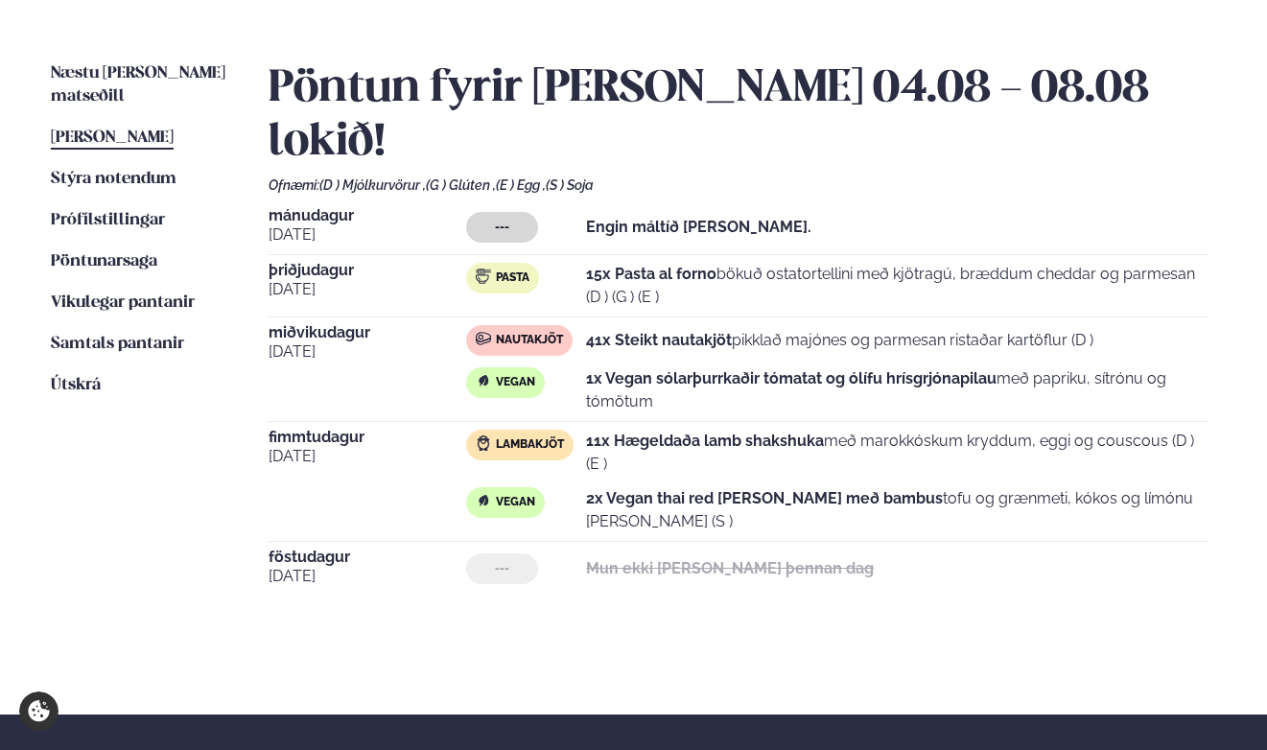
scroll to position [438, 0]
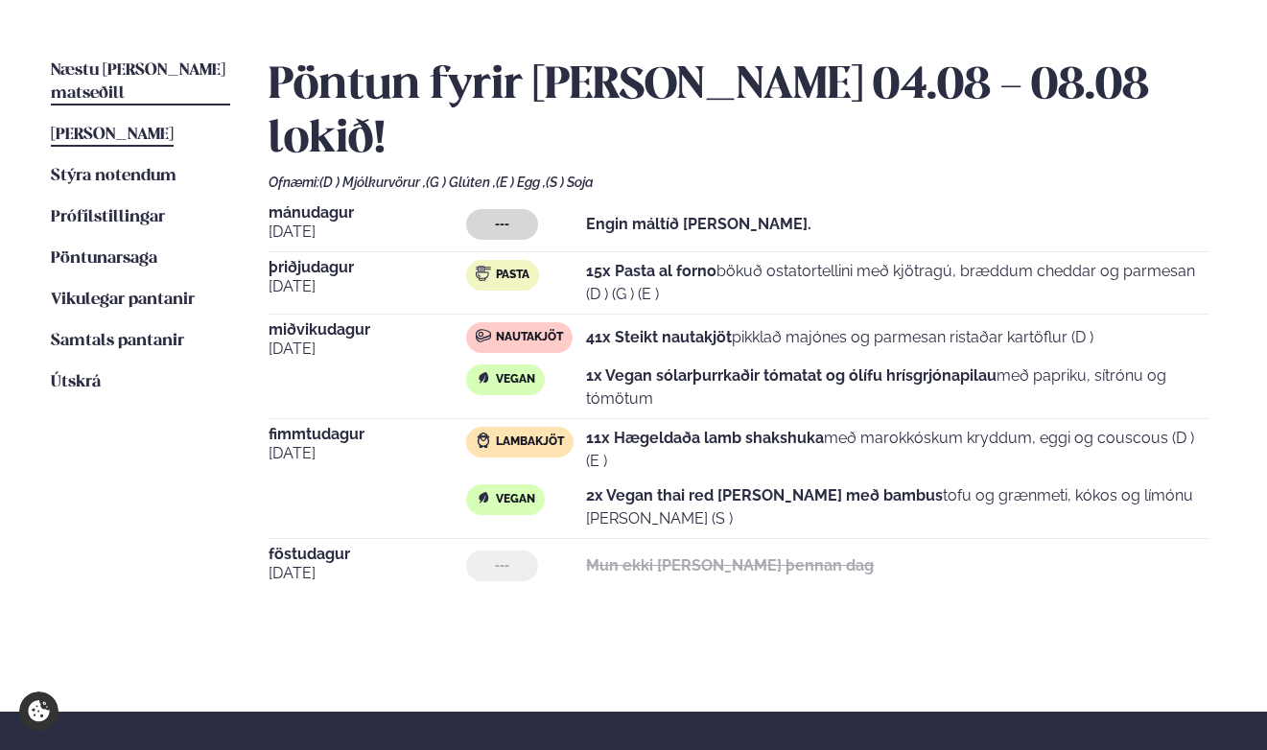
click at [142, 65] on span "Næstu [PERSON_NAME] matseðill" at bounding box center [138, 81] width 175 height 39
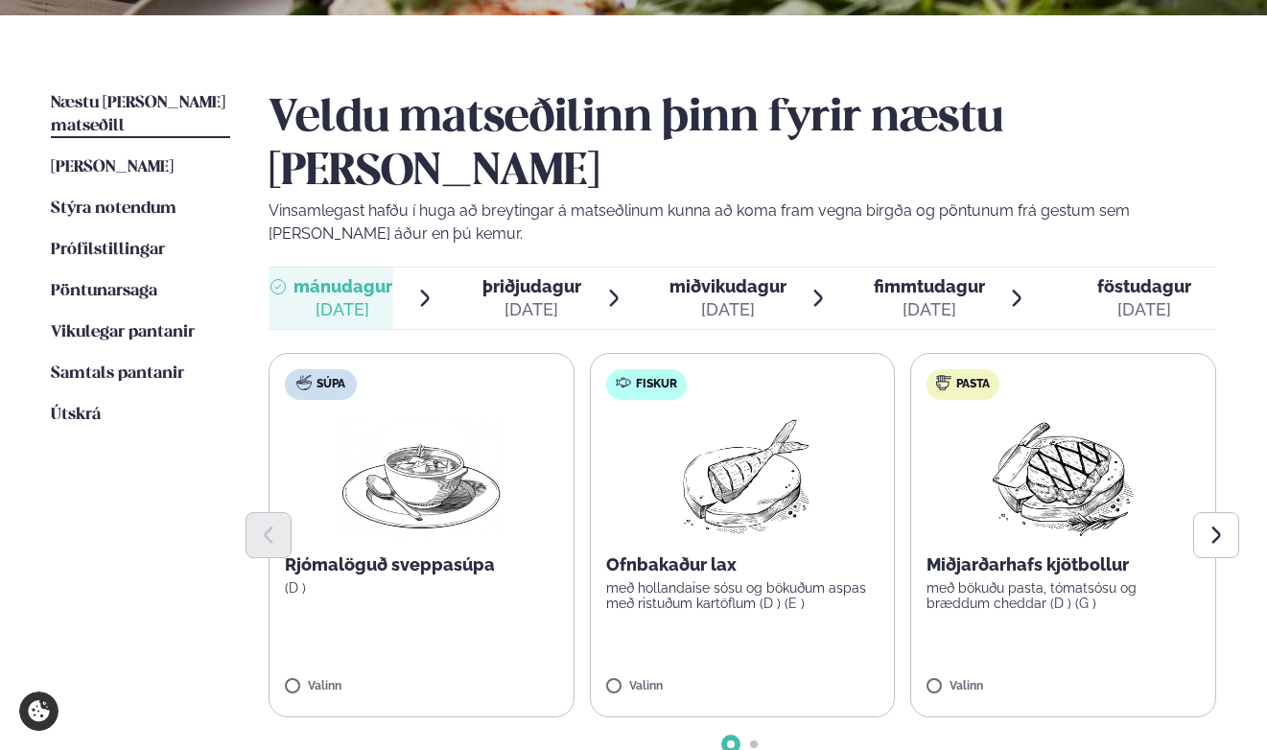
scroll to position [409, 0]
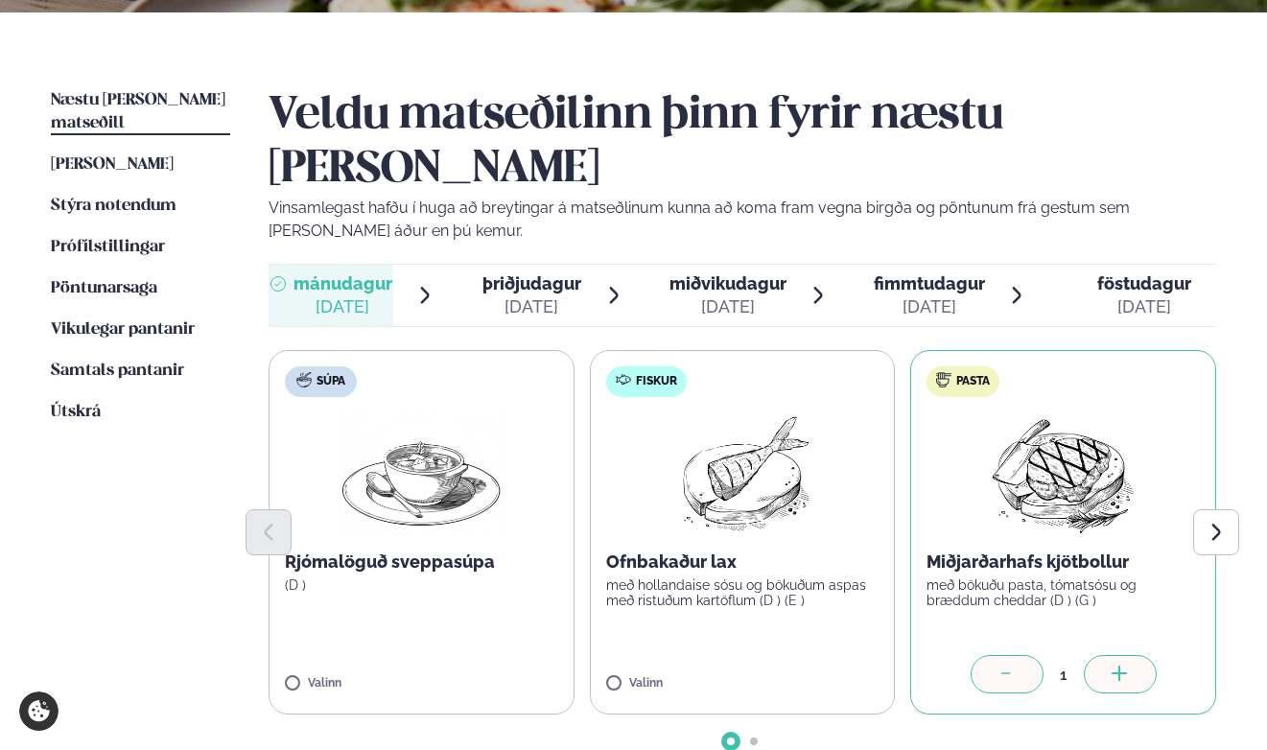
click at [1150, 655] on div "1" at bounding box center [1063, 674] width 273 height 38
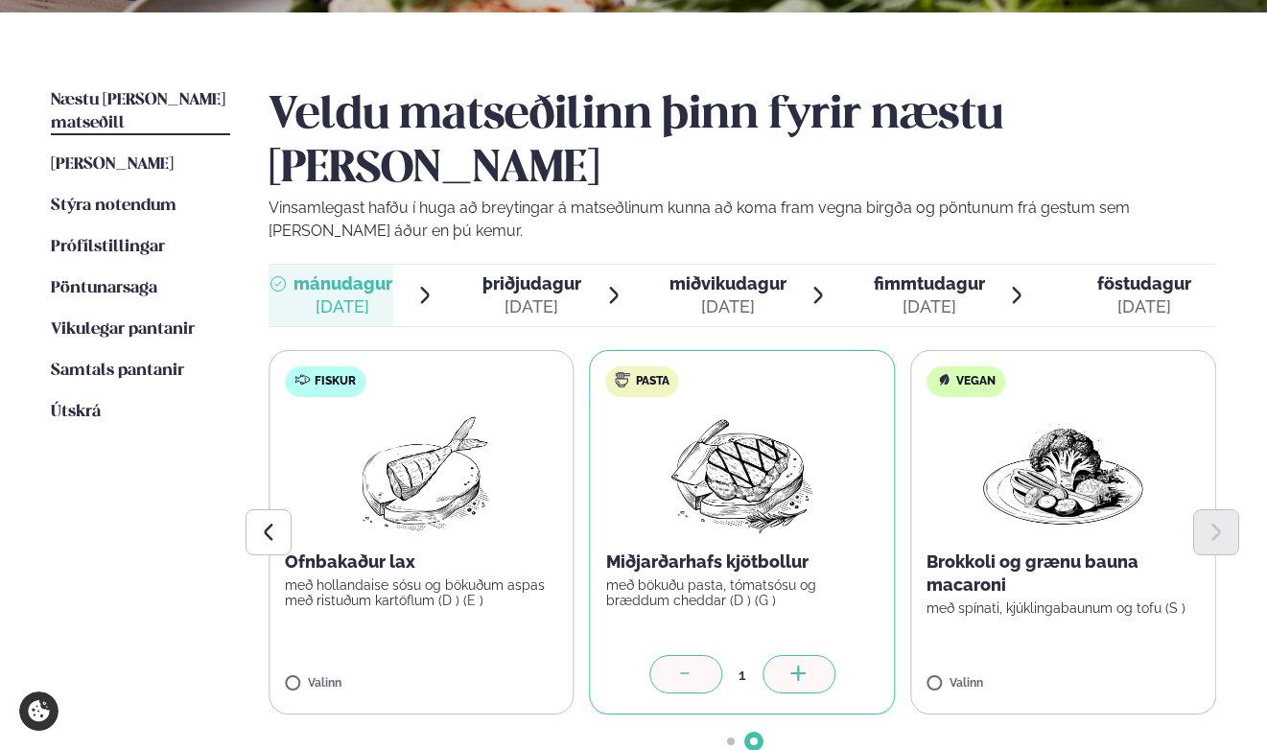
click at [793, 666] on icon at bounding box center [798, 675] width 19 height 19
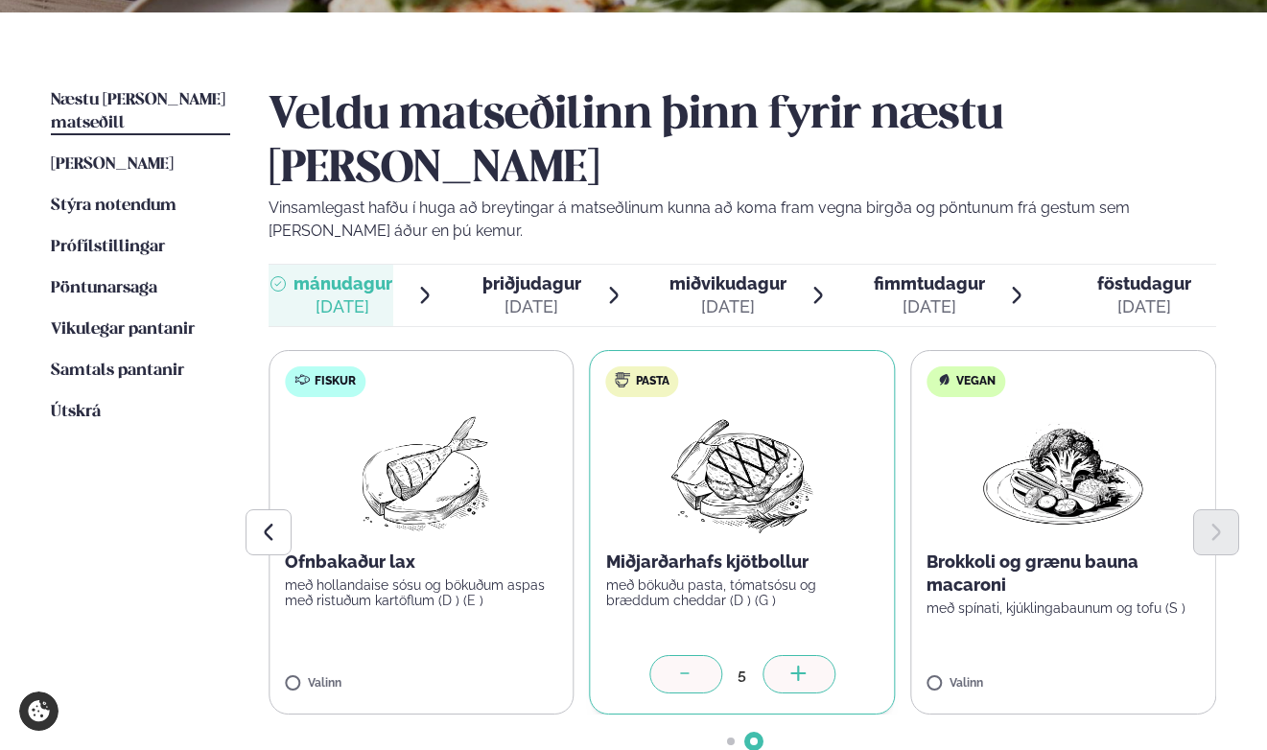
click at [793, 666] on icon at bounding box center [798, 675] width 19 height 19
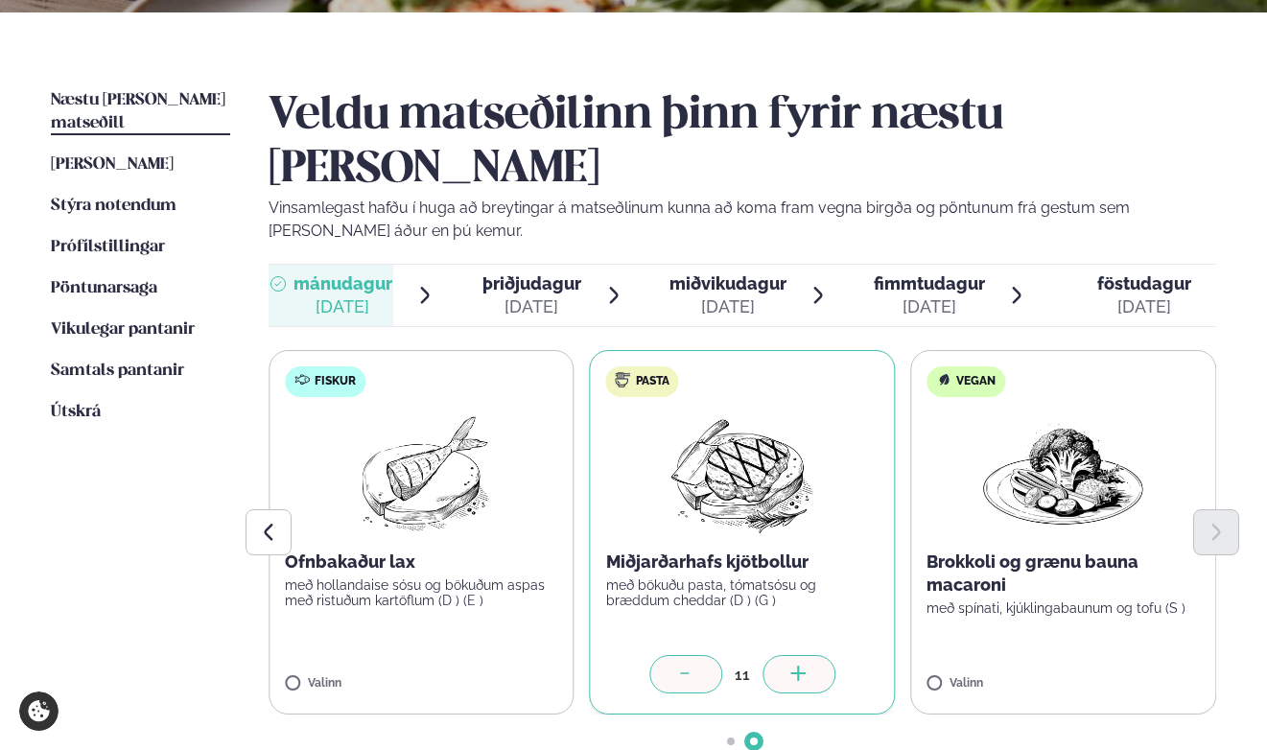
click at [793, 666] on icon at bounding box center [798, 675] width 19 height 19
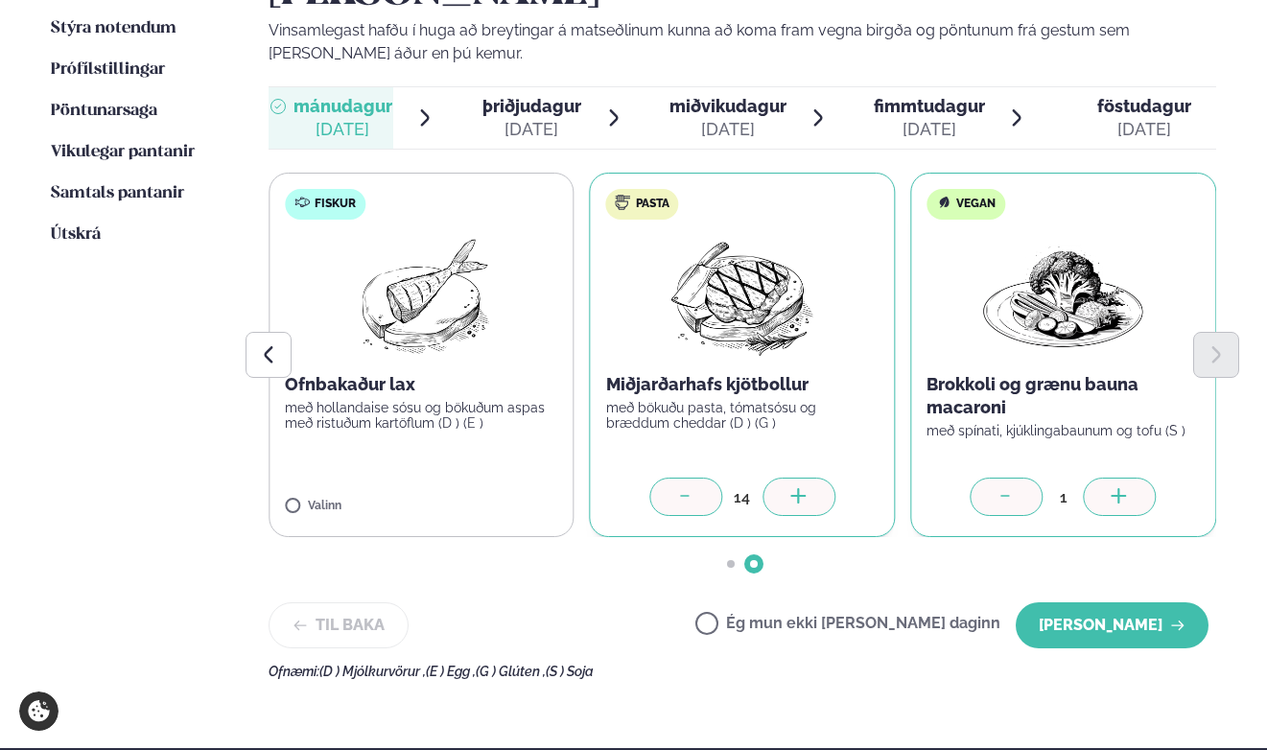
scroll to position [605, 0]
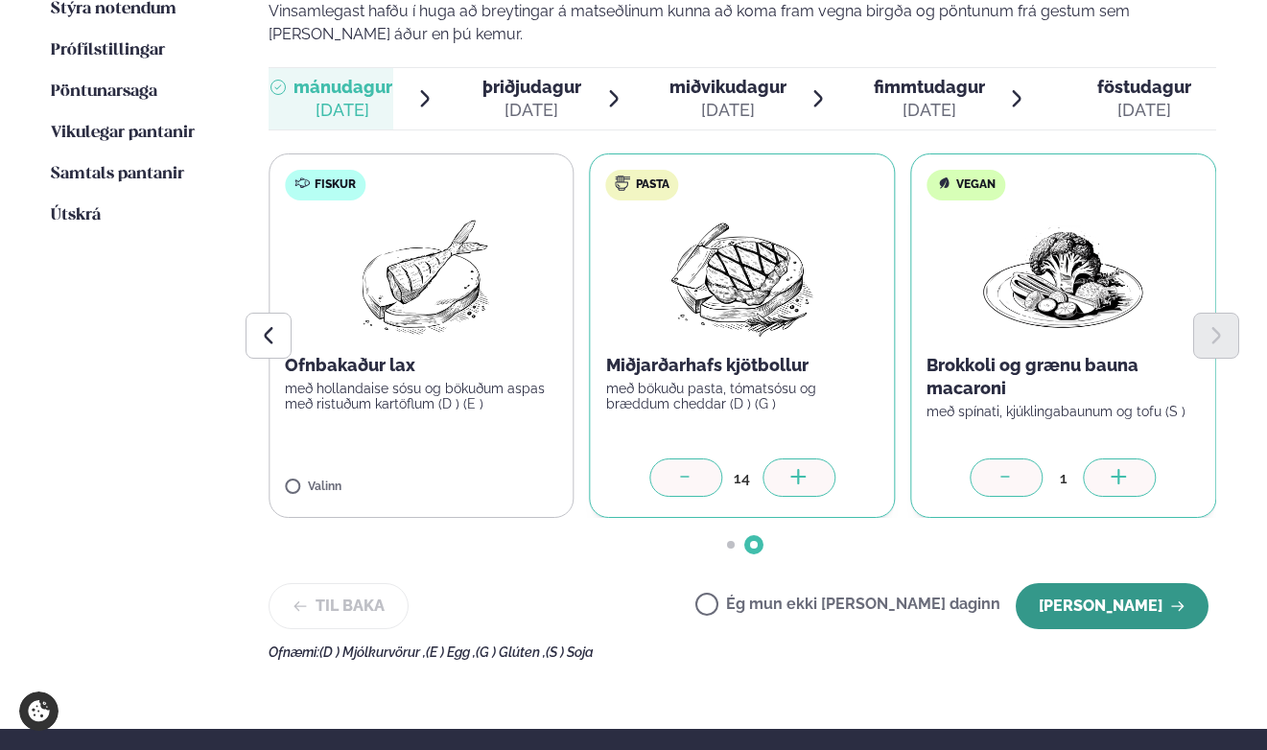
click at [1101, 583] on button "[PERSON_NAME]" at bounding box center [1112, 606] width 193 height 46
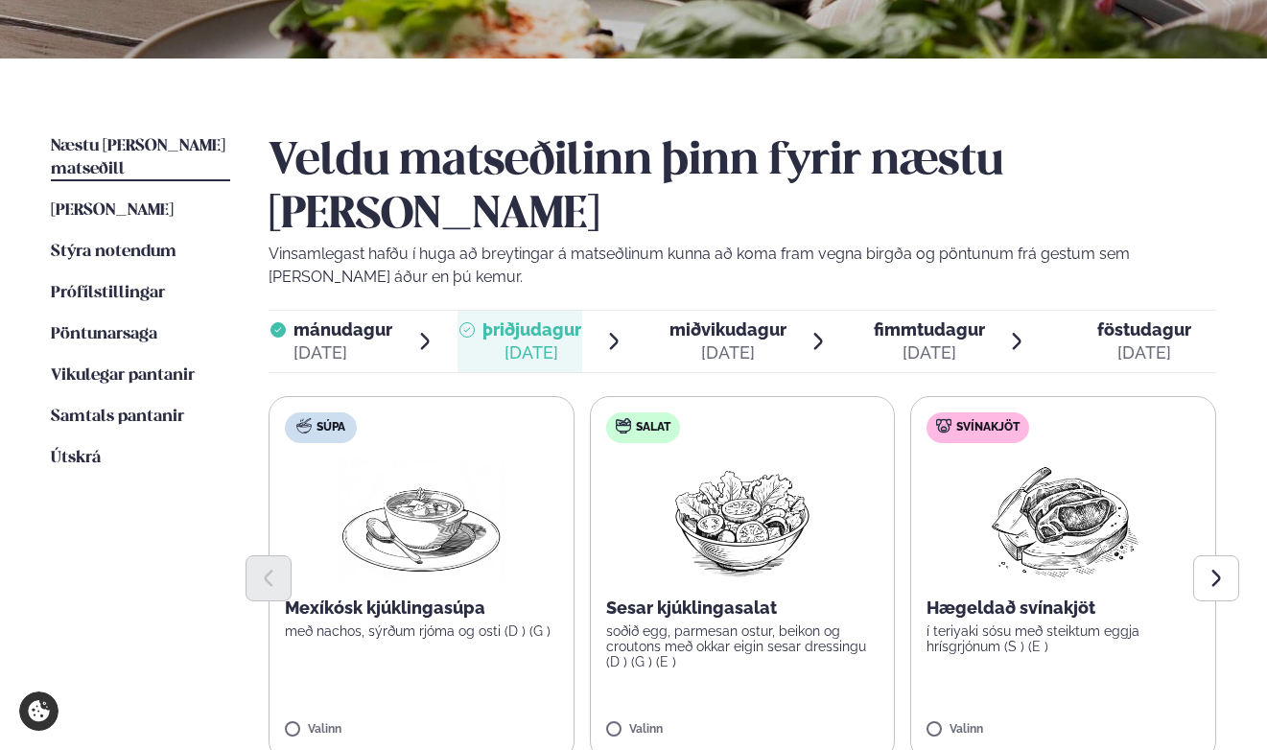
scroll to position [368, 0]
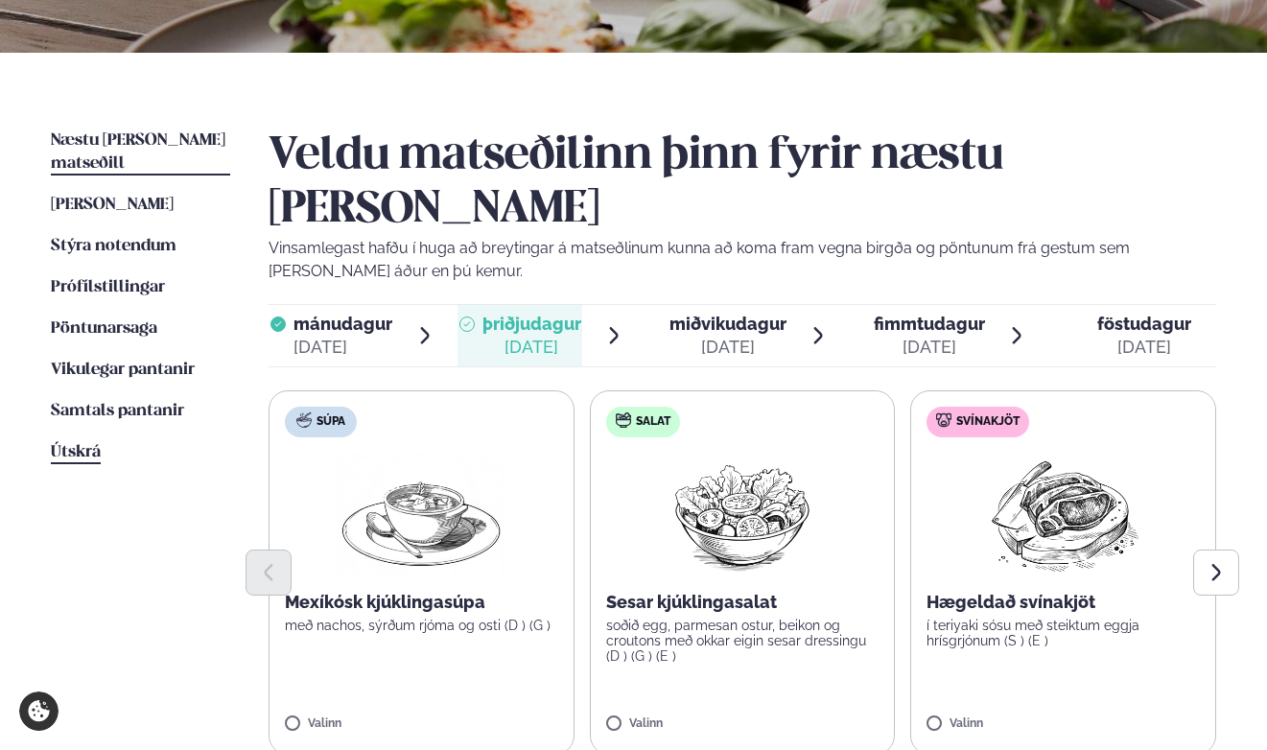
click at [83, 444] on span "Útskrá" at bounding box center [76, 452] width 50 height 16
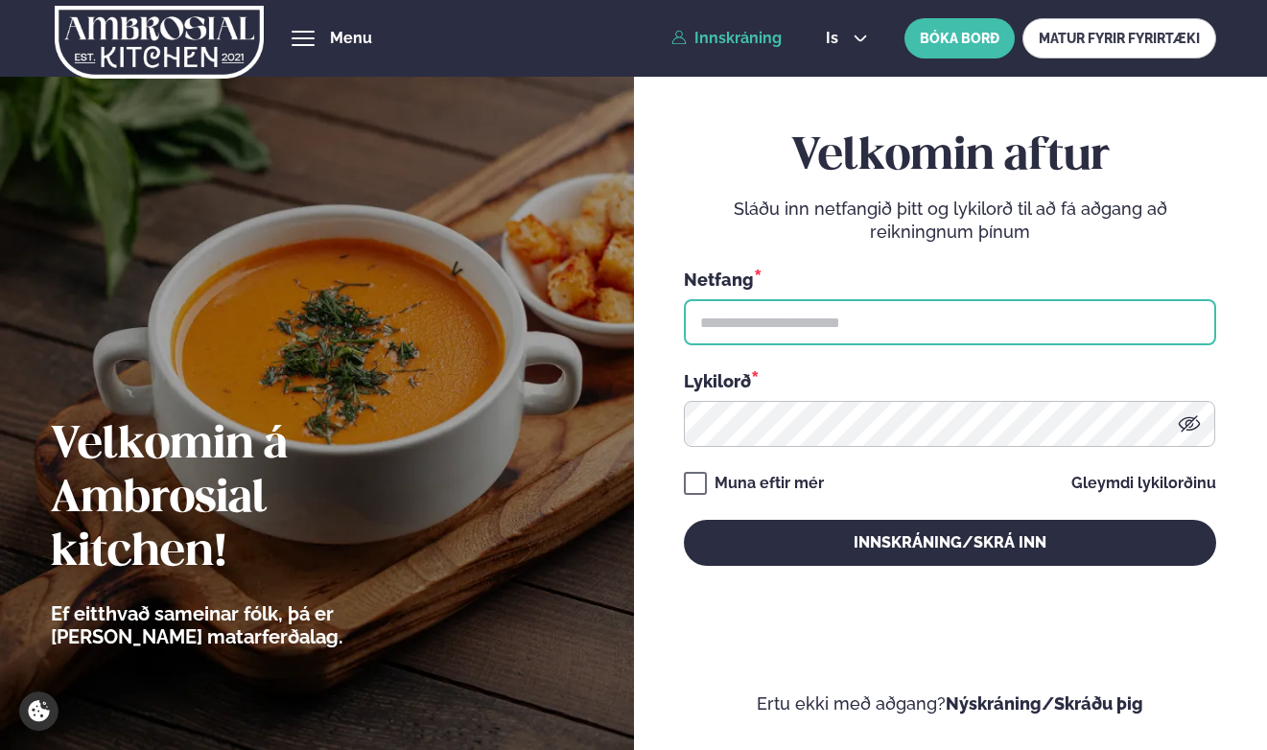
click at [752, 332] on input "text" at bounding box center [950, 322] width 532 height 46
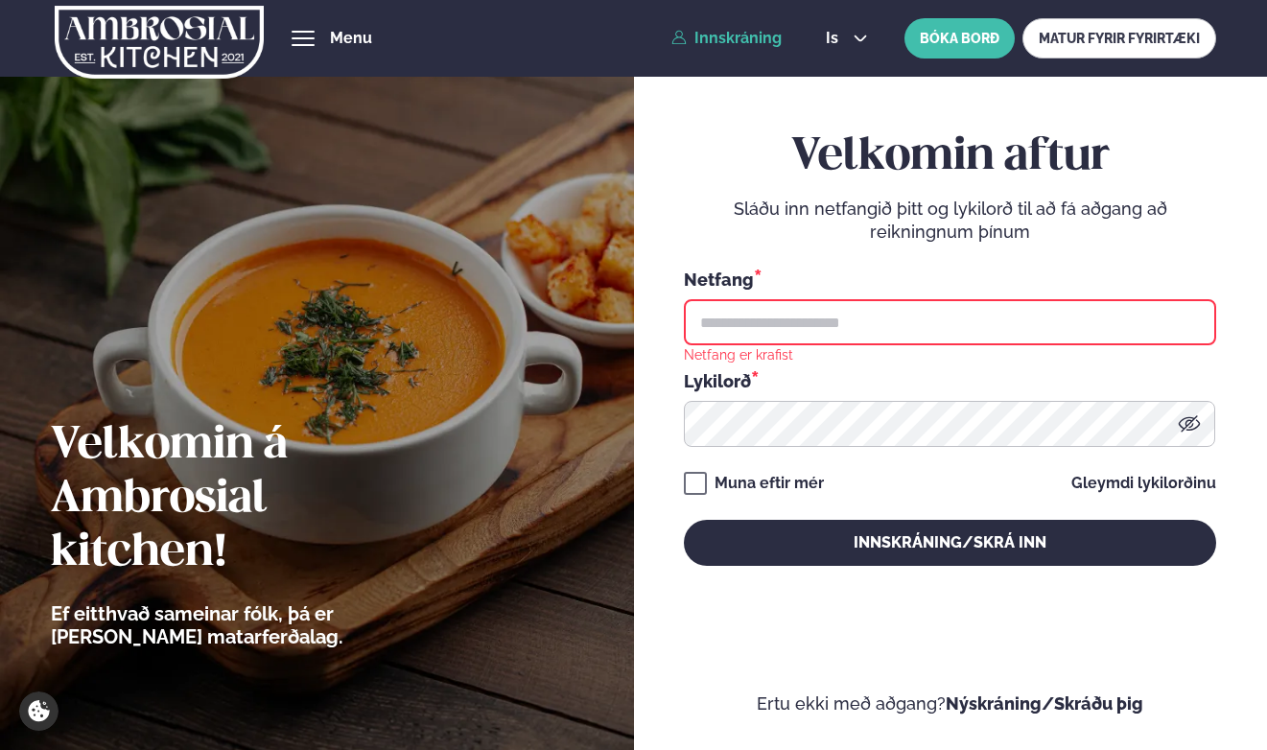
click at [856, 328] on input "text" at bounding box center [950, 322] width 532 height 46
type input "**********"
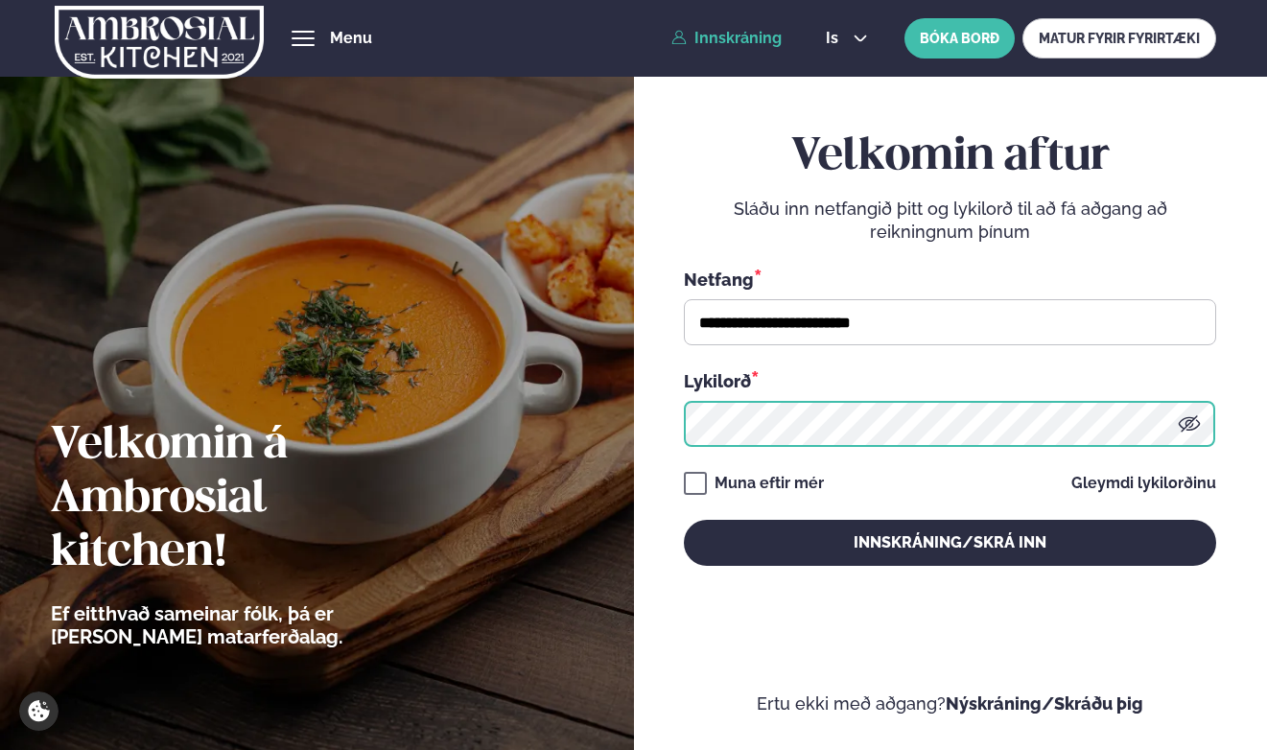
click at [684, 520] on button "Innskráning/Skrá inn" at bounding box center [950, 543] width 532 height 46
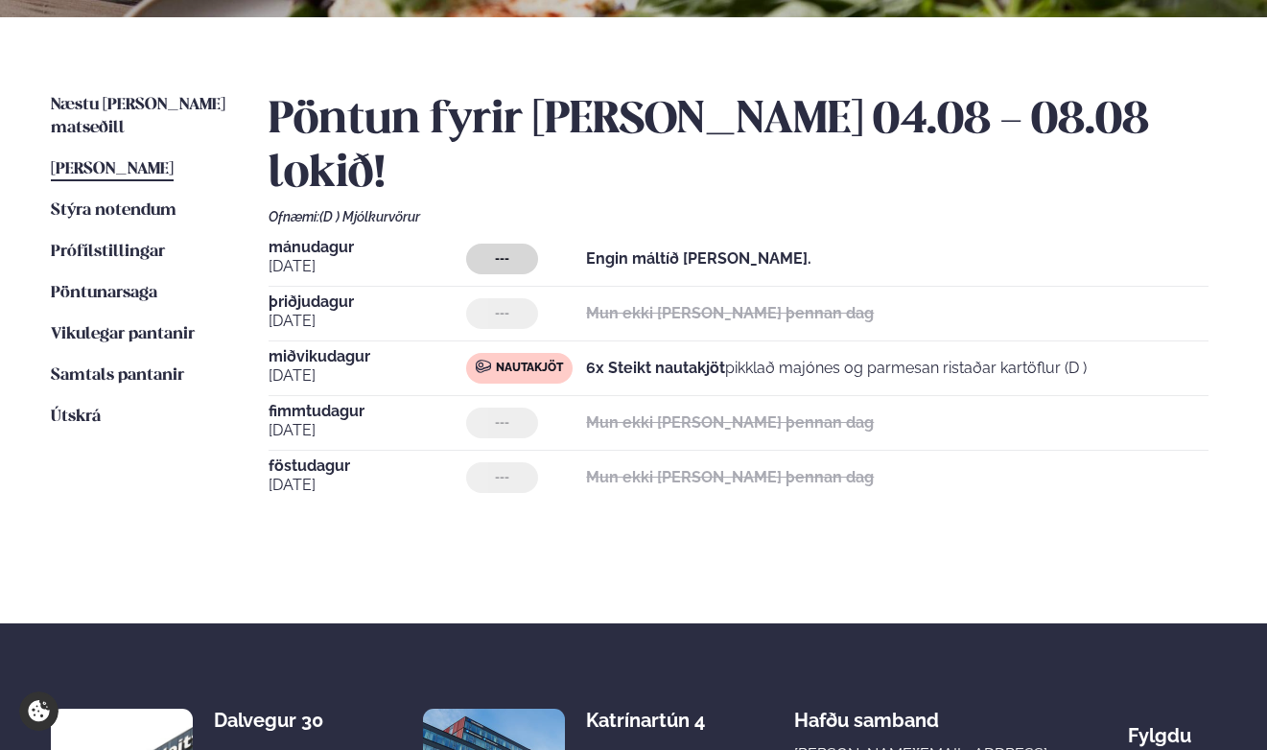
scroll to position [408, 0]
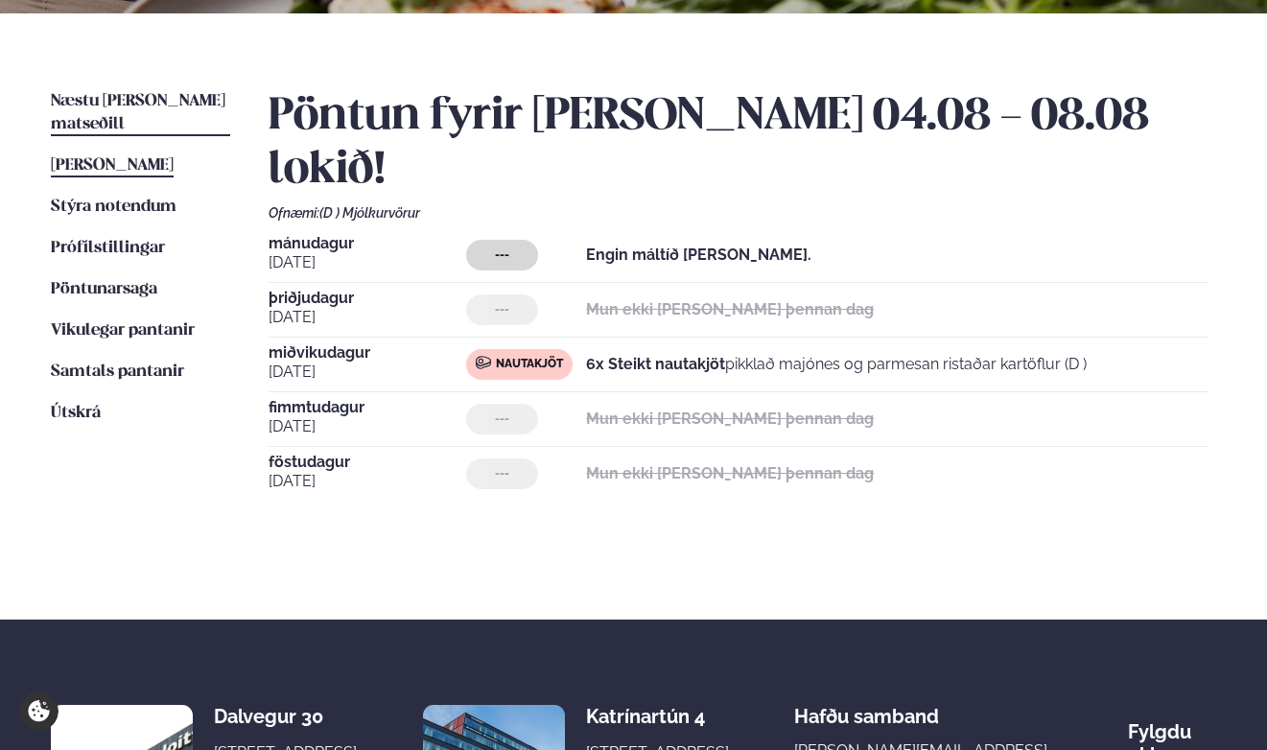
click at [105, 93] on span "Næstu [PERSON_NAME] matseðill" at bounding box center [138, 112] width 175 height 39
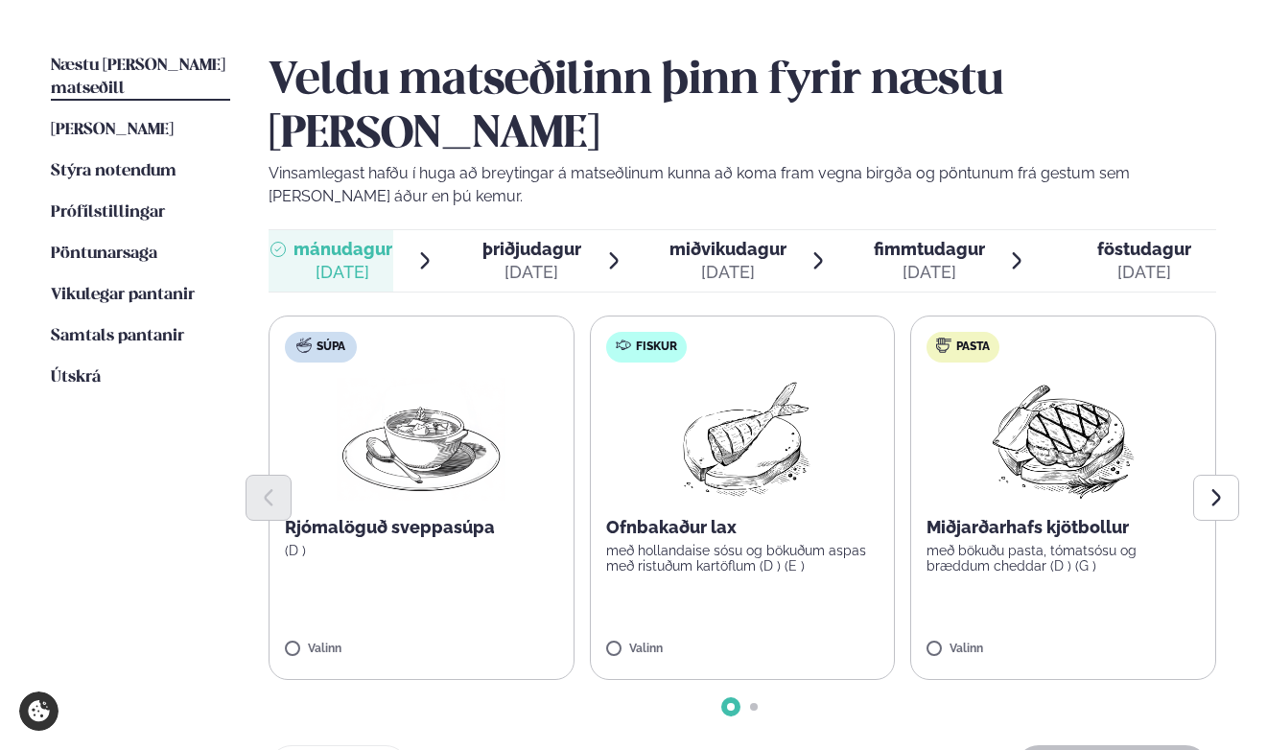
scroll to position [450, 0]
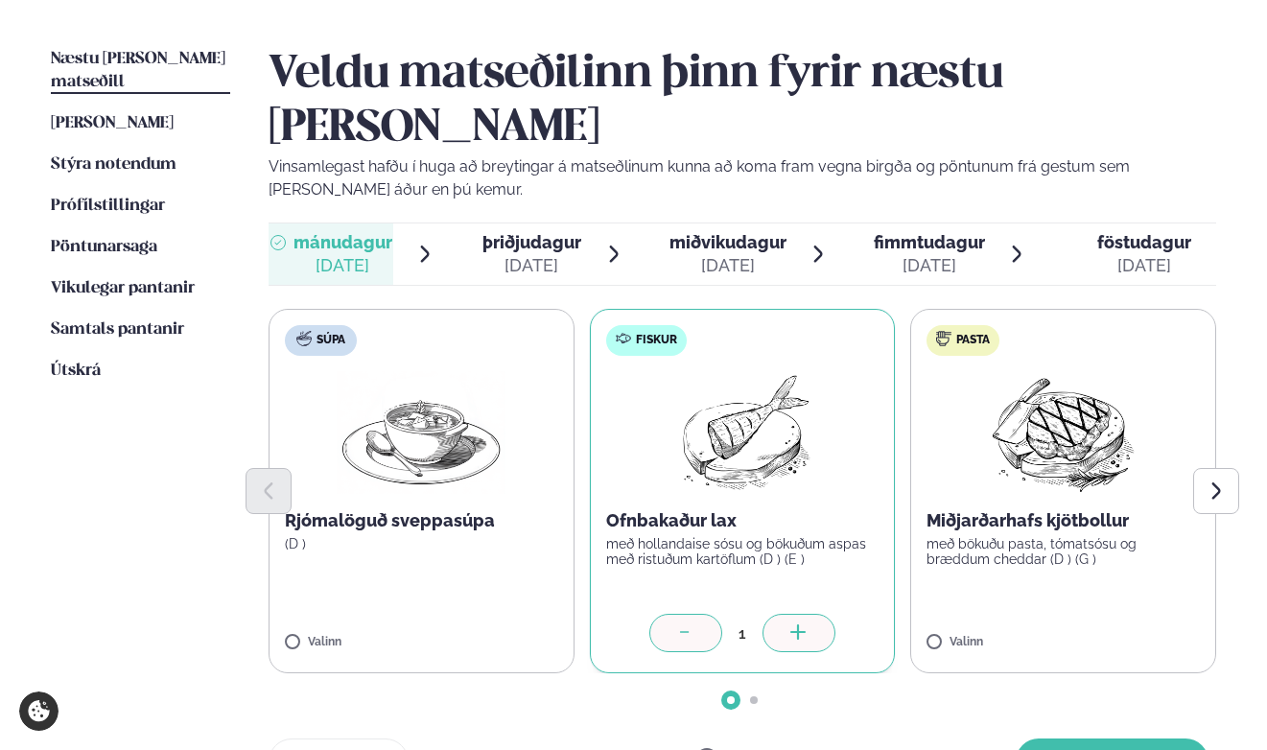
click at [785, 614] on div at bounding box center [799, 633] width 73 height 38
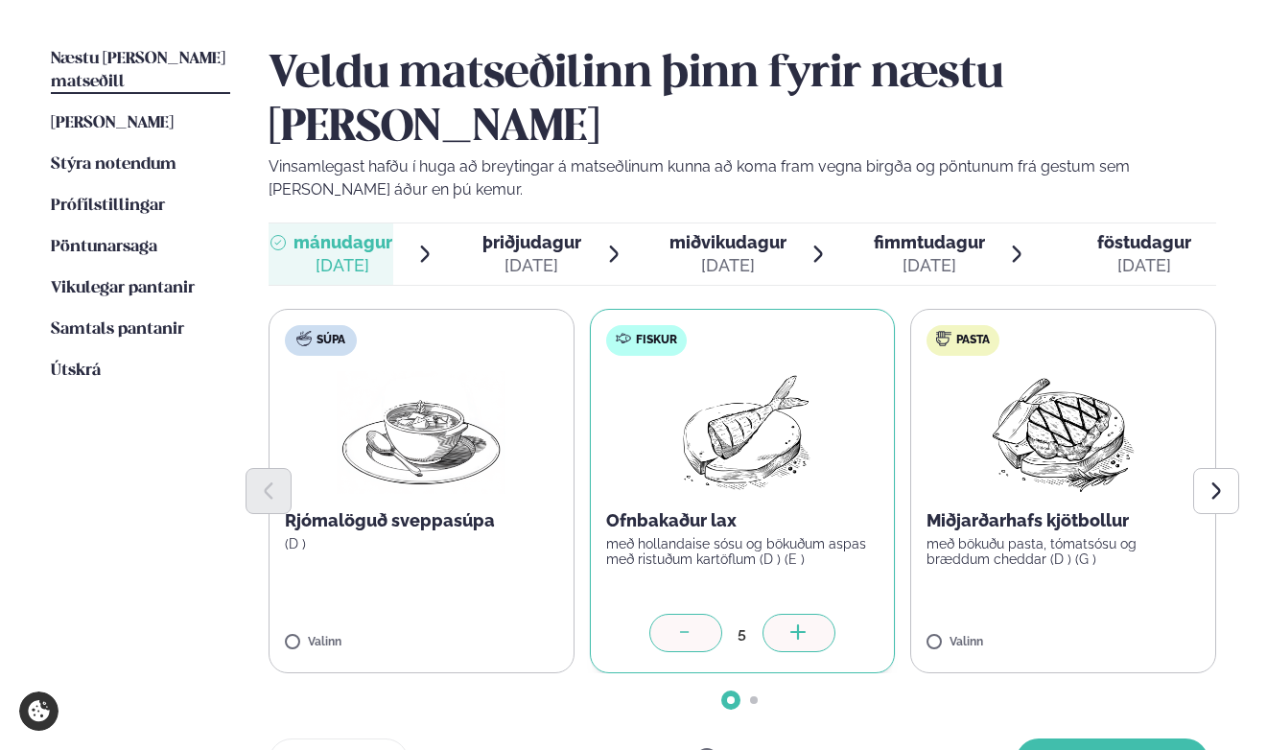
click at [785, 614] on div at bounding box center [799, 633] width 73 height 38
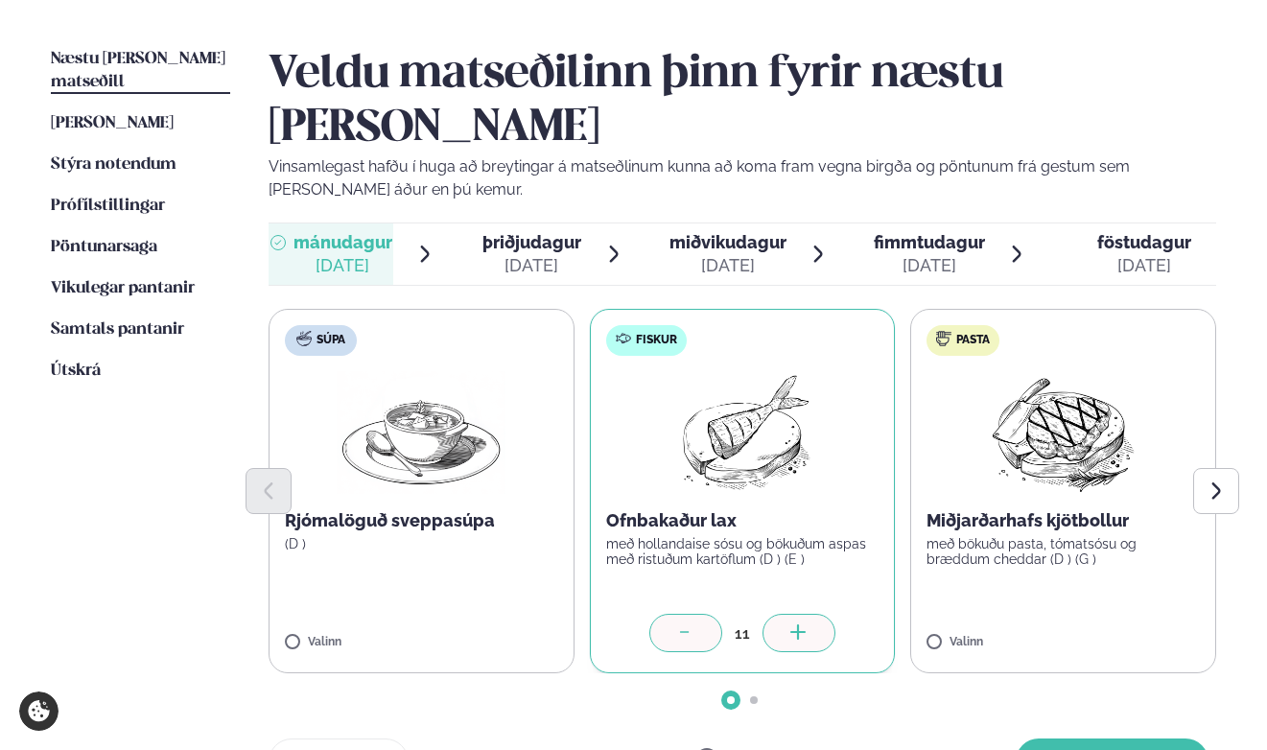
click at [785, 614] on div at bounding box center [799, 633] width 73 height 38
click at [687, 624] on icon at bounding box center [684, 633] width 19 height 19
click at [705, 614] on div at bounding box center [685, 633] width 73 height 38
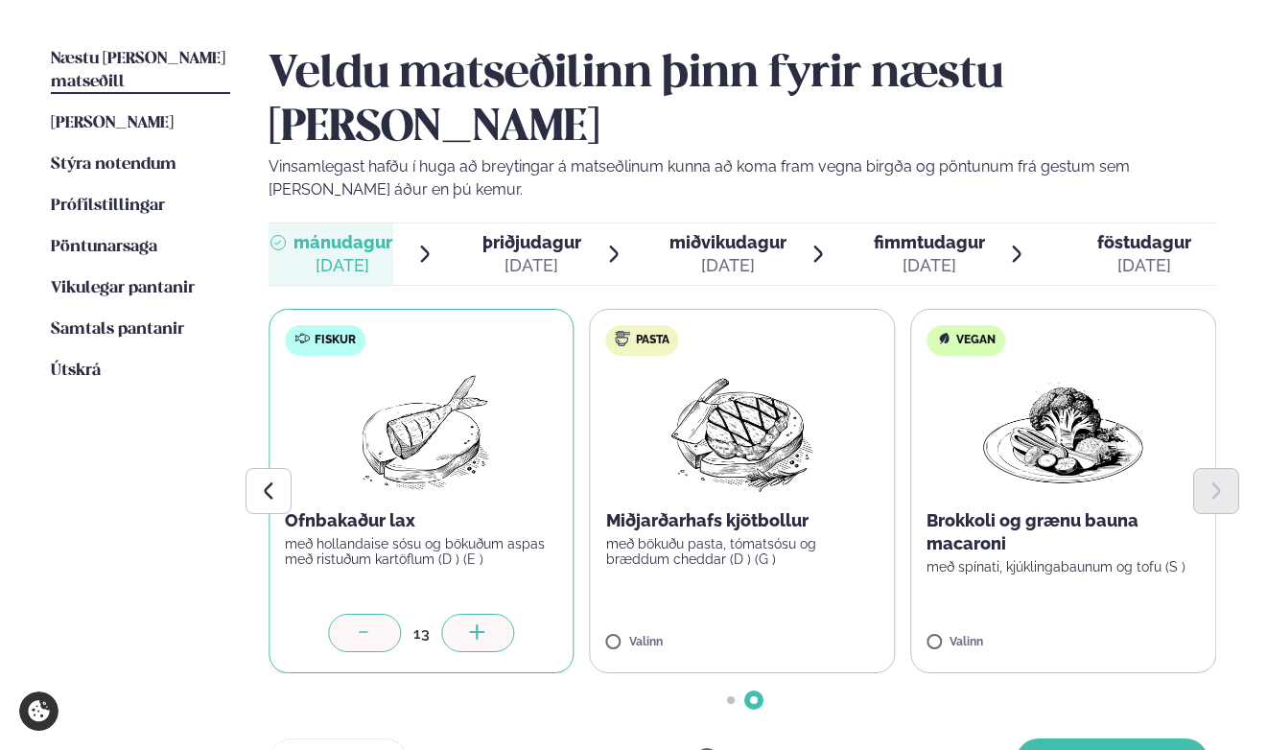
click at [344, 614] on div at bounding box center [364, 633] width 73 height 38
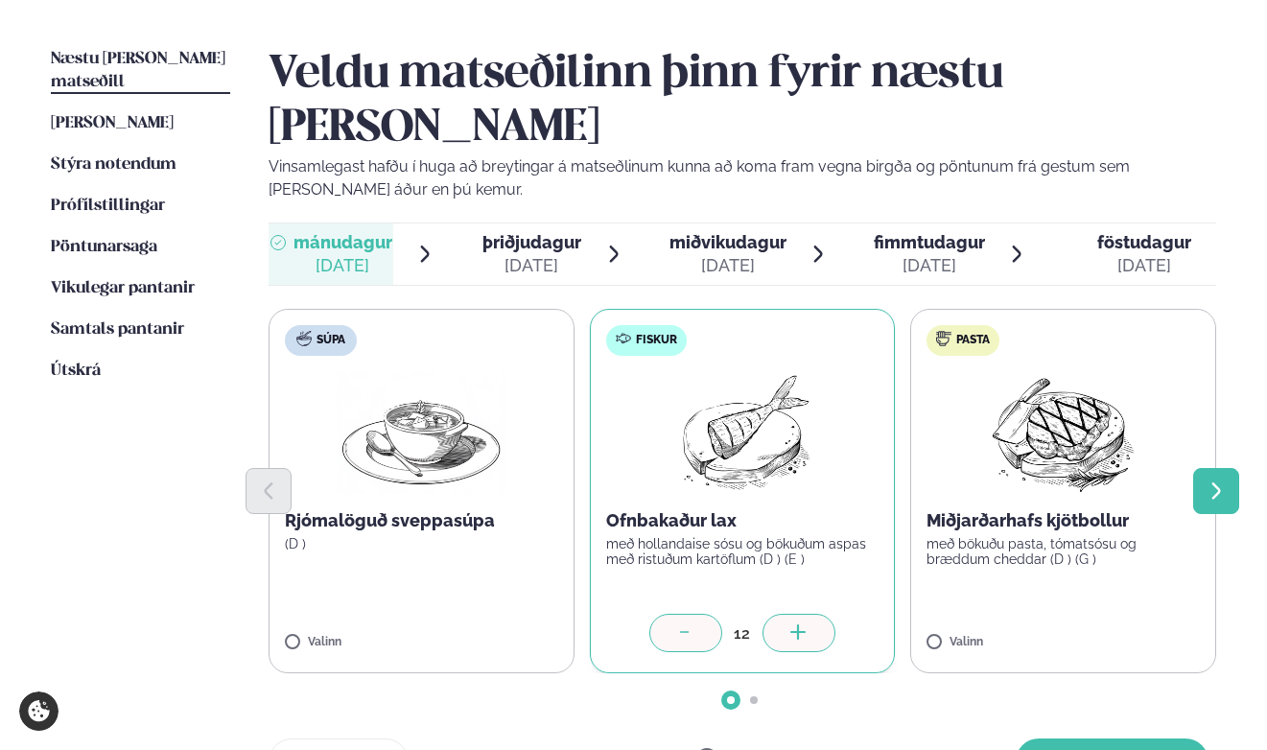
click at [1209, 481] on icon "Next slide" at bounding box center [1217, 492] width 22 height 22
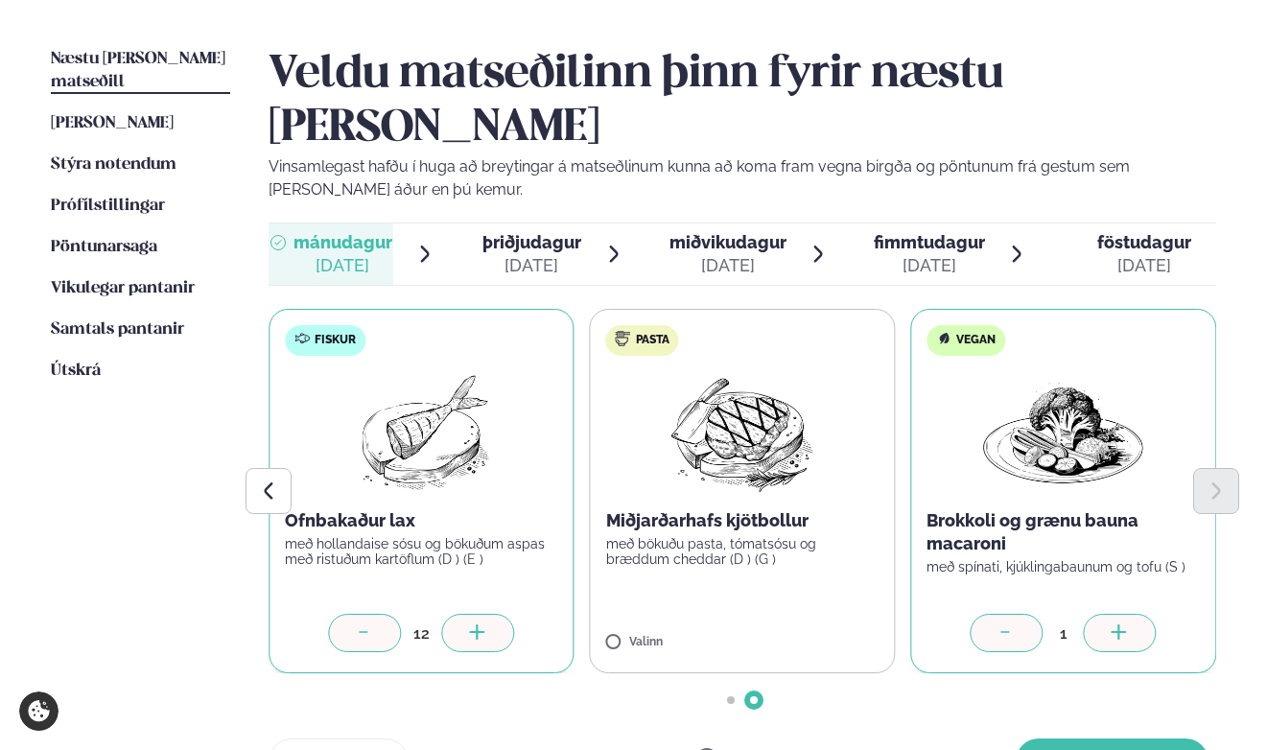
click at [1139, 614] on div at bounding box center [1120, 633] width 73 height 38
click at [723, 254] on div "[DATE]" at bounding box center [727, 265] width 117 height 23
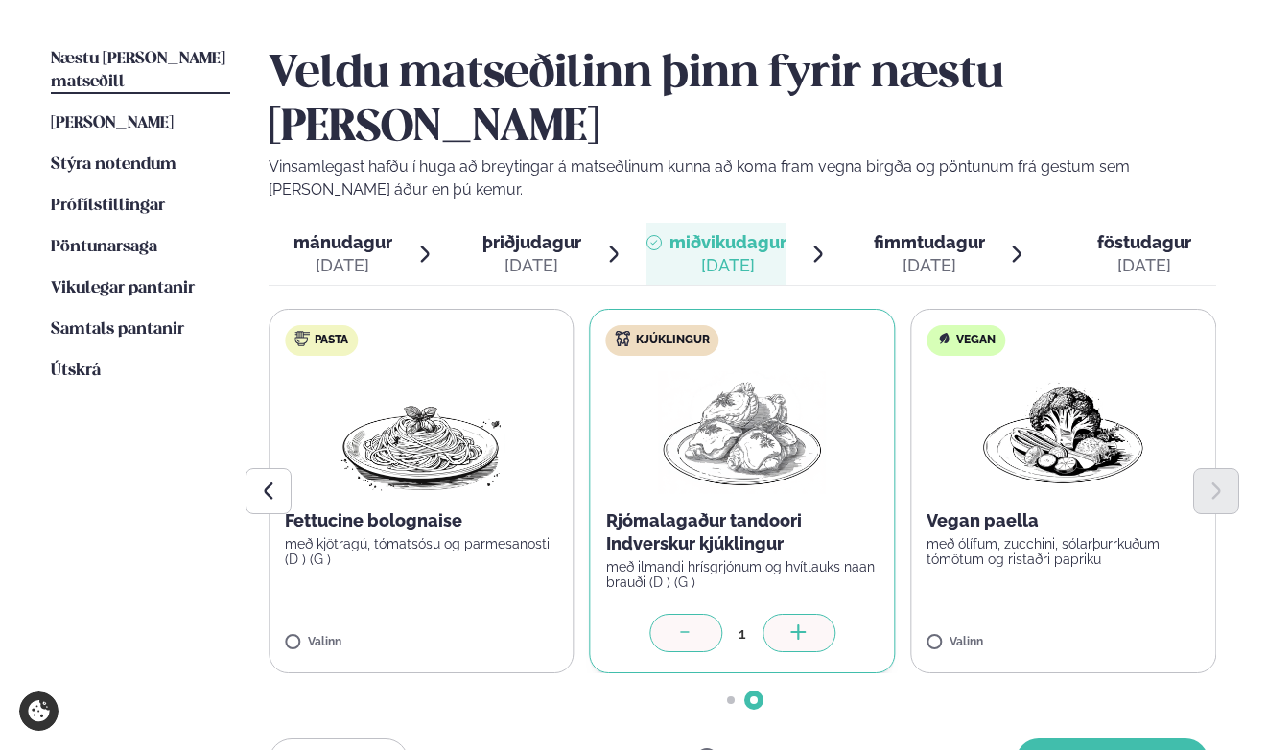
click at [799, 624] on icon at bounding box center [798, 633] width 19 height 19
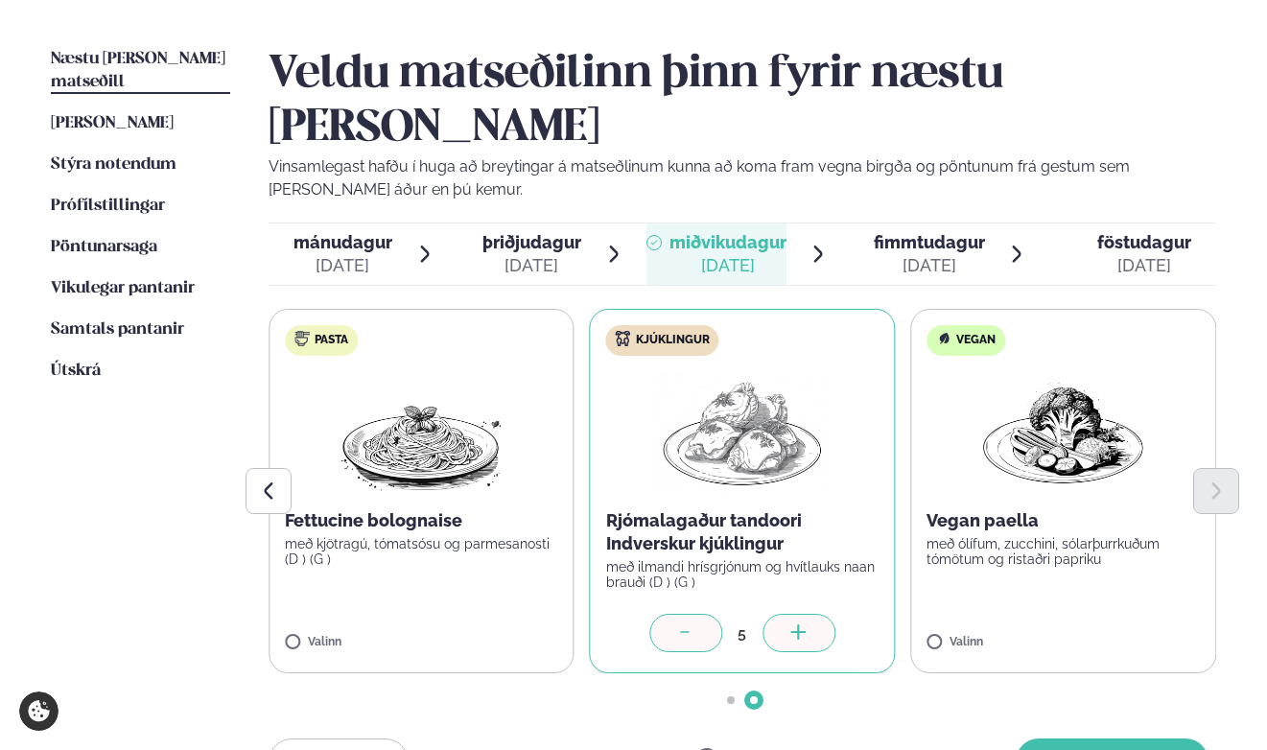
click at [799, 624] on icon at bounding box center [798, 633] width 19 height 19
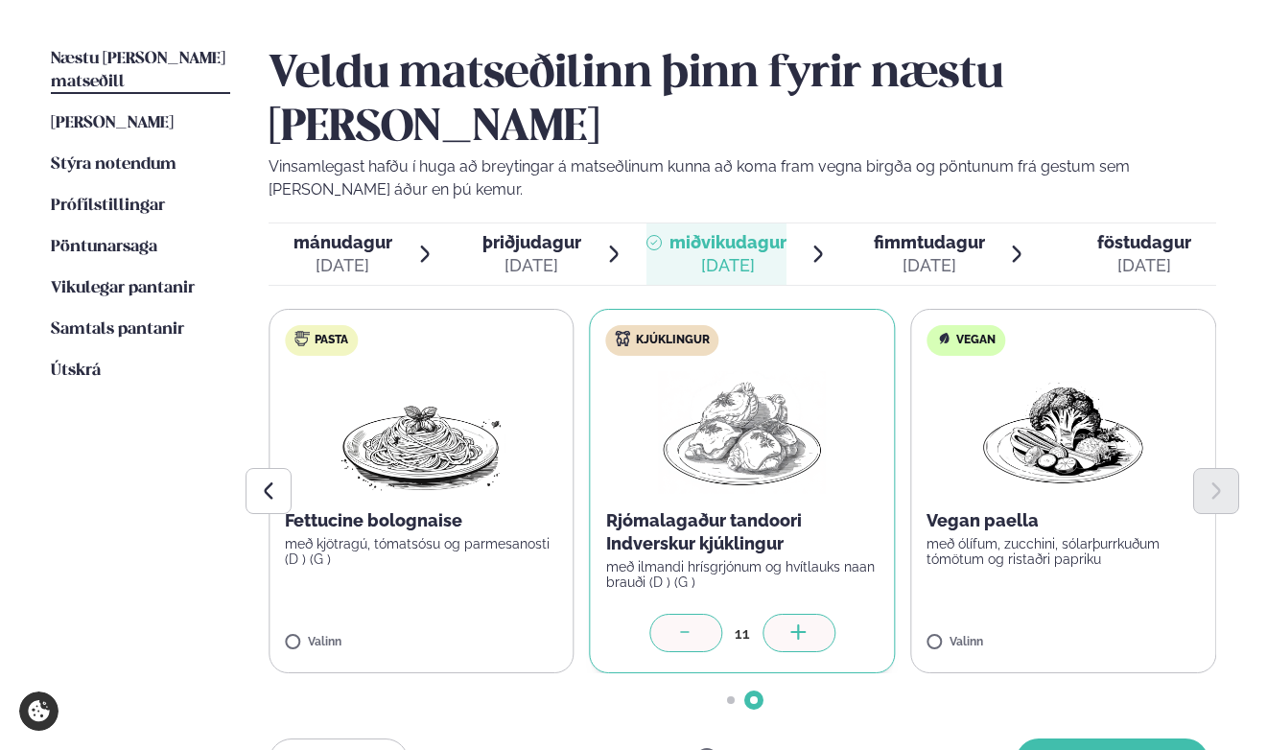
click at [799, 624] on icon at bounding box center [798, 633] width 19 height 19
click at [1120, 624] on icon at bounding box center [1120, 633] width 19 height 19
click at [1097, 739] on button "[PERSON_NAME]" at bounding box center [1112, 762] width 193 height 46
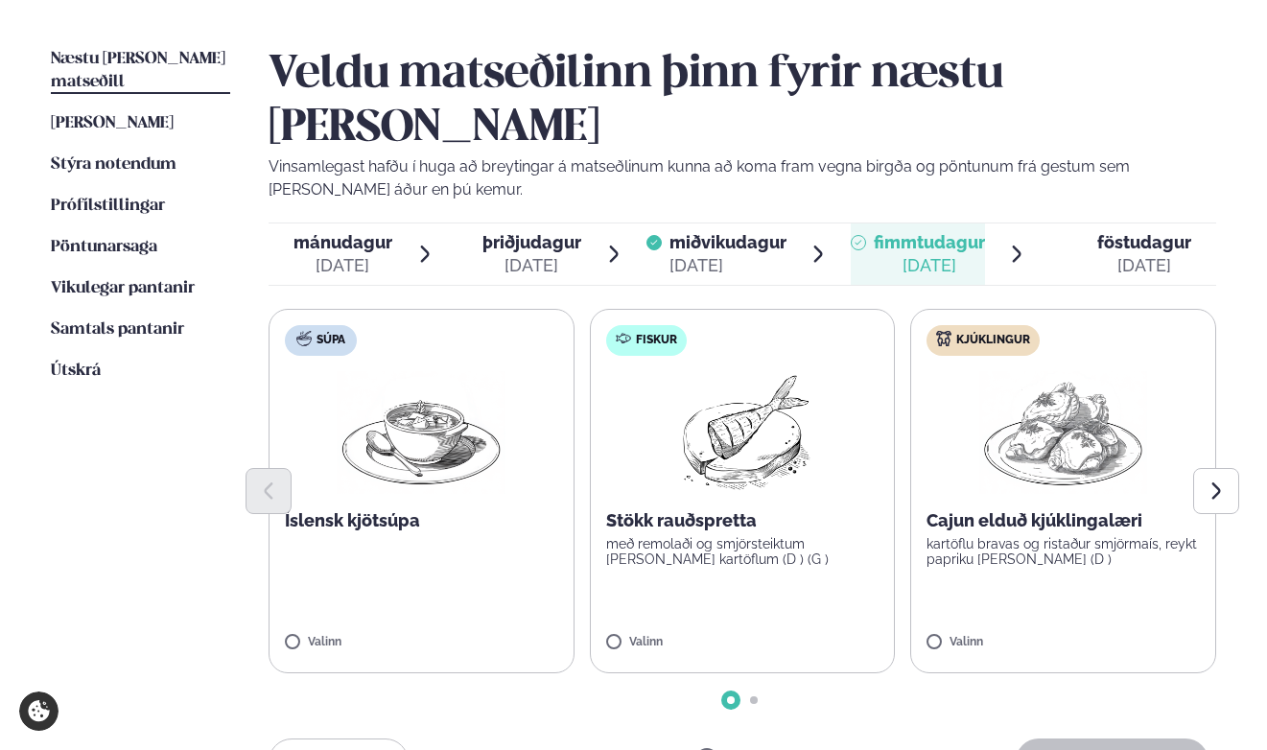
click at [341, 232] on span "mánudagur" at bounding box center [343, 242] width 99 height 20
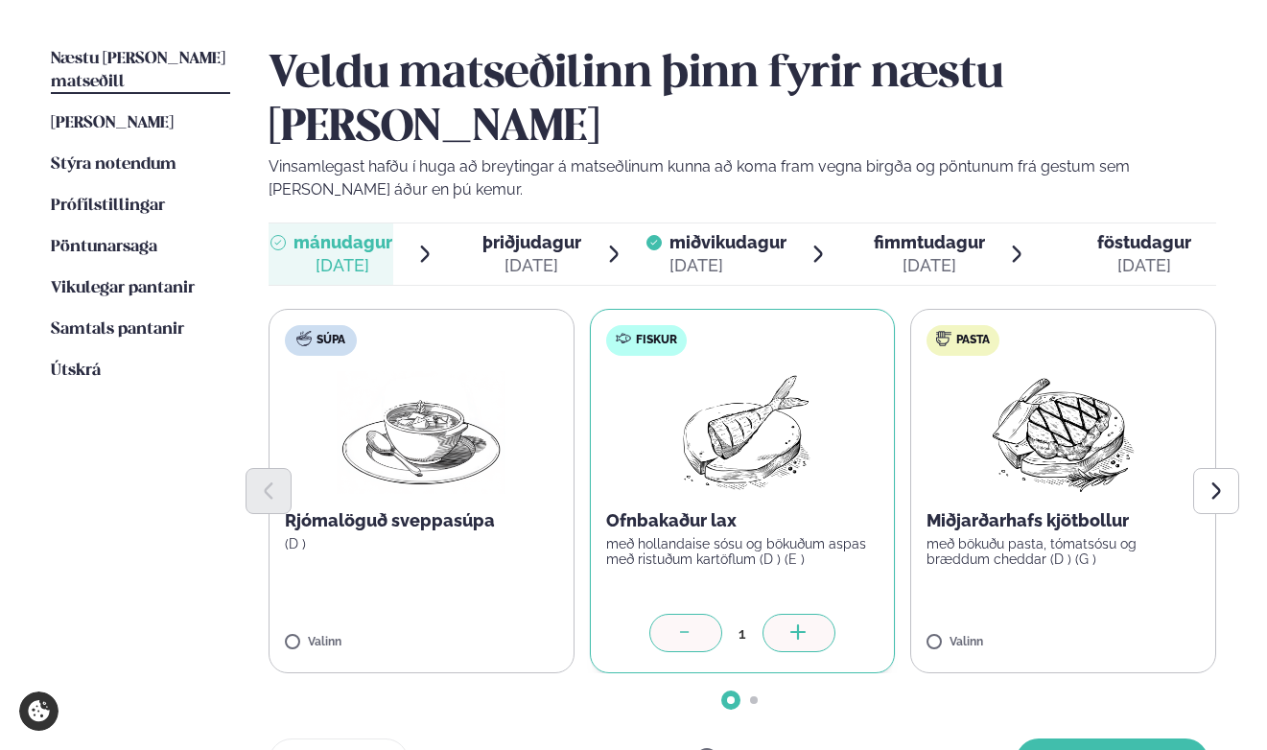
click at [786, 614] on div at bounding box center [799, 633] width 73 height 38
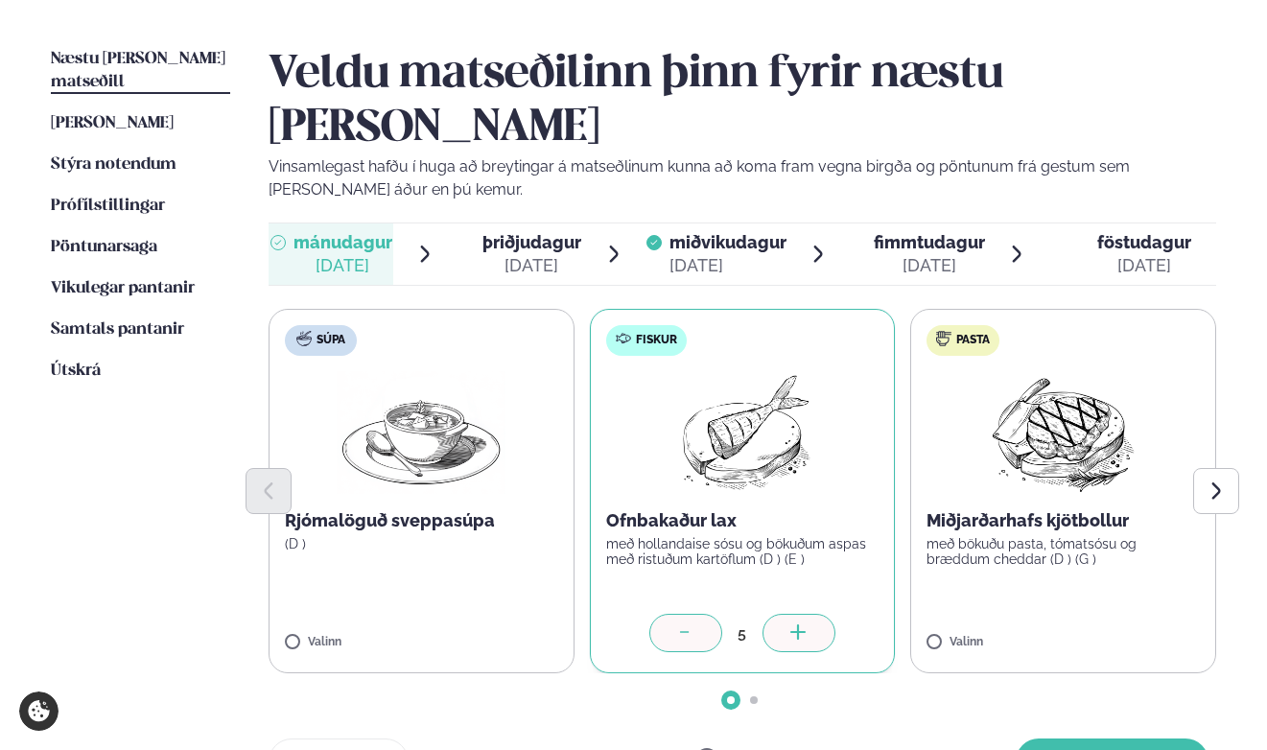
click at [786, 614] on div at bounding box center [799, 633] width 73 height 38
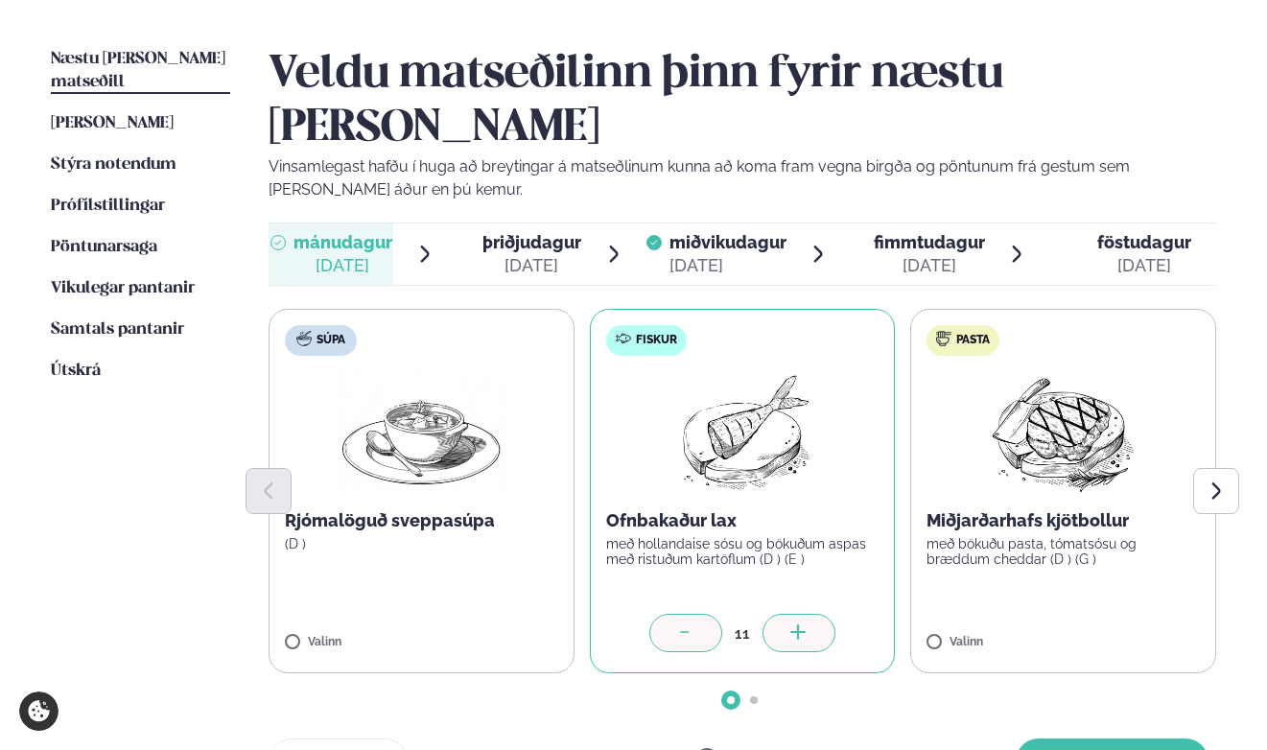
click at [786, 614] on div at bounding box center [799, 633] width 73 height 38
click at [1215, 481] on icon "Next slide" at bounding box center [1217, 492] width 22 height 22
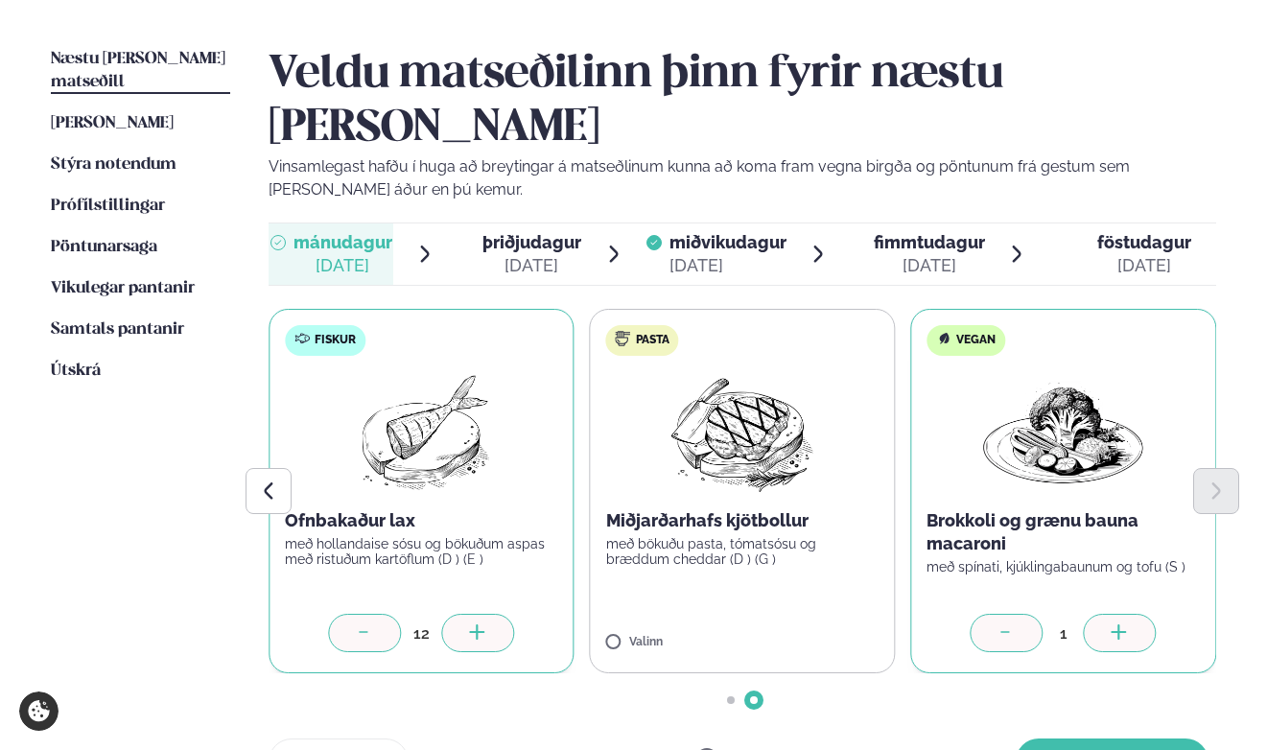
click at [1115, 624] on icon at bounding box center [1120, 633] width 19 height 19
click at [1099, 739] on button "[PERSON_NAME]" at bounding box center [1112, 762] width 193 height 46
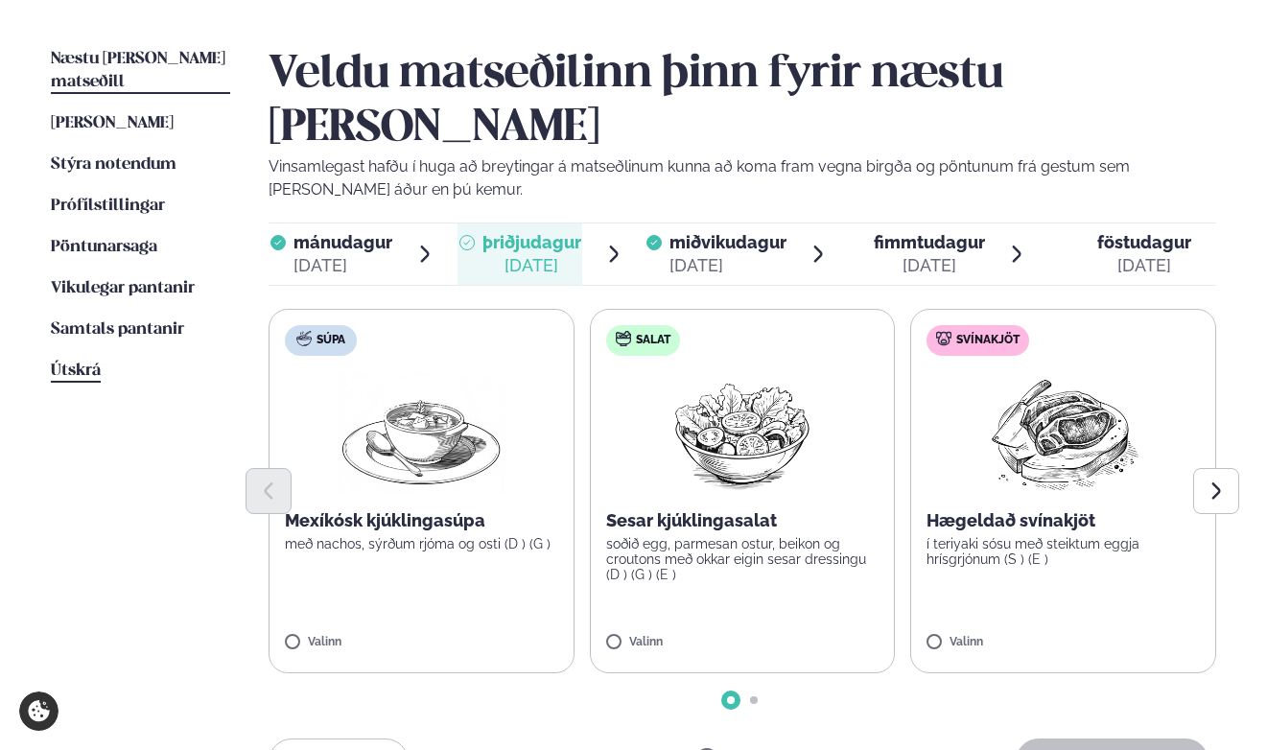
click at [71, 363] on span "Útskrá" at bounding box center [76, 371] width 50 height 16
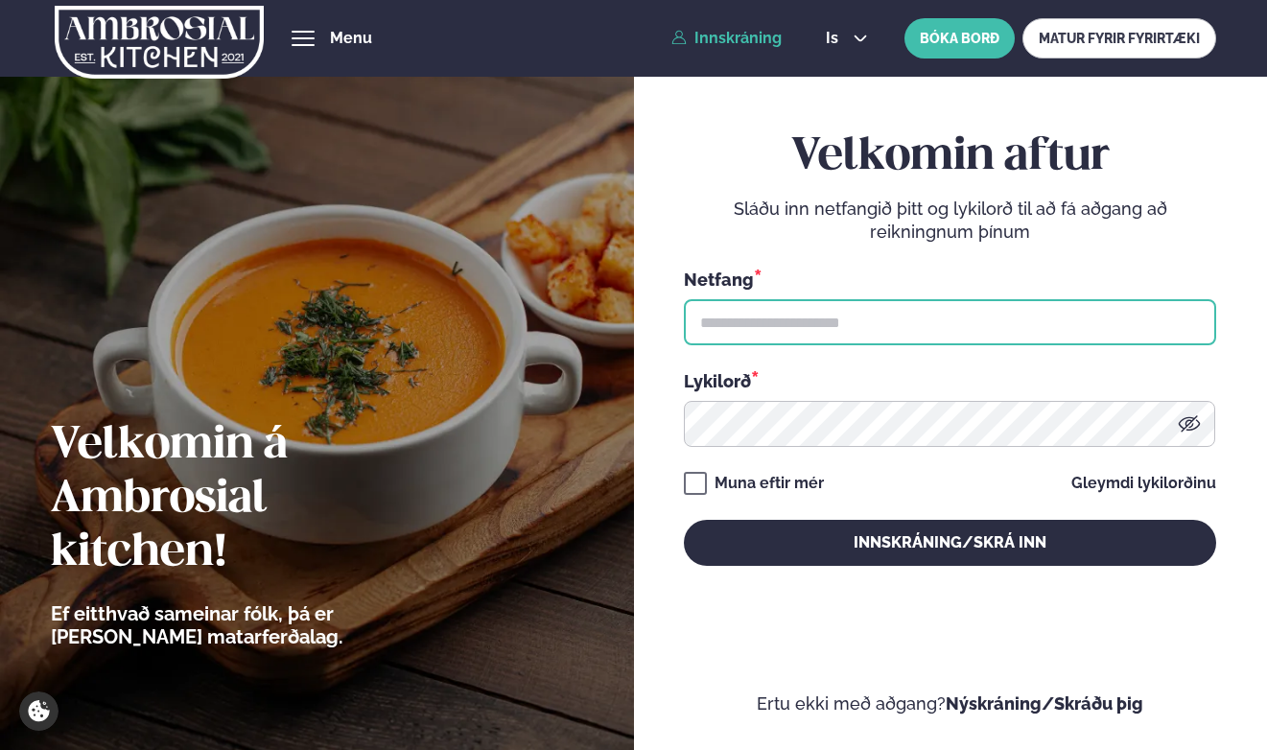
click at [754, 334] on input "text" at bounding box center [950, 322] width 532 height 46
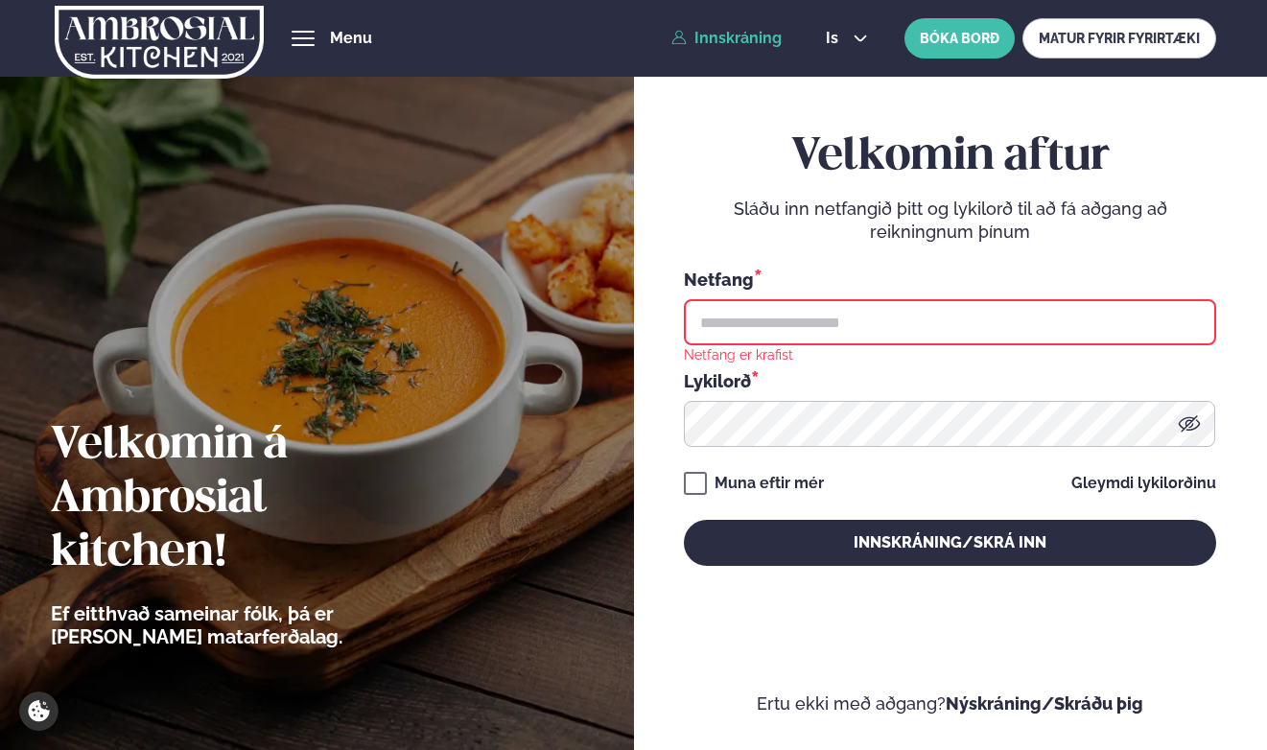
click at [830, 322] on input "text" at bounding box center [950, 322] width 532 height 46
type input "**********"
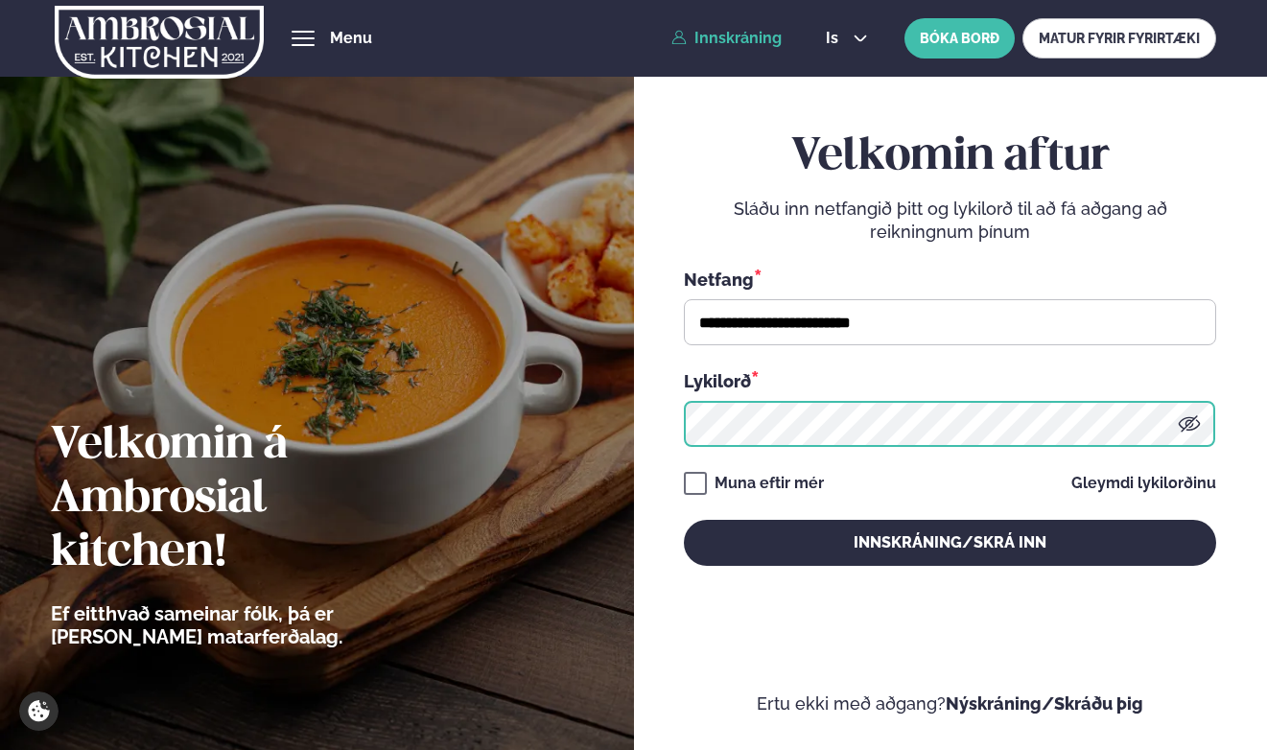
click at [684, 520] on button "Innskráning/Skrá inn" at bounding box center [950, 543] width 532 height 46
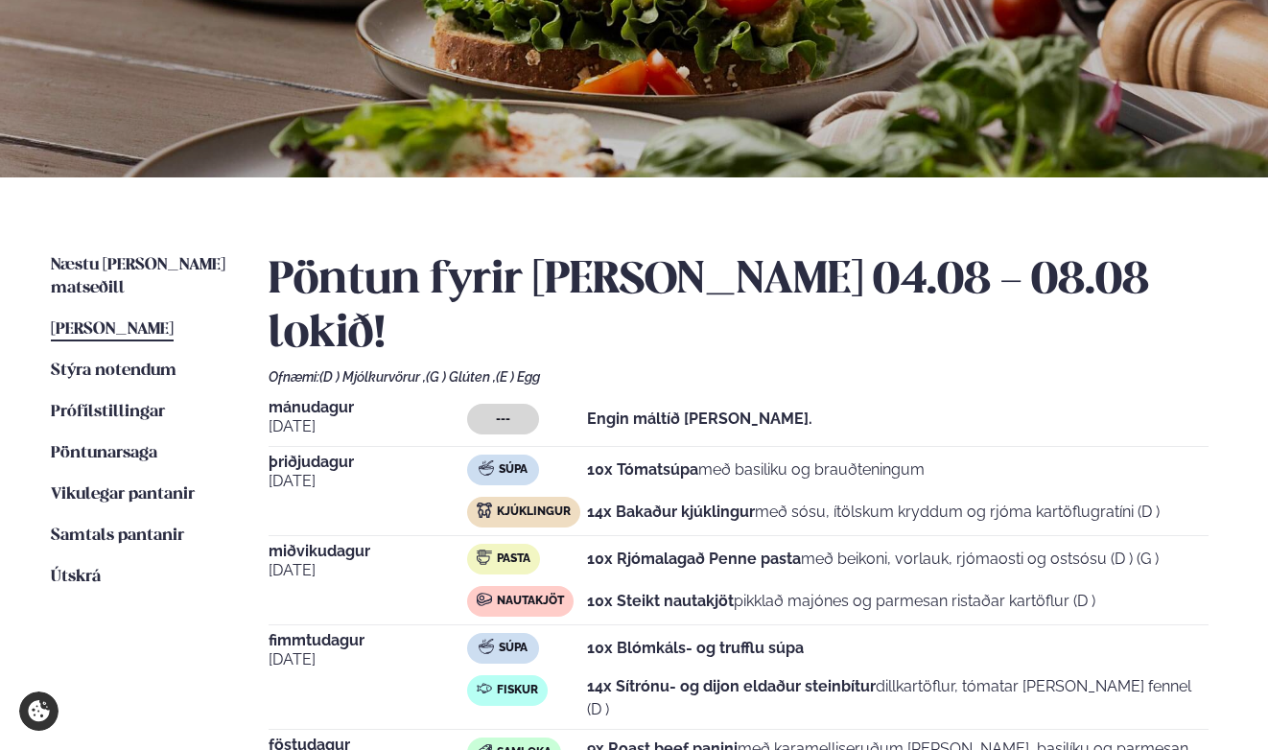
scroll to position [247, 0]
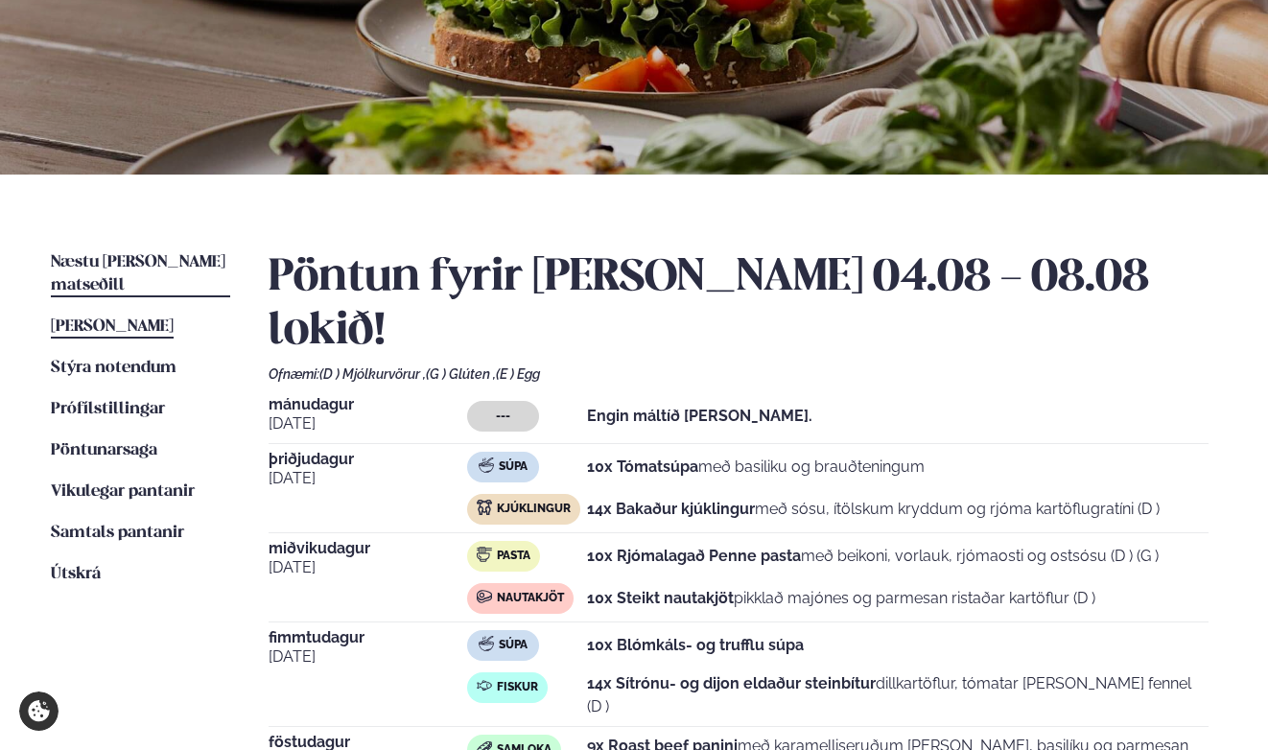
click at [138, 255] on span "Næstu [PERSON_NAME] matseðill" at bounding box center [138, 273] width 175 height 39
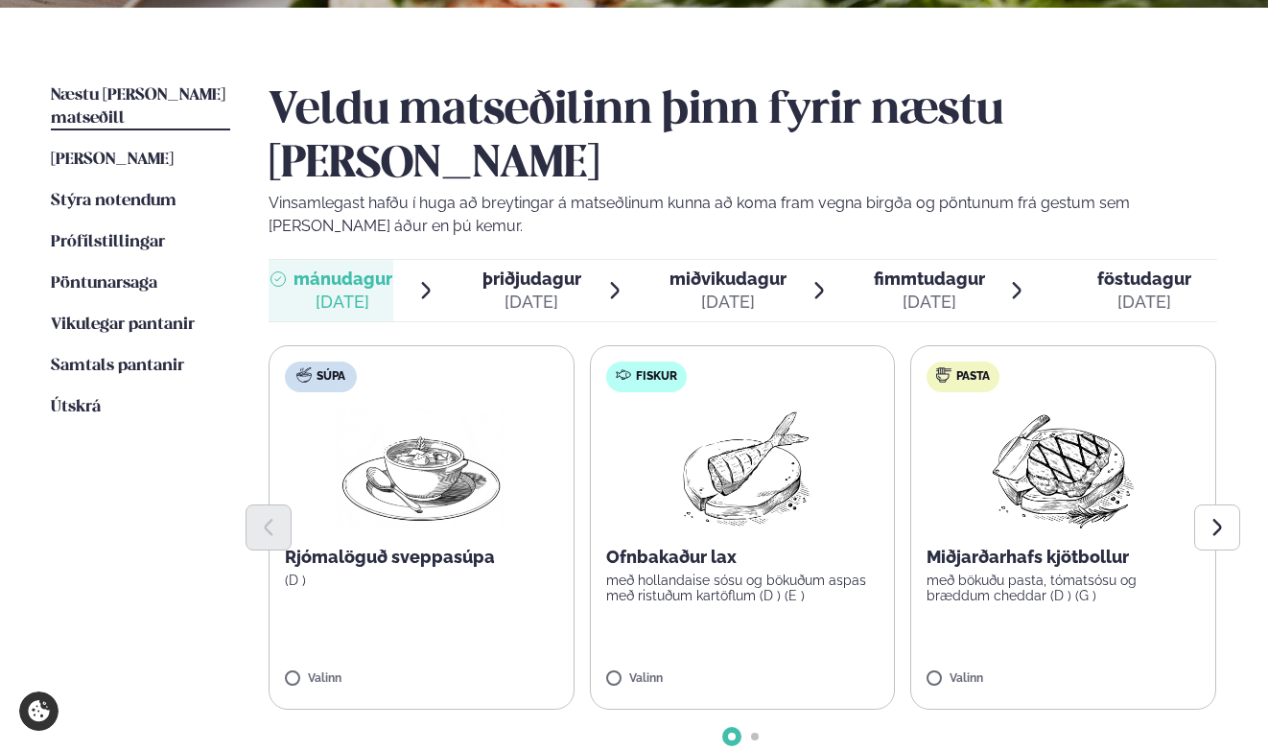
scroll to position [417, 0]
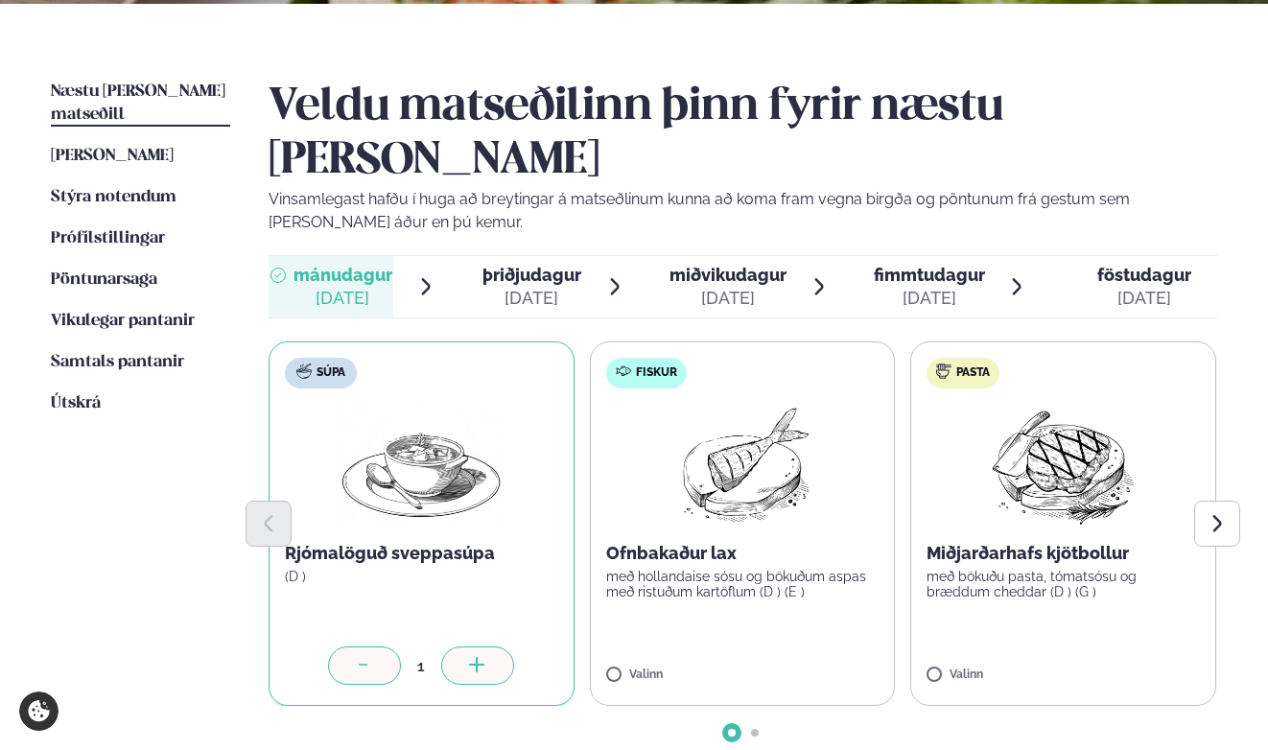
click at [477, 664] on icon at bounding box center [476, 665] width 15 height 2
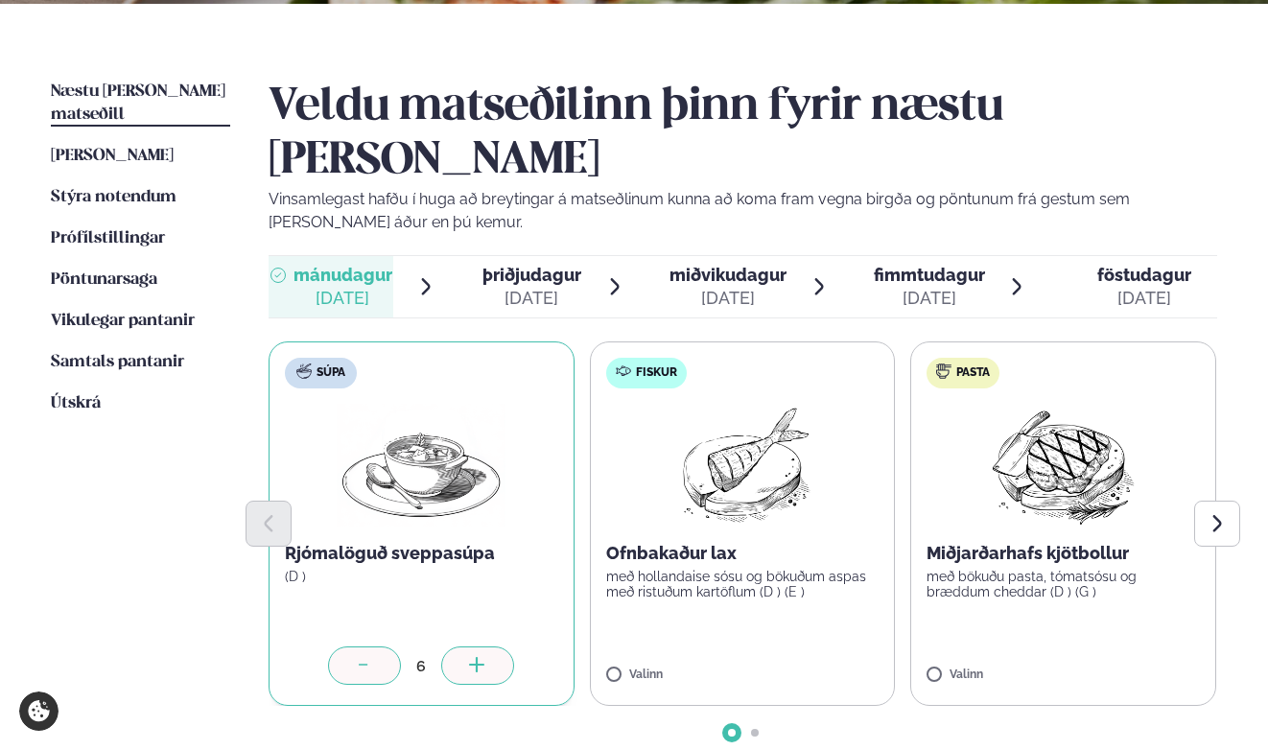
click at [477, 664] on icon at bounding box center [476, 665] width 15 height 2
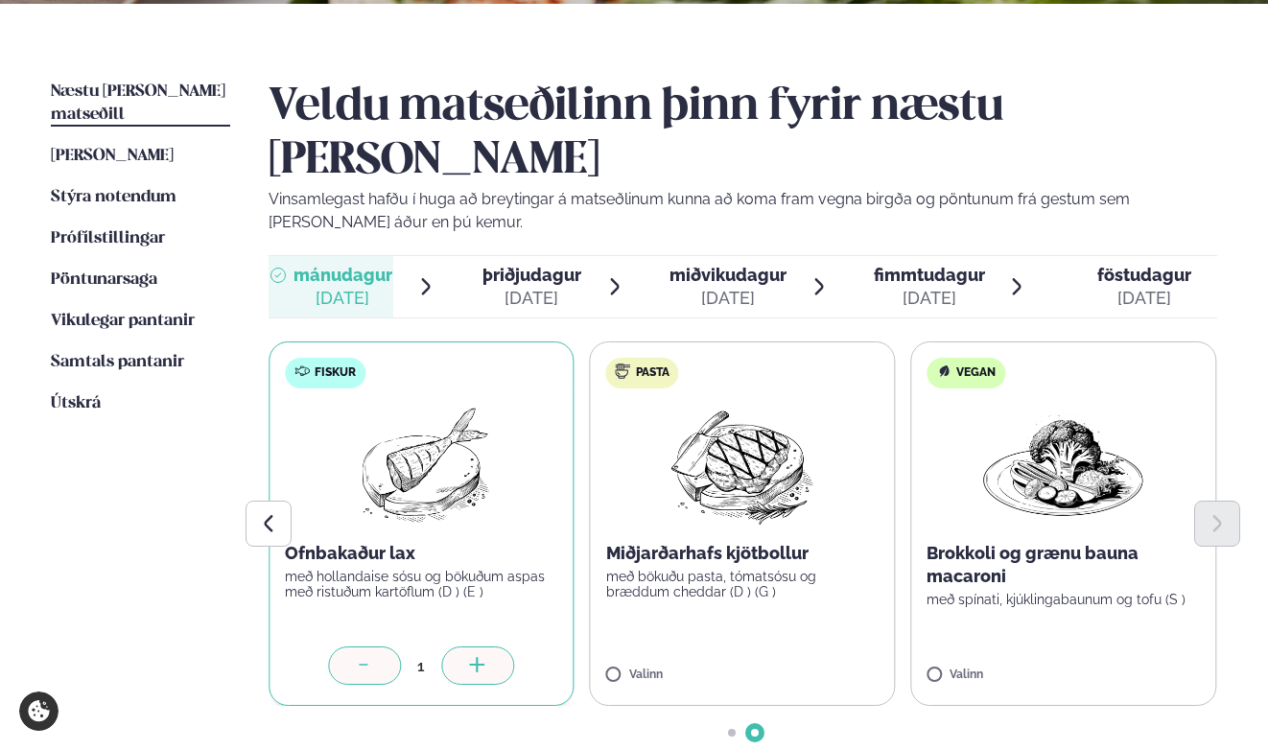
click at [476, 657] on icon at bounding box center [477, 666] width 19 height 19
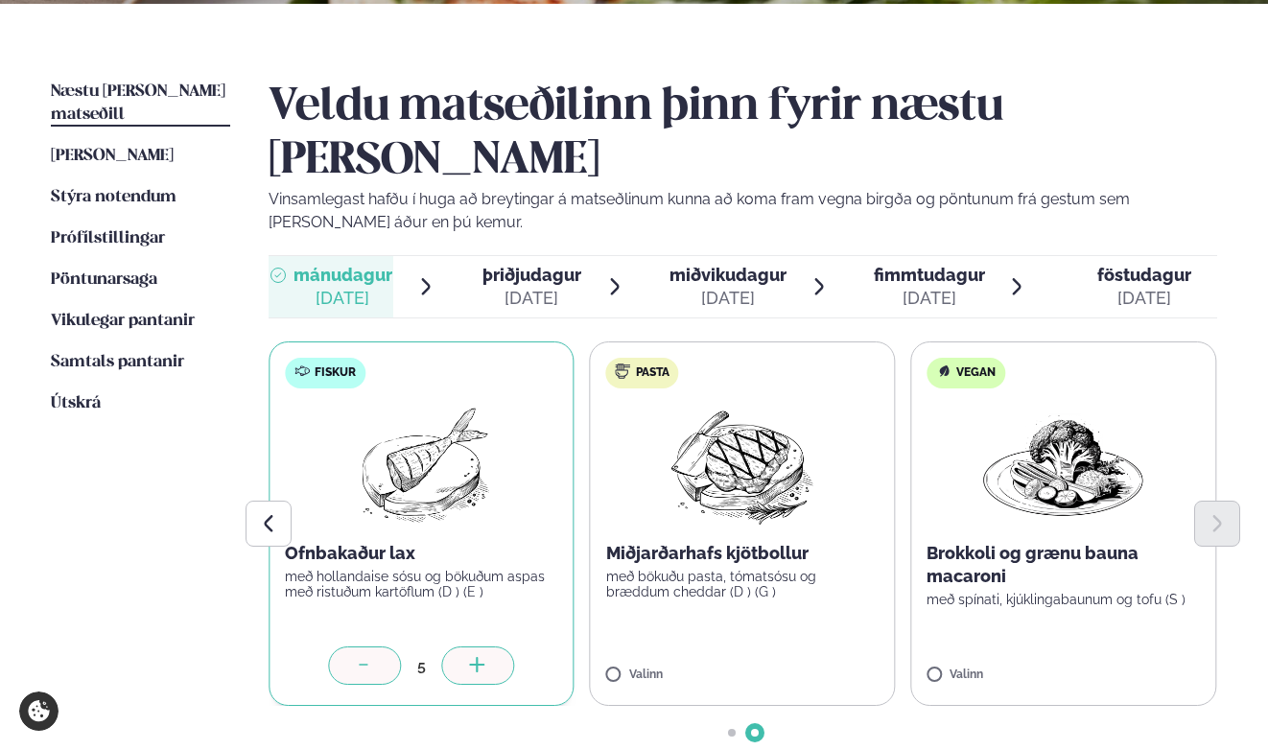
click at [476, 657] on icon at bounding box center [477, 666] width 19 height 19
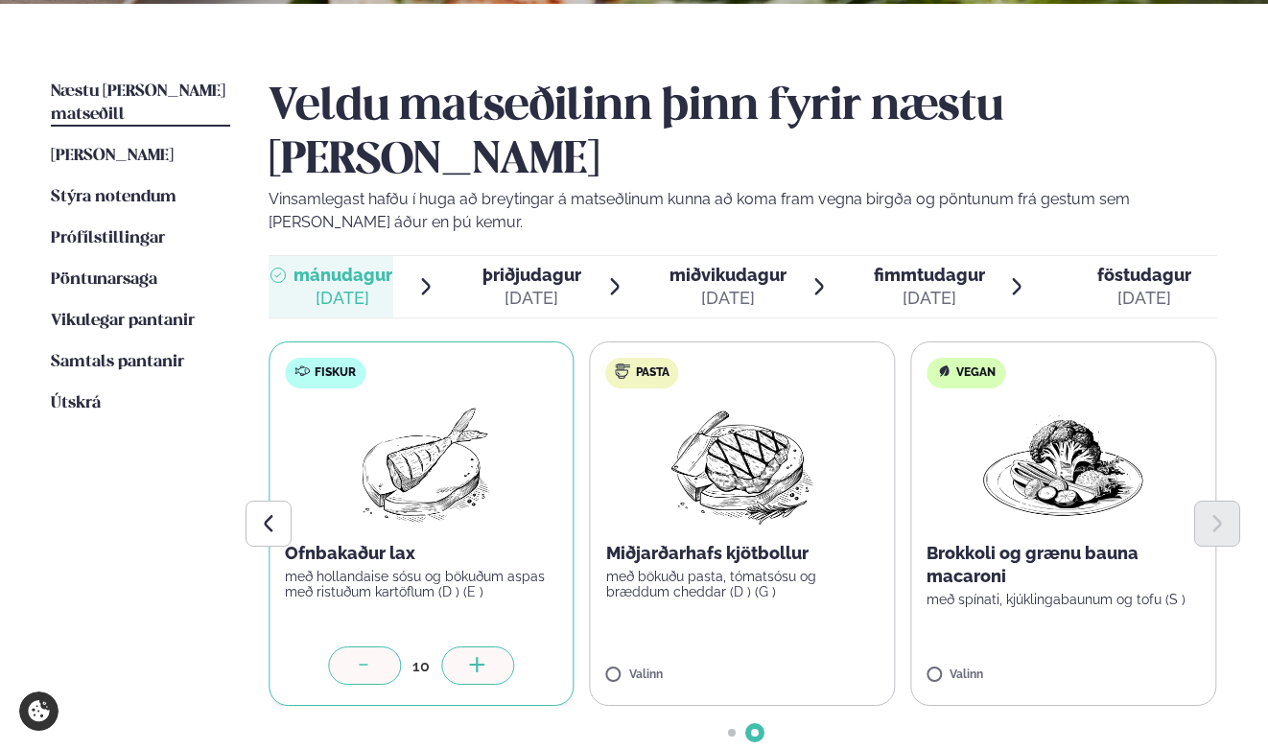
click at [476, 657] on icon at bounding box center [477, 666] width 19 height 19
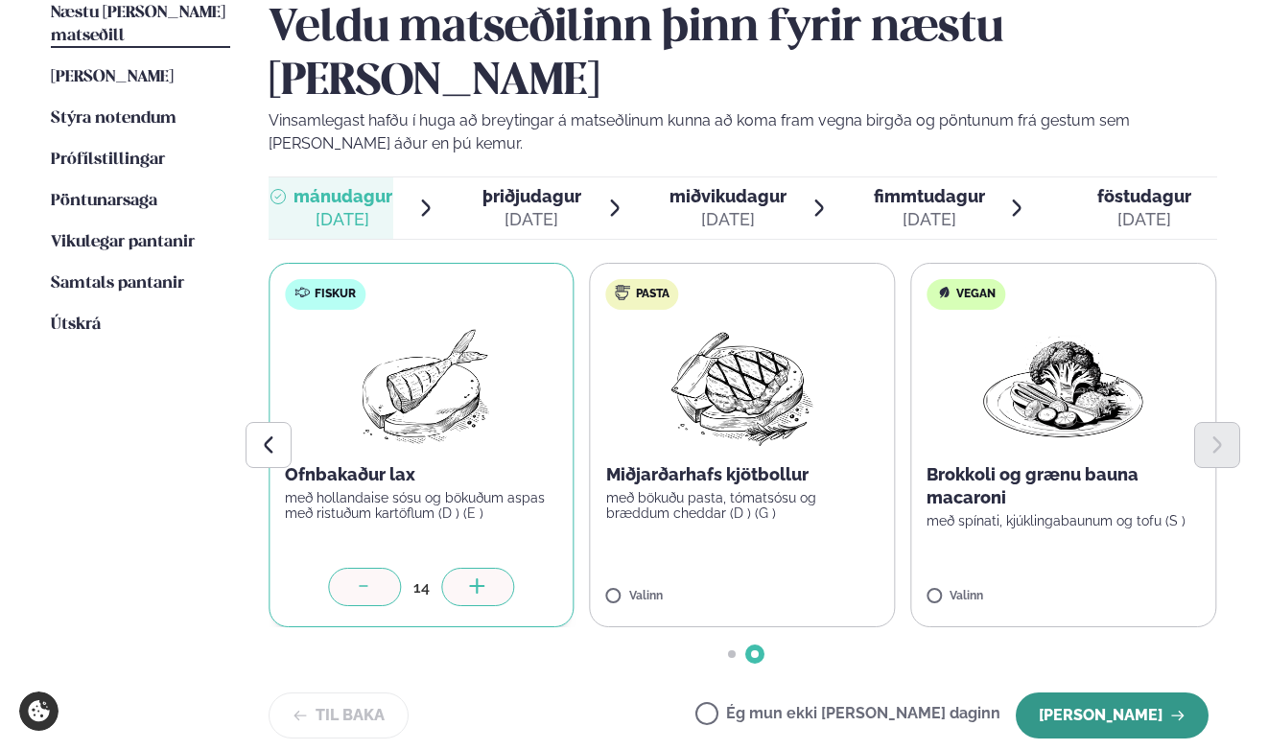
click at [1124, 693] on button "[PERSON_NAME]" at bounding box center [1112, 716] width 193 height 46
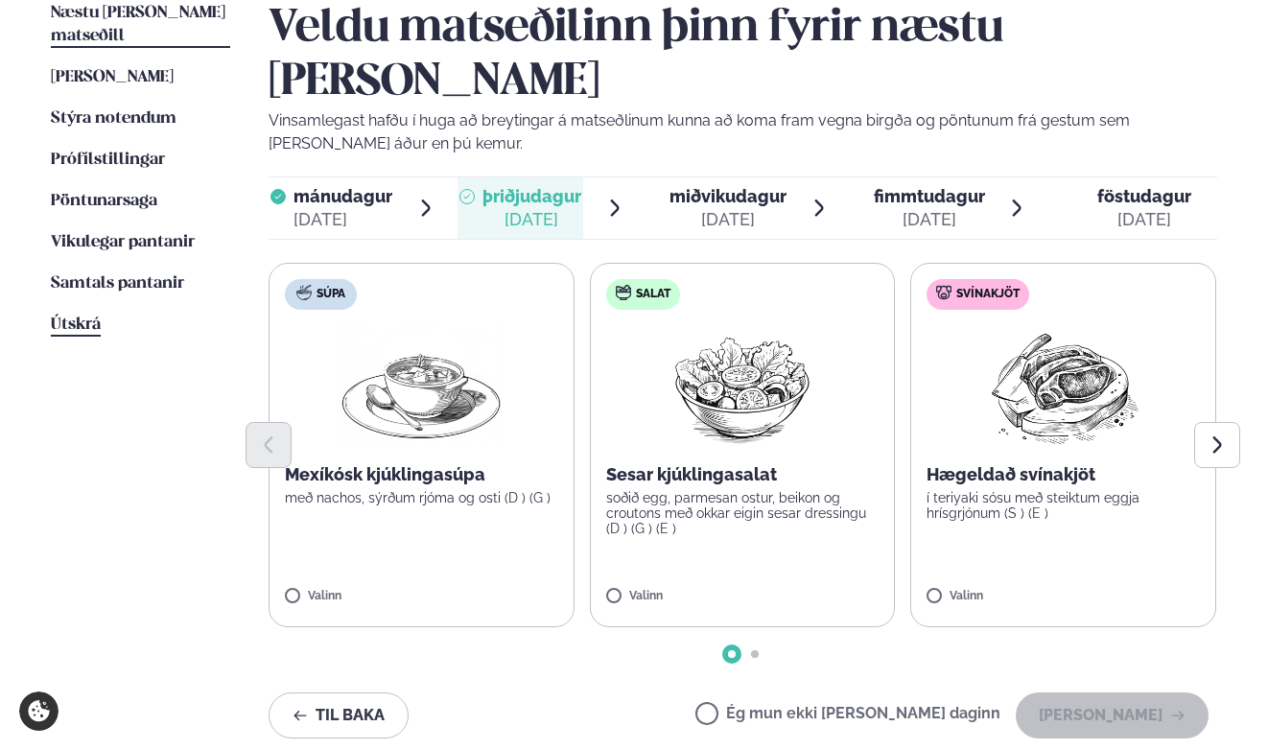
click at [86, 317] on span "Útskrá" at bounding box center [76, 325] width 50 height 16
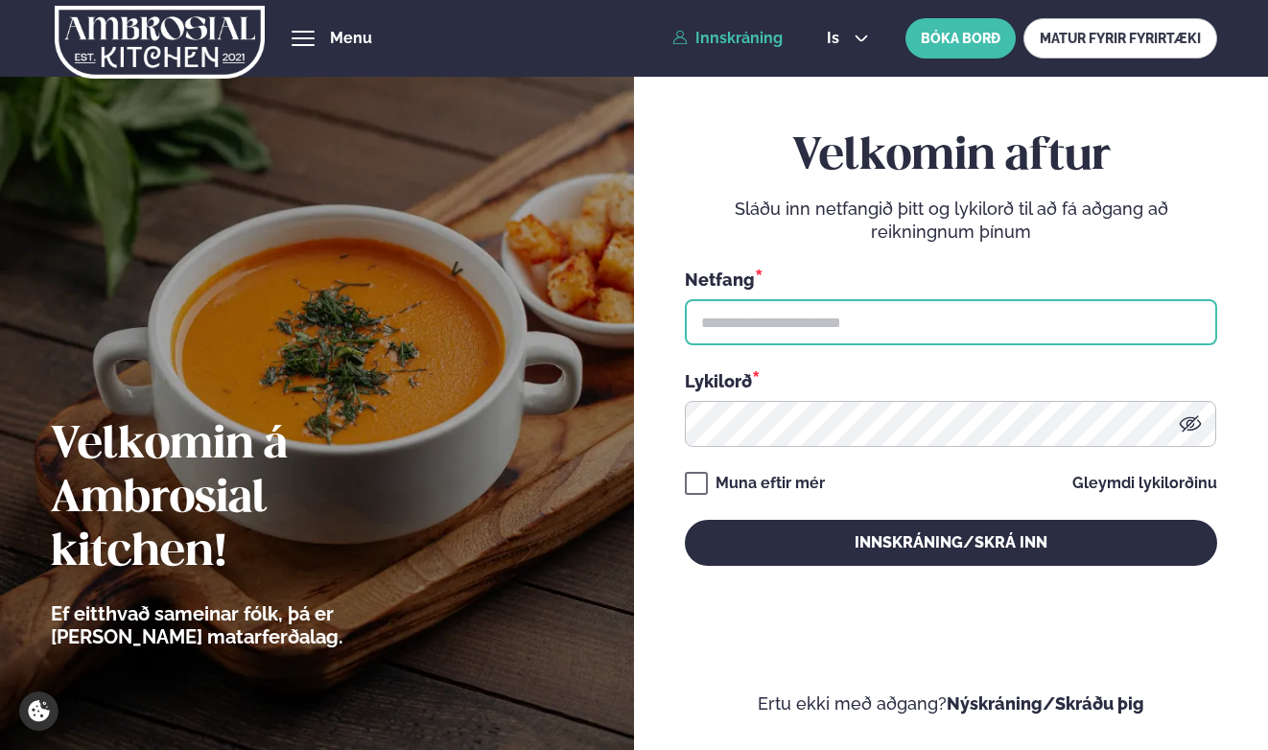
click at [881, 324] on input "text" at bounding box center [951, 322] width 532 height 46
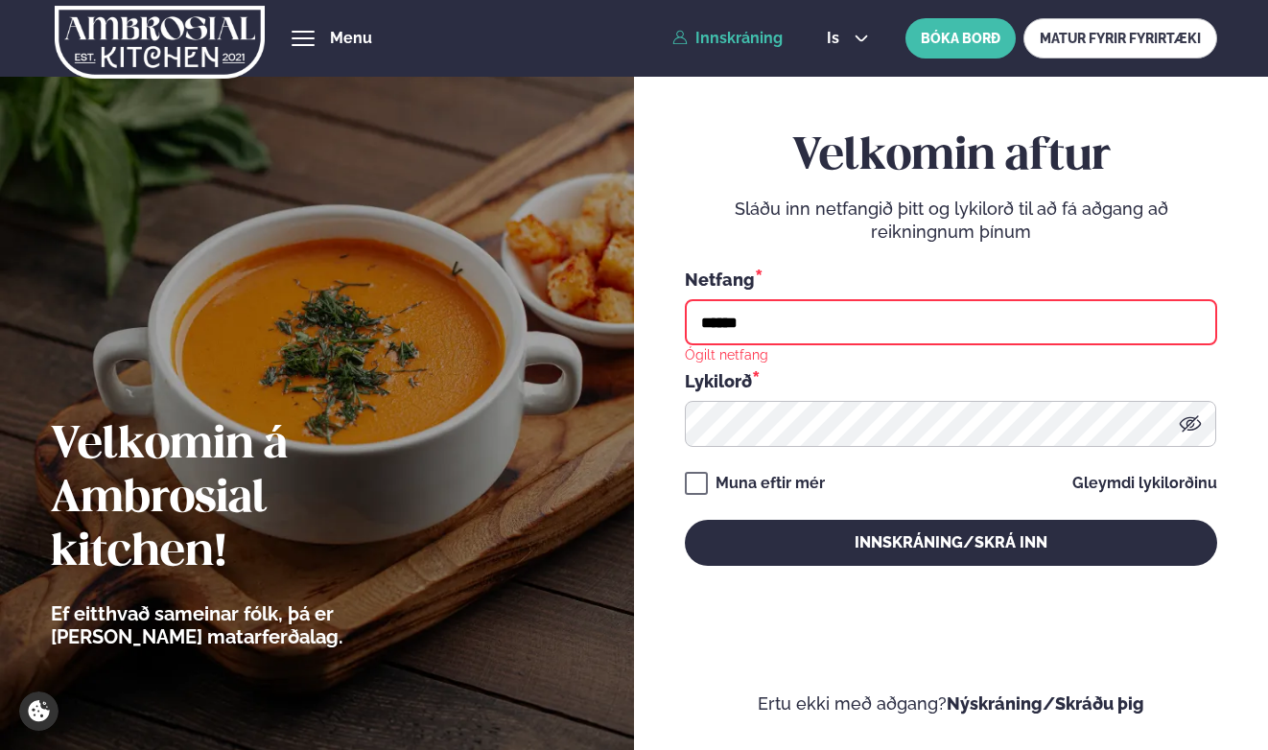
type input "**********"
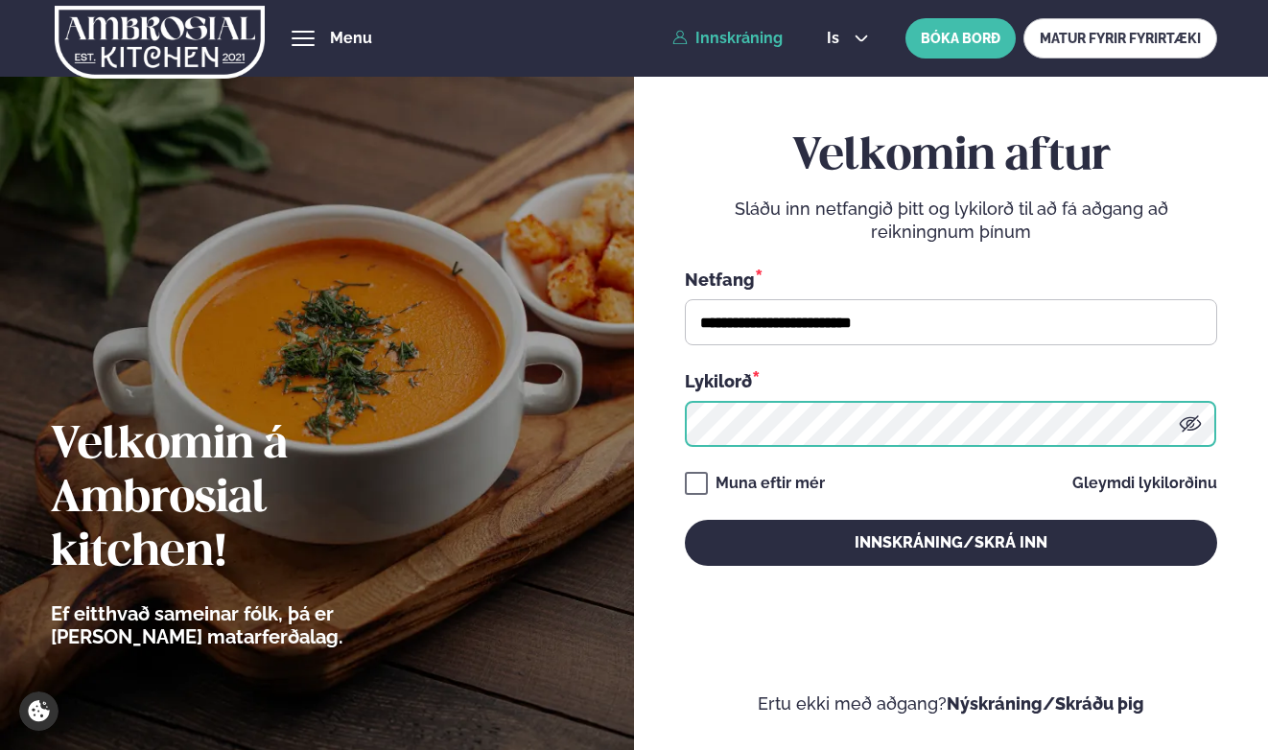
click at [685, 520] on button "Innskráning/Skrá inn" at bounding box center [951, 543] width 532 height 46
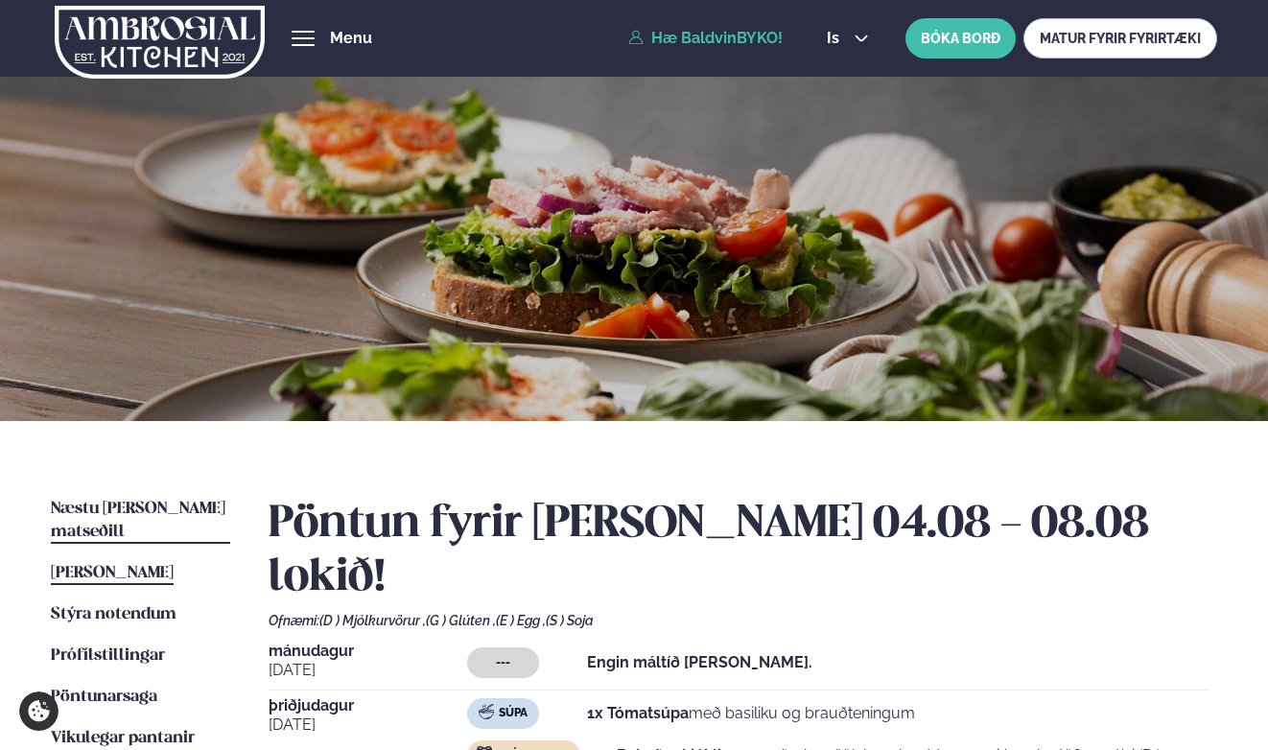
click at [122, 502] on span "Næstu [PERSON_NAME] matseðill" at bounding box center [138, 520] width 175 height 39
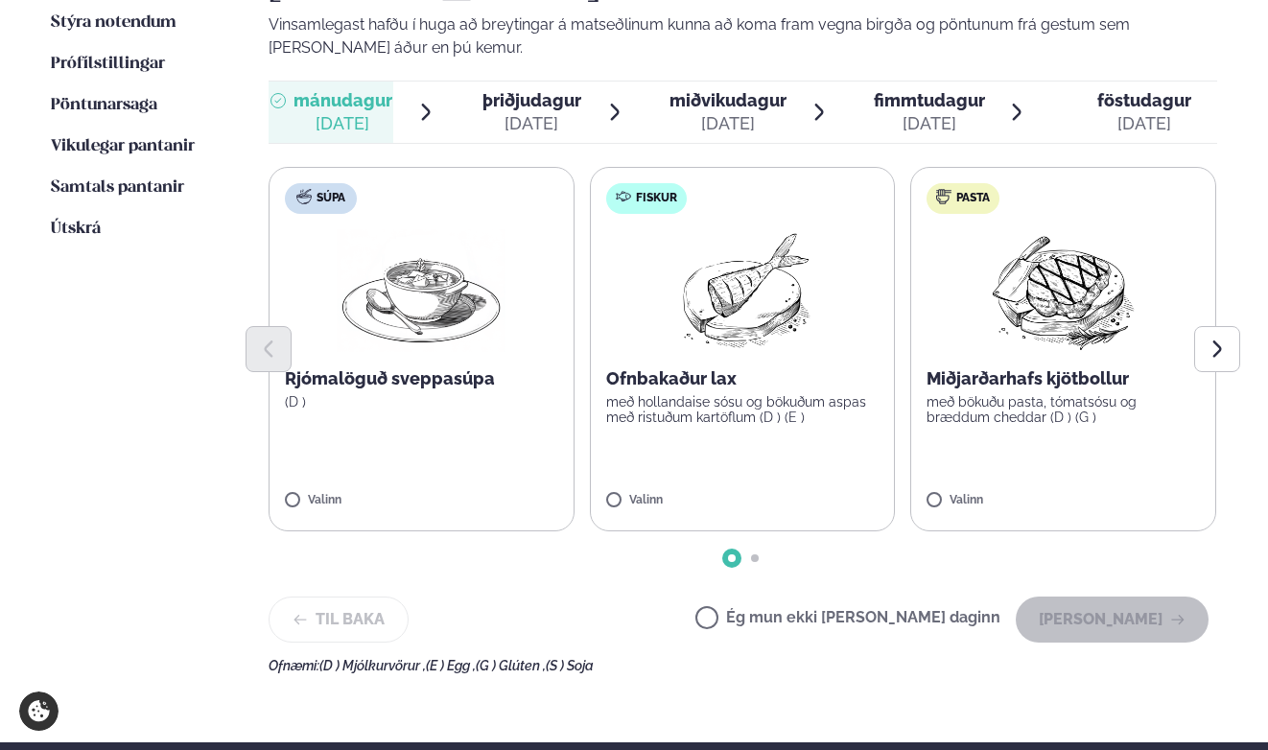
scroll to position [594, 0]
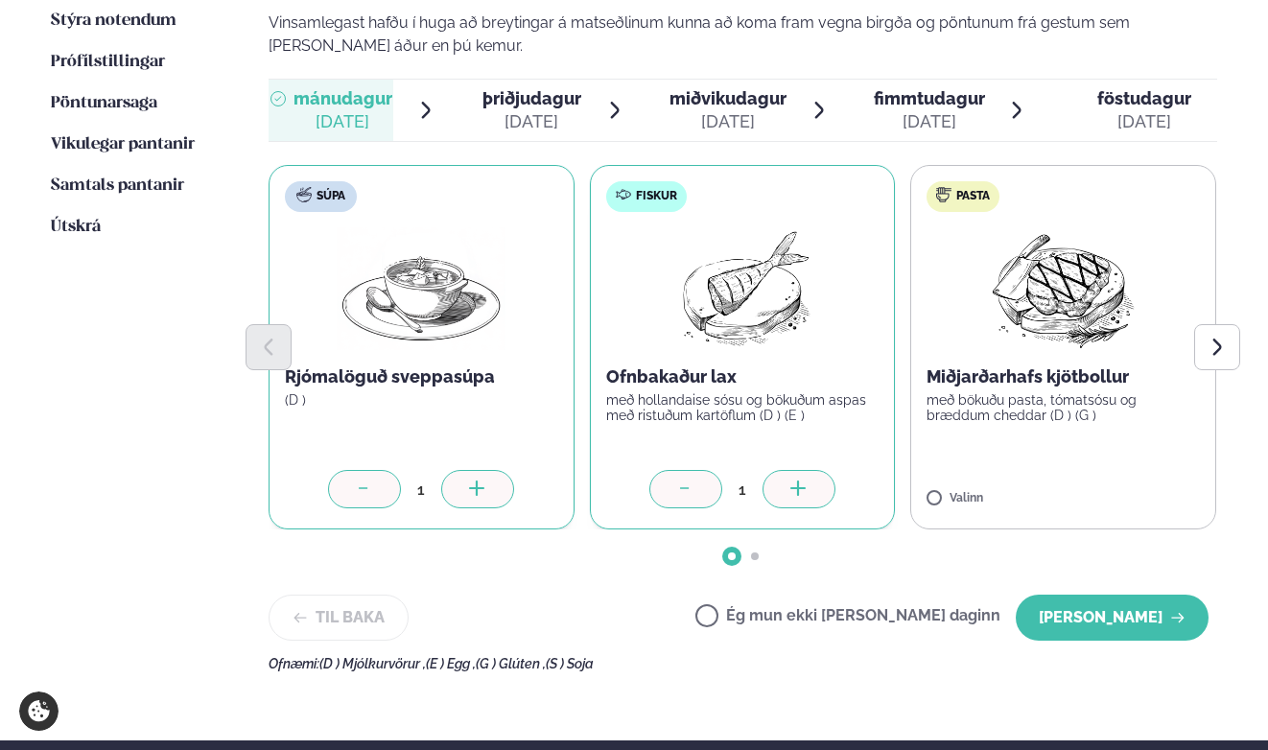
click at [814, 470] on div at bounding box center [799, 489] width 73 height 38
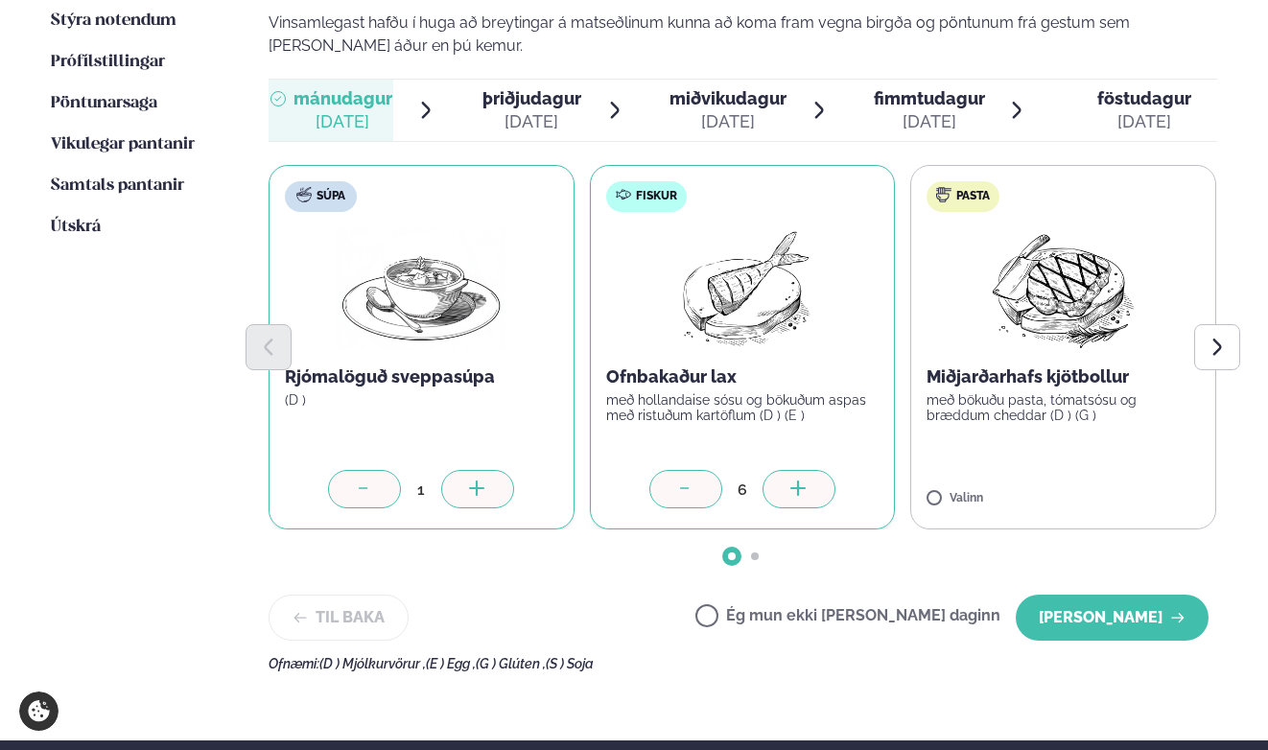
click at [814, 470] on div at bounding box center [799, 489] width 73 height 38
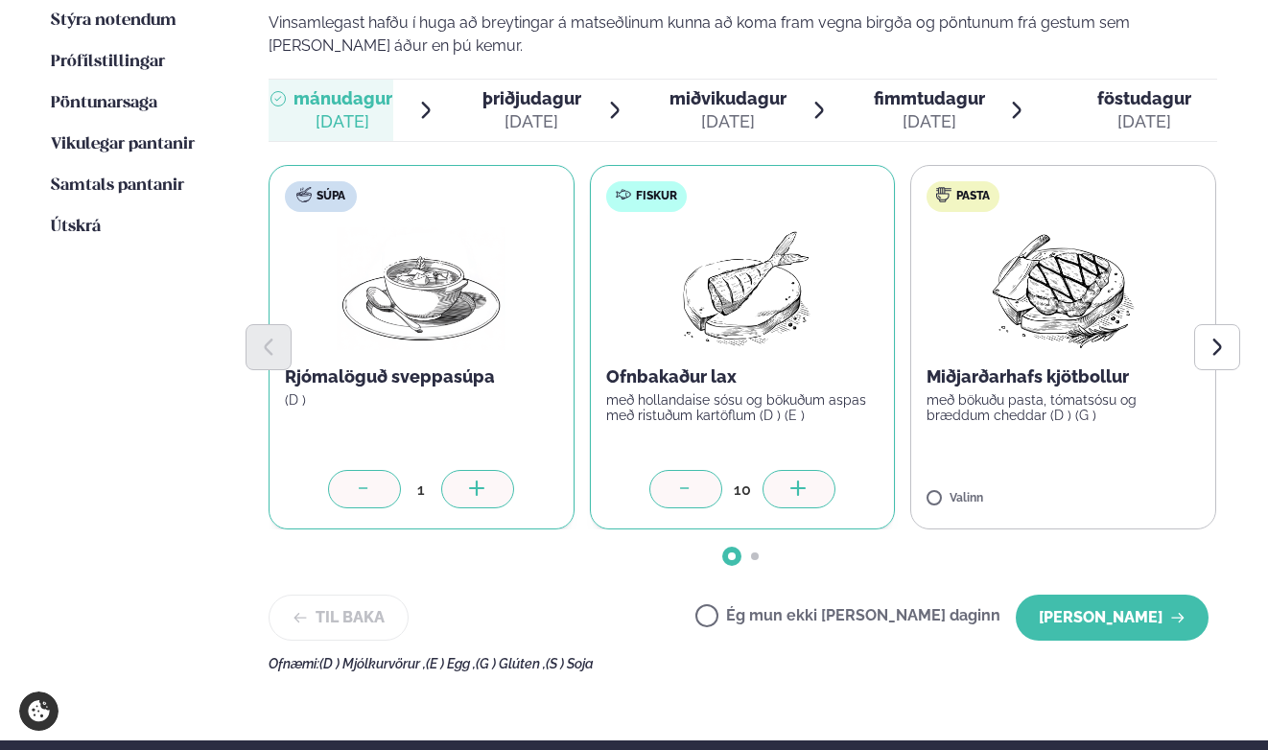
click at [814, 470] on div at bounding box center [799, 489] width 73 height 38
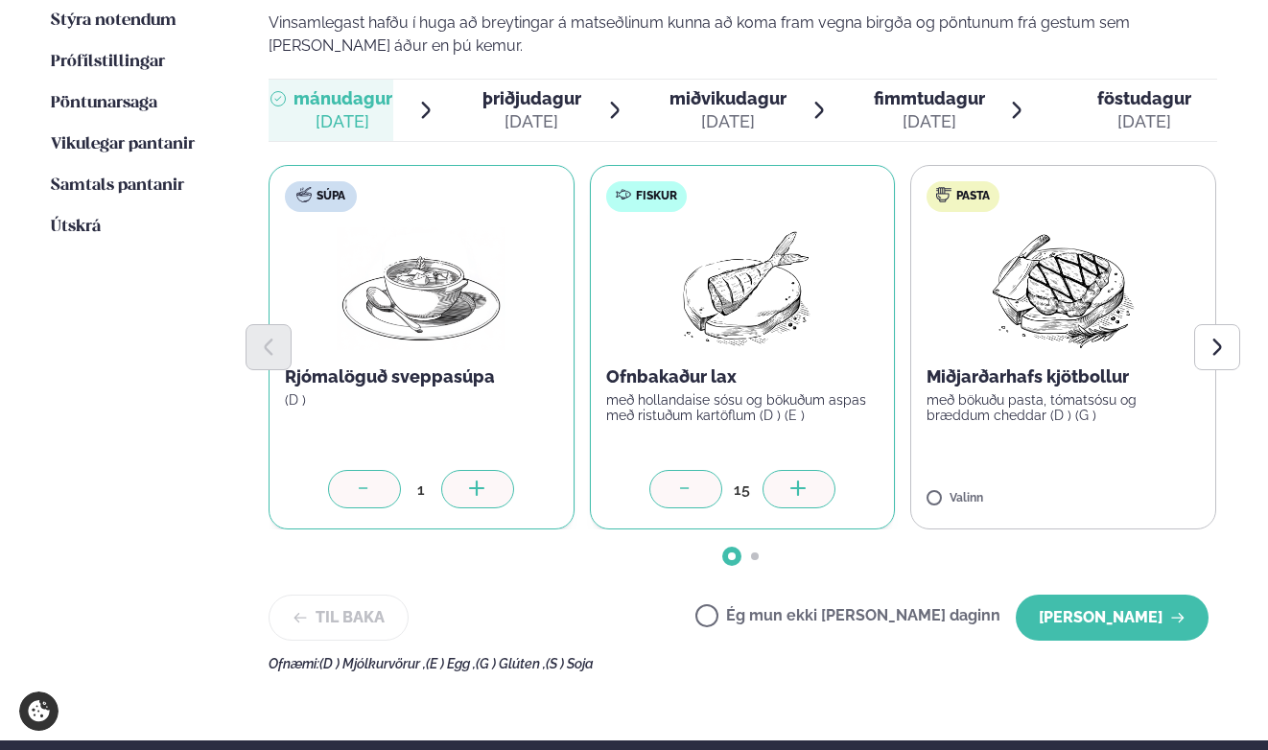
click at [814, 470] on div at bounding box center [799, 489] width 73 height 38
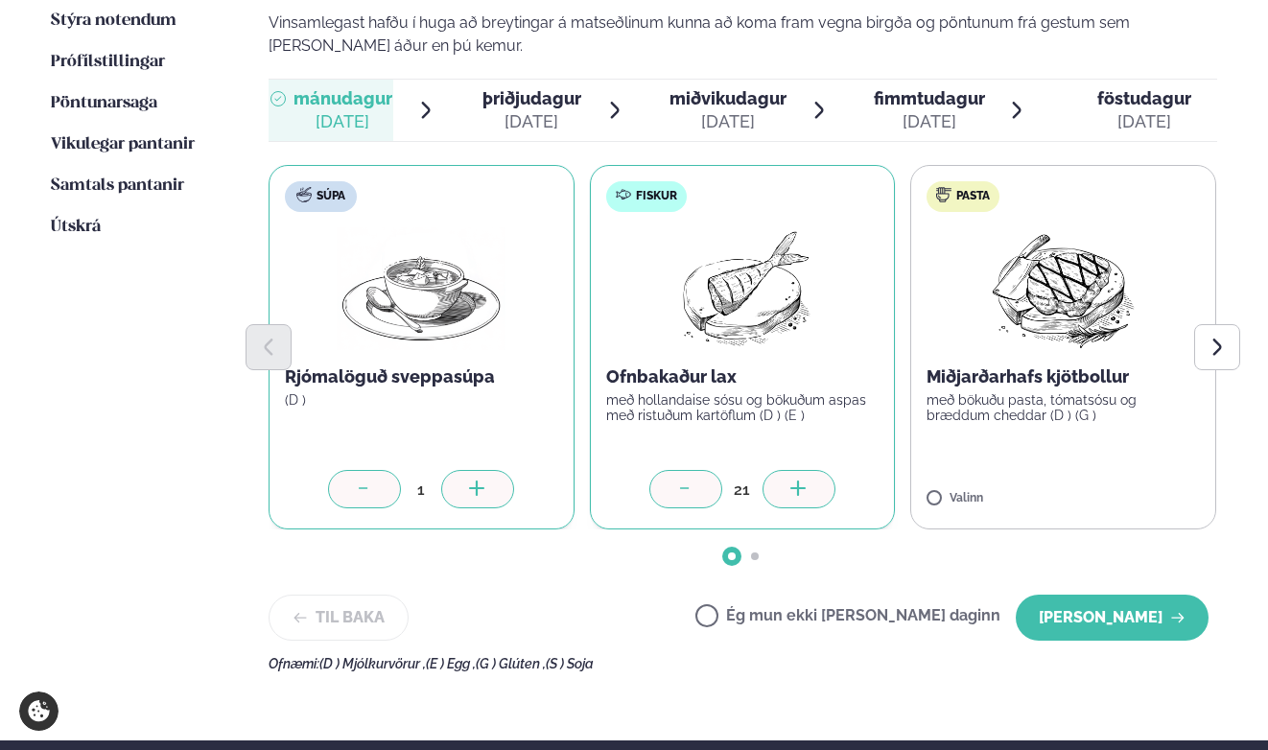
click at [814, 470] on div at bounding box center [799, 489] width 73 height 38
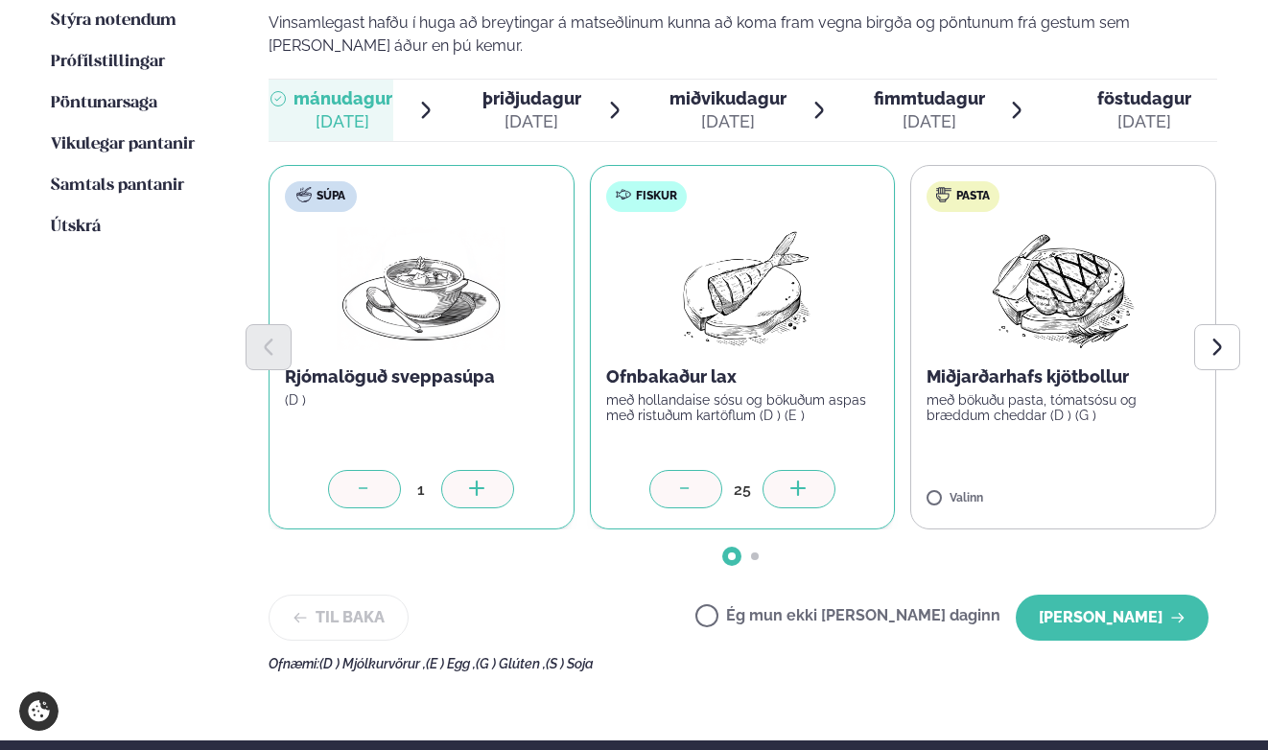
click at [814, 470] on div at bounding box center [799, 489] width 73 height 38
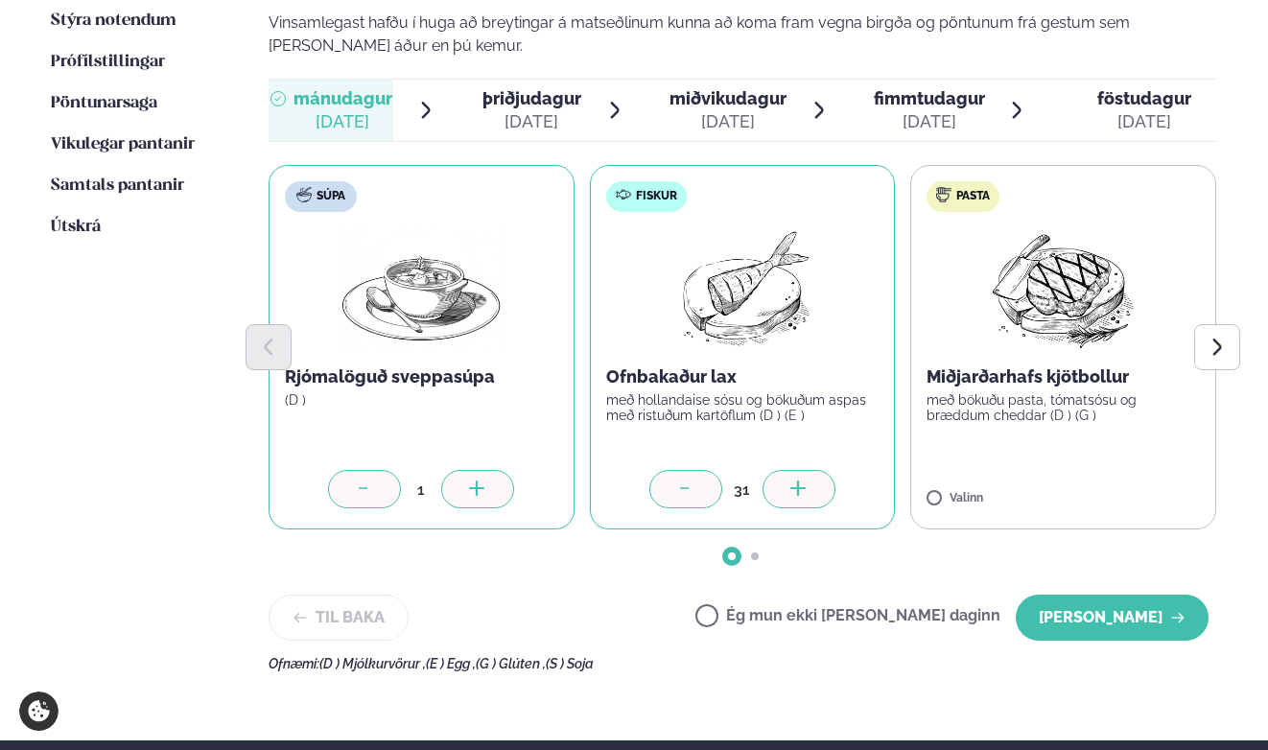
click at [814, 470] on div at bounding box center [799, 489] width 73 height 38
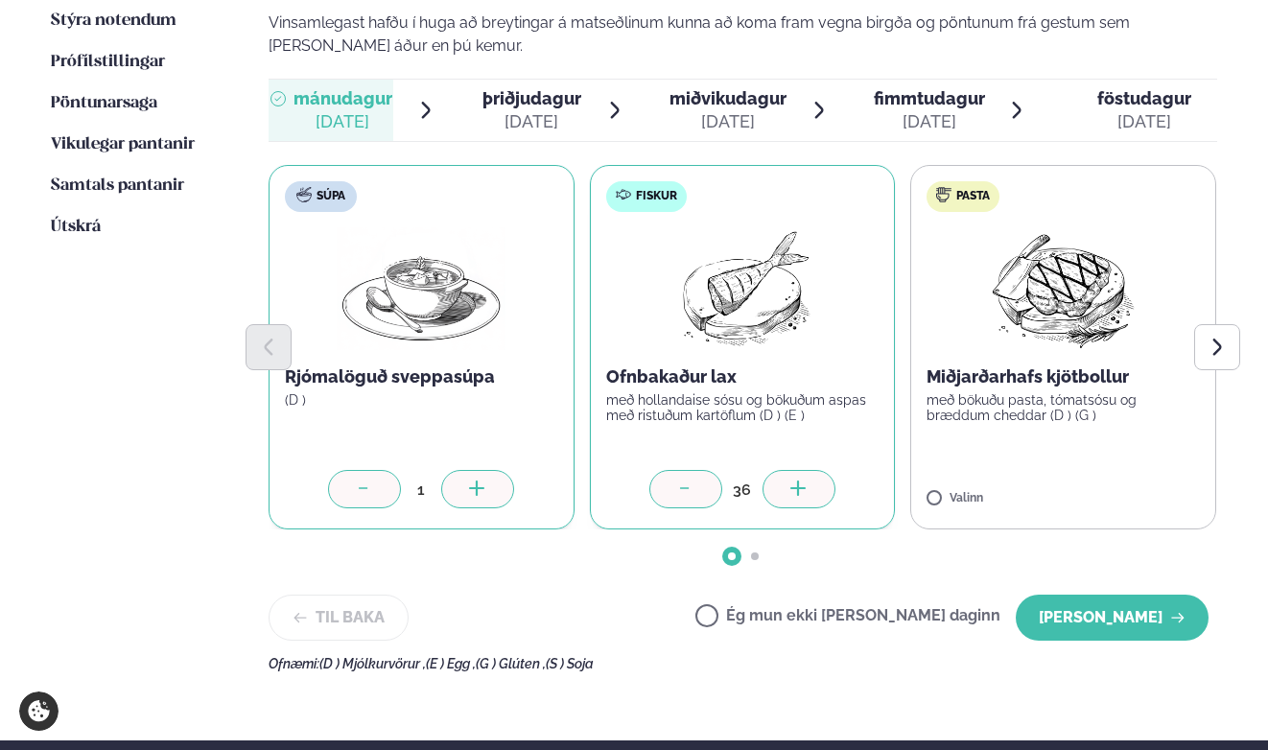
click at [814, 470] on div at bounding box center [799, 489] width 73 height 38
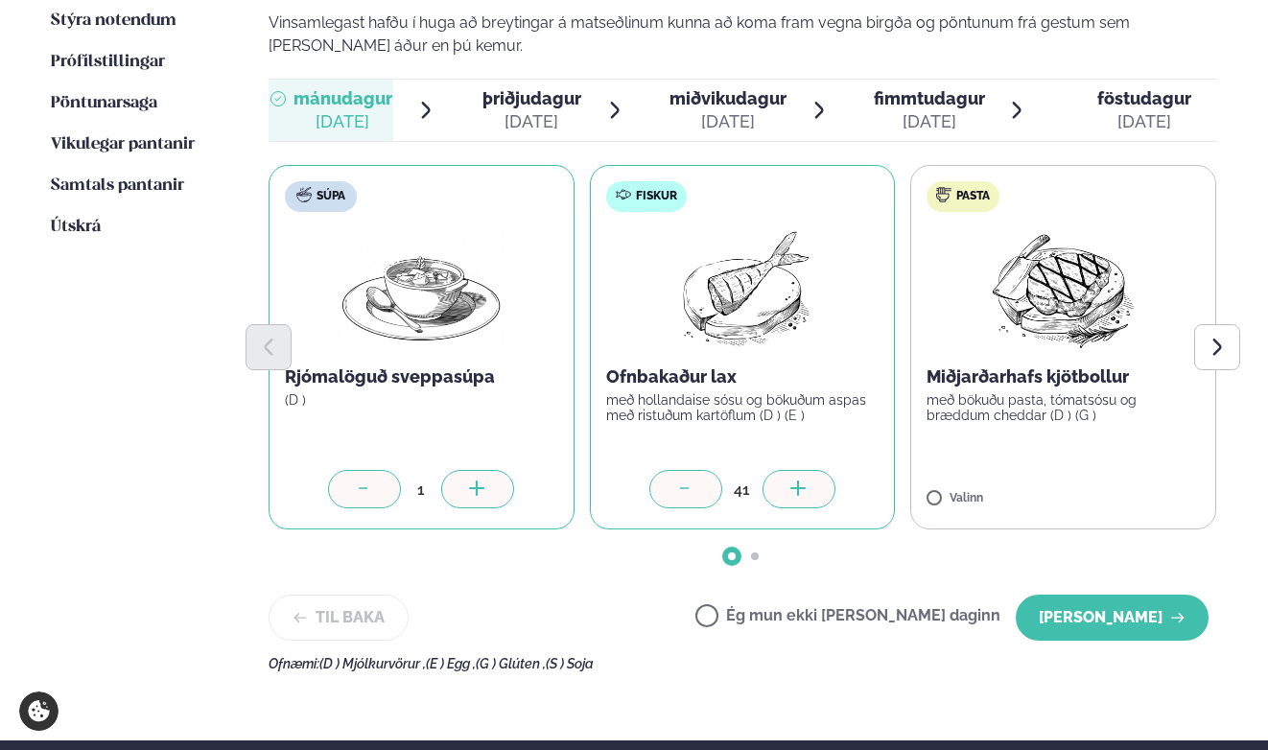
click at [814, 470] on div at bounding box center [799, 489] width 73 height 38
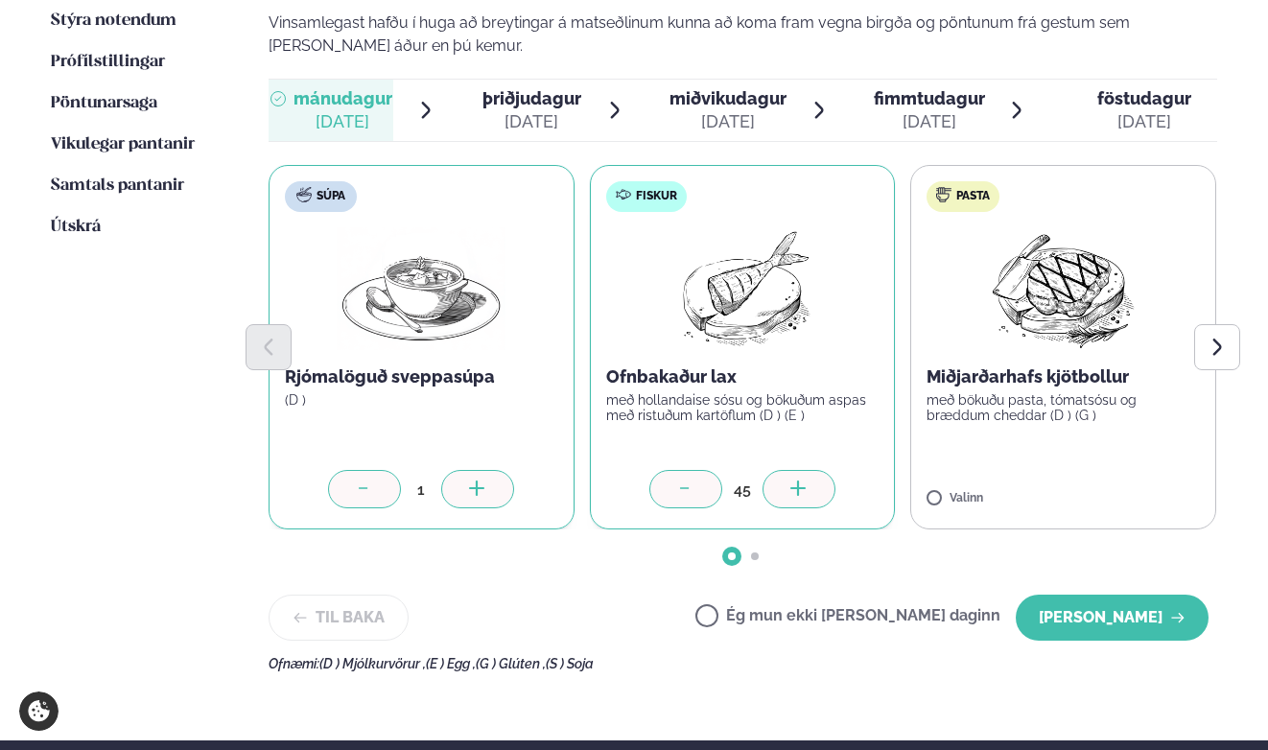
click at [814, 470] on div at bounding box center [799, 489] width 73 height 38
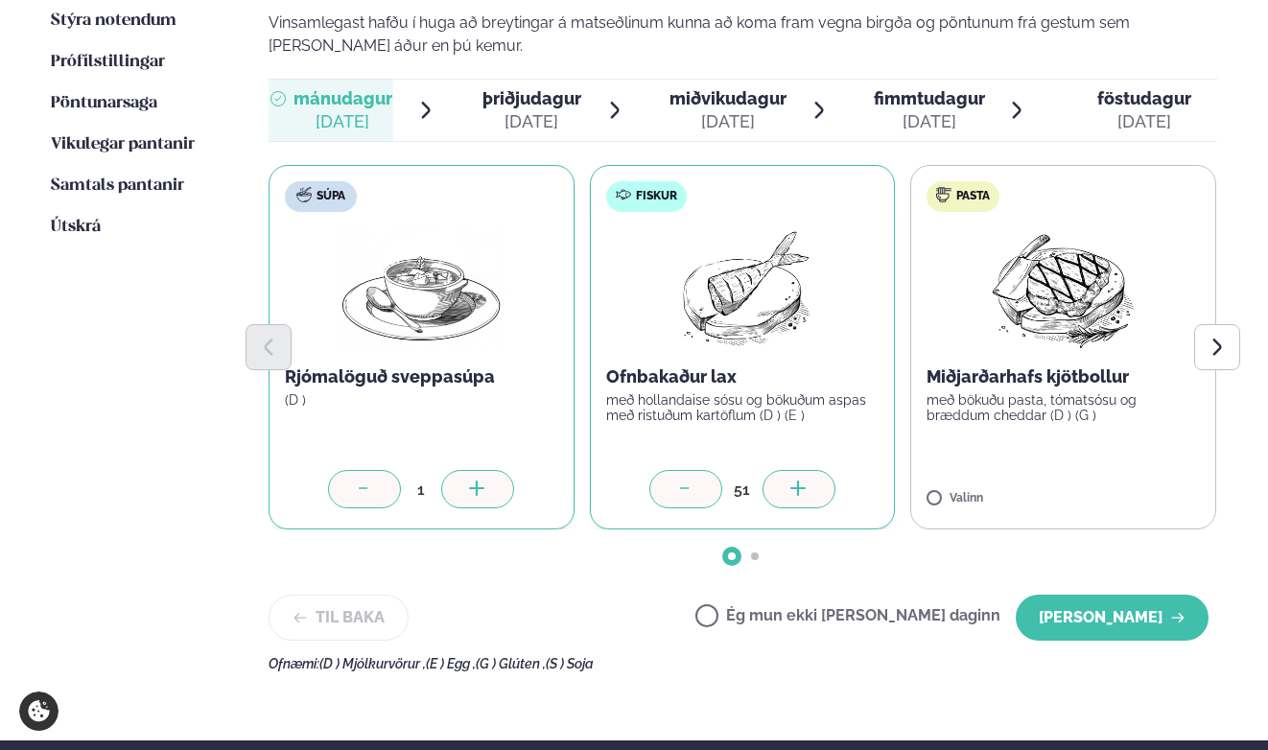
click at [708, 470] on div at bounding box center [685, 489] width 73 height 38
click at [1140, 470] on div at bounding box center [1119, 489] width 73 height 38
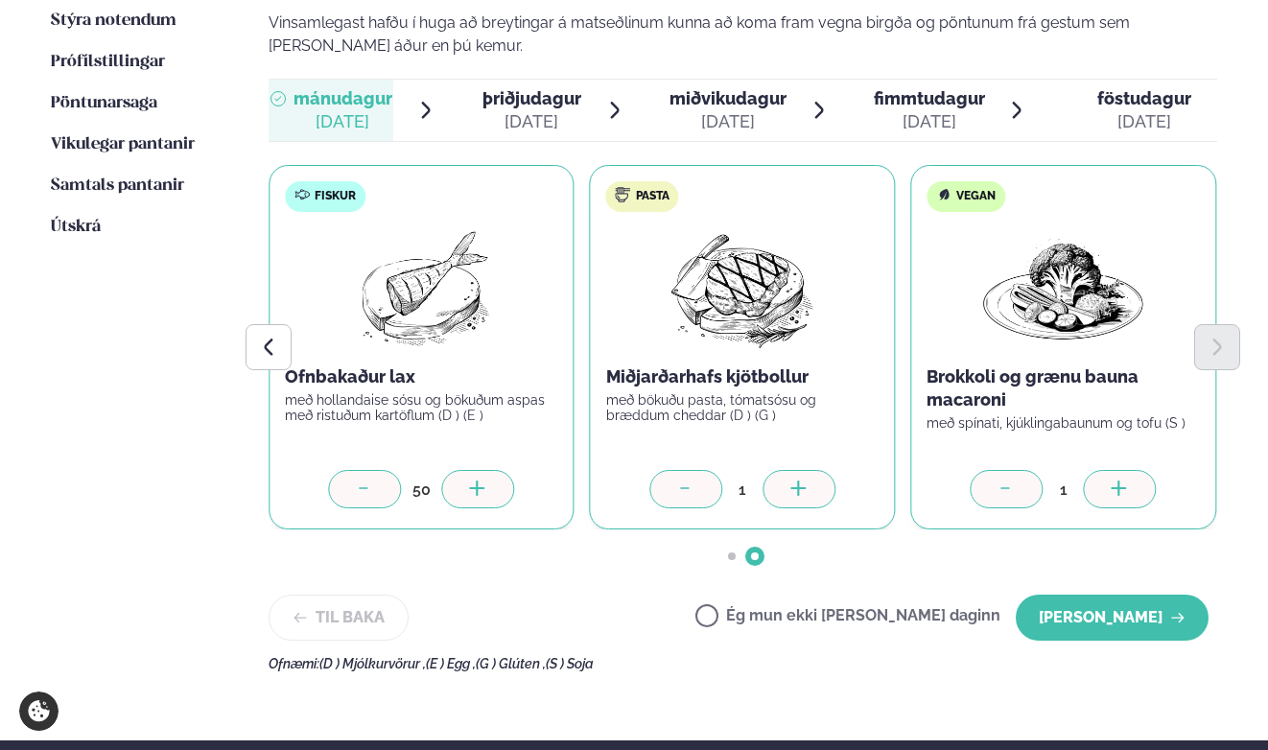
click at [1140, 470] on div at bounding box center [1120, 489] width 73 height 38
click at [811, 470] on div at bounding box center [799, 489] width 73 height 38
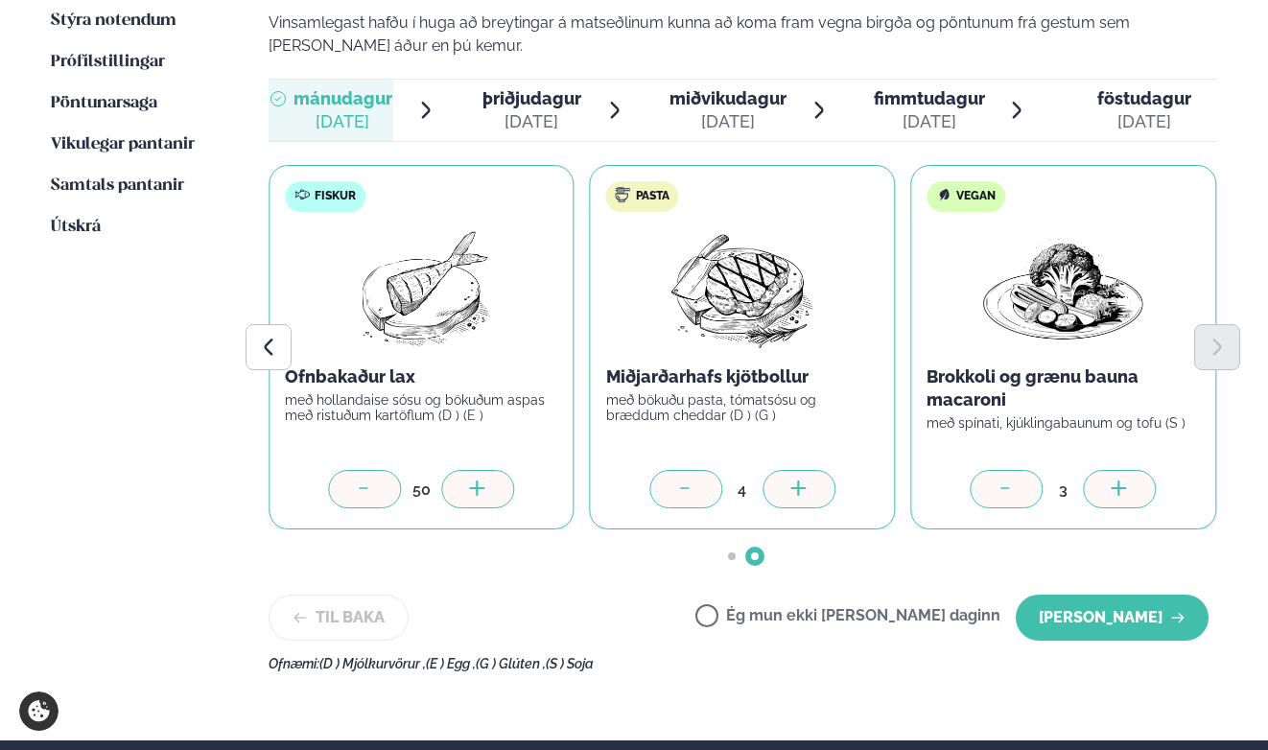
click at [811, 470] on div at bounding box center [799, 489] width 73 height 38
click at [819, 470] on div at bounding box center [799, 489] width 73 height 38
click at [817, 470] on div at bounding box center [799, 489] width 73 height 38
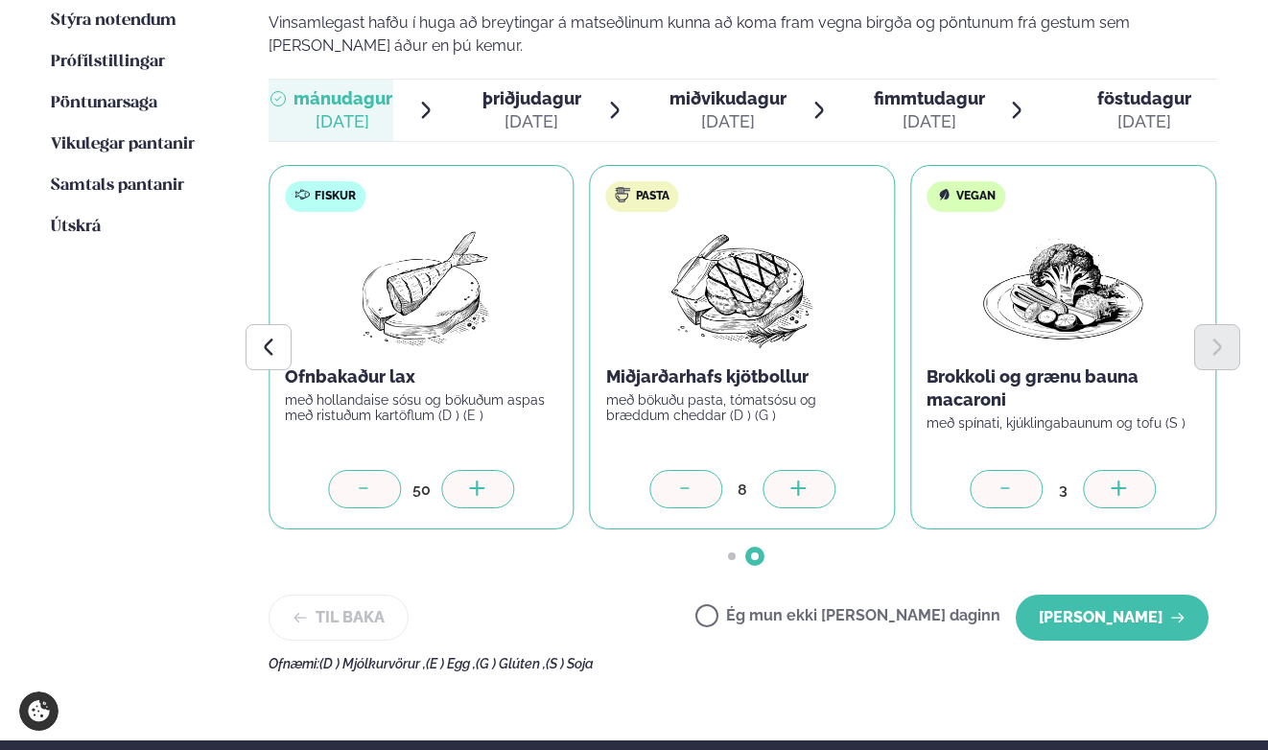
click at [817, 470] on div at bounding box center [799, 489] width 73 height 38
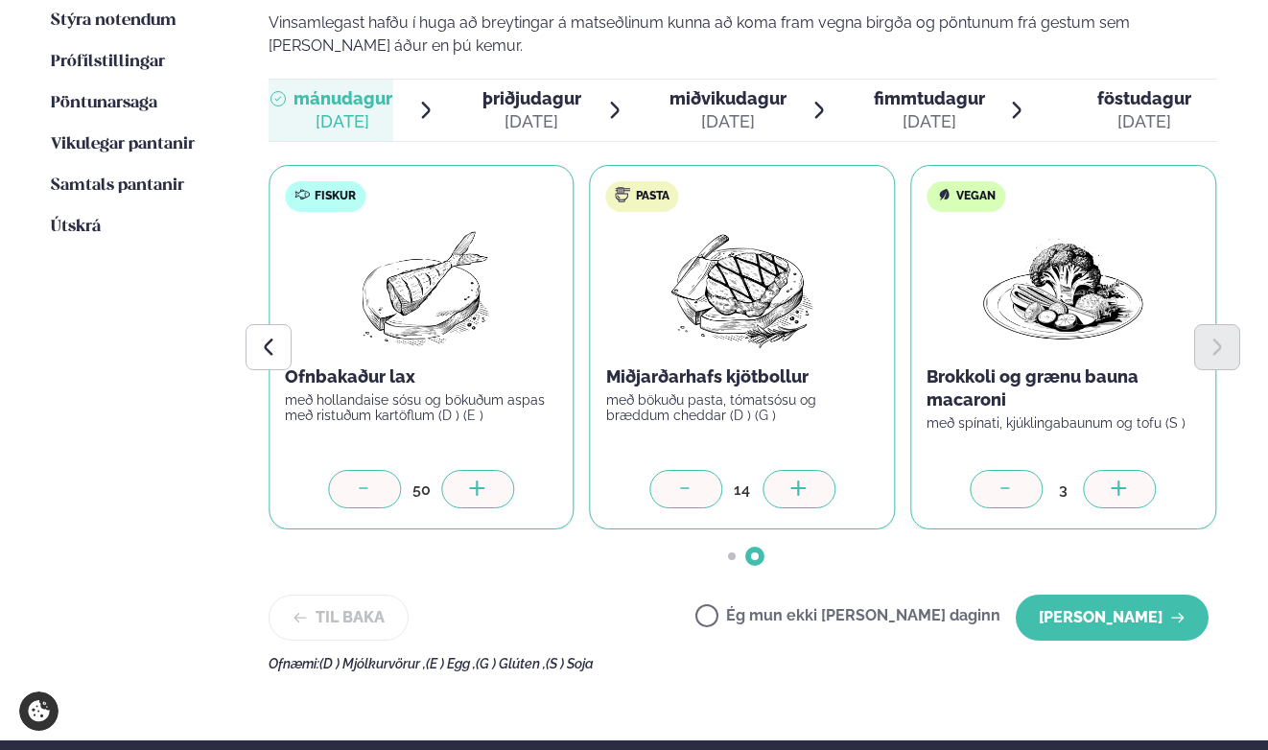
click at [817, 470] on div at bounding box center [799, 489] width 73 height 38
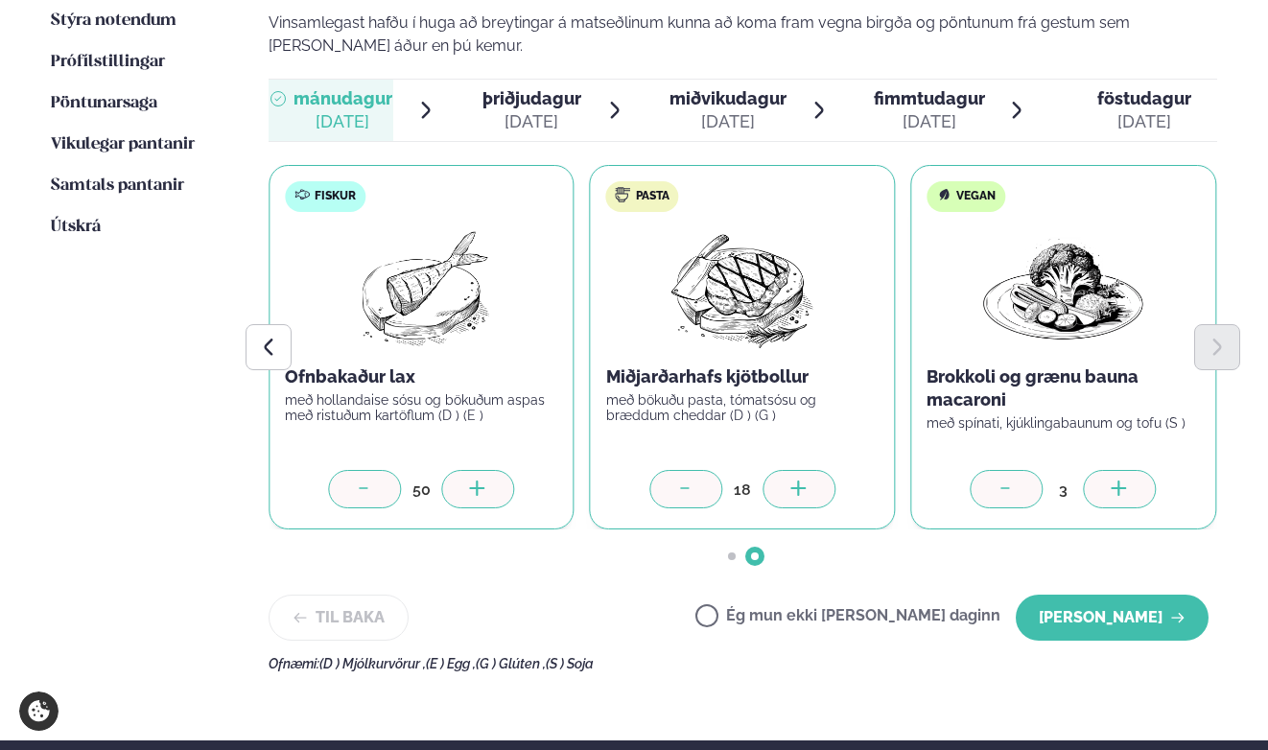
click at [817, 470] on div at bounding box center [799, 489] width 73 height 38
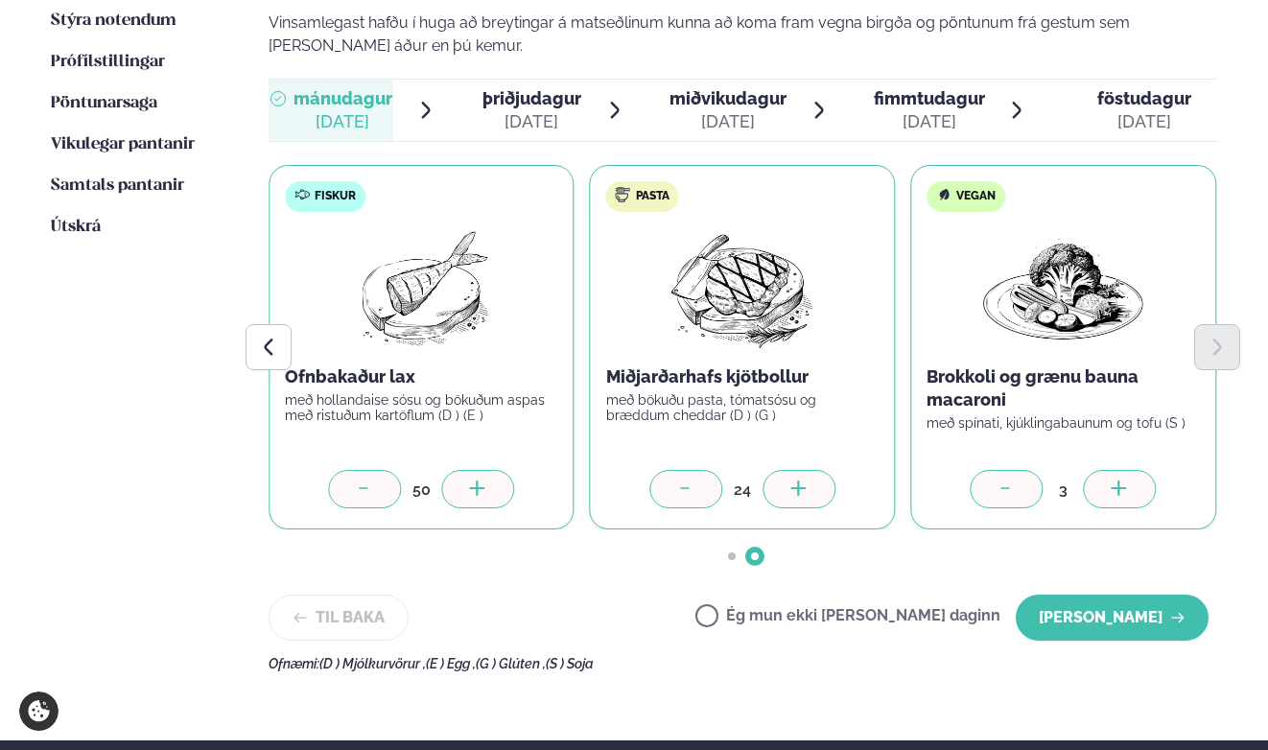
click at [817, 470] on div at bounding box center [799, 489] width 73 height 38
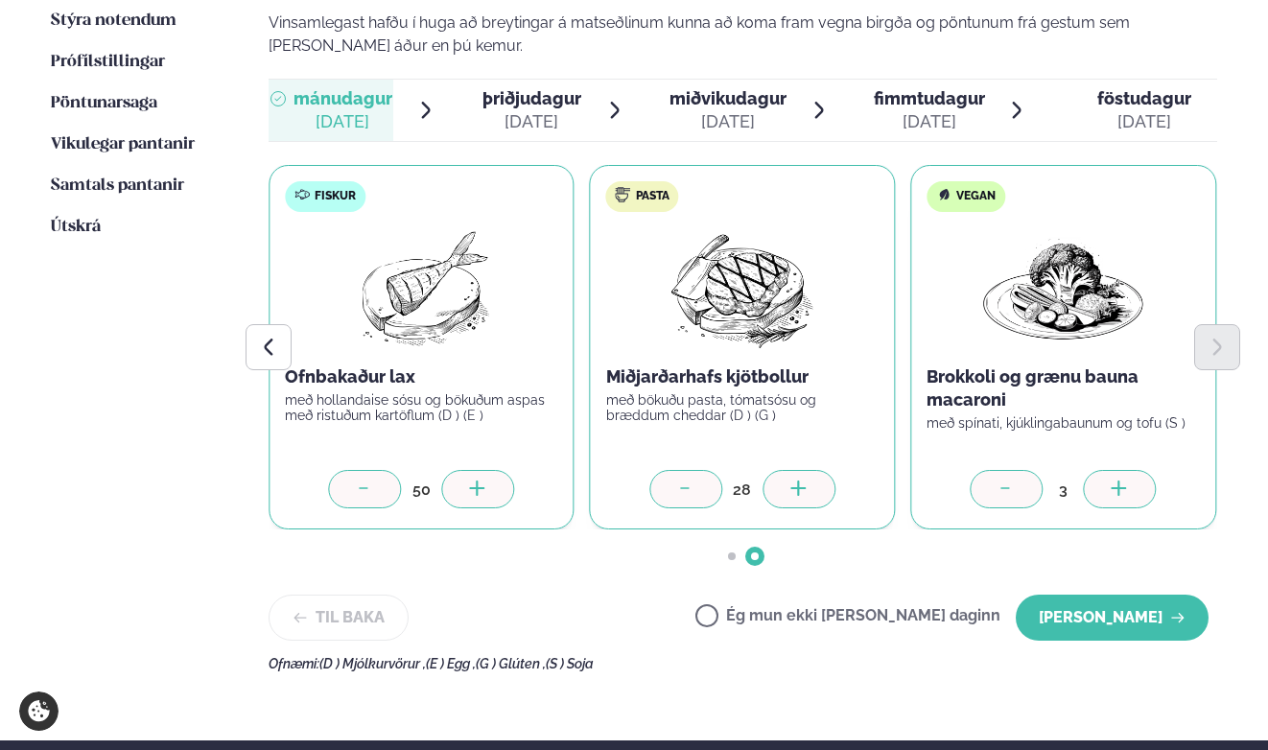
click at [817, 470] on div at bounding box center [799, 489] width 73 height 38
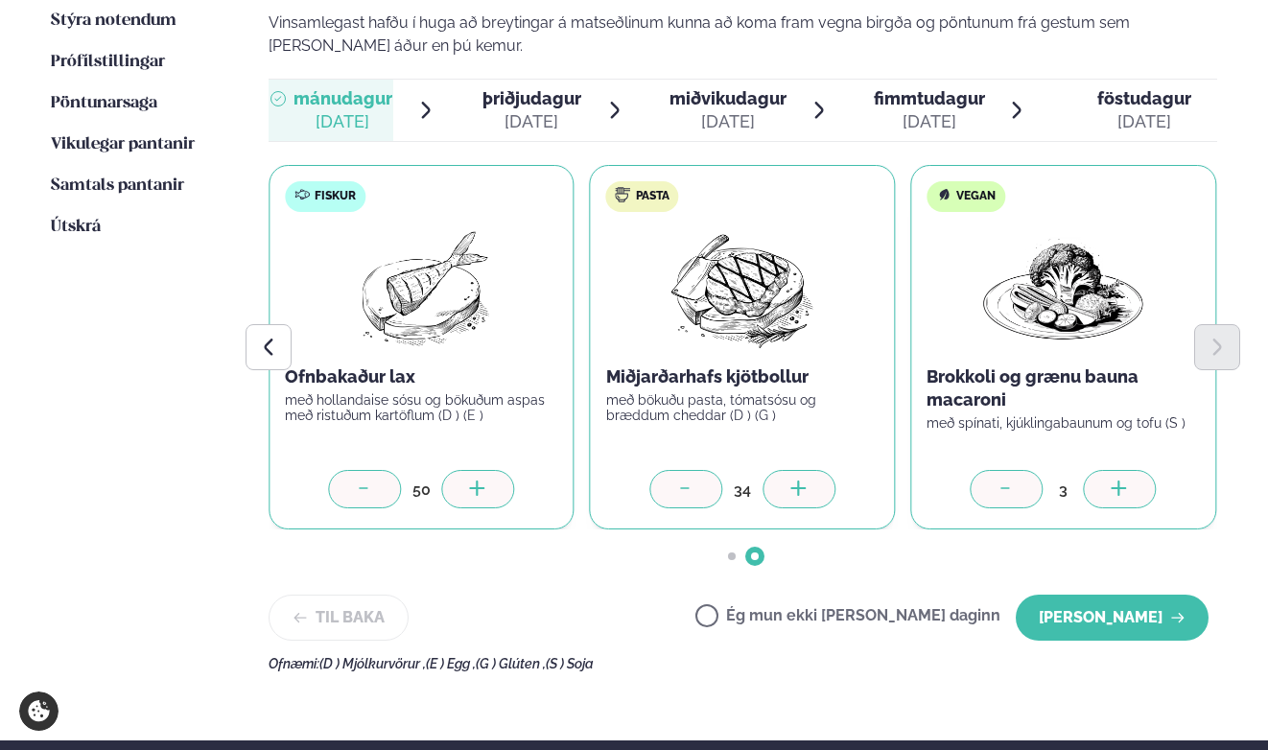
click at [817, 470] on div at bounding box center [799, 489] width 73 height 38
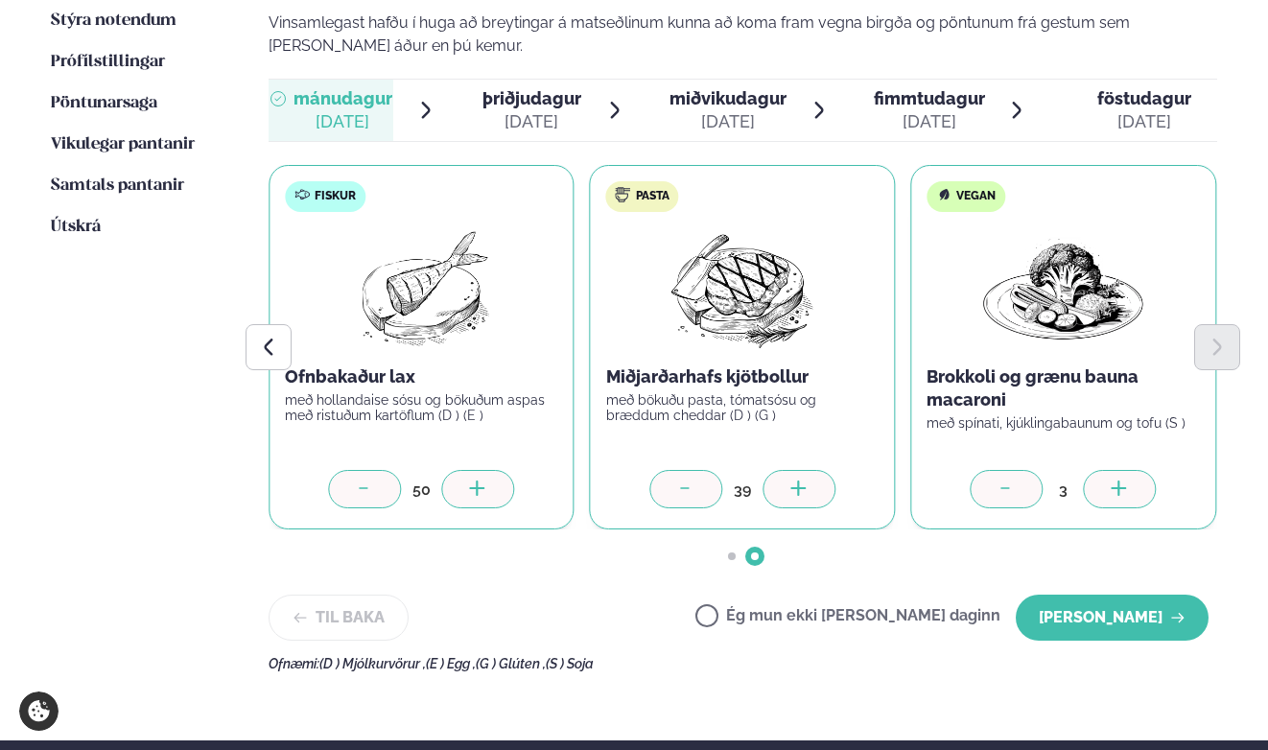
click at [817, 470] on div at bounding box center [799, 489] width 73 height 38
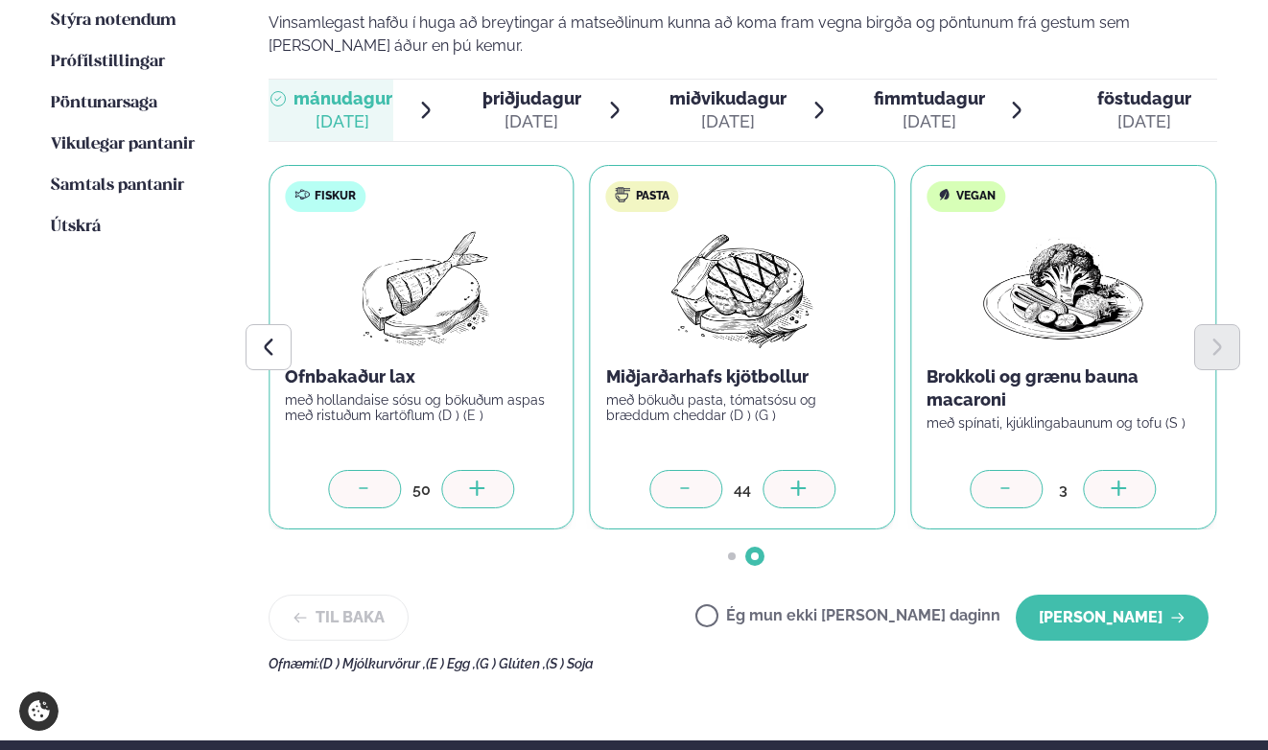
click at [817, 470] on div at bounding box center [799, 489] width 73 height 38
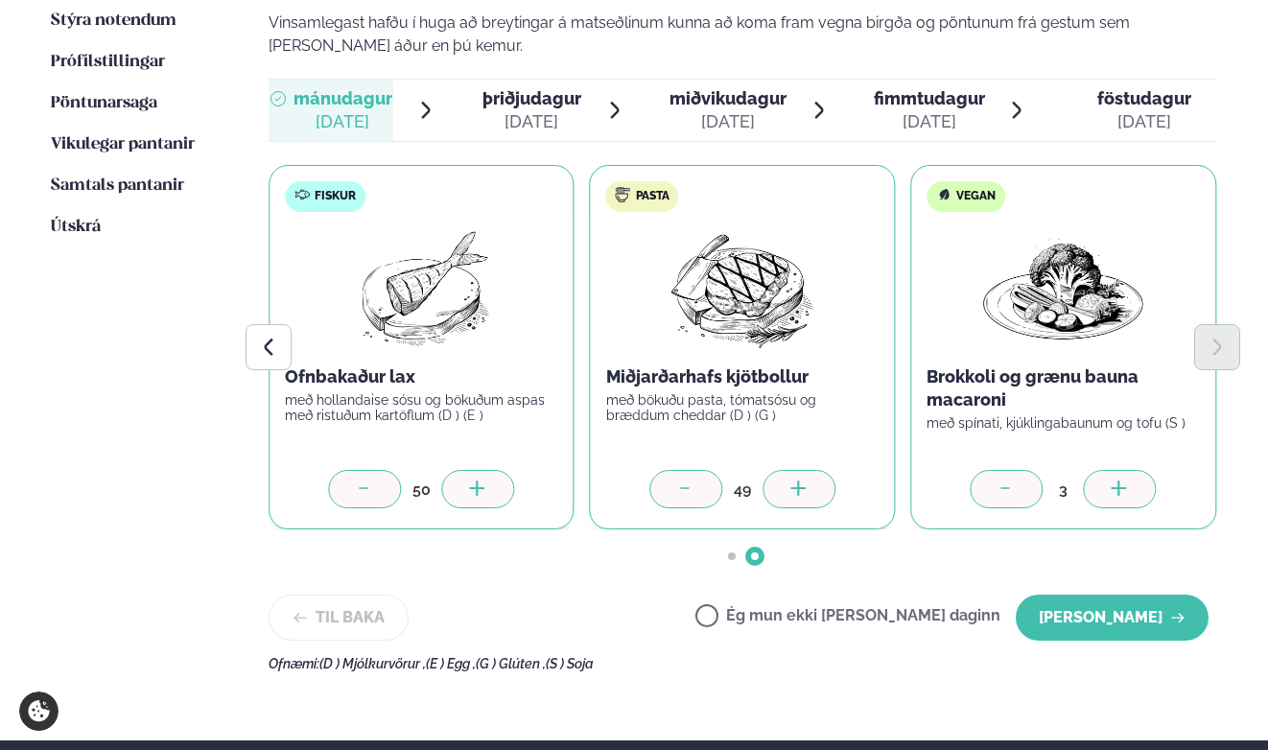
click at [817, 470] on div at bounding box center [799, 489] width 73 height 38
click at [1111, 481] on icon at bounding box center [1120, 490] width 19 height 19
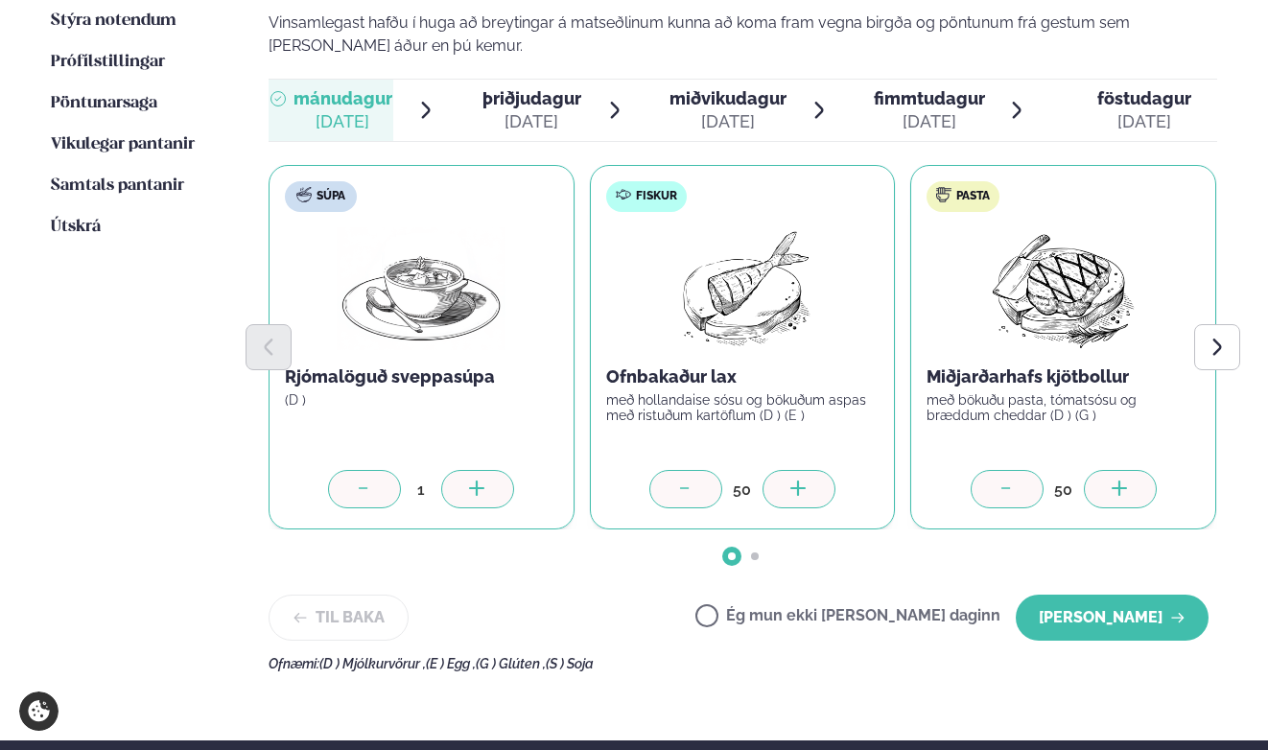
click at [1111, 430] on div "Súpa Rjómalöguð sveppasúpa (D ) 1 Fiskur Ofnbakaður lax með hollandaise sósu og…" at bounding box center [743, 347] width 949 height 364
click at [1218, 337] on icon "Next slide" at bounding box center [1218, 348] width 22 height 22
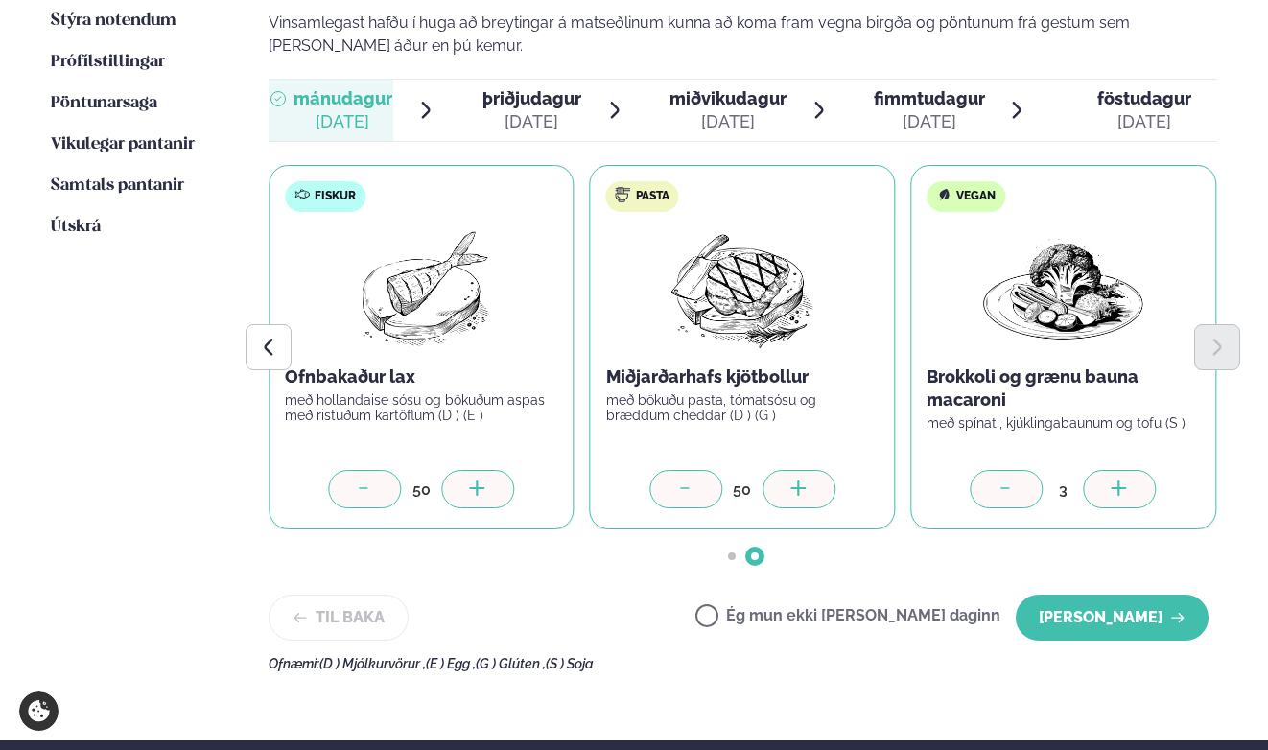
click at [1128, 481] on icon at bounding box center [1120, 490] width 19 height 19
click at [1074, 595] on button "[PERSON_NAME]" at bounding box center [1112, 618] width 193 height 46
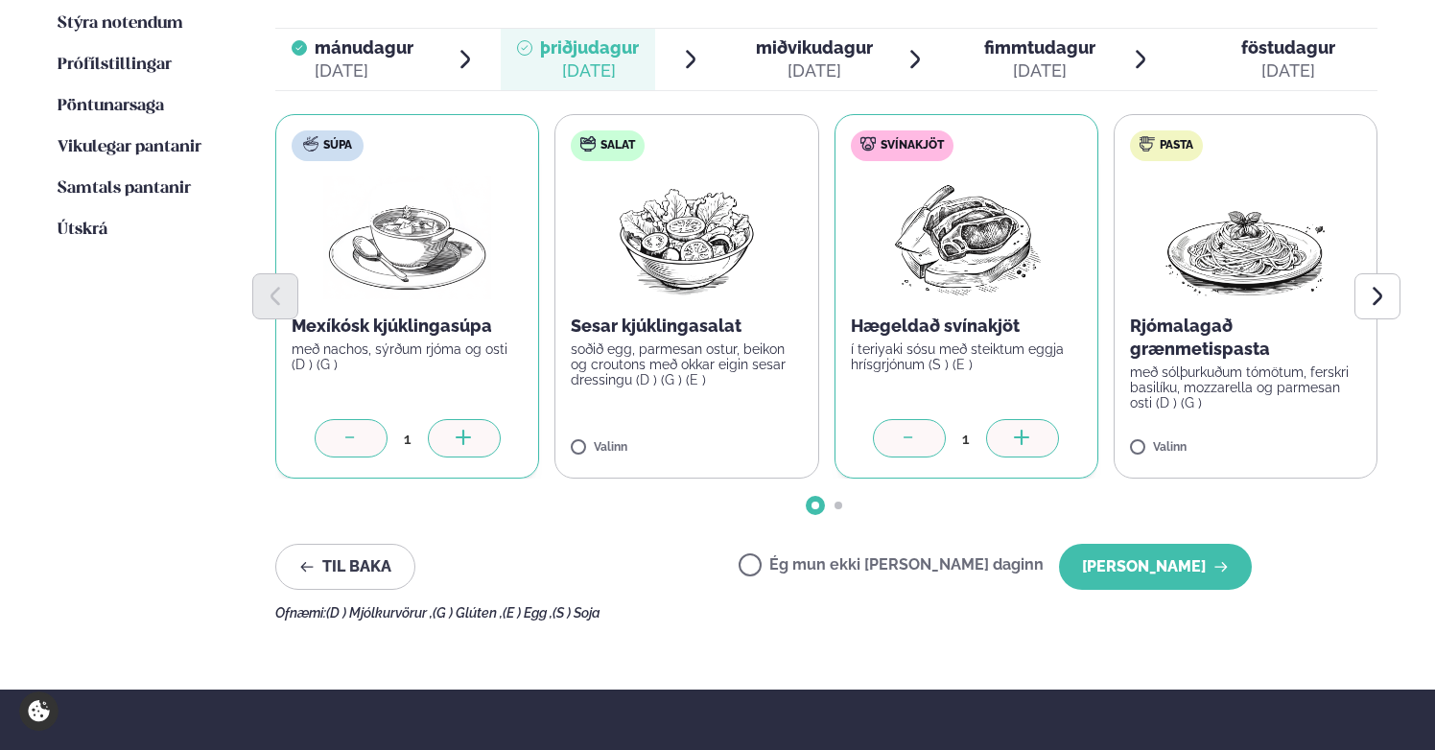
click at [1094, 405] on label "Svínakjöt Hægeldað svínakjöt í teriyaki sósu með steiktum eggja hrísgrjónum (S …" at bounding box center [966, 296] width 264 height 364
click at [1029, 419] on div at bounding box center [1022, 438] width 73 height 38
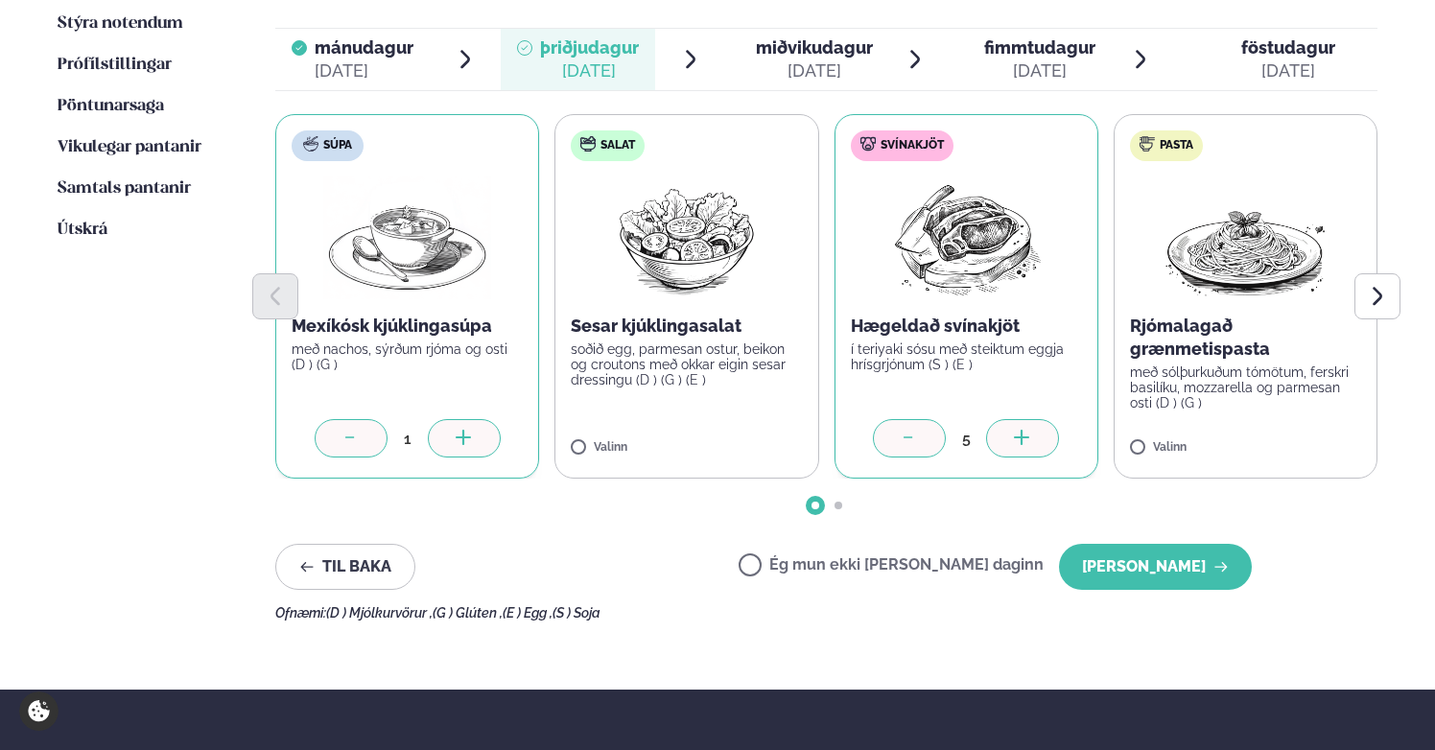
click at [1029, 419] on div at bounding box center [1022, 438] width 73 height 38
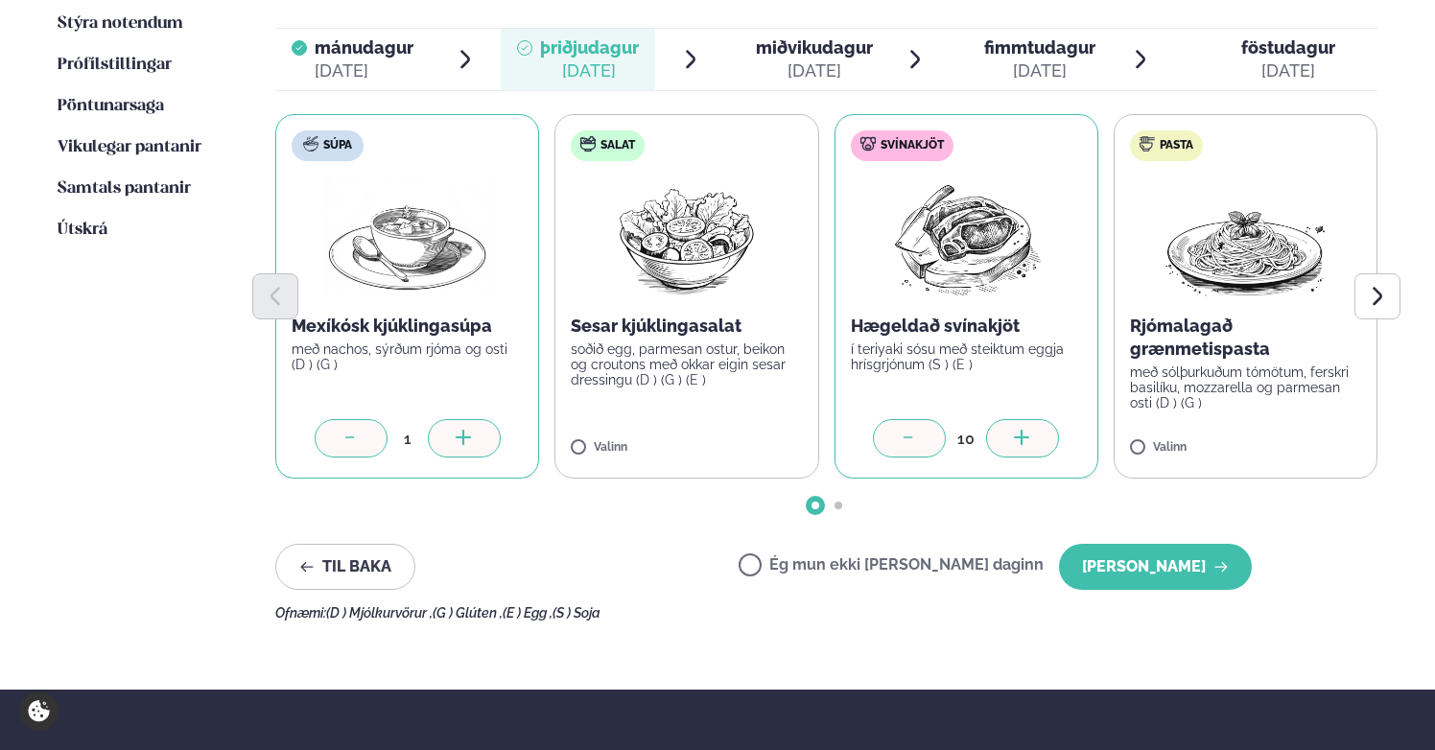
click at [1029, 419] on div at bounding box center [1022, 438] width 73 height 38
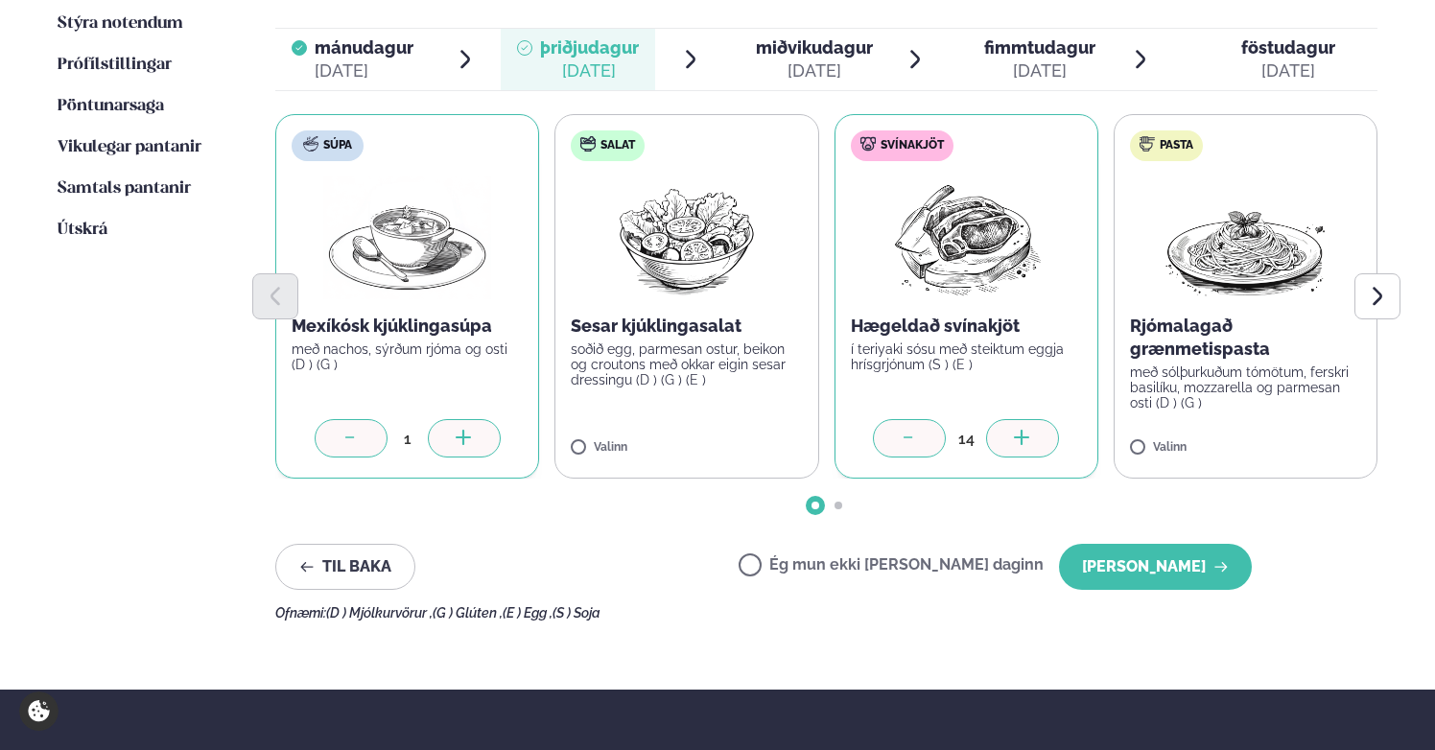
click at [1029, 419] on div at bounding box center [1022, 438] width 73 height 38
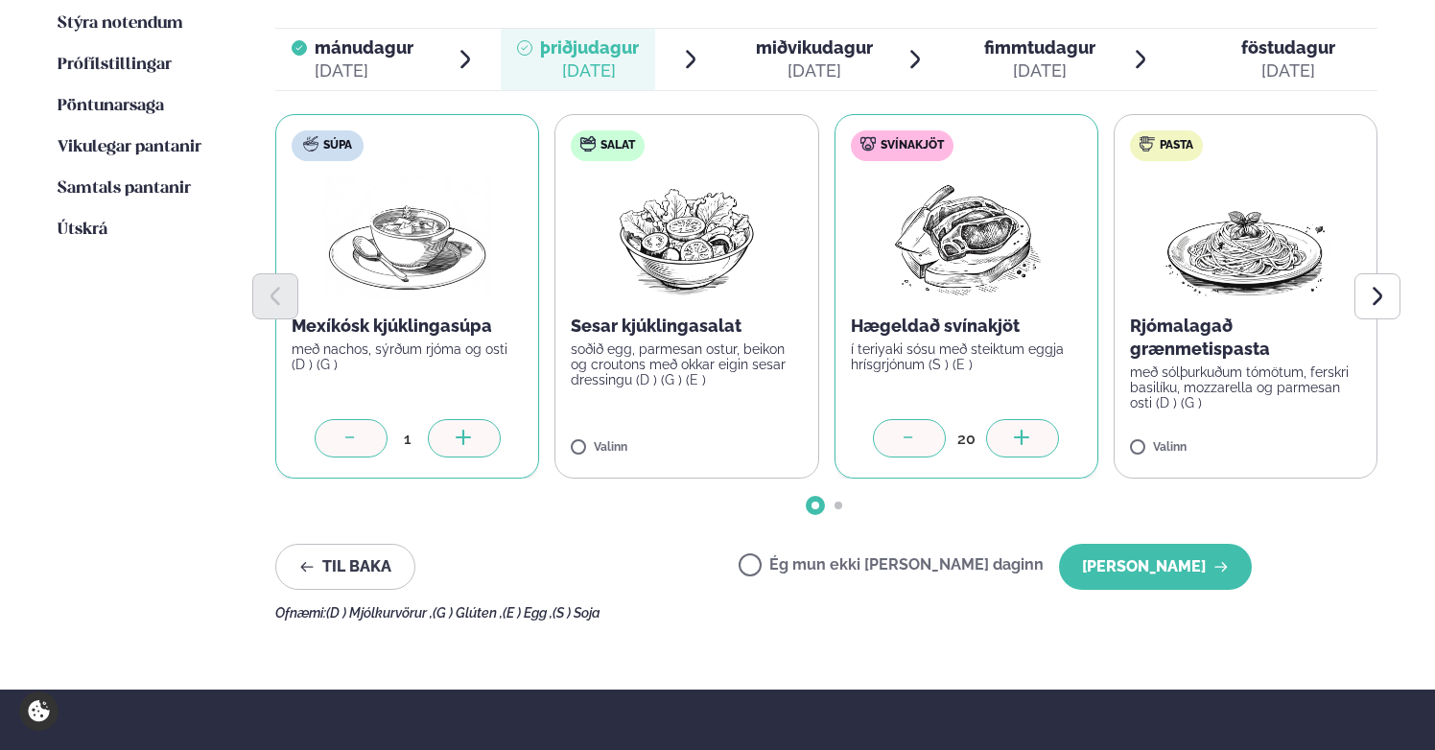
click at [1029, 419] on div at bounding box center [1022, 438] width 73 height 38
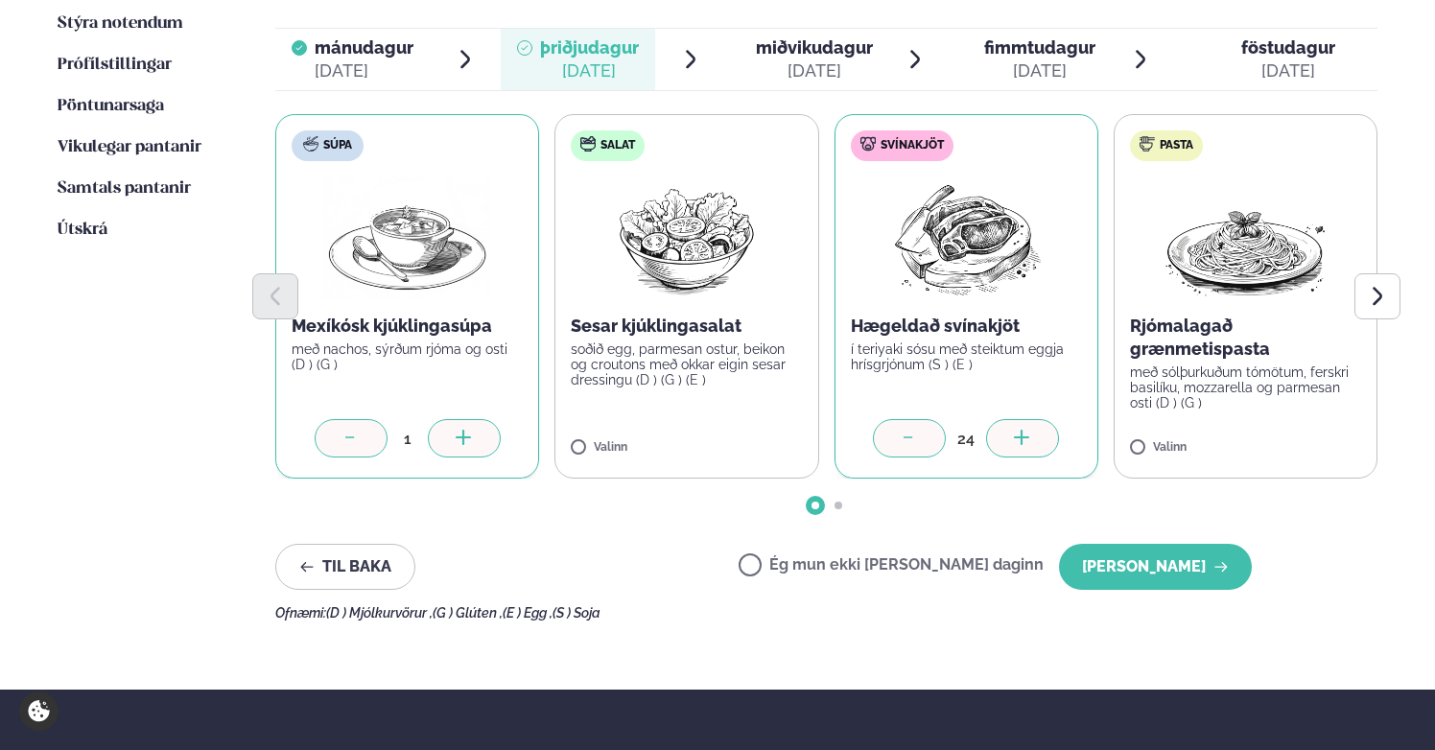
click at [1029, 419] on div at bounding box center [1022, 438] width 73 height 38
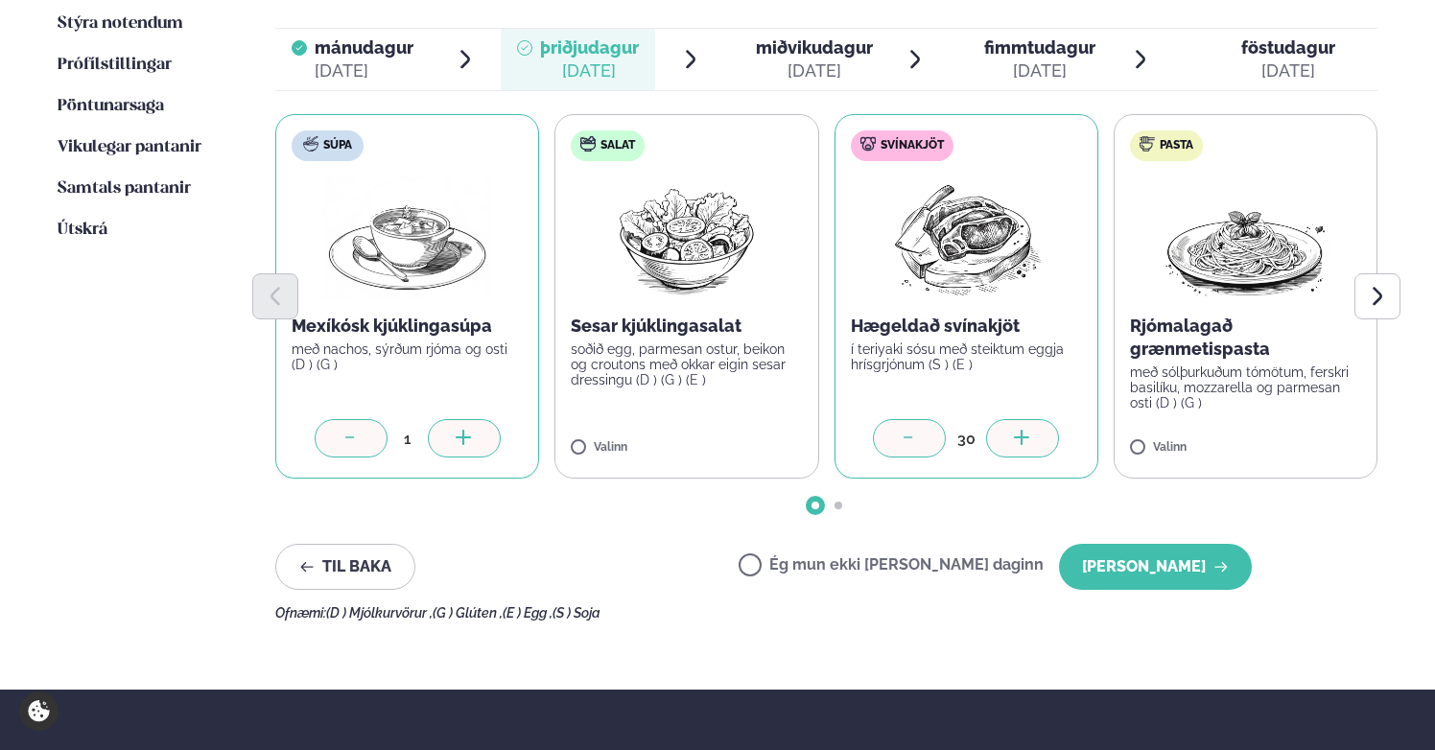
click at [1029, 419] on div at bounding box center [1022, 438] width 73 height 38
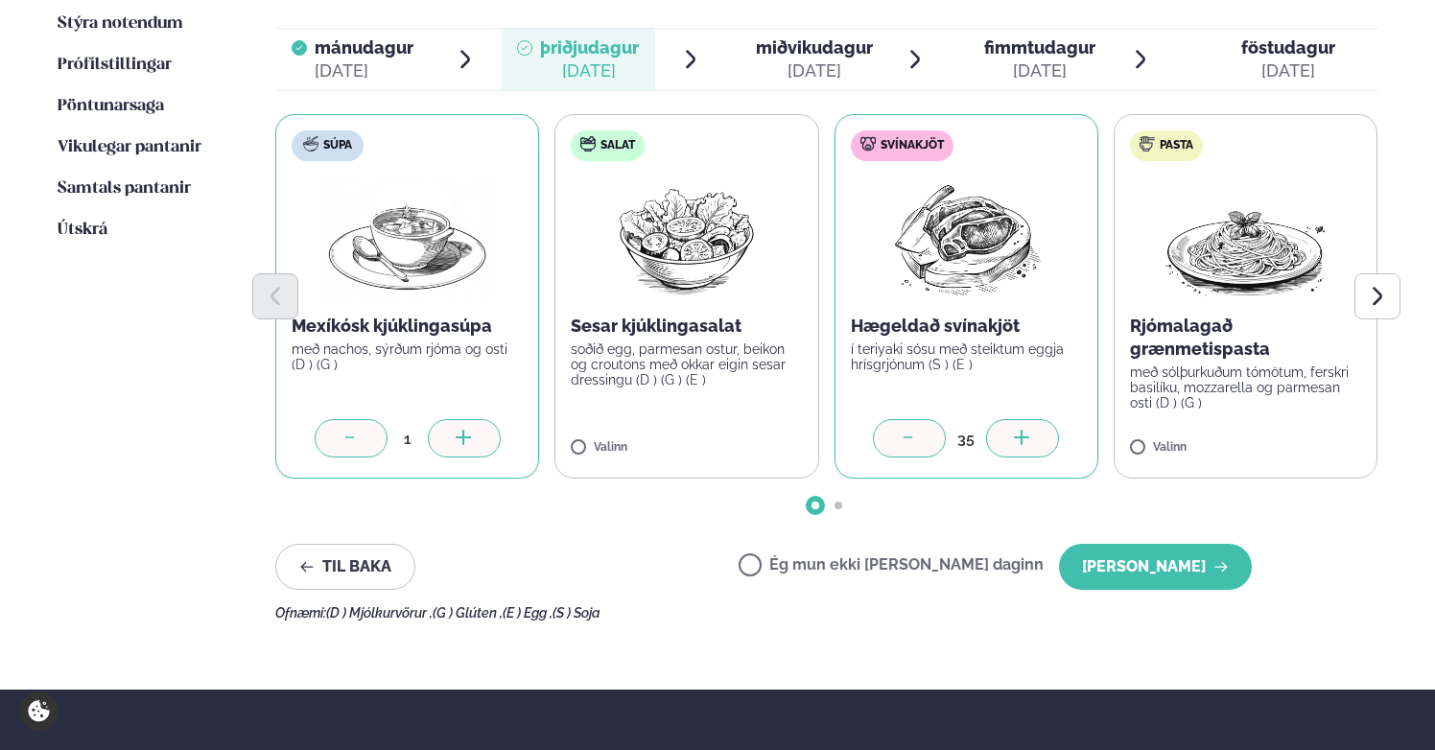
click at [1029, 419] on div at bounding box center [1022, 438] width 73 height 38
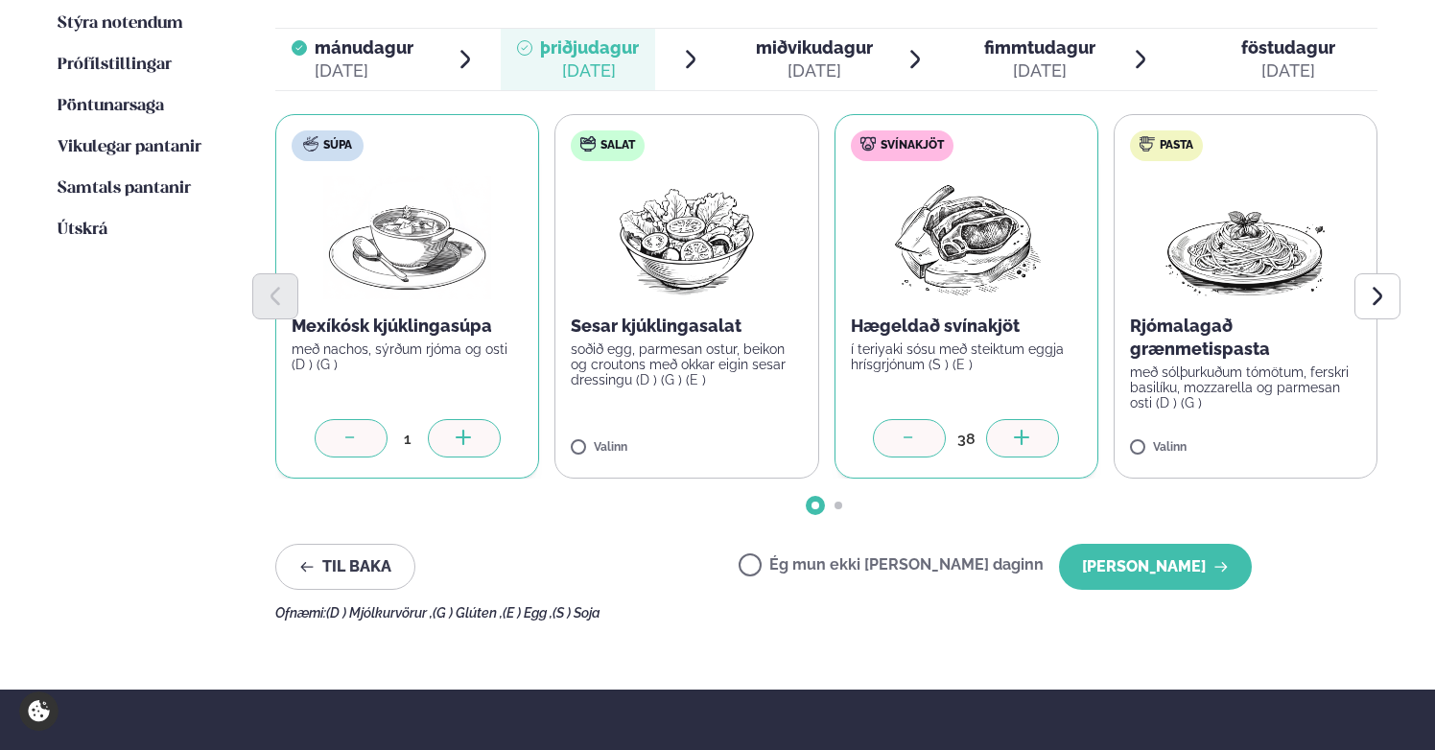
click at [1029, 419] on div at bounding box center [1022, 438] width 73 height 38
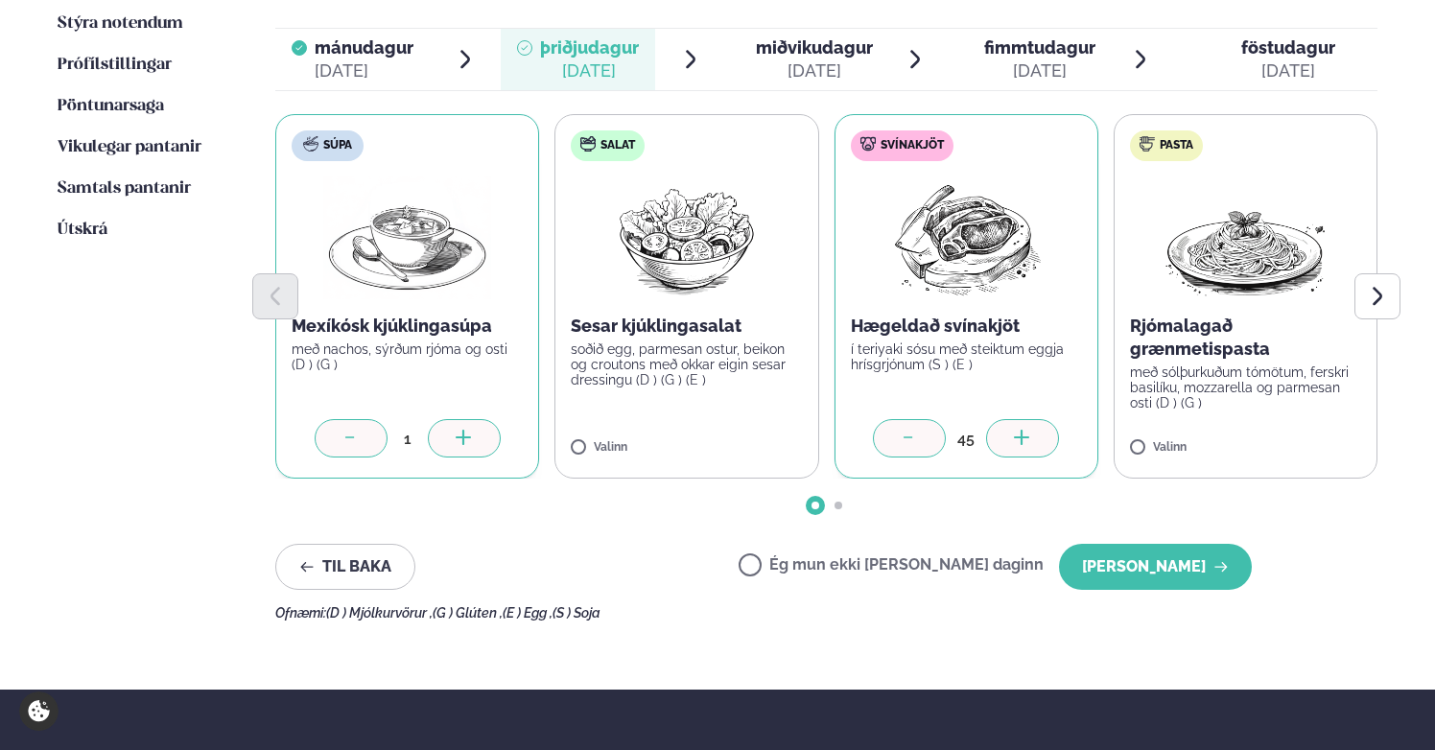
click at [1029, 419] on div at bounding box center [1022, 438] width 73 height 38
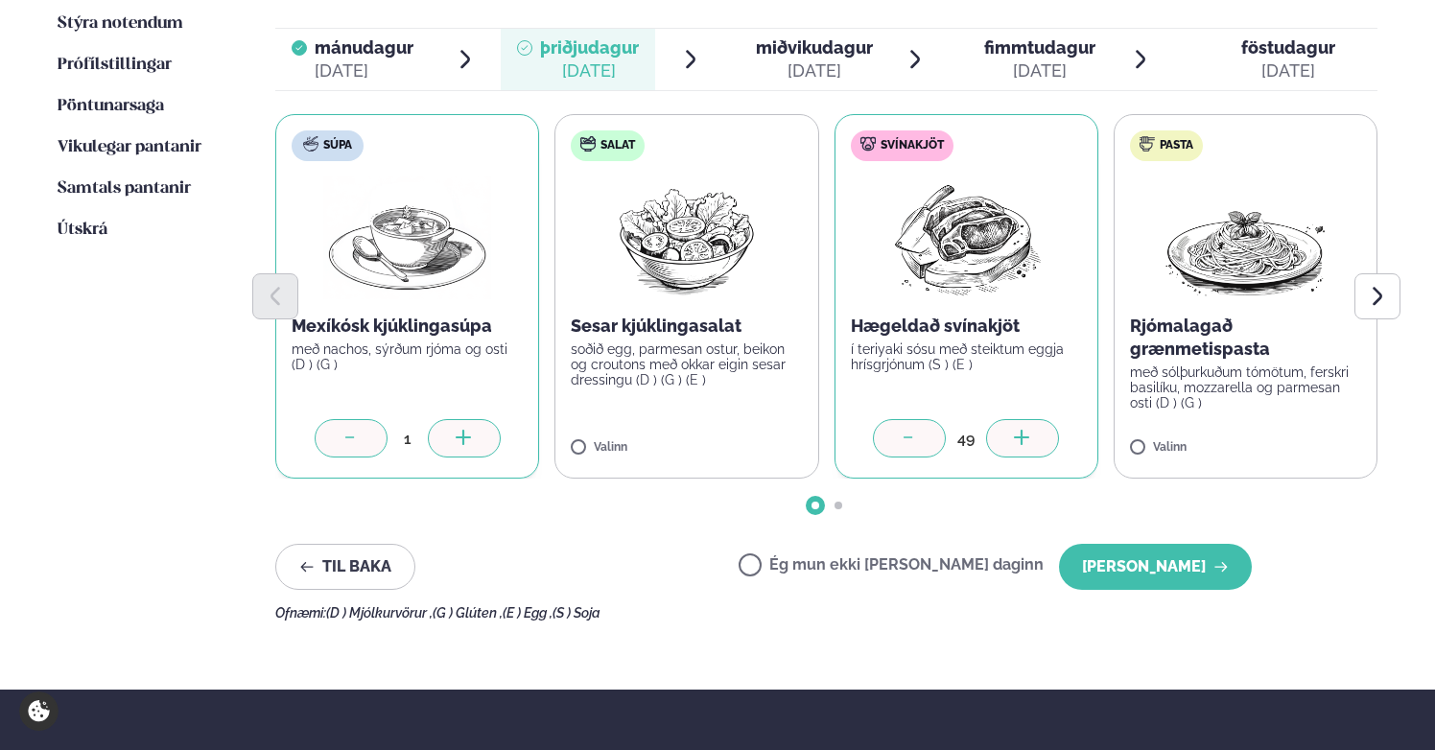
click at [1029, 419] on div at bounding box center [1022, 438] width 73 height 38
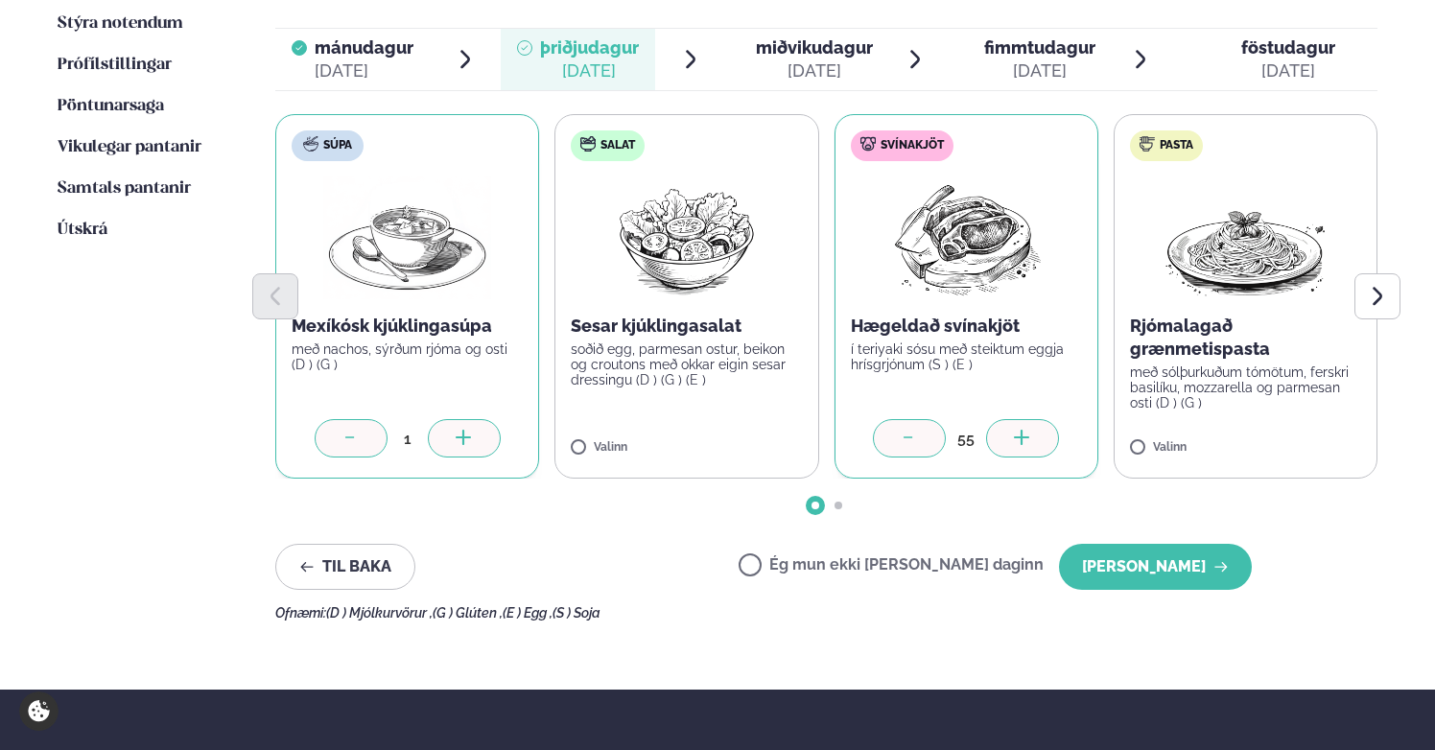
click at [1029, 419] on div at bounding box center [1022, 438] width 73 height 38
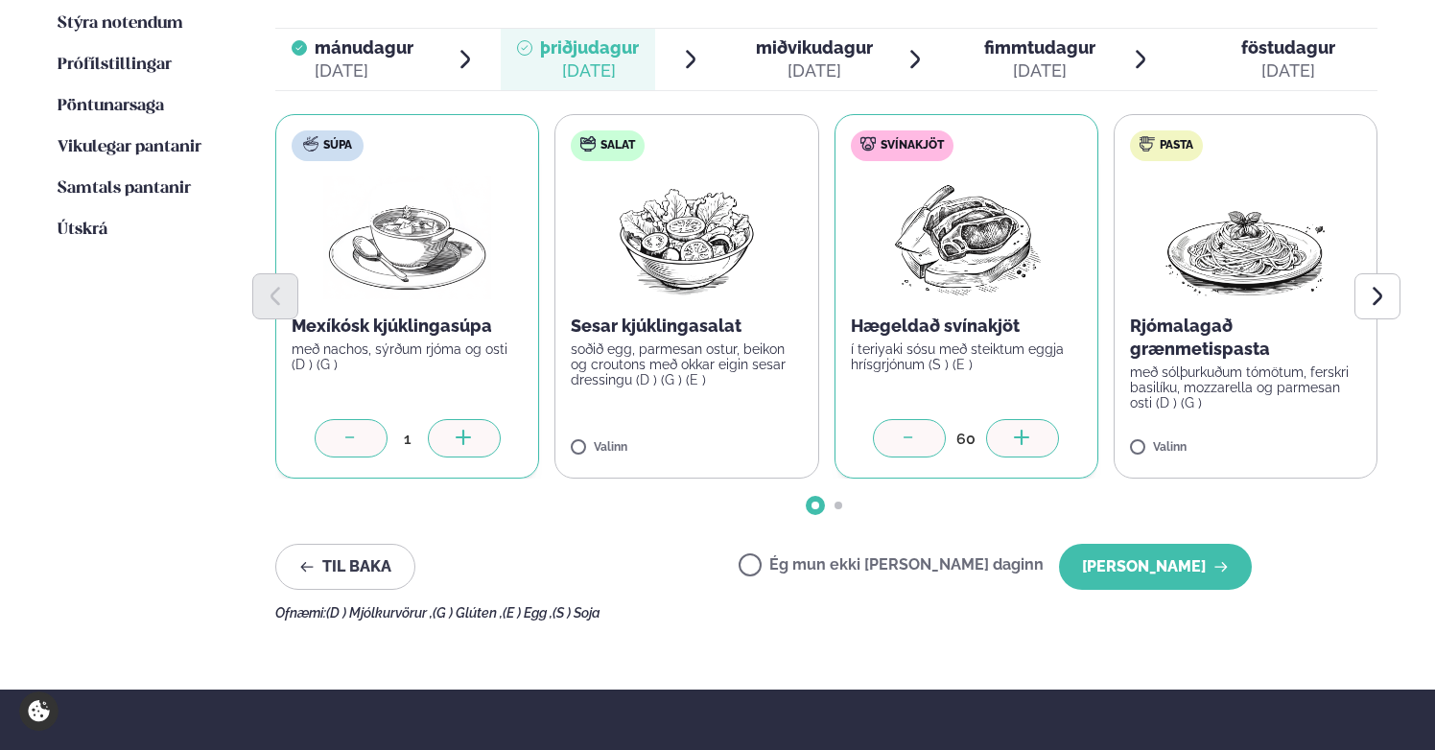
click at [1029, 419] on div at bounding box center [1022, 438] width 73 height 38
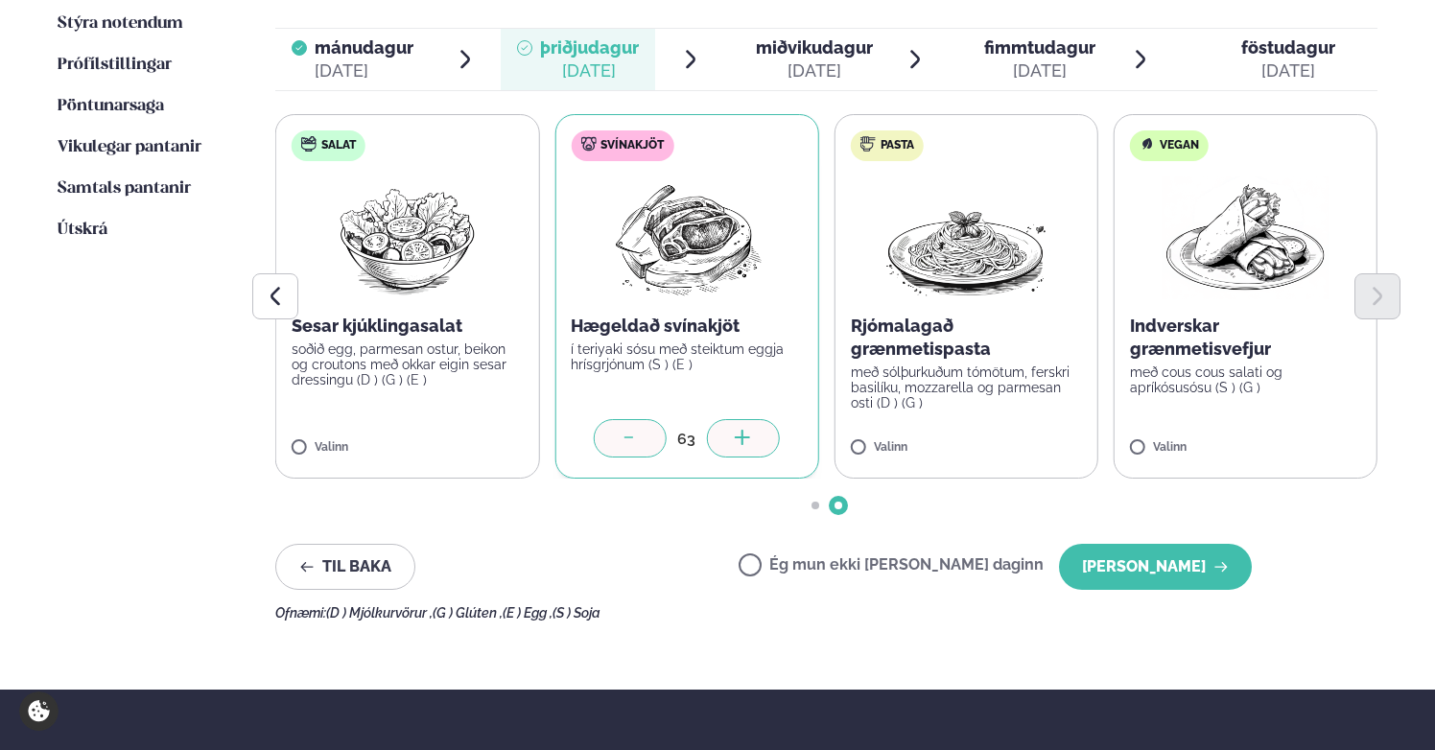
click at [743, 419] on div at bounding box center [743, 438] width 73 height 38
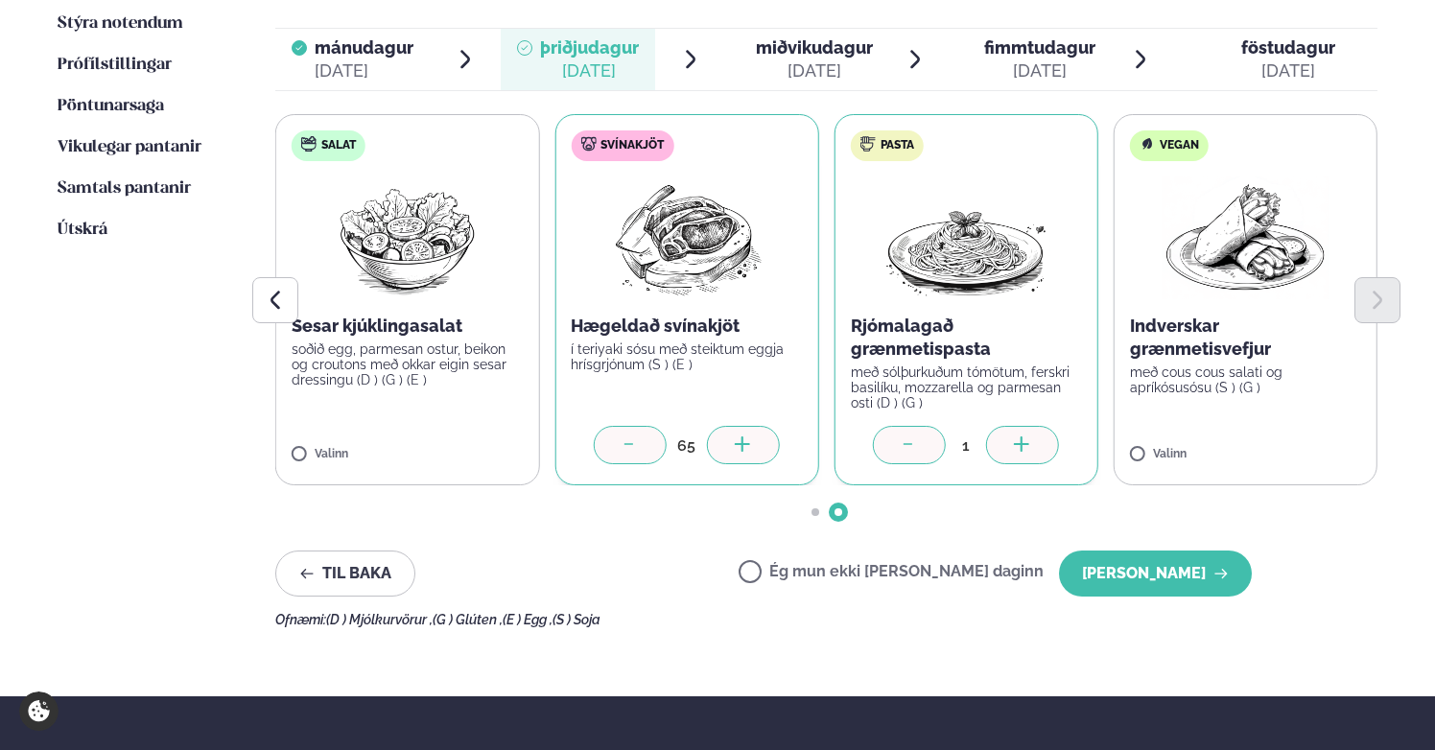
click at [997, 426] on div at bounding box center [1022, 445] width 73 height 38
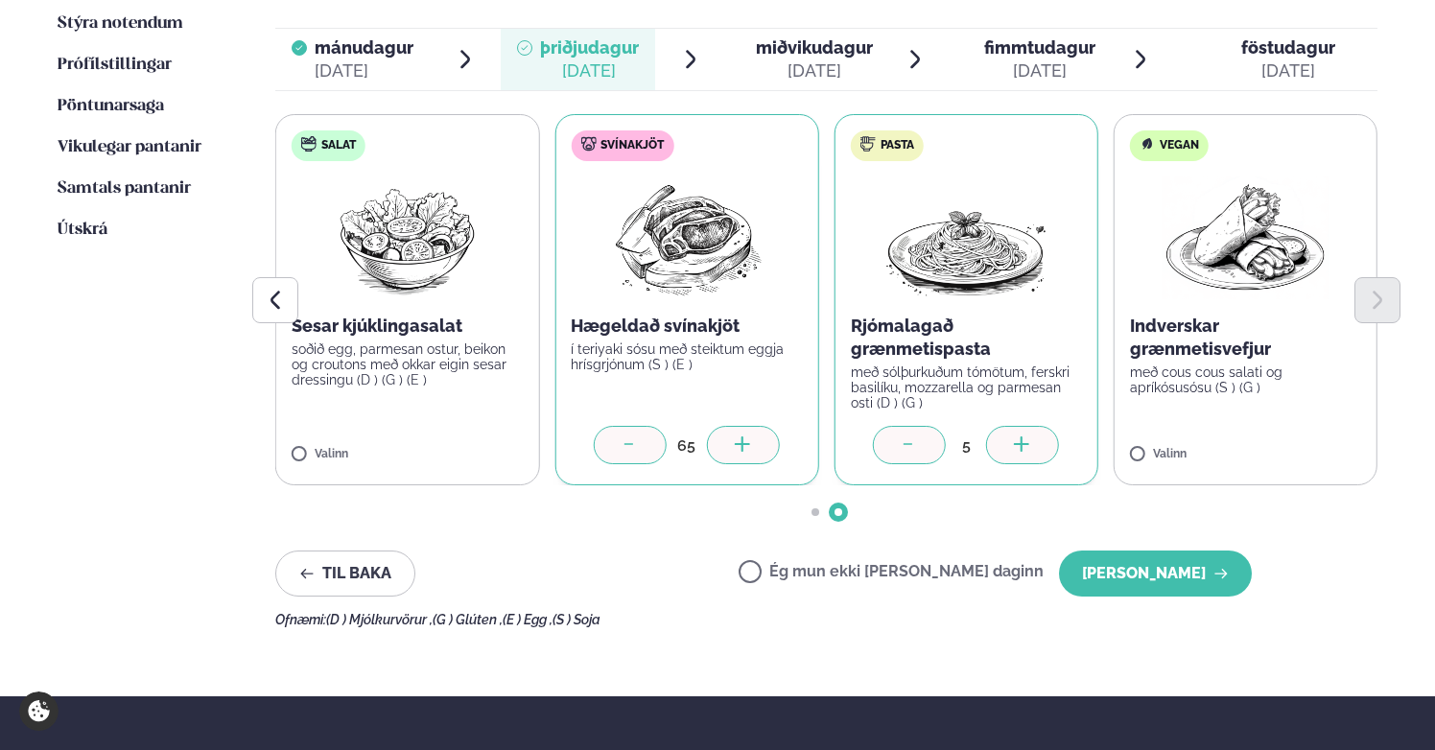
click at [997, 426] on div at bounding box center [1022, 445] width 73 height 38
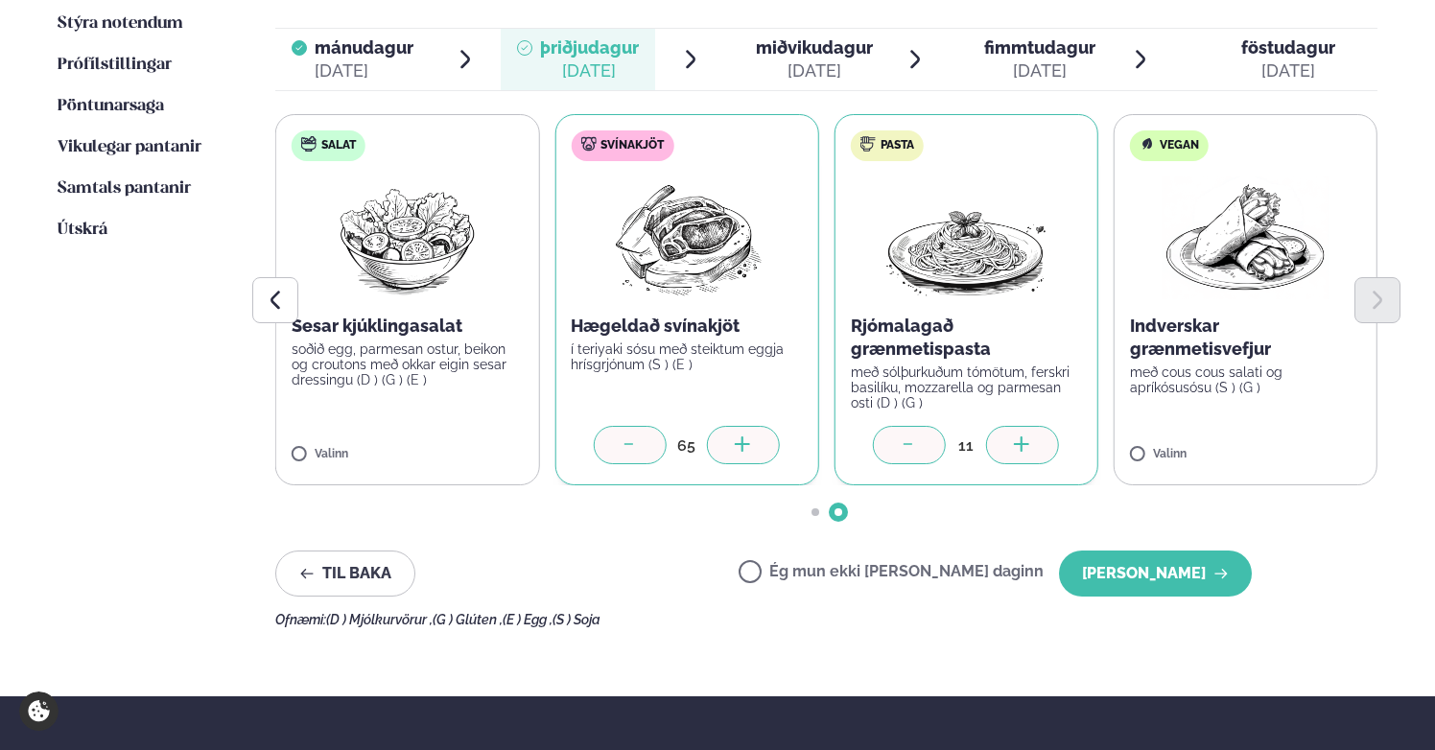
click at [997, 426] on div at bounding box center [1022, 445] width 73 height 38
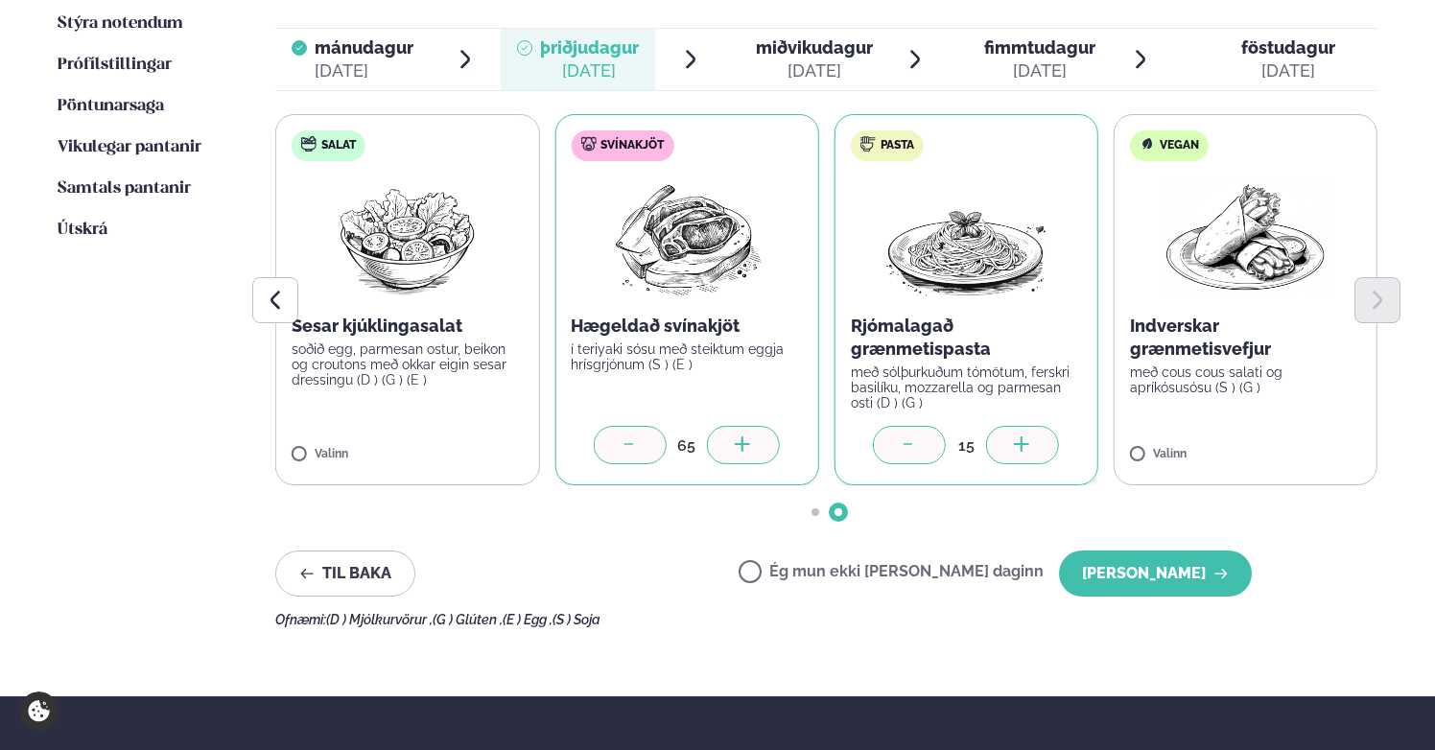
click at [997, 426] on div at bounding box center [1022, 445] width 73 height 38
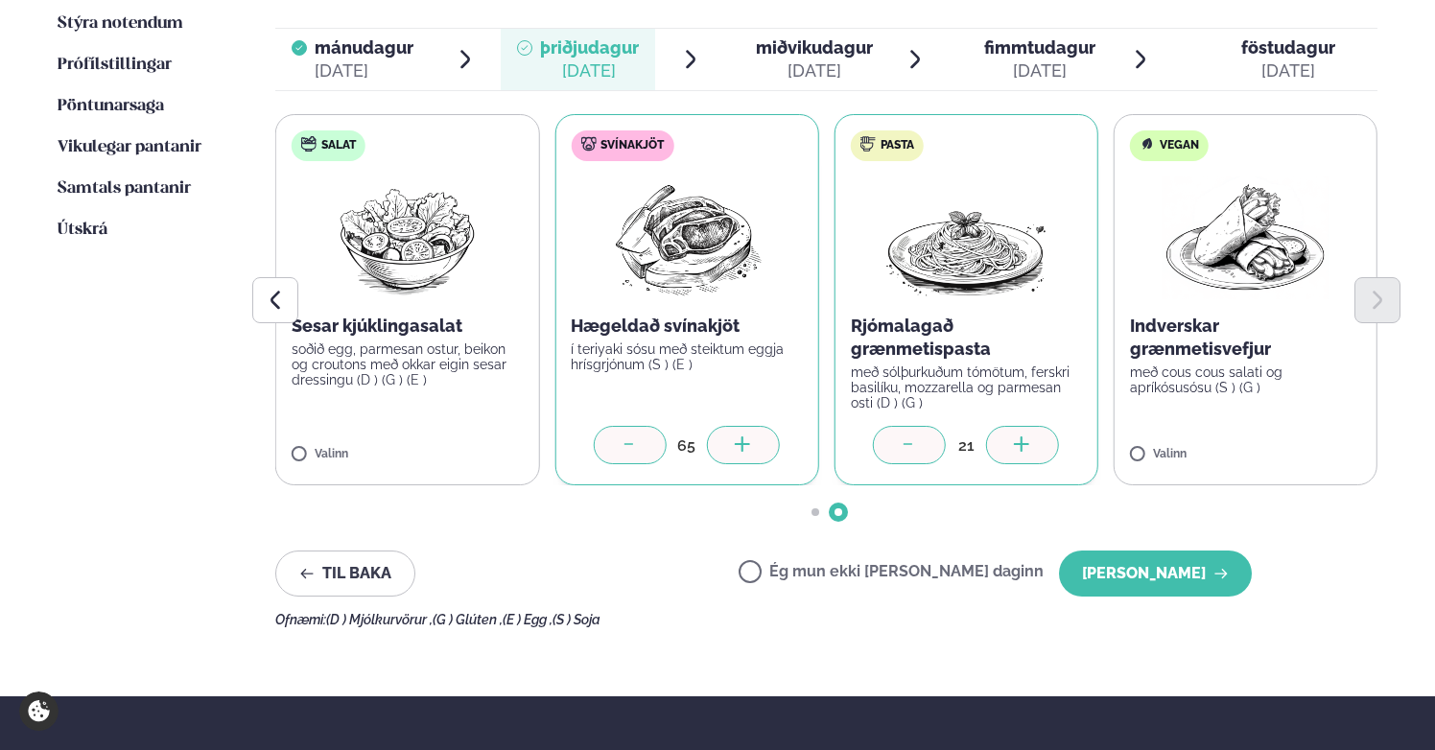
click at [997, 426] on div at bounding box center [1022, 445] width 73 height 38
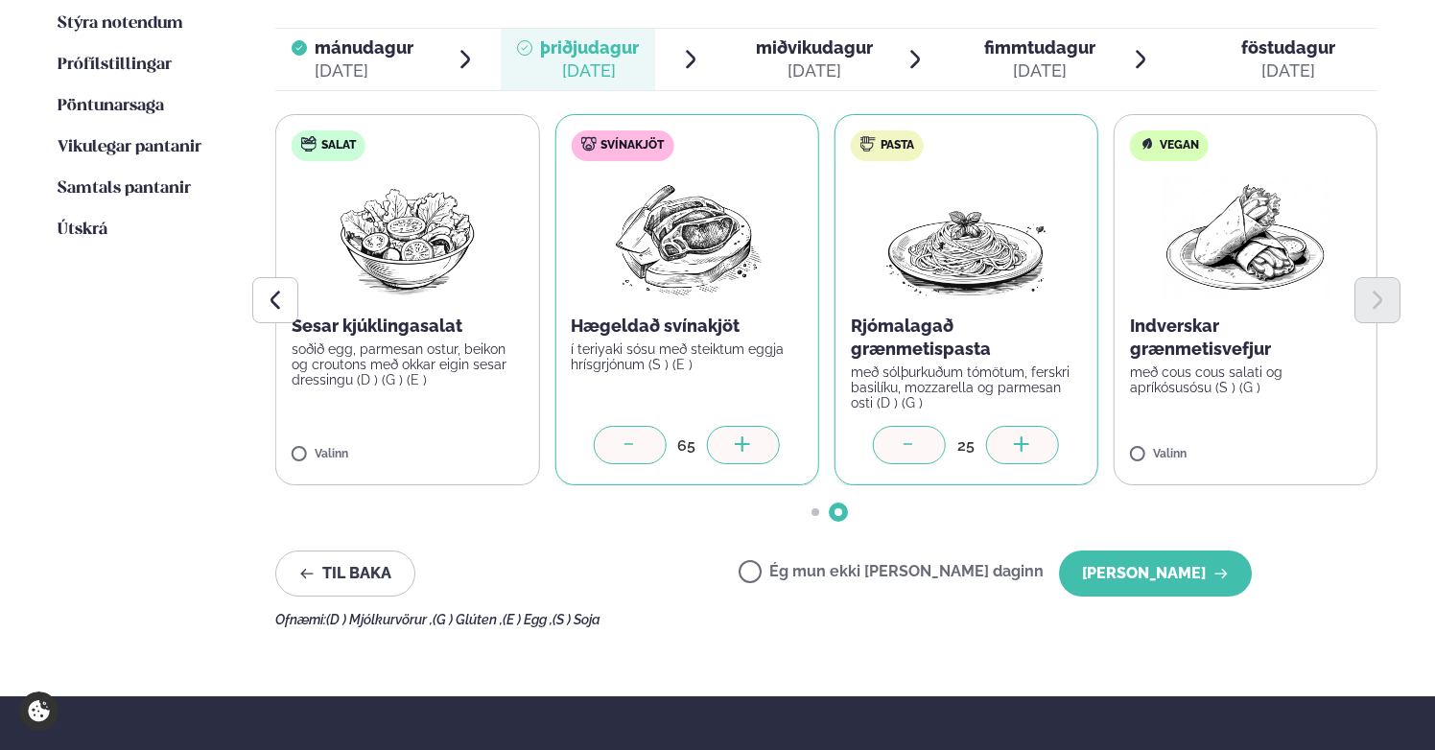
click at [997, 426] on div at bounding box center [1022, 445] width 73 height 38
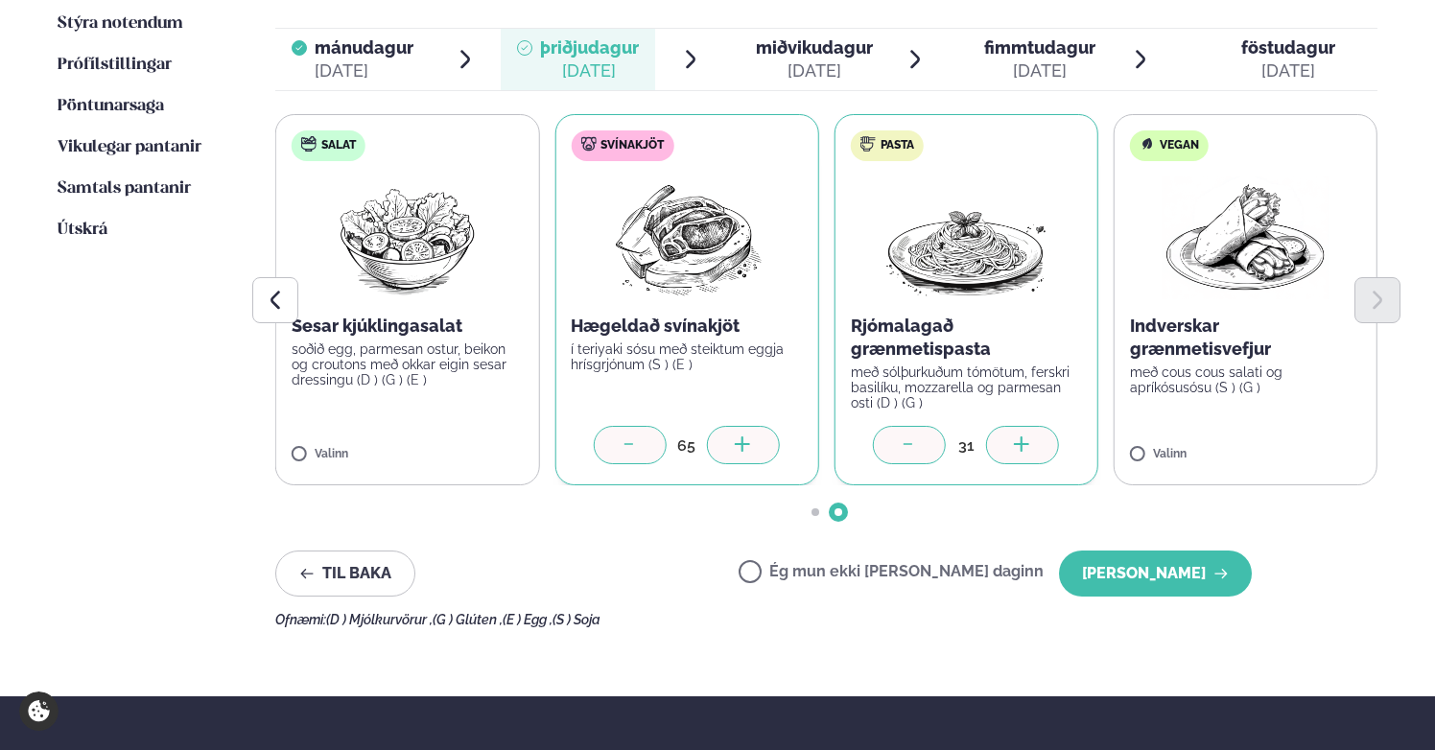
click at [997, 426] on div at bounding box center [1022, 445] width 73 height 38
click at [1266, 436] on icon at bounding box center [1301, 445] width 19 height 19
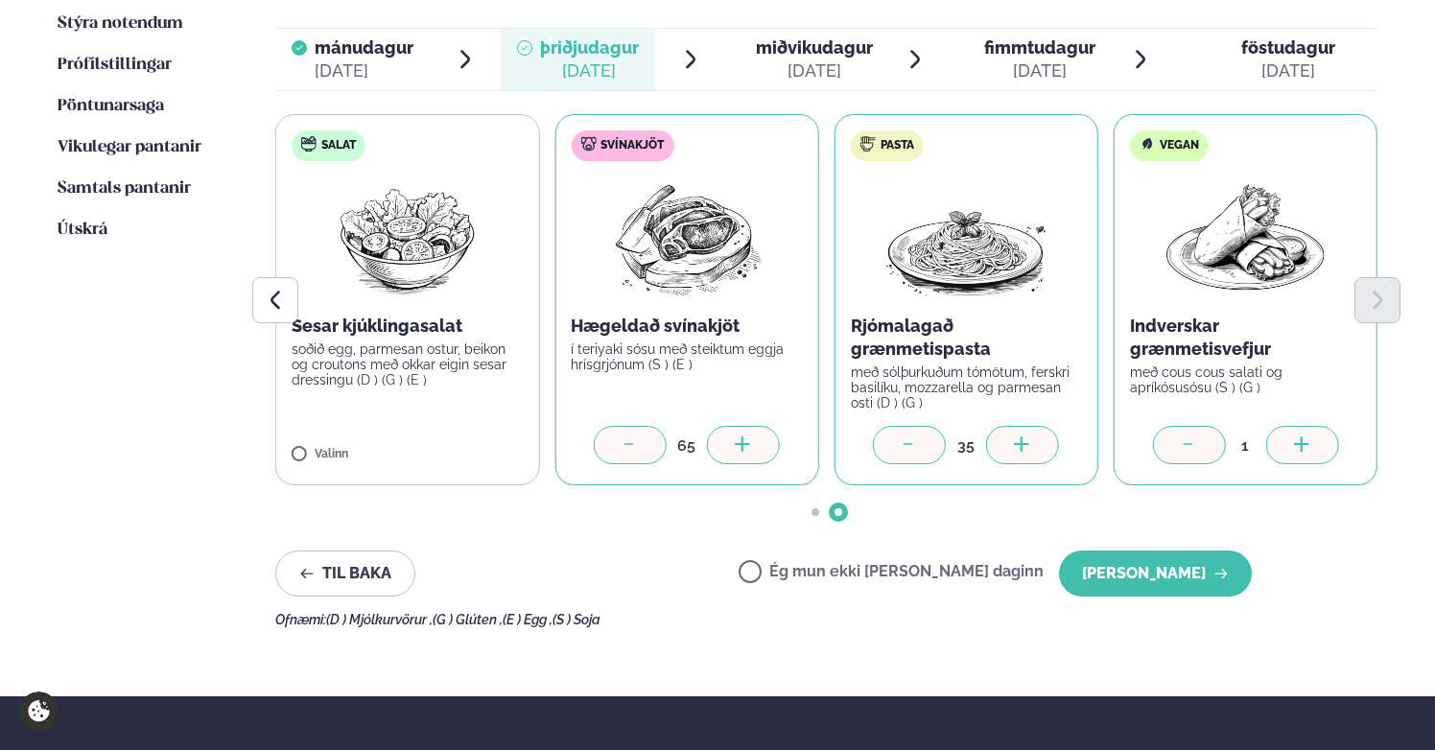
click at [1266, 436] on icon at bounding box center [1301, 445] width 19 height 19
click at [1141, 551] on button "[PERSON_NAME]" at bounding box center [1155, 574] width 193 height 46
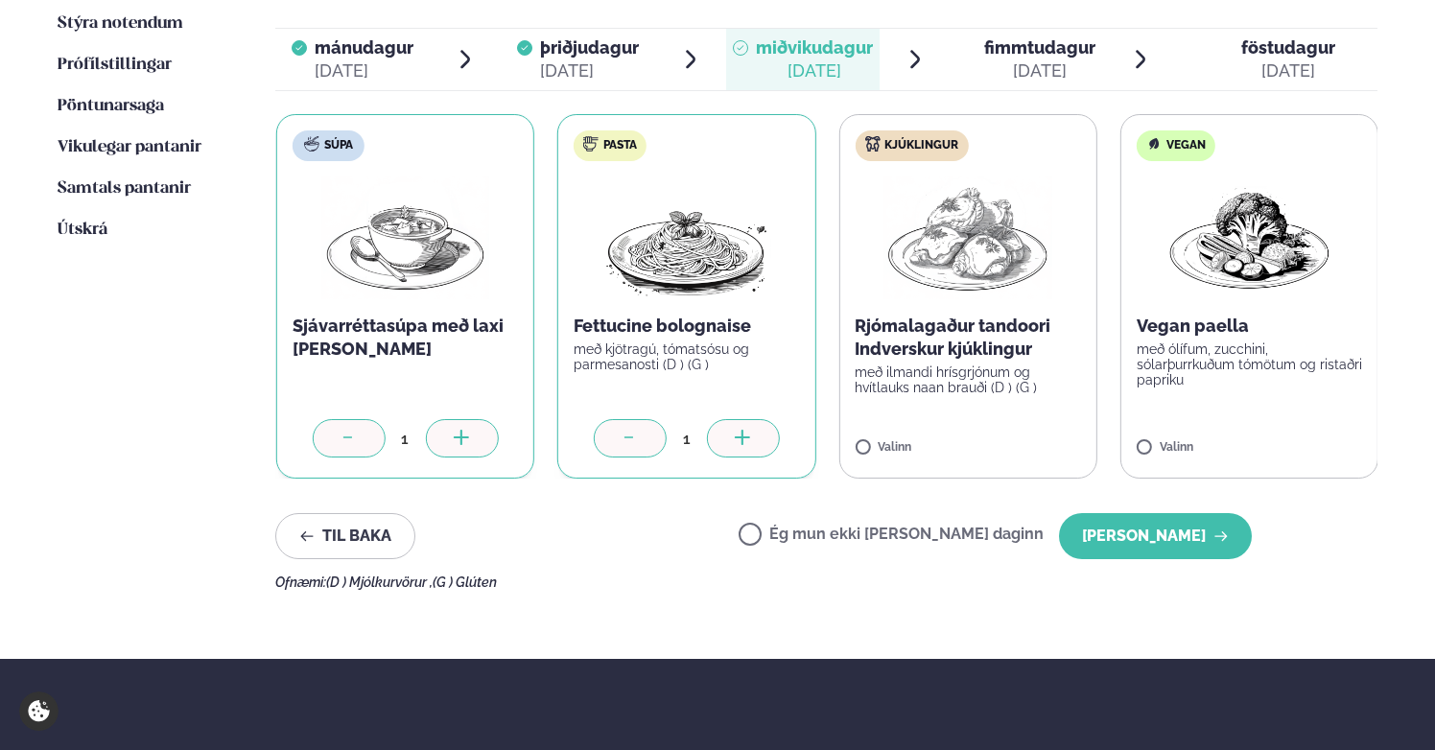
click at [741, 430] on icon at bounding box center [742, 437] width 2 height 15
click at [741, 430] on icon at bounding box center [741, 437] width 2 height 15
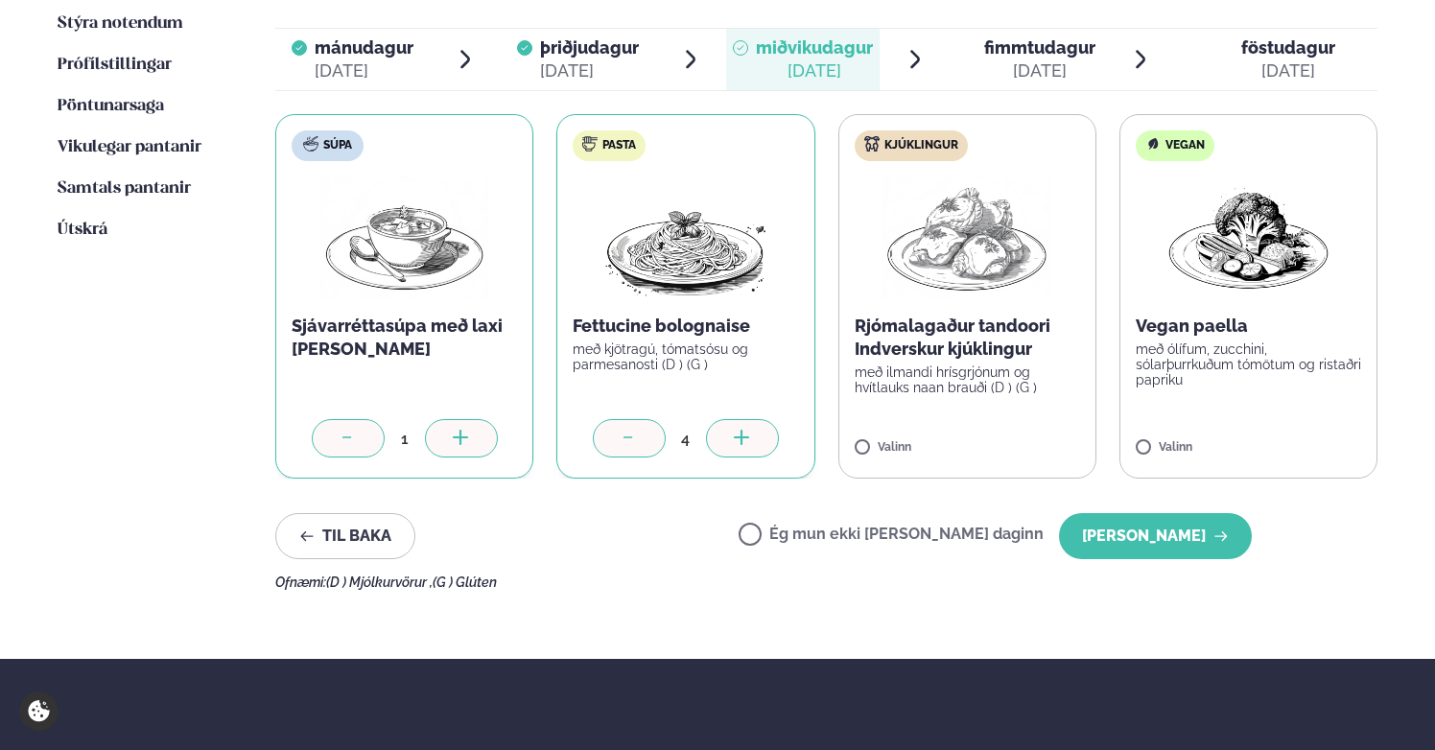
click at [741, 430] on icon at bounding box center [741, 437] width 2 height 15
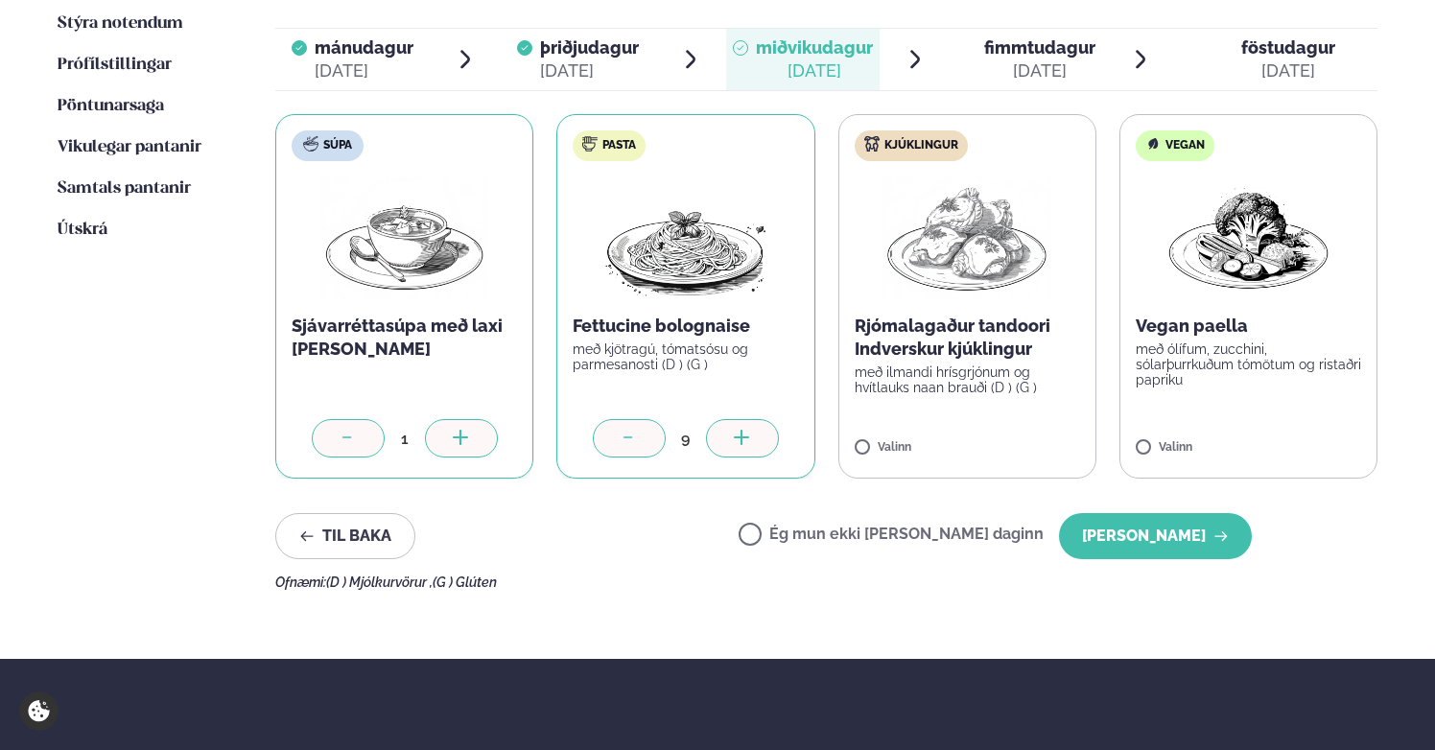
click at [741, 430] on icon at bounding box center [741, 437] width 2 height 15
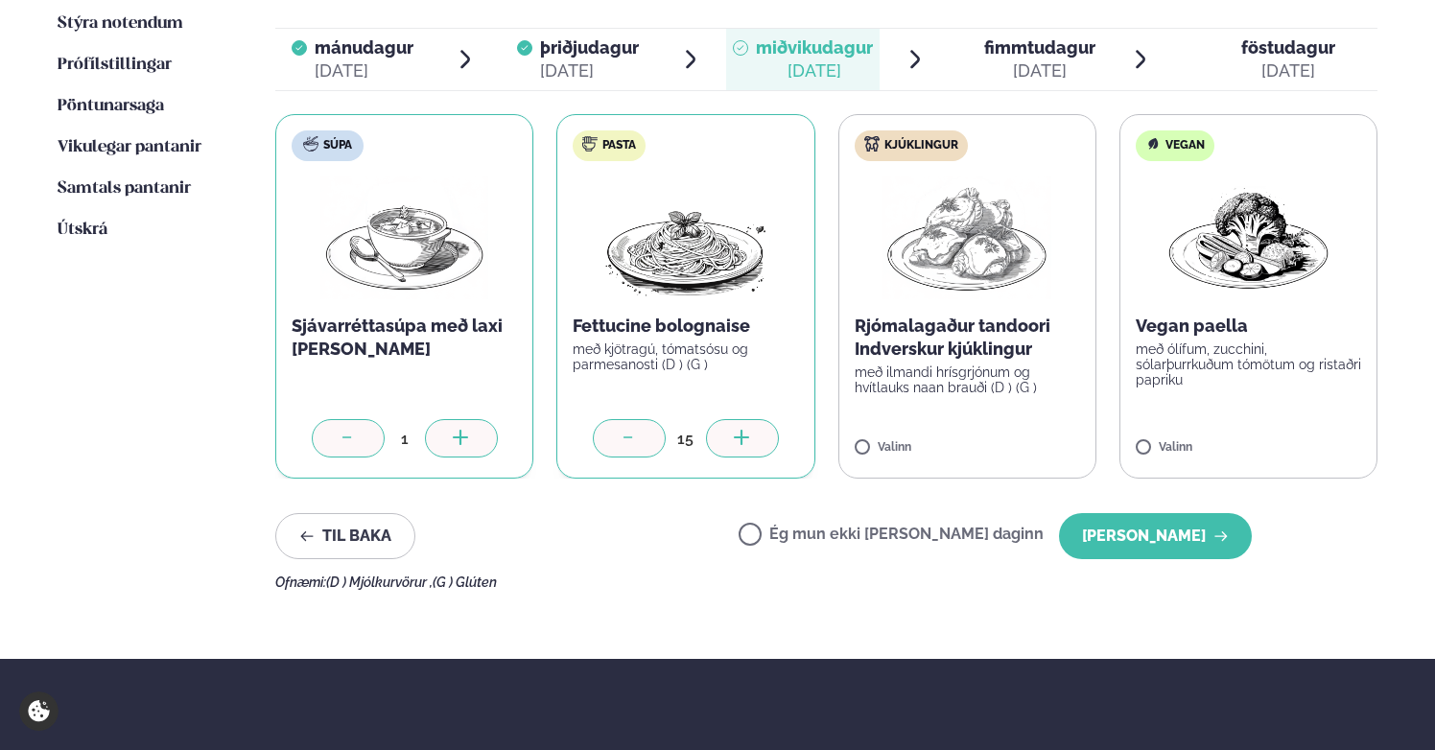
click at [741, 430] on icon at bounding box center [741, 437] width 2 height 15
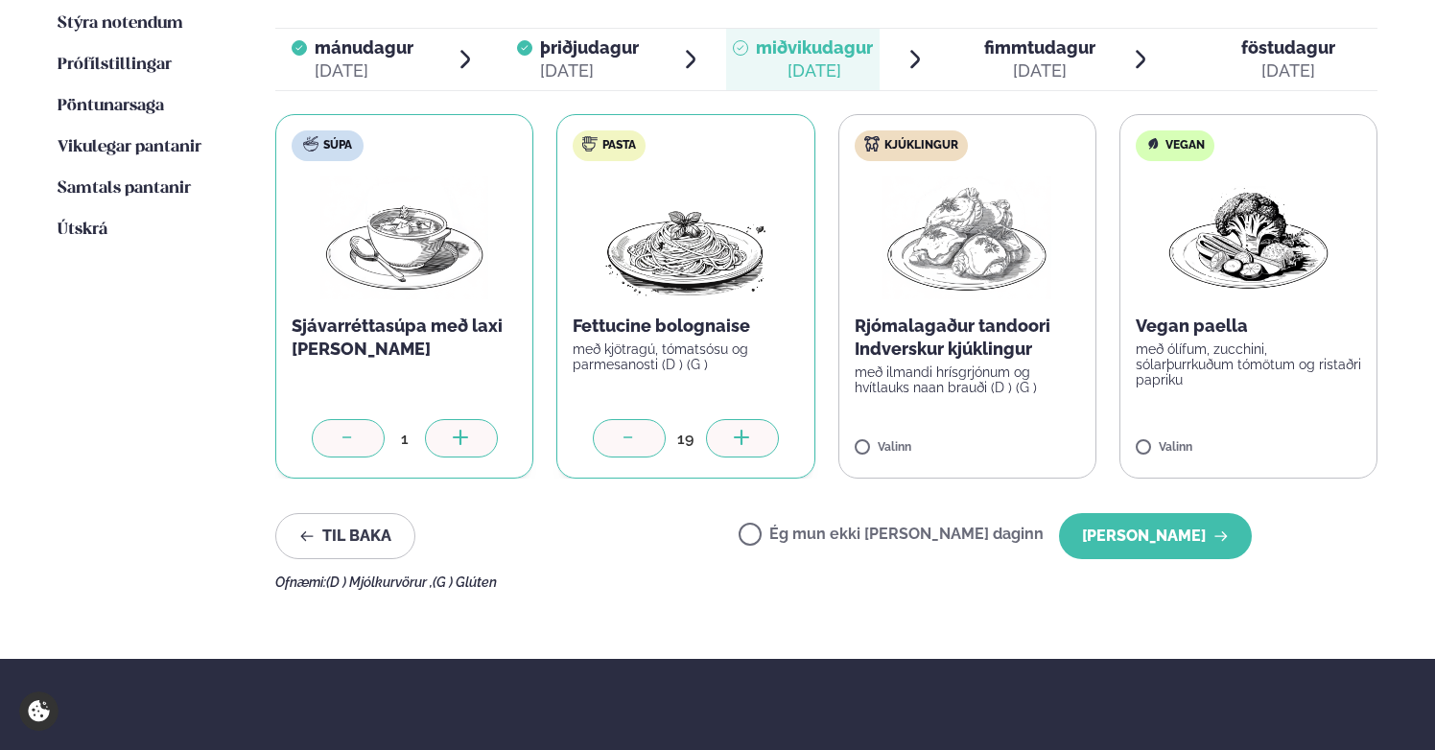
click at [741, 430] on icon at bounding box center [741, 437] width 2 height 15
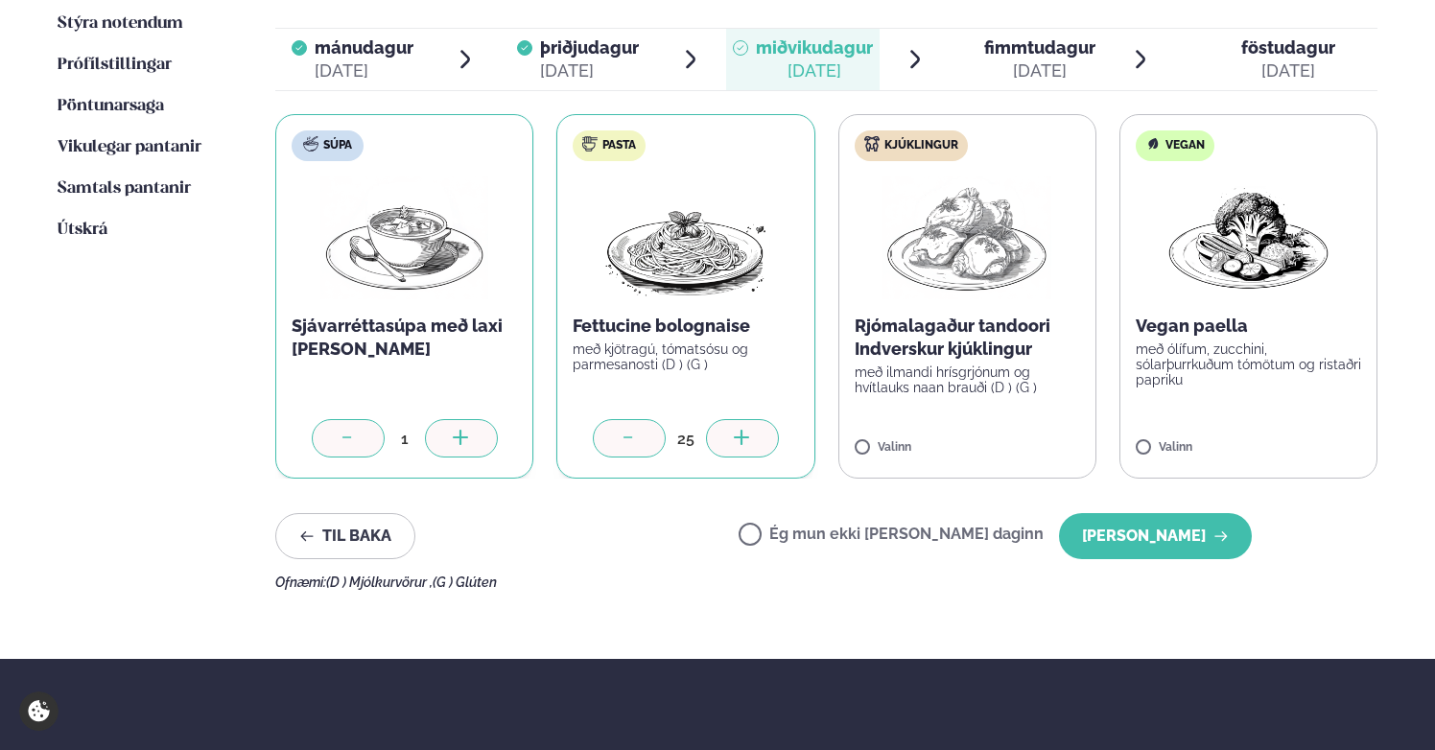
click at [741, 430] on icon at bounding box center [741, 437] width 2 height 15
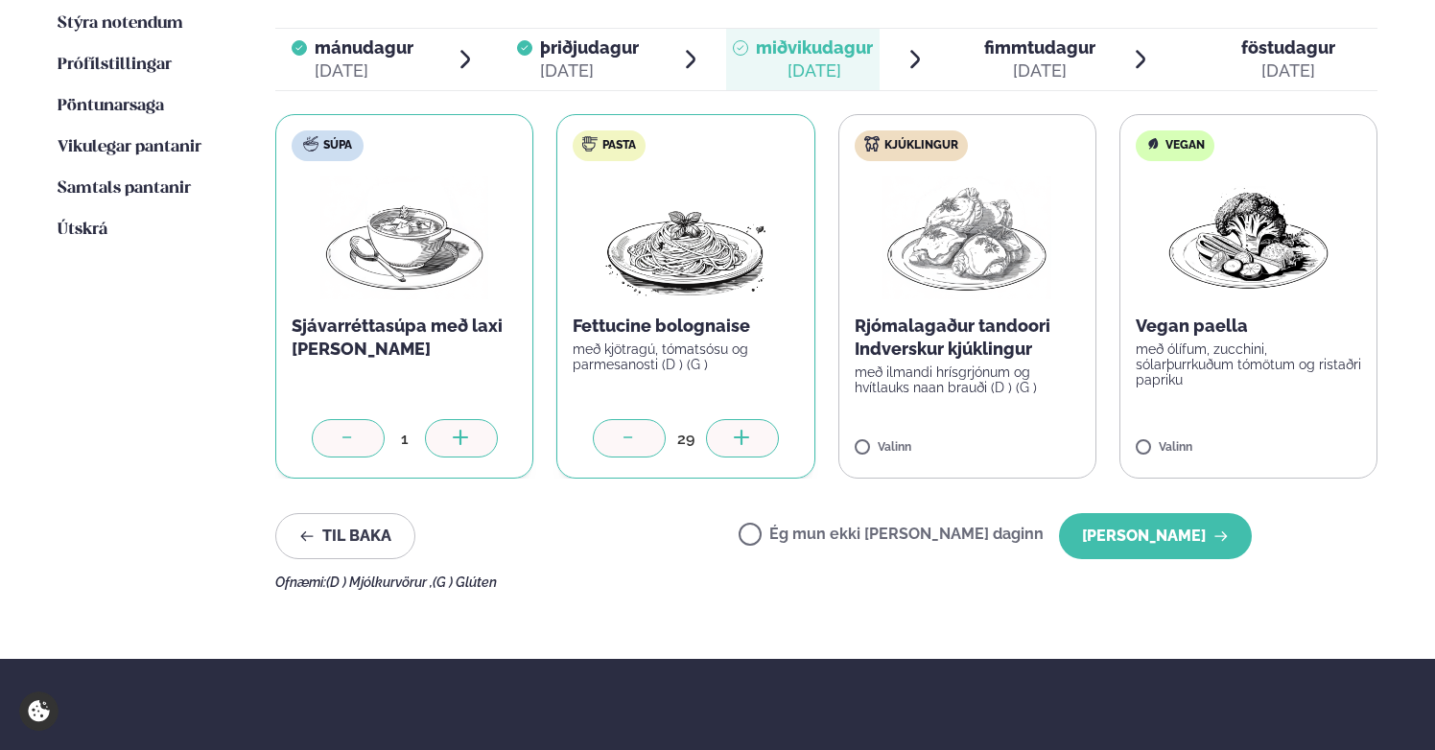
click at [741, 430] on icon at bounding box center [741, 437] width 2 height 15
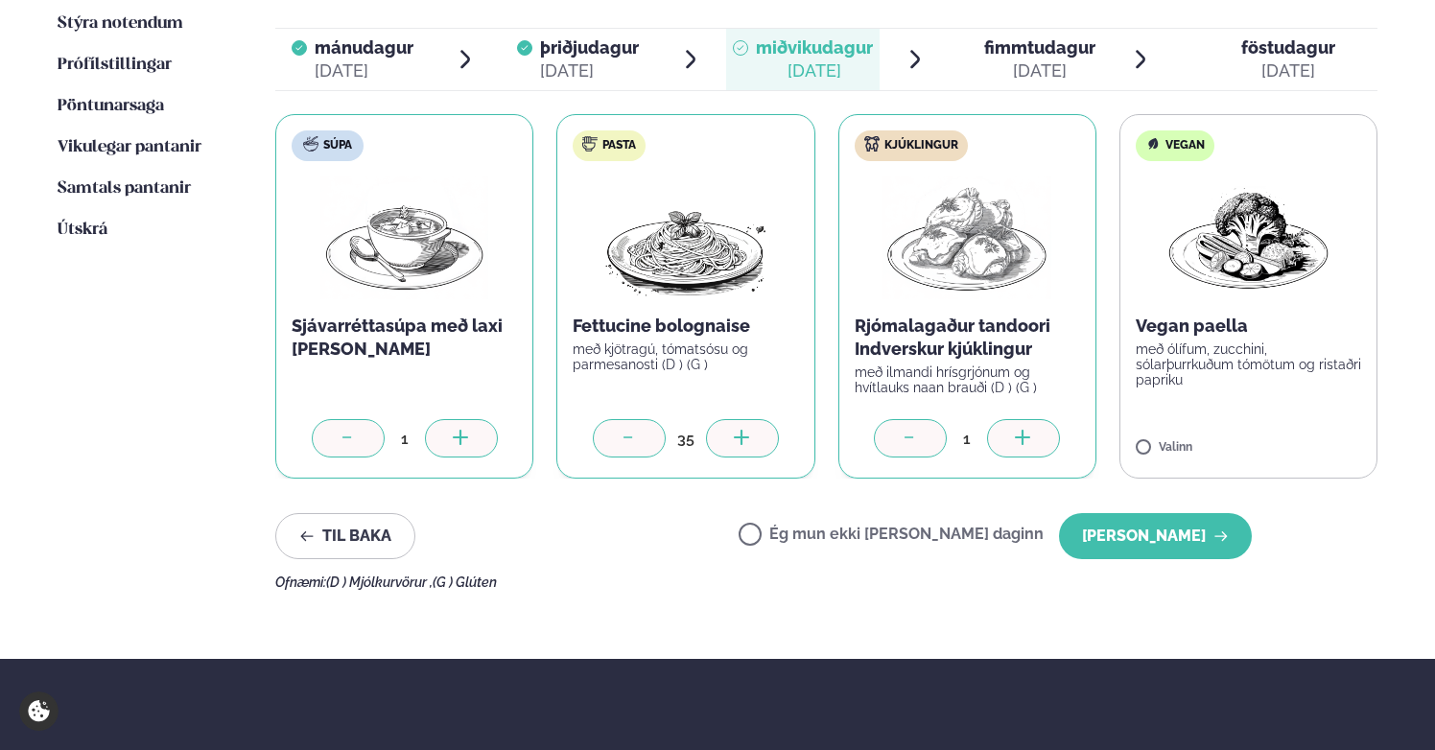
click at [1011, 419] on div at bounding box center [1023, 438] width 73 height 38
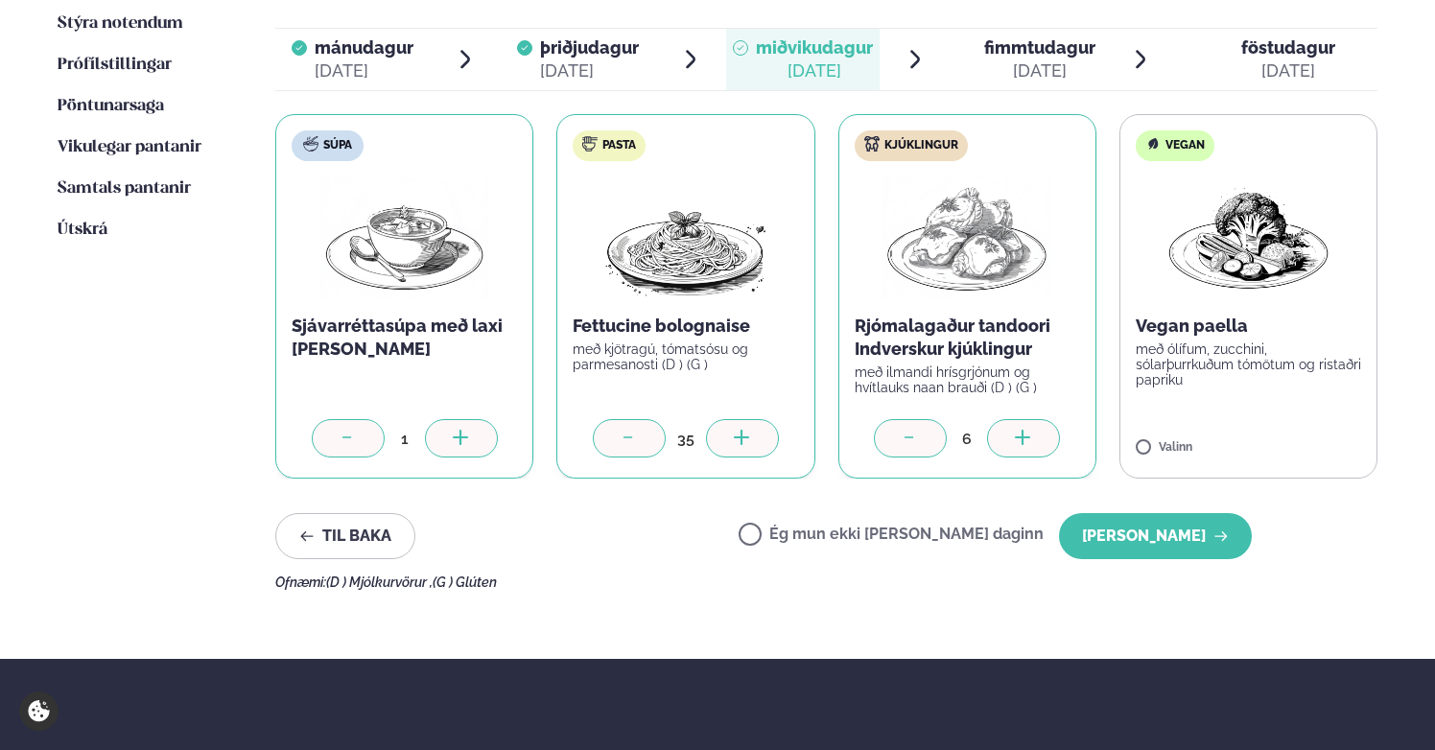
click at [1011, 419] on div at bounding box center [1023, 438] width 73 height 38
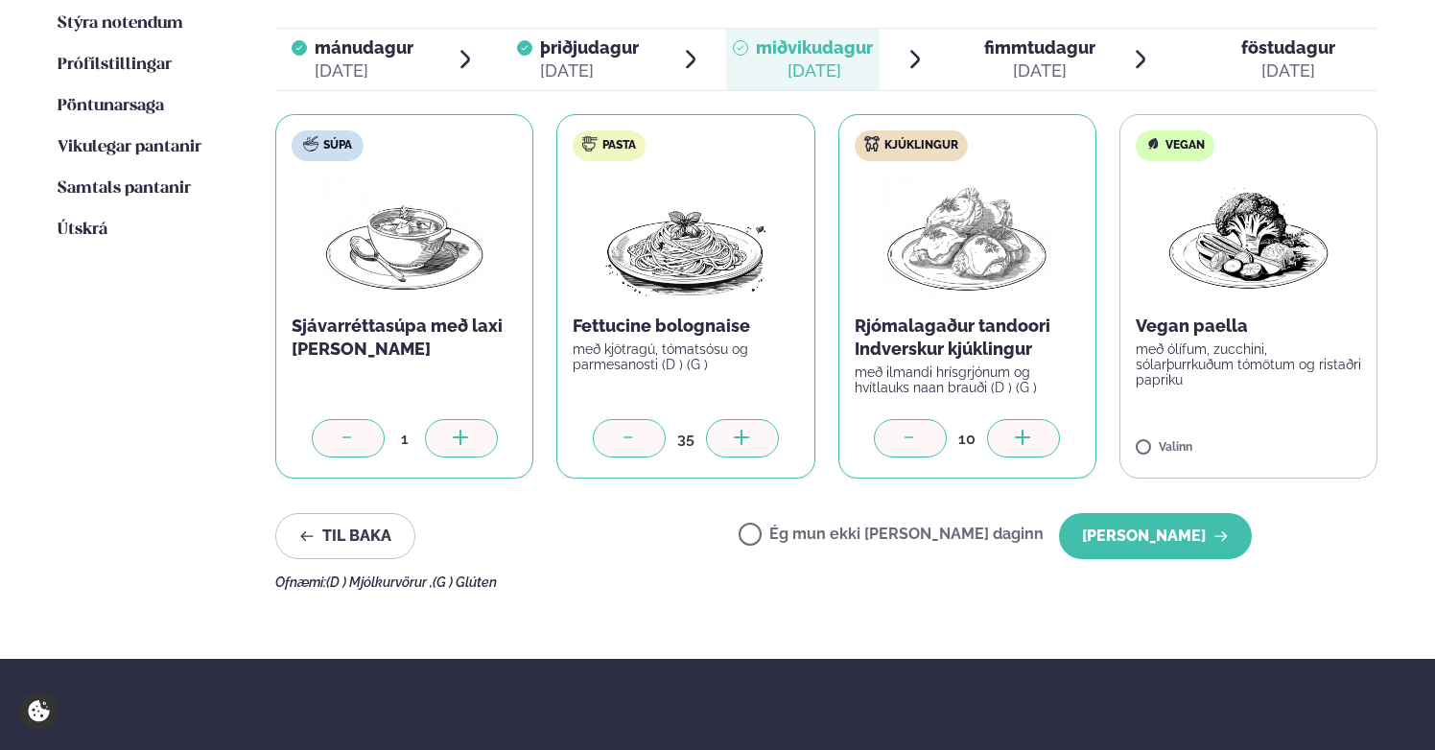
click at [1011, 419] on div at bounding box center [1023, 438] width 73 height 38
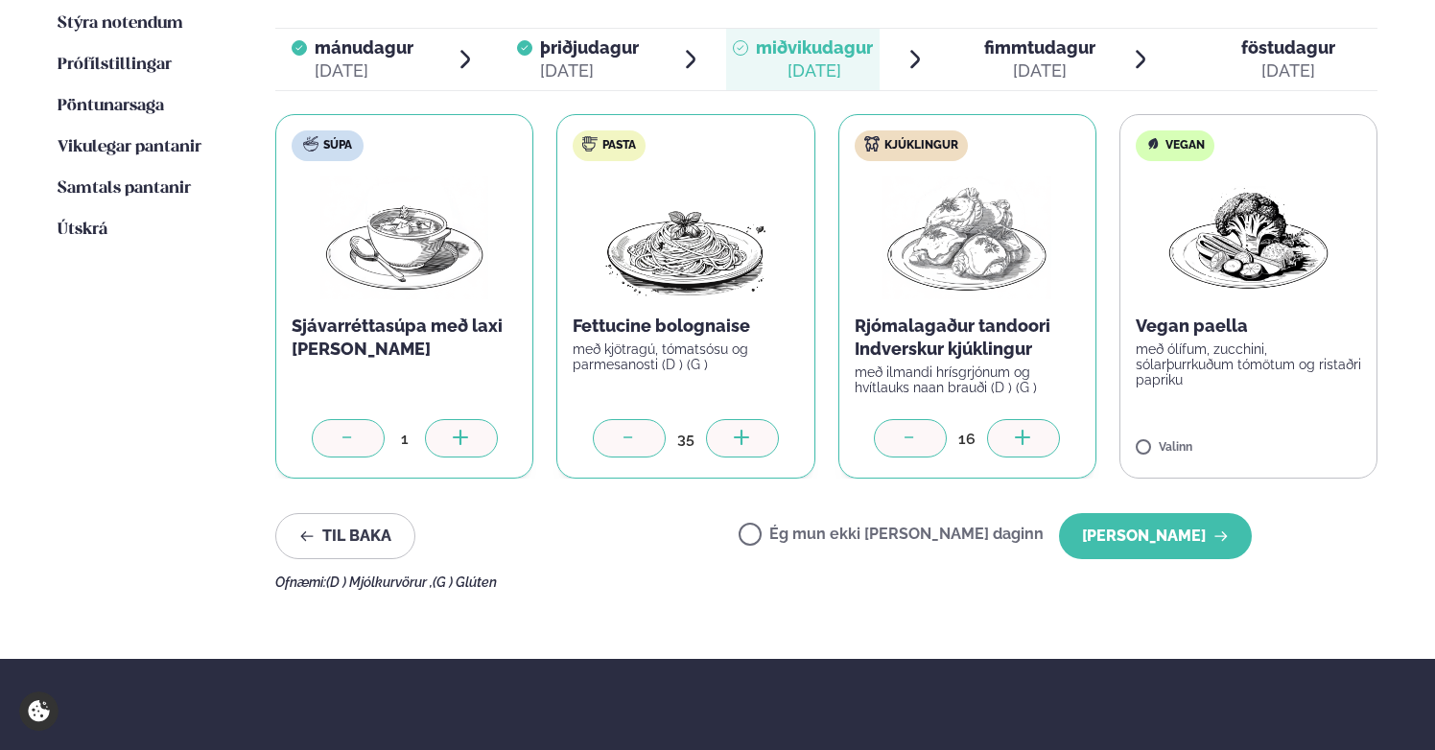
click at [1011, 419] on div at bounding box center [1023, 438] width 73 height 38
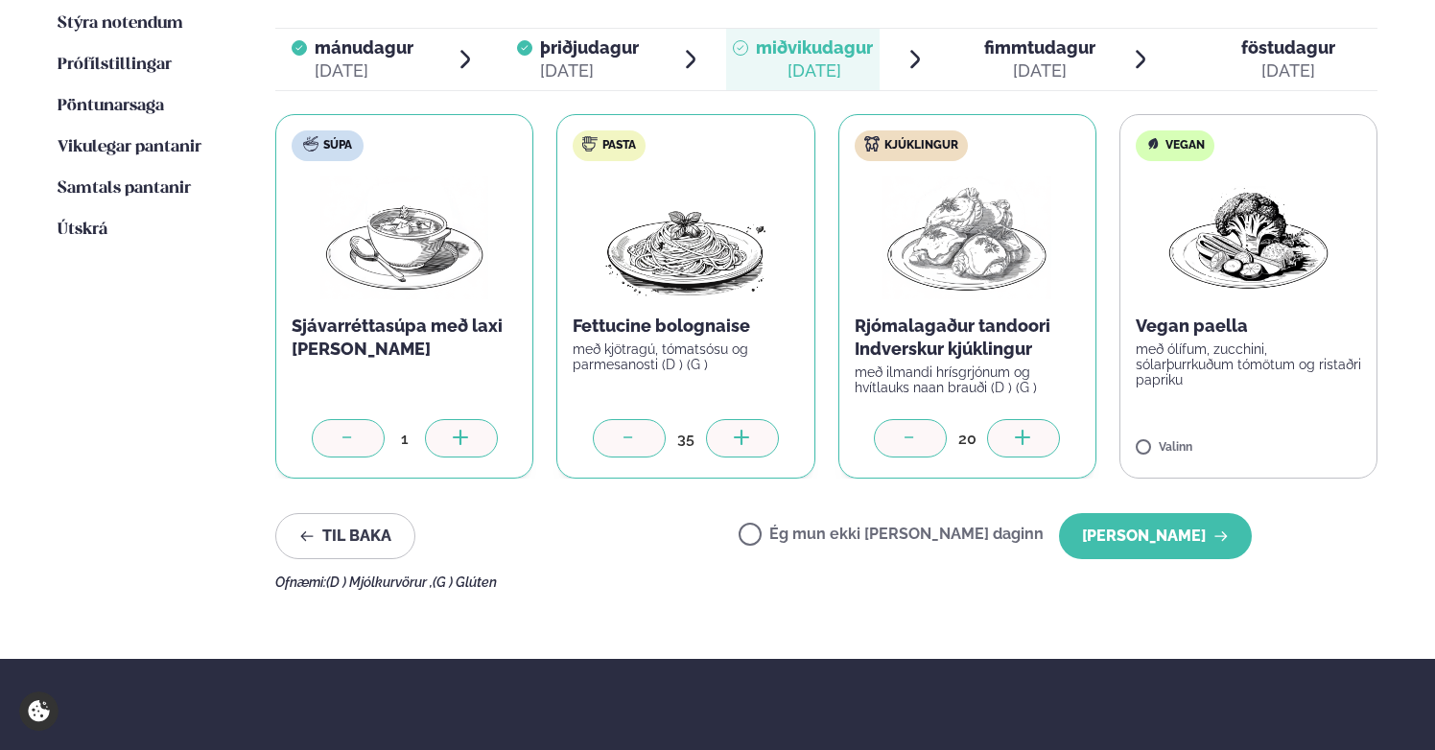
click at [1011, 419] on div at bounding box center [1023, 438] width 73 height 38
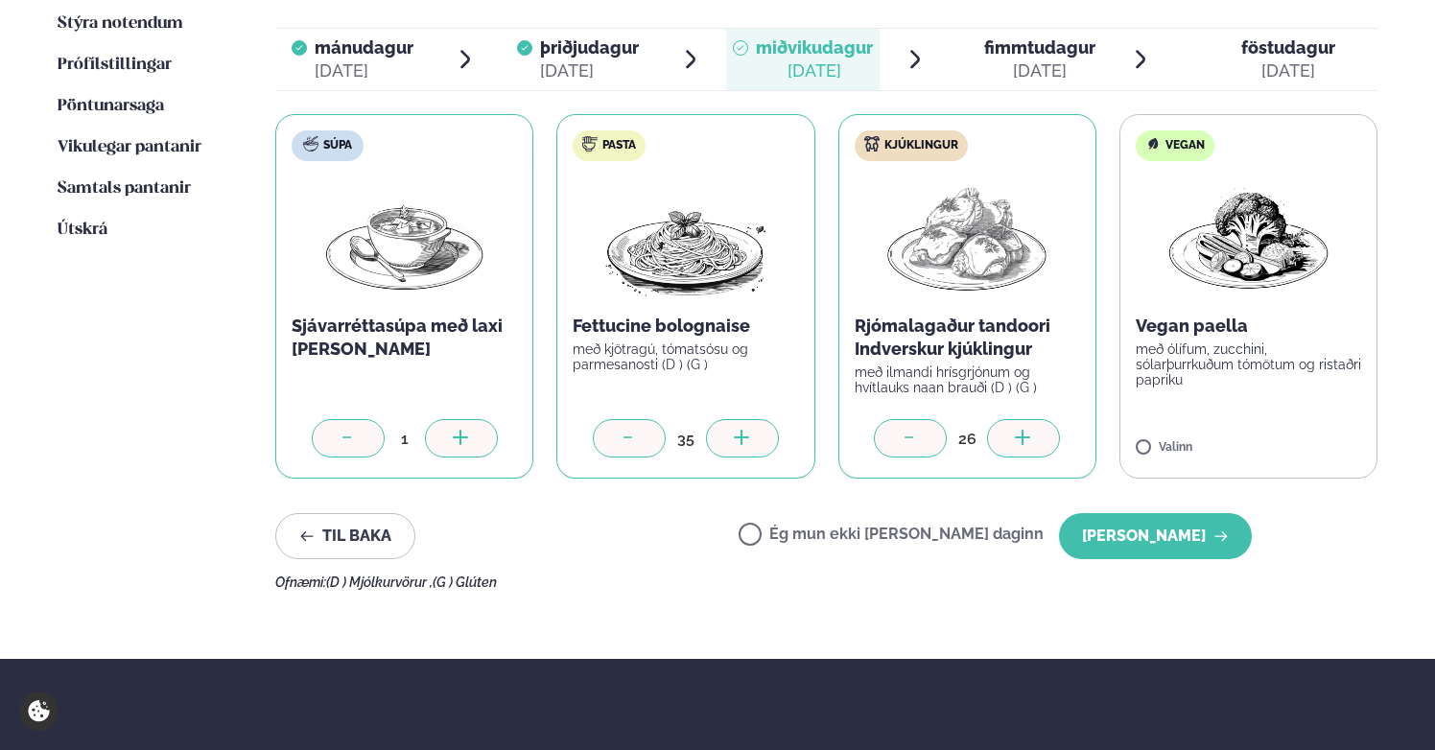
click at [1011, 419] on div at bounding box center [1023, 438] width 73 height 38
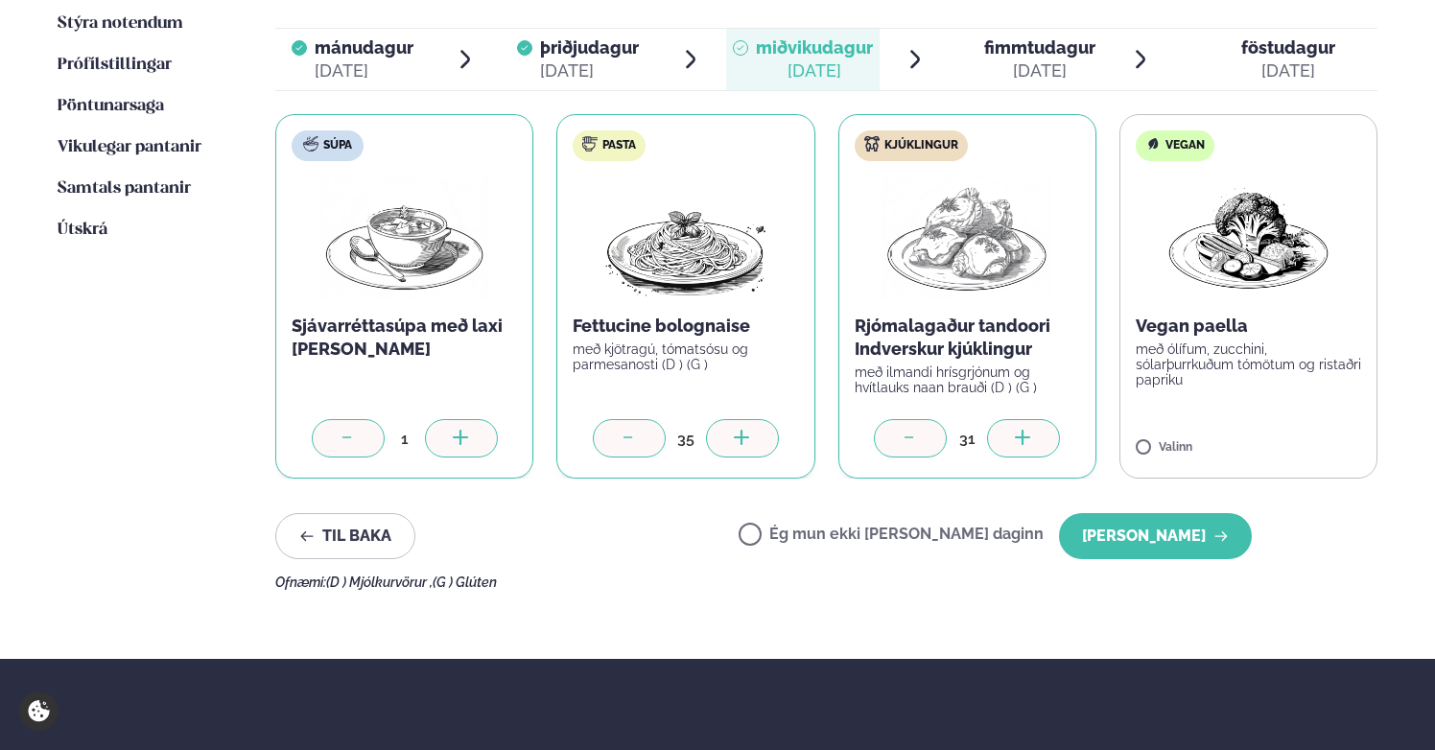
click at [1011, 419] on div at bounding box center [1023, 438] width 73 height 38
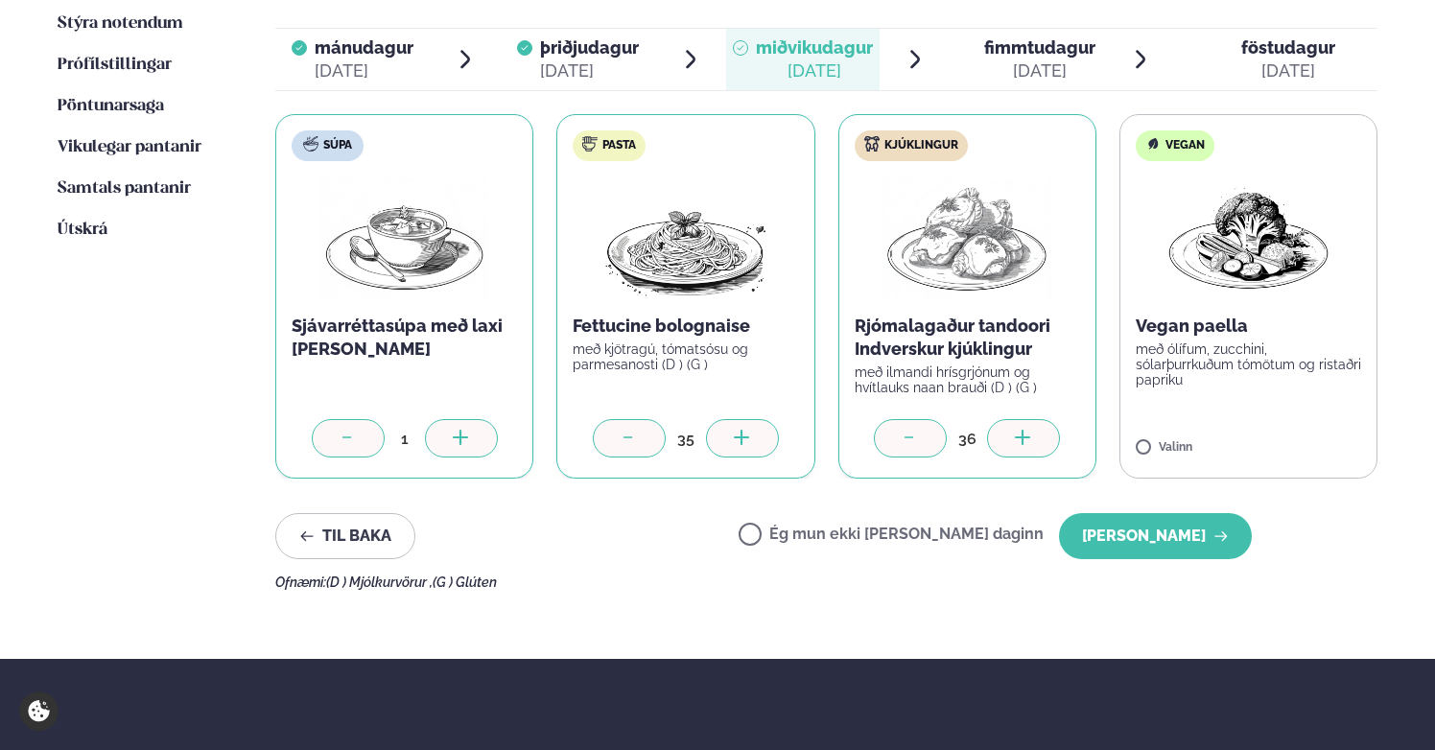
click at [1011, 419] on div at bounding box center [1023, 438] width 73 height 38
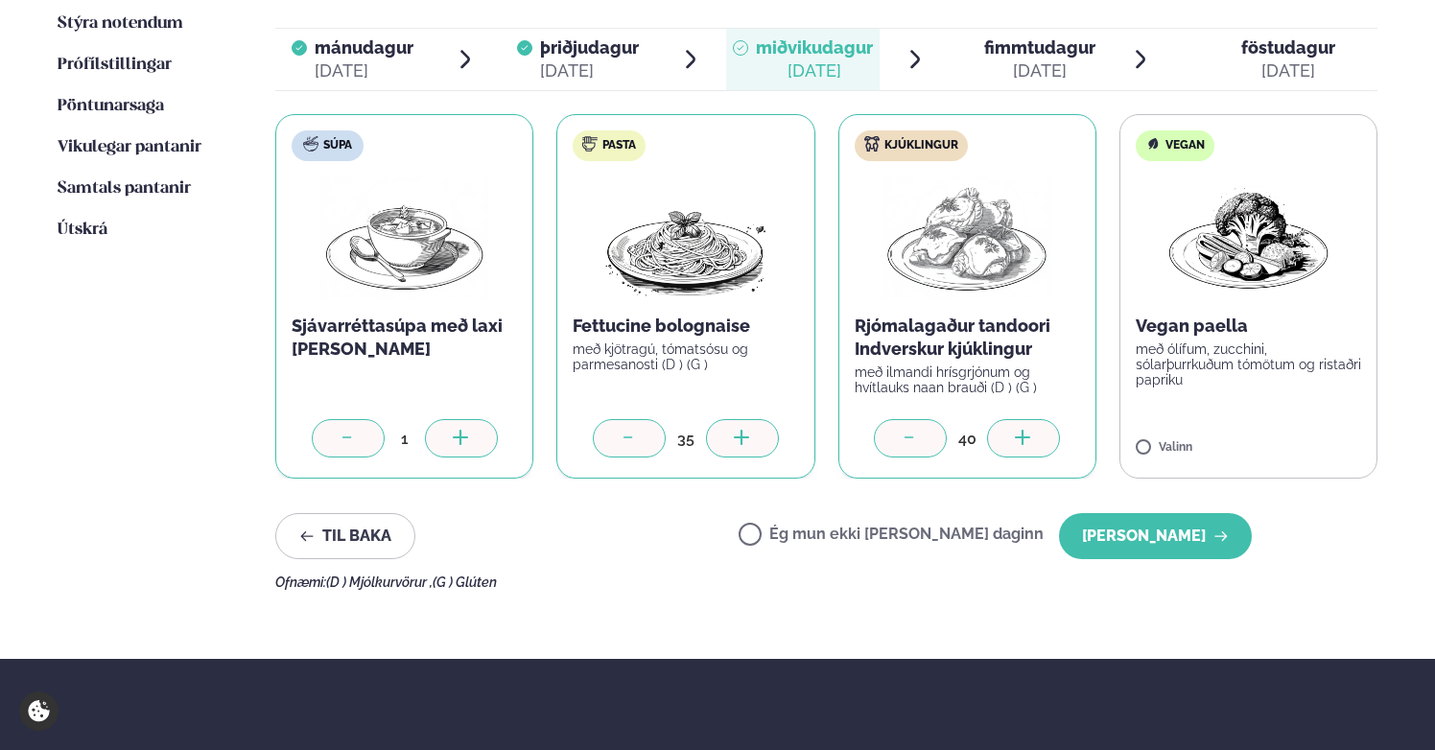
click at [1011, 419] on div at bounding box center [1023, 438] width 73 height 38
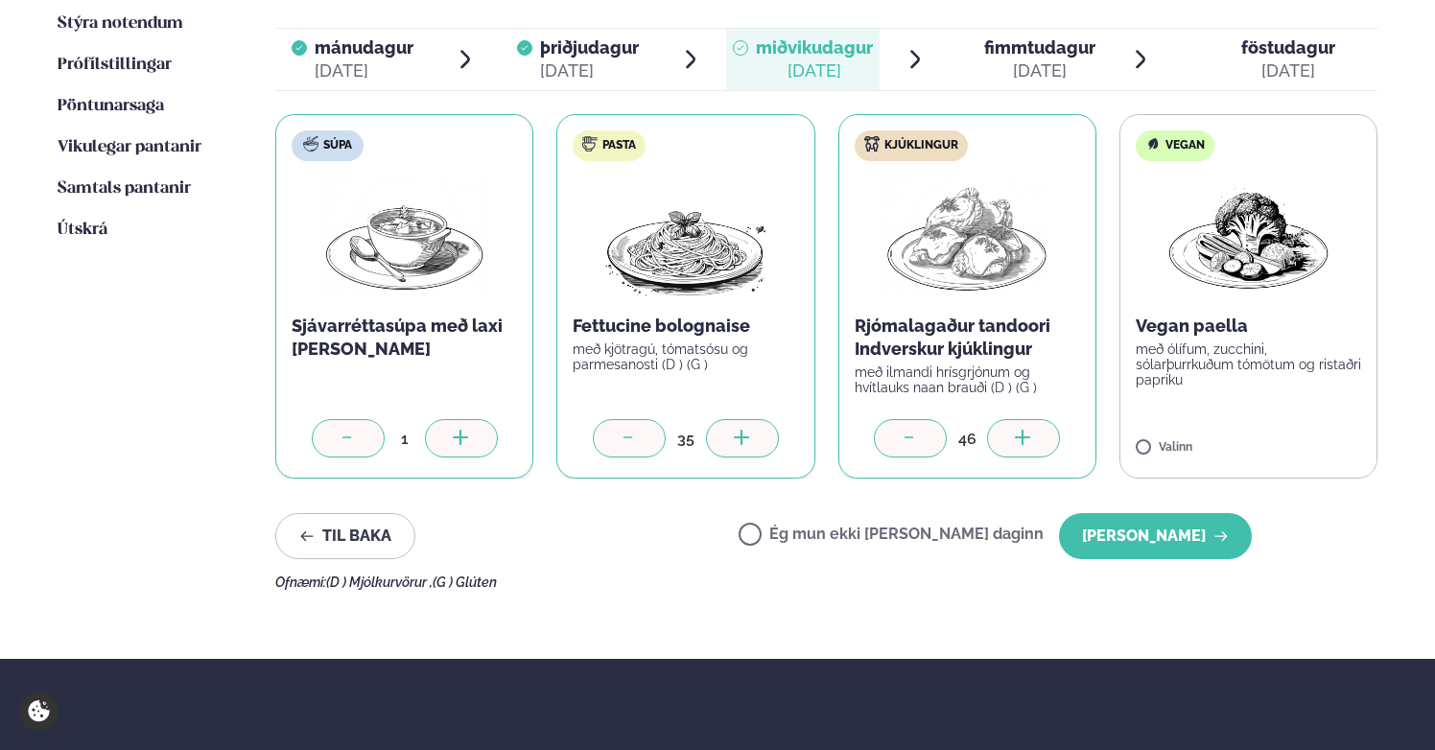
click at [1011, 419] on div at bounding box center [1023, 438] width 73 height 38
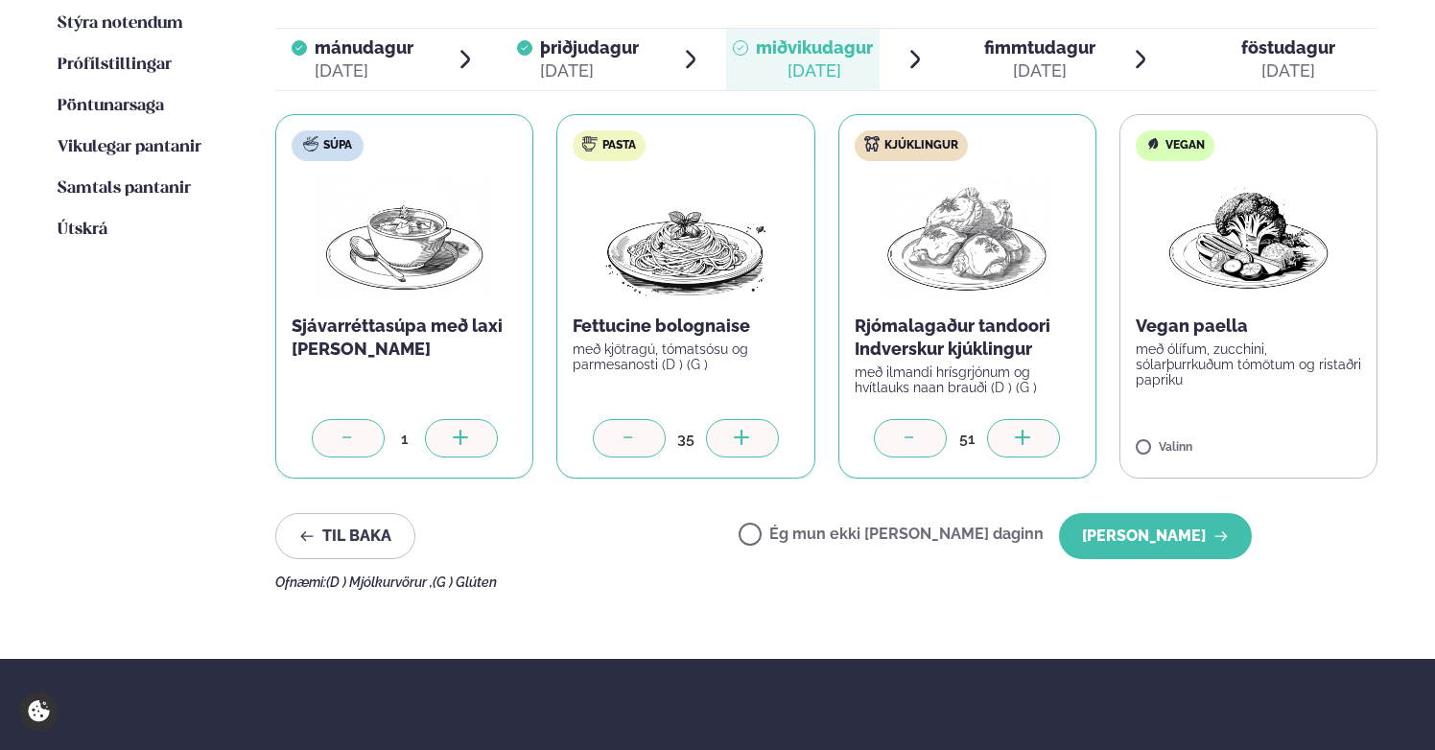
click at [1011, 419] on div at bounding box center [1023, 438] width 73 height 38
click at [752, 420] on div at bounding box center [742, 438] width 73 height 38
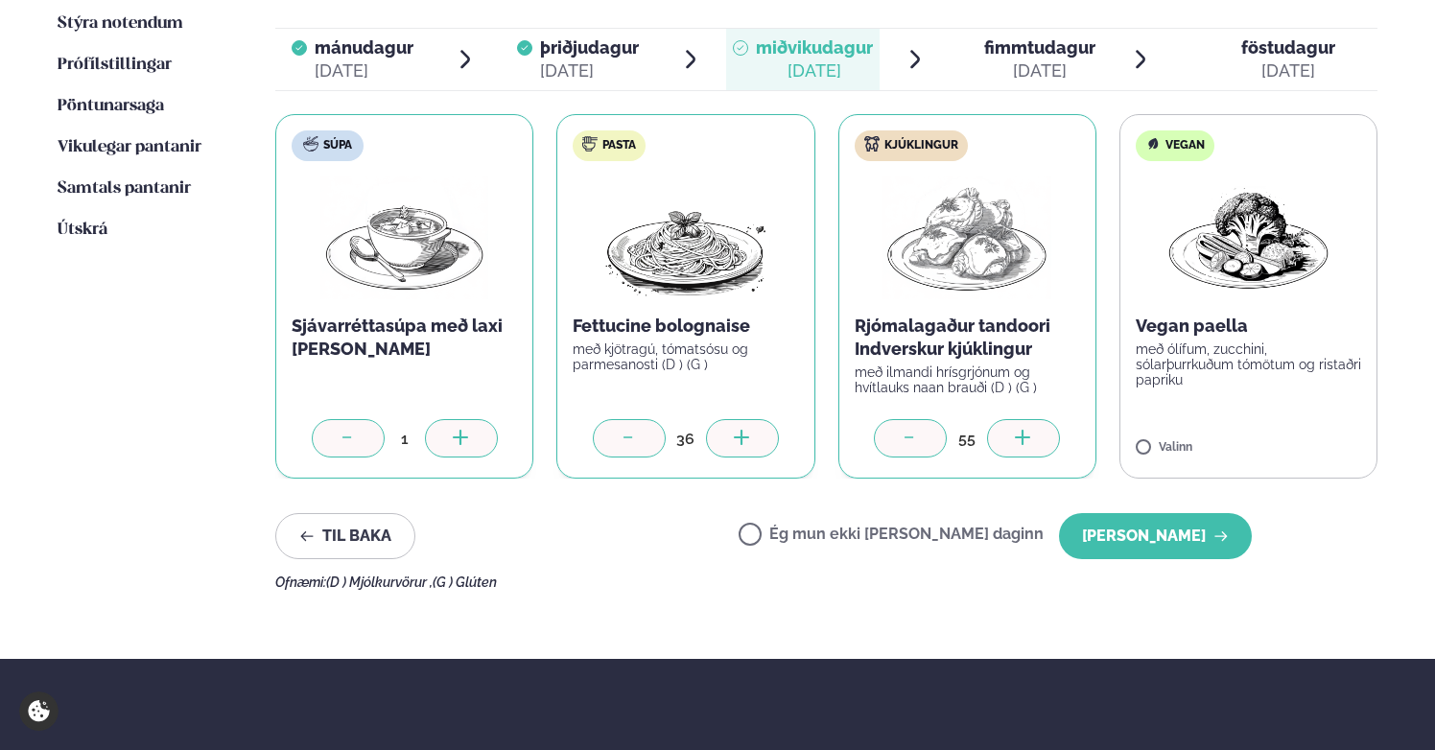
click at [752, 420] on div at bounding box center [742, 438] width 73 height 38
click at [752, 422] on div at bounding box center [742, 438] width 73 height 38
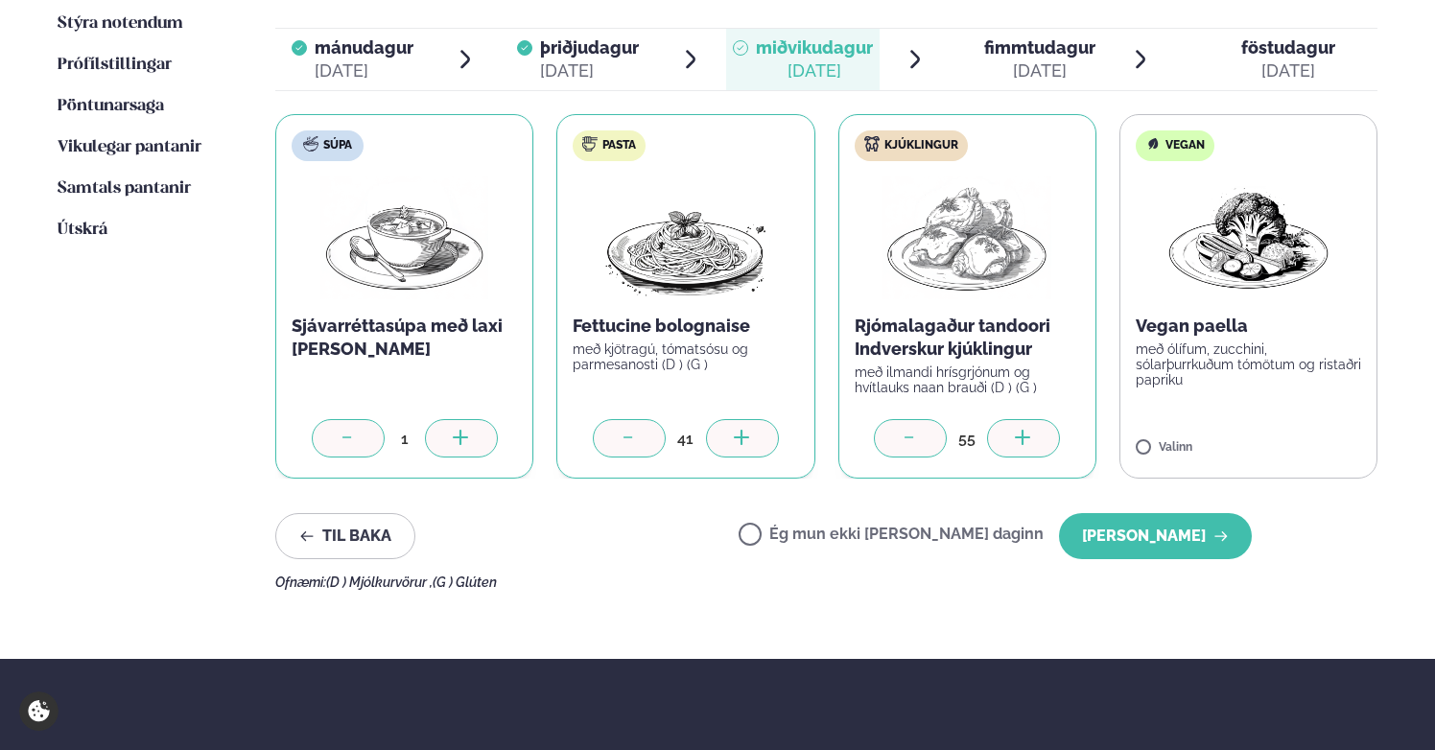
click at [752, 422] on div at bounding box center [742, 438] width 73 height 38
click at [1266, 430] on icon at bounding box center [1304, 439] width 19 height 19
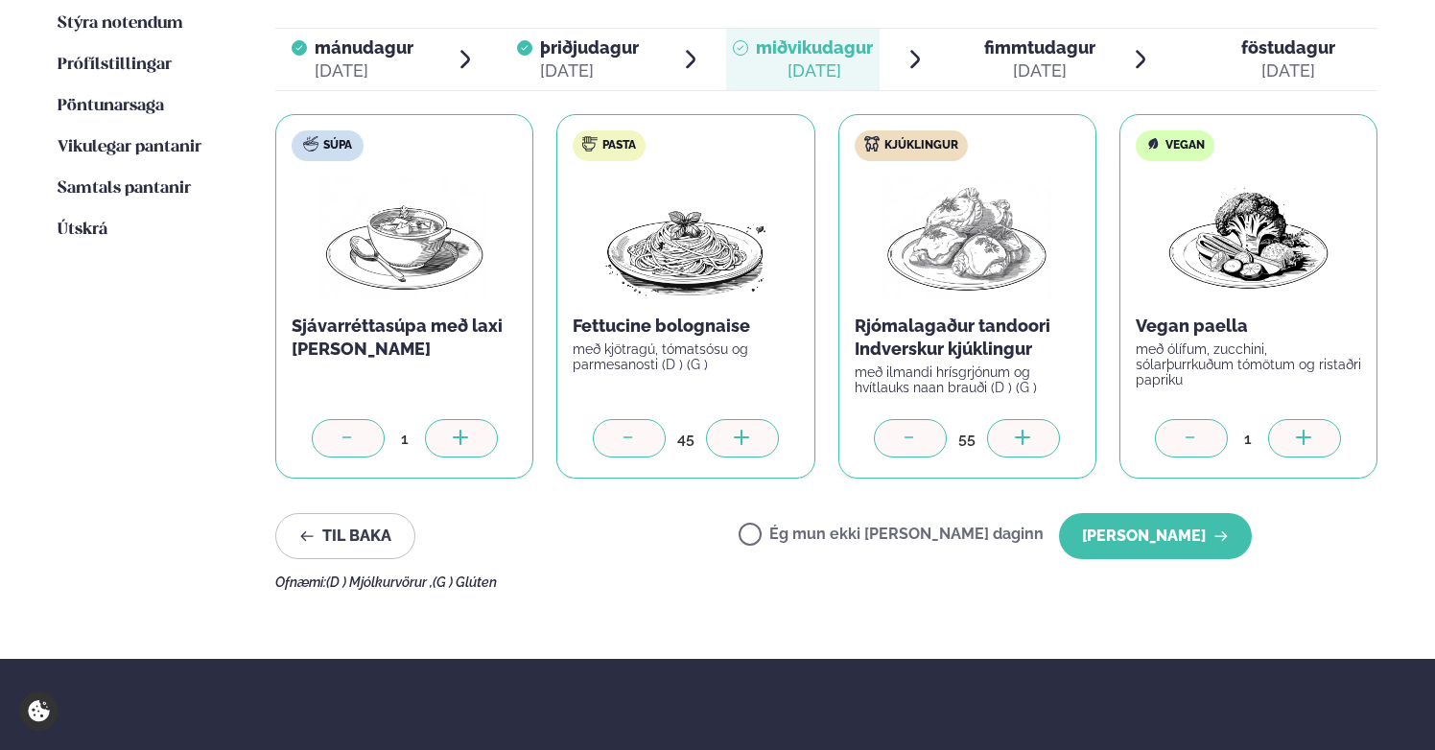
click at [1266, 430] on icon at bounding box center [1304, 439] width 19 height 19
click at [1156, 517] on button "[PERSON_NAME]" at bounding box center [1155, 536] width 193 height 46
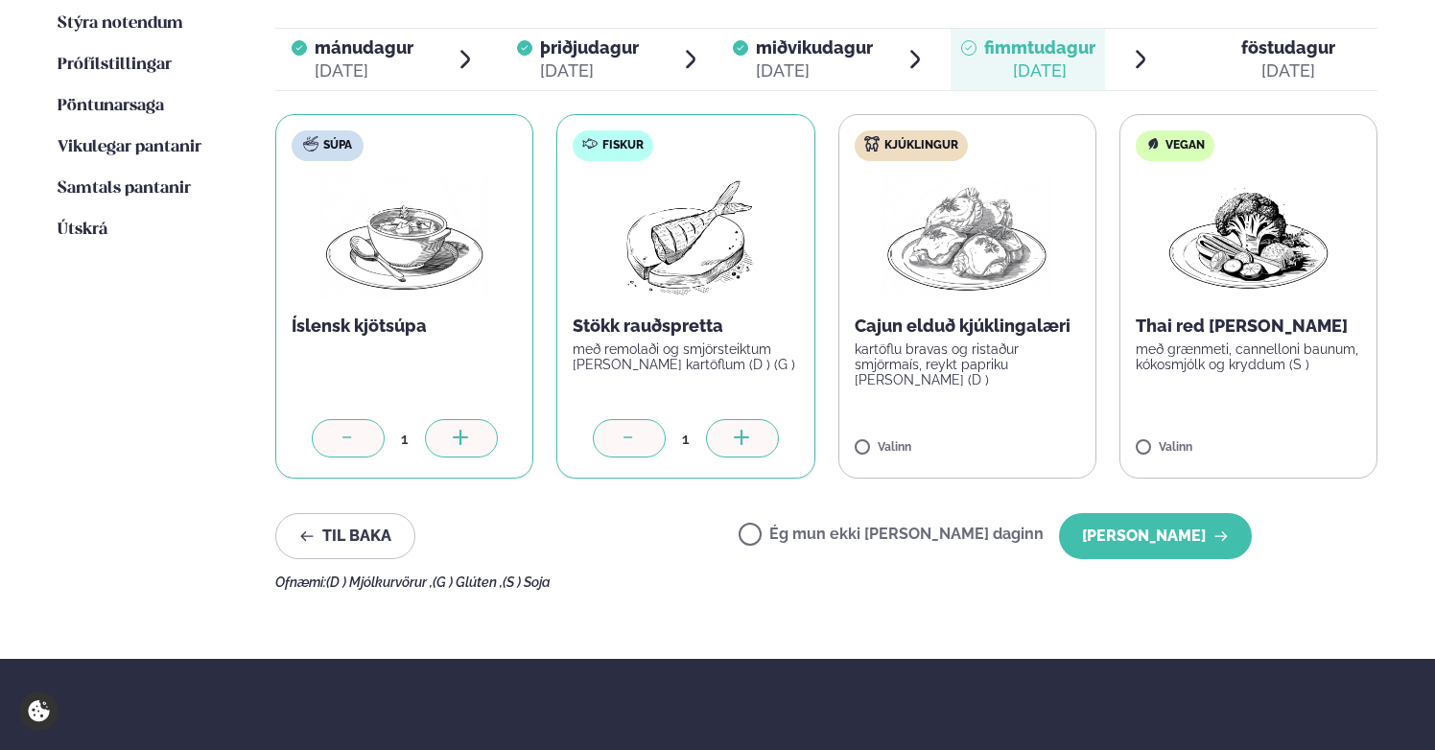
click at [749, 430] on icon at bounding box center [742, 439] width 19 height 19
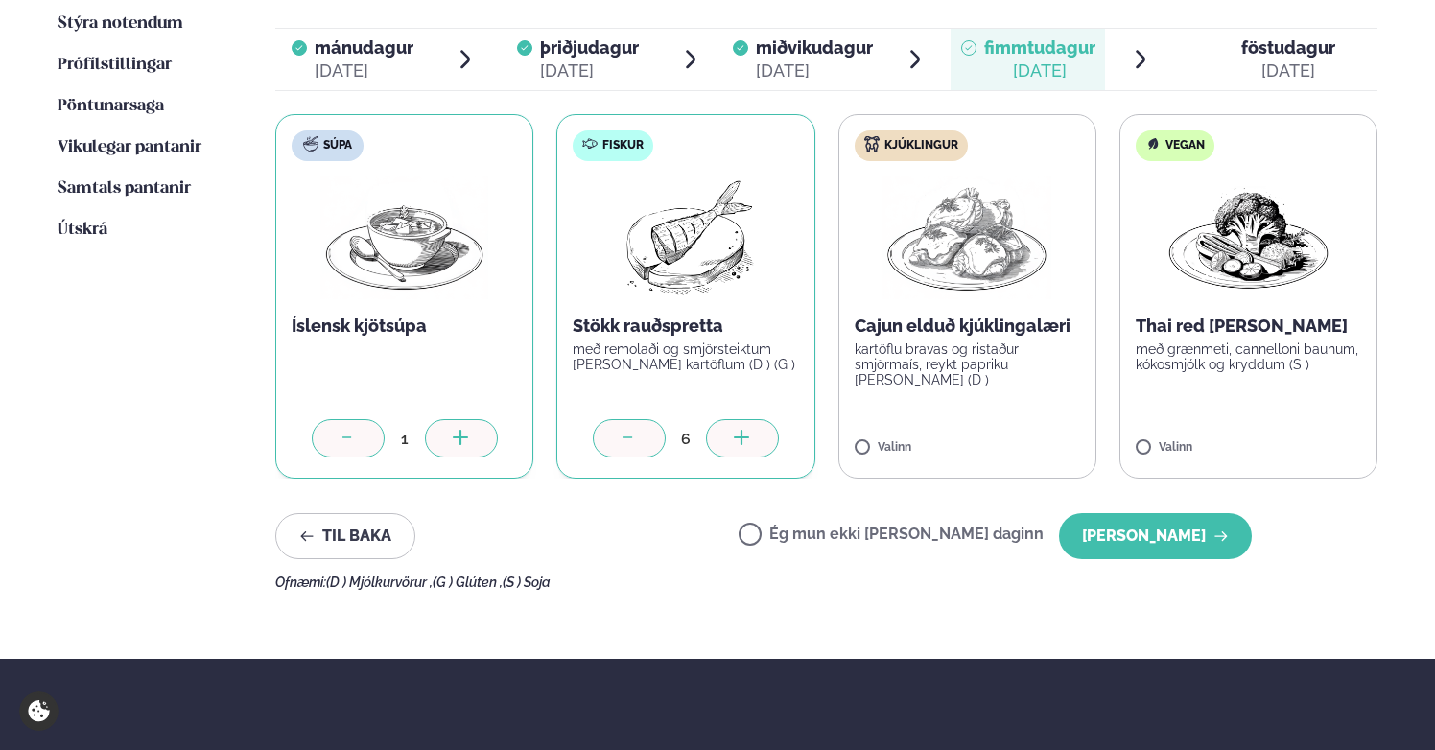
click at [774, 438] on div "6" at bounding box center [685, 440] width 225 height 43
click at [765, 429] on div at bounding box center [742, 438] width 73 height 38
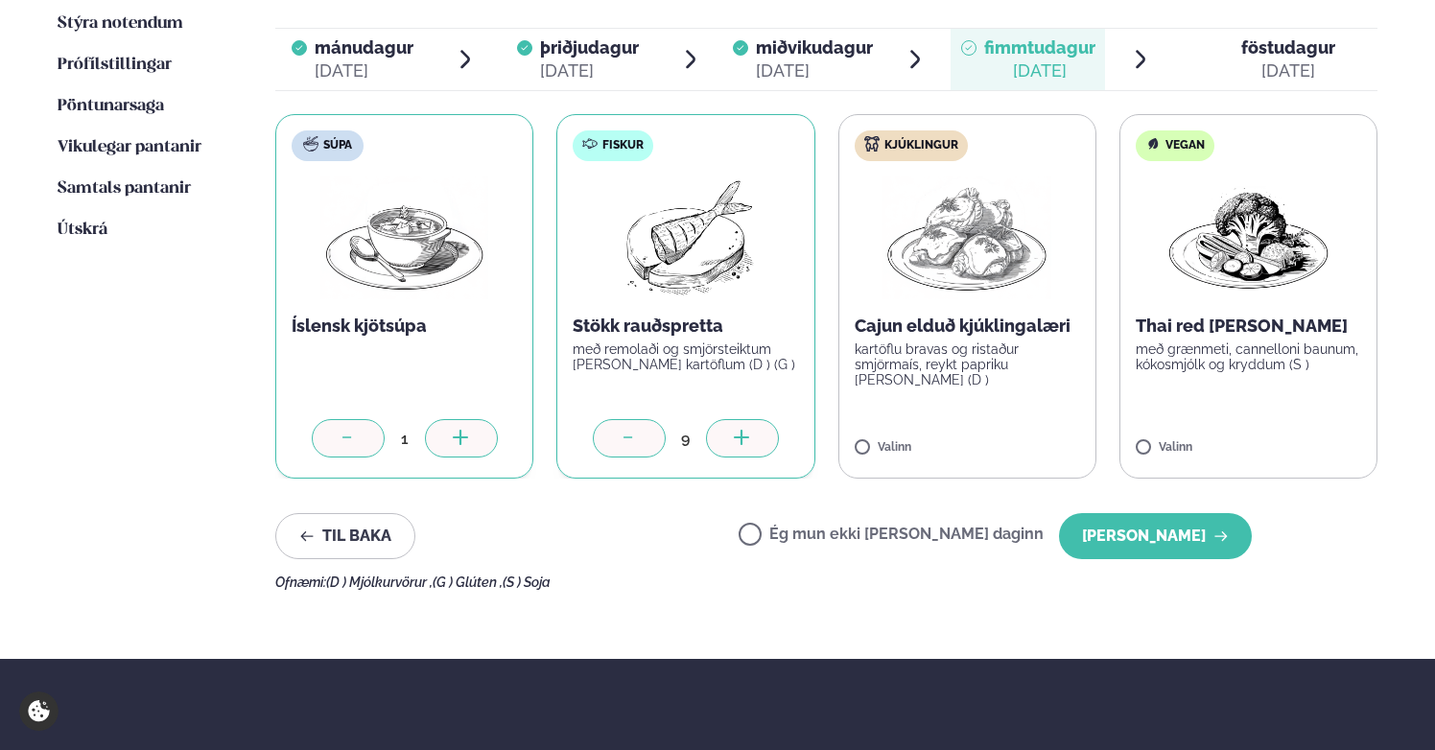
click at [765, 429] on div at bounding box center [742, 438] width 73 height 38
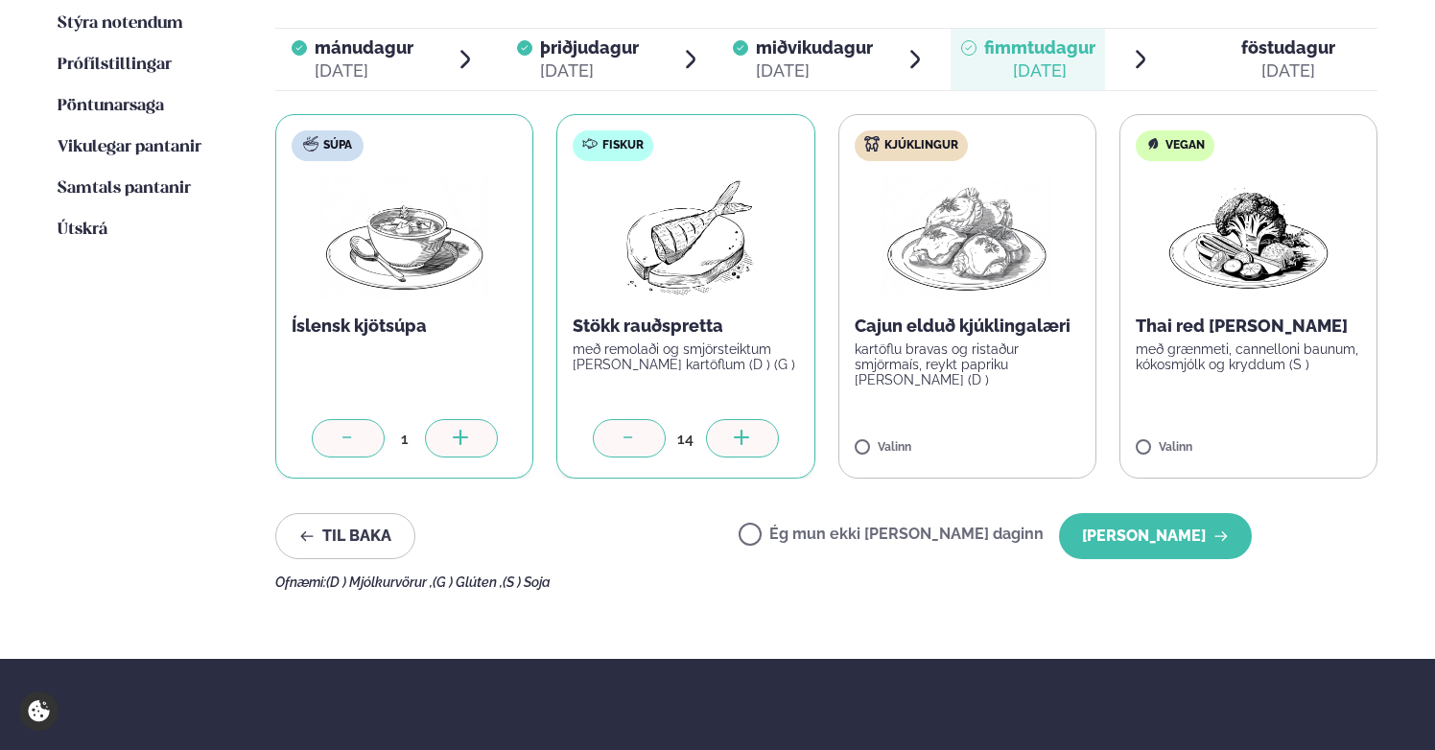
click at [765, 429] on div at bounding box center [742, 438] width 73 height 38
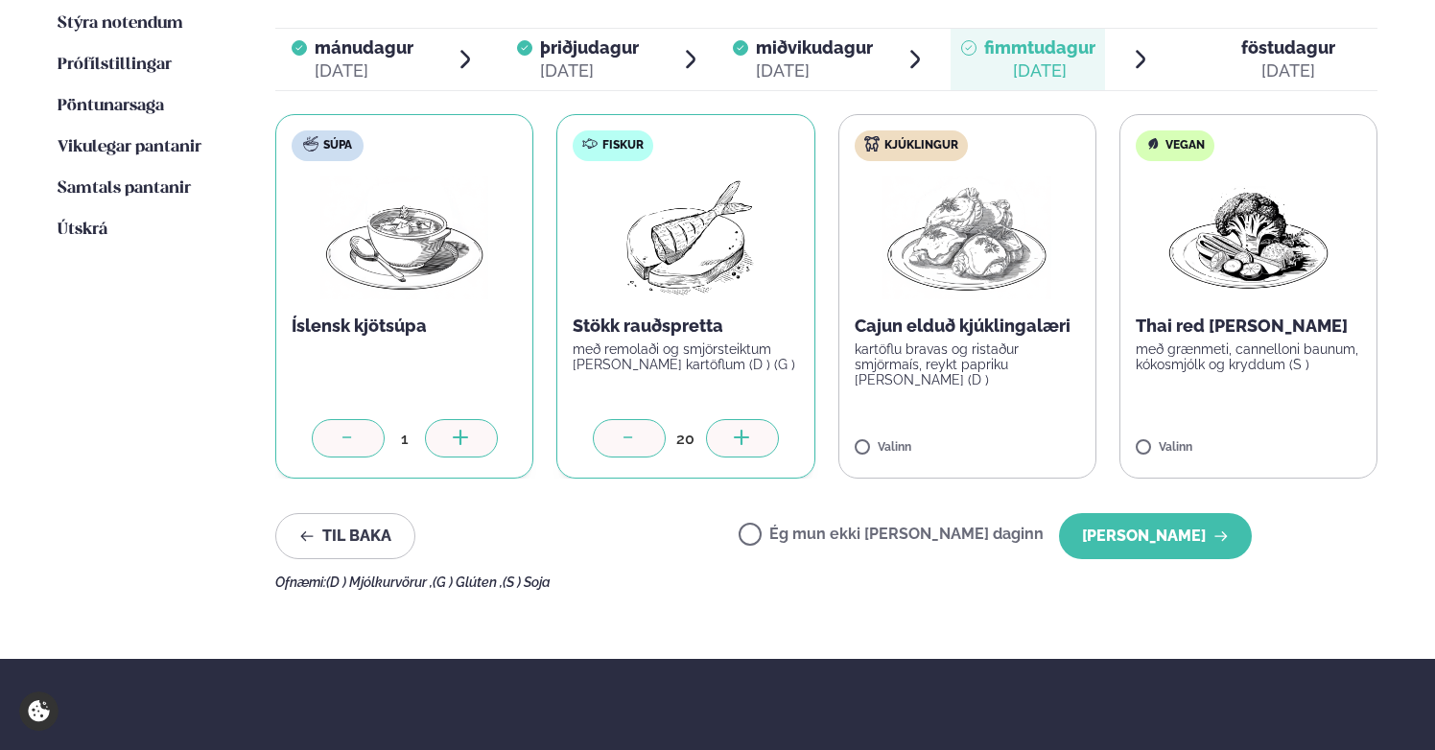
click at [765, 429] on div at bounding box center [742, 438] width 73 height 38
click at [752, 421] on div at bounding box center [742, 438] width 73 height 38
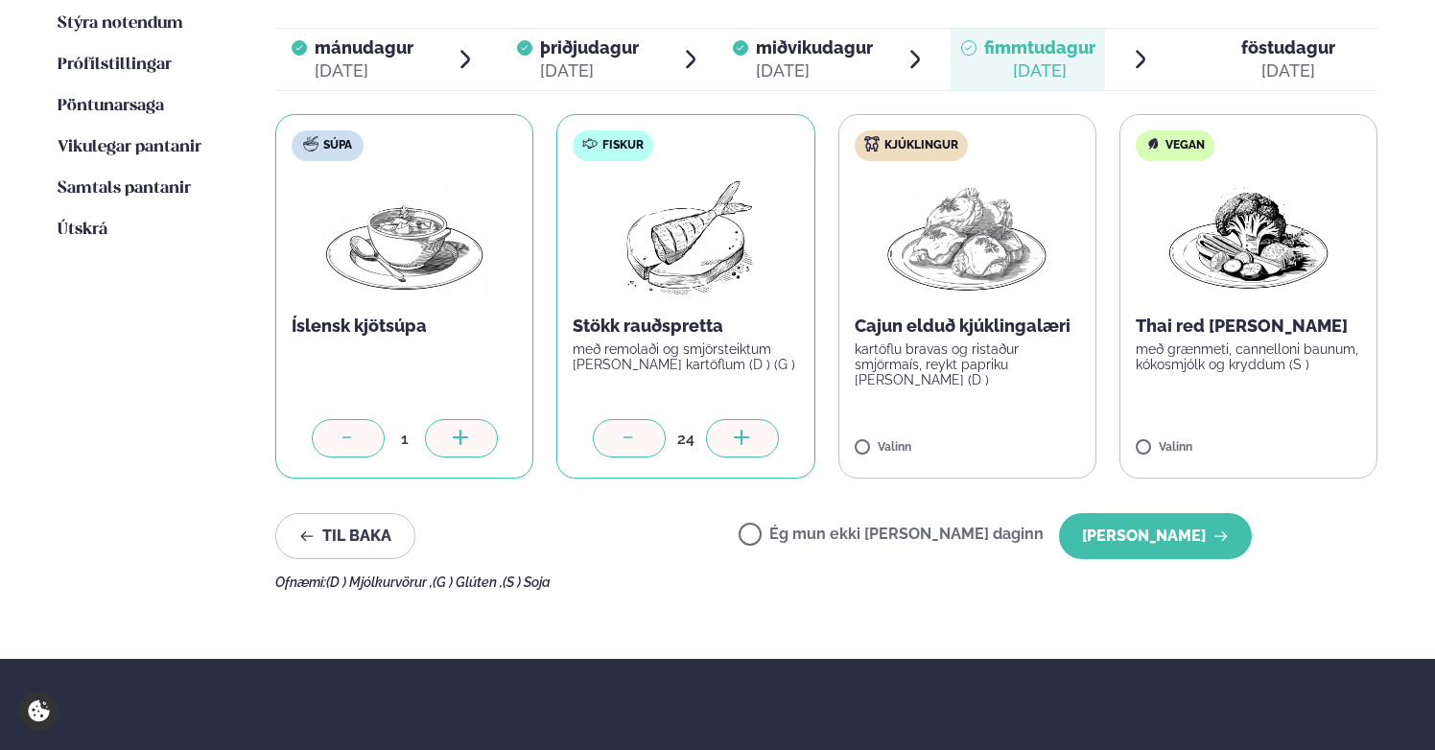
click at [752, 421] on div at bounding box center [742, 438] width 73 height 38
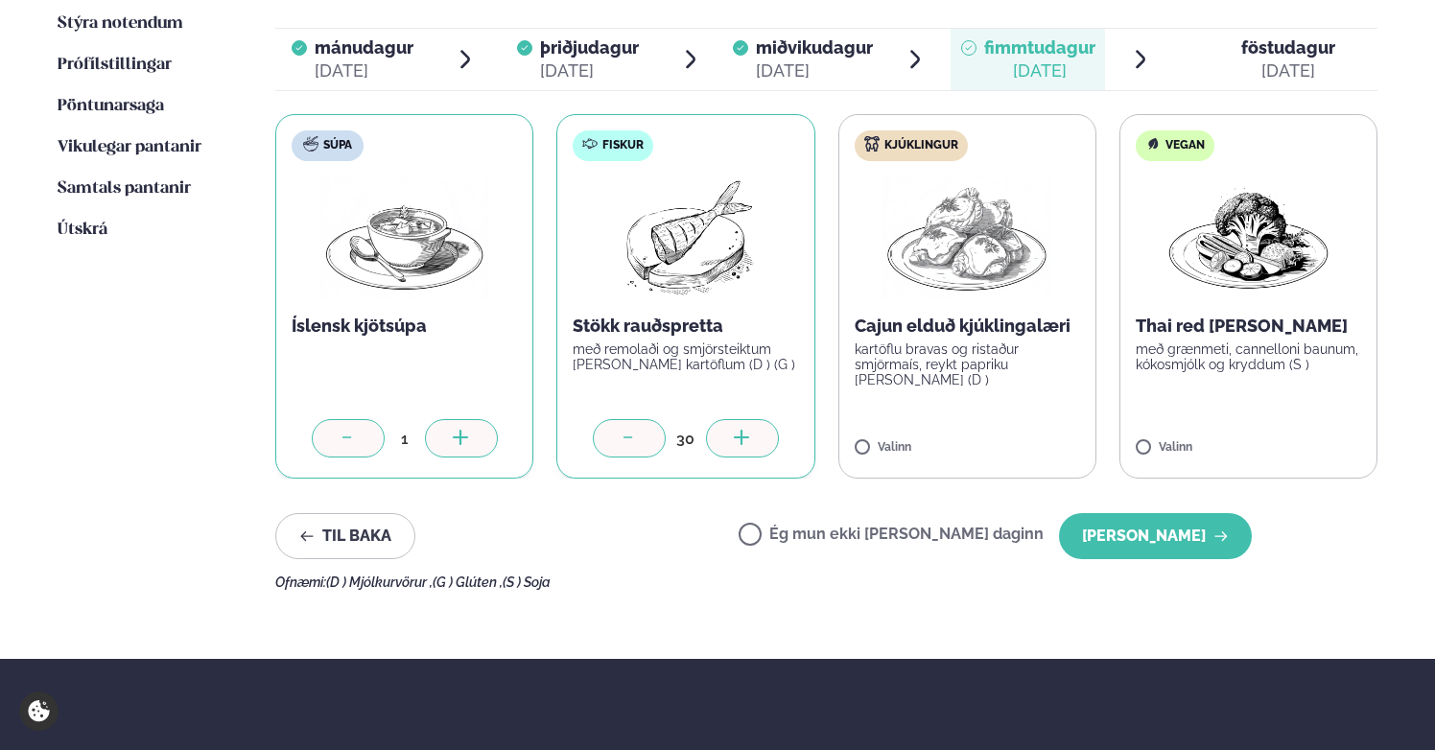
click at [752, 421] on div at bounding box center [742, 438] width 73 height 38
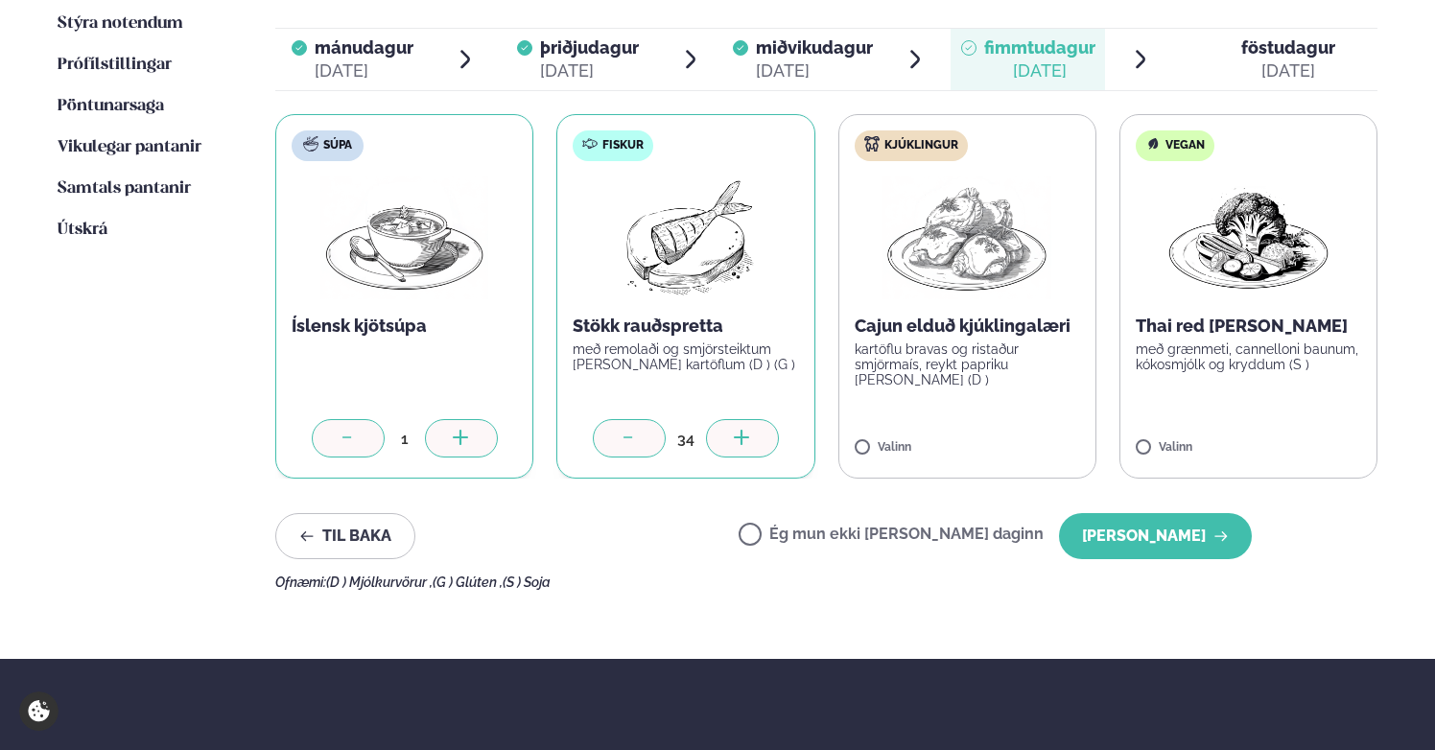
click at [752, 421] on div at bounding box center [742, 438] width 73 height 38
click at [752, 424] on div at bounding box center [742, 438] width 73 height 38
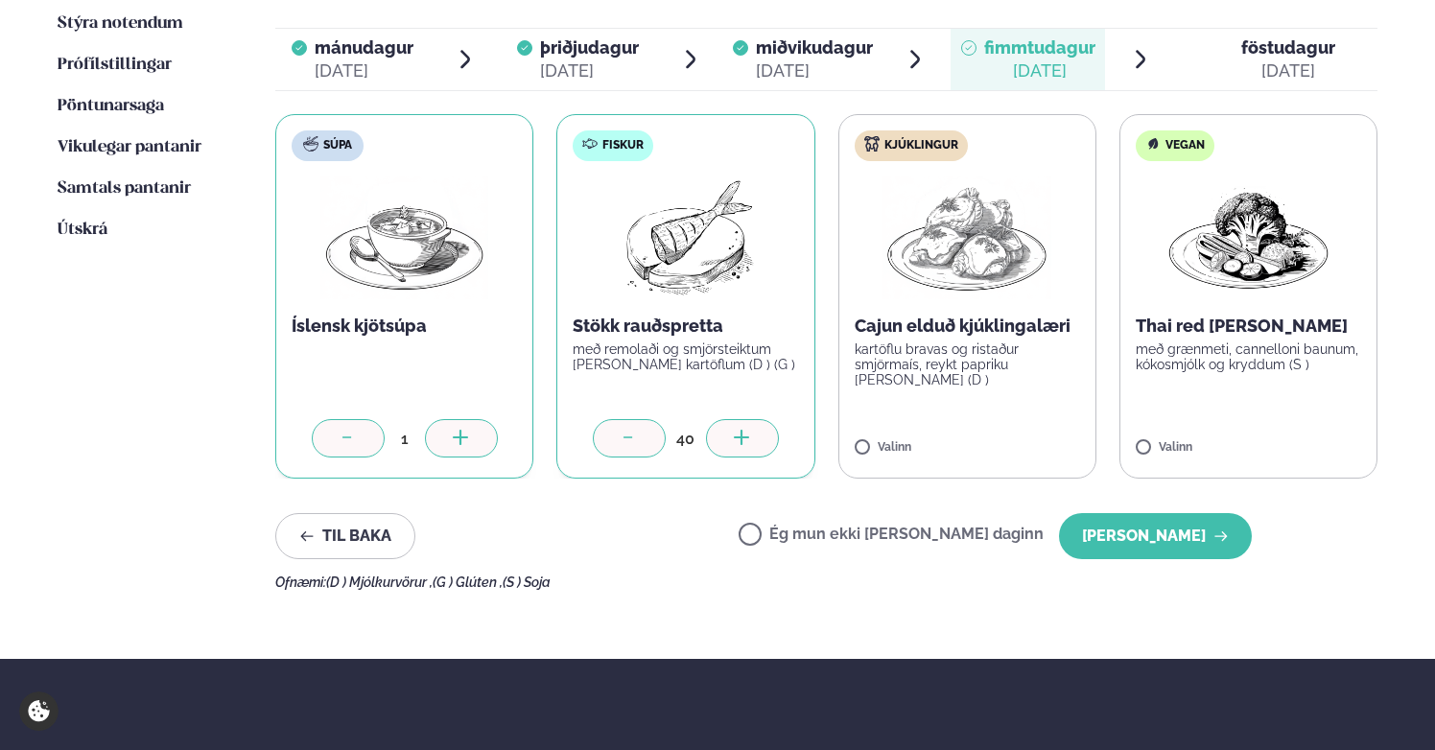
click at [752, 424] on div at bounding box center [742, 438] width 73 height 38
click at [752, 420] on div at bounding box center [742, 438] width 73 height 38
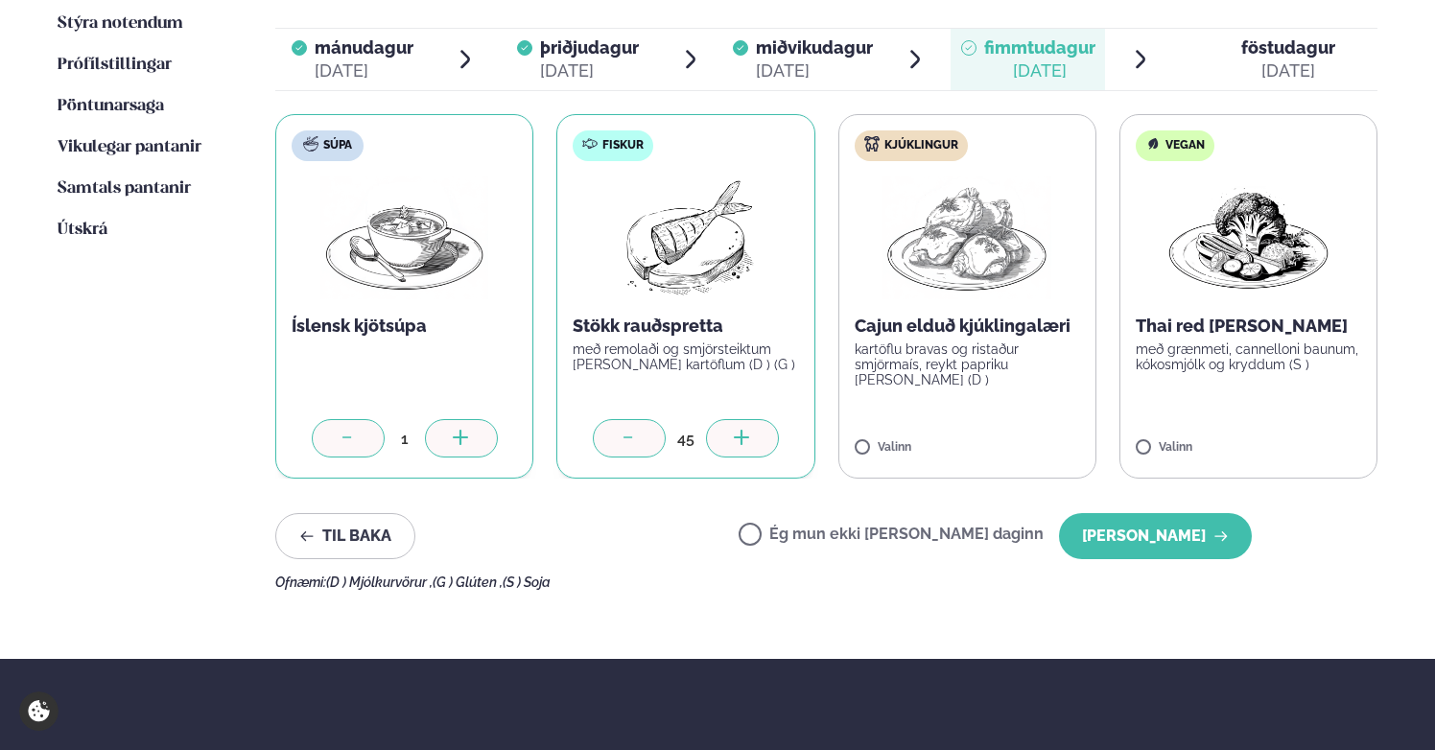
click at [752, 420] on div at bounding box center [742, 438] width 73 height 38
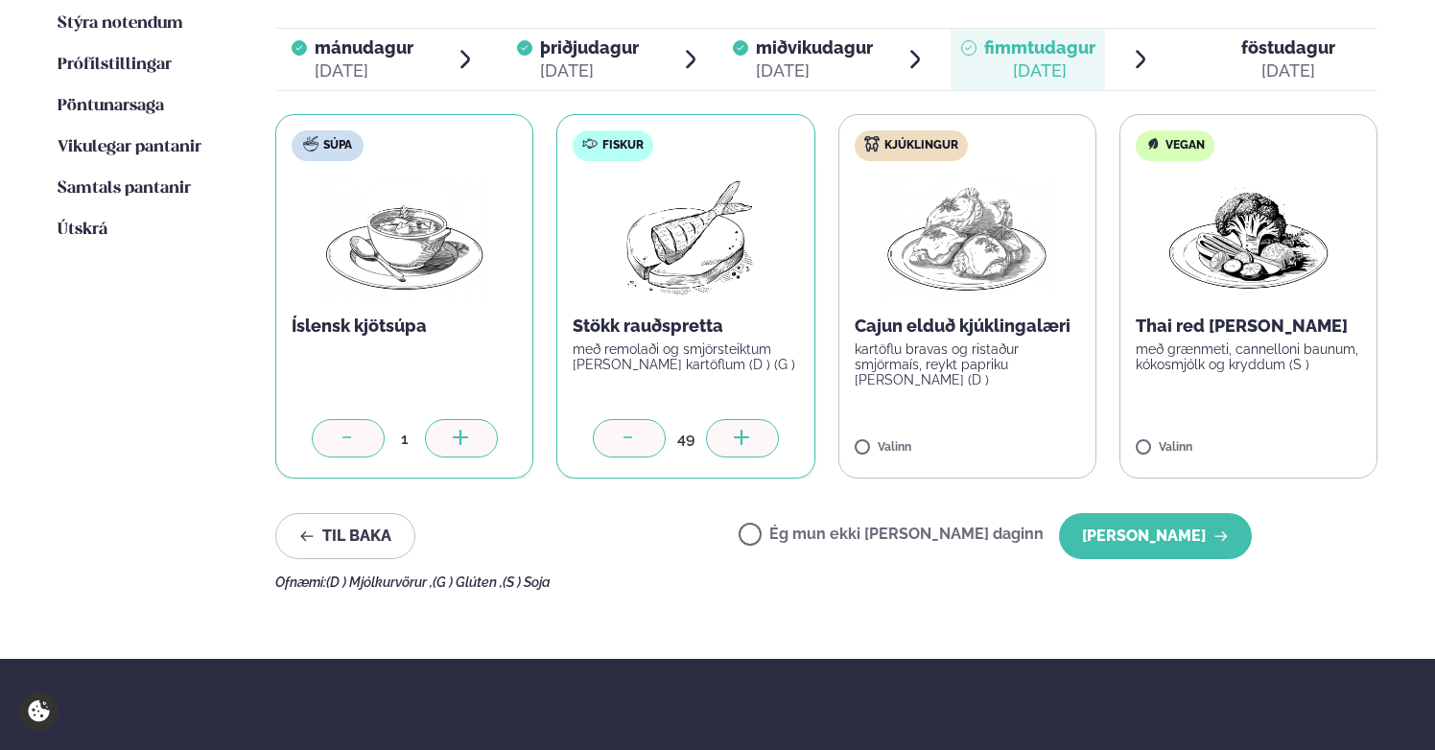
click at [752, 420] on div at bounding box center [742, 438] width 73 height 38
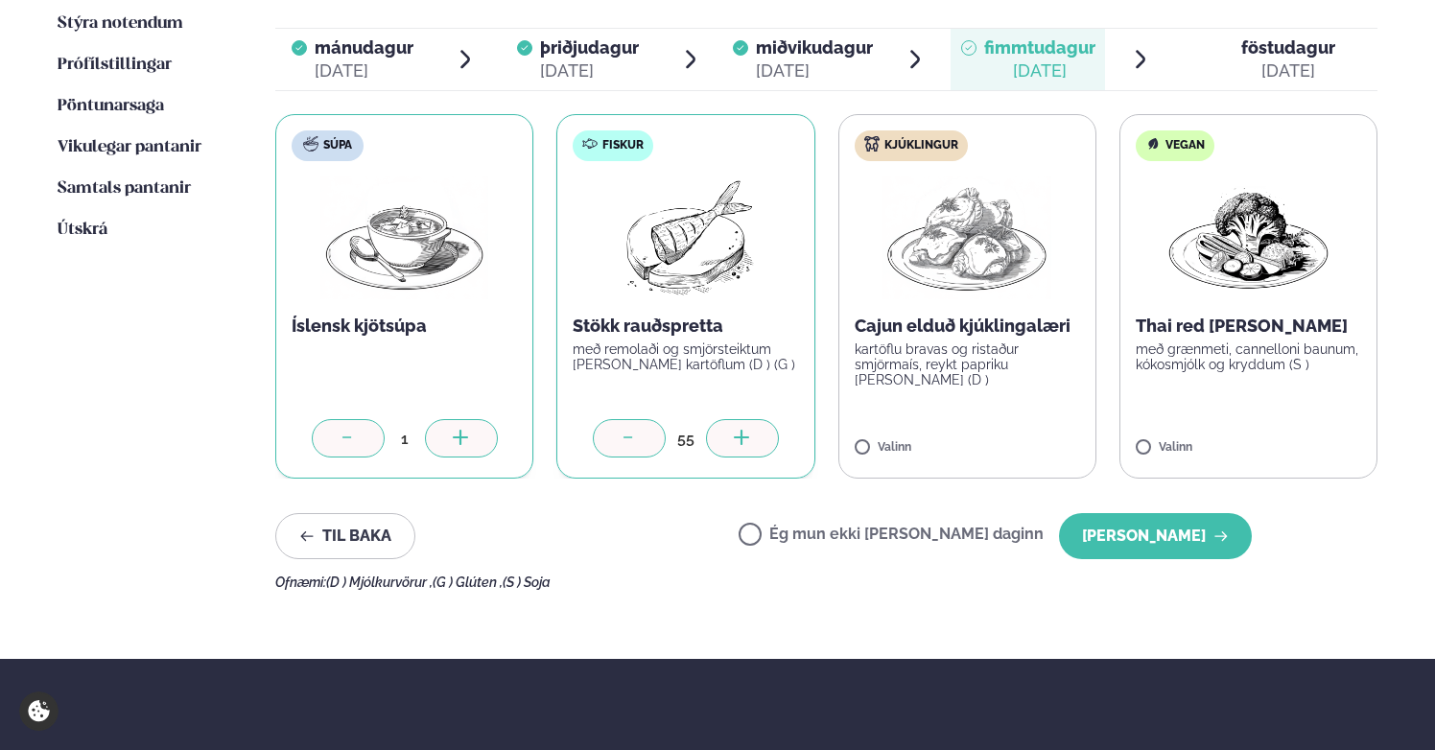
click at [752, 420] on div at bounding box center [742, 438] width 73 height 38
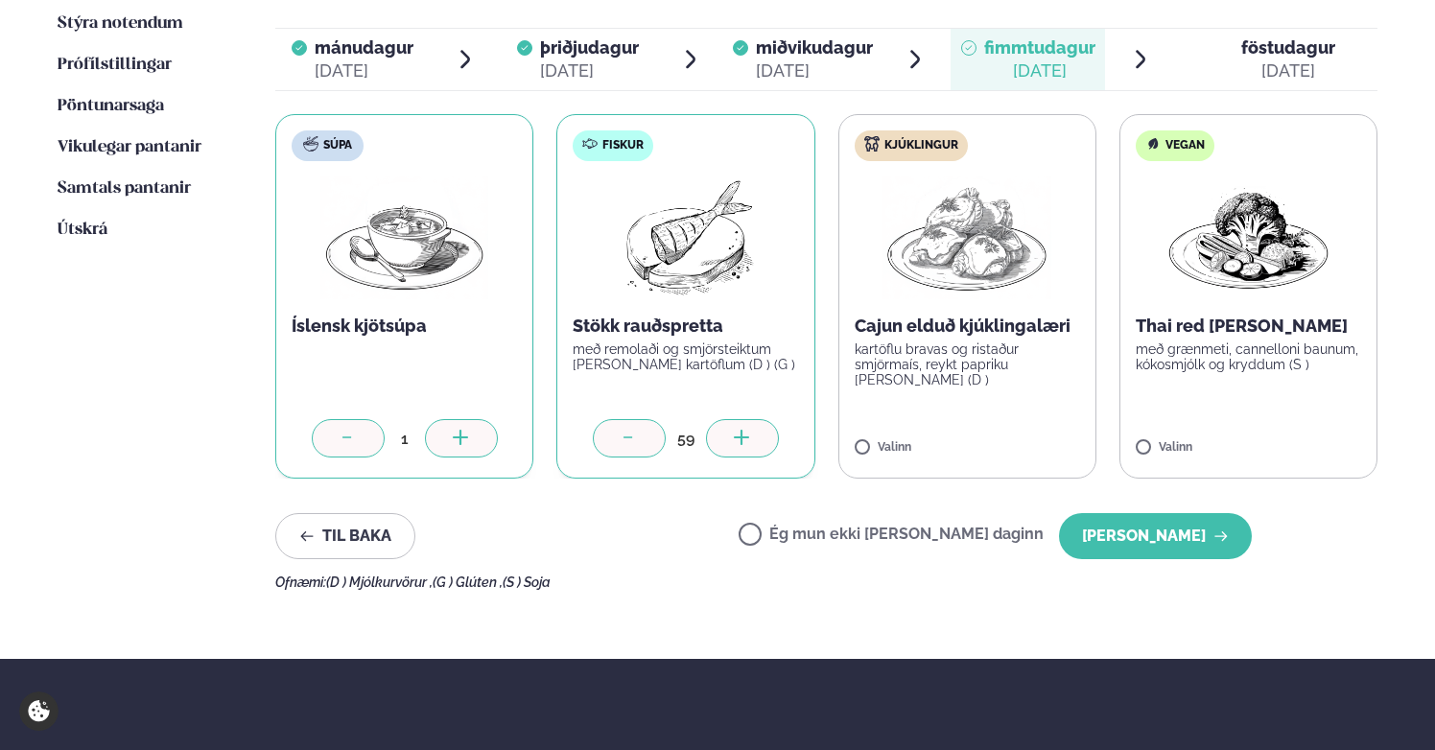
click at [752, 420] on div at bounding box center [742, 438] width 73 height 38
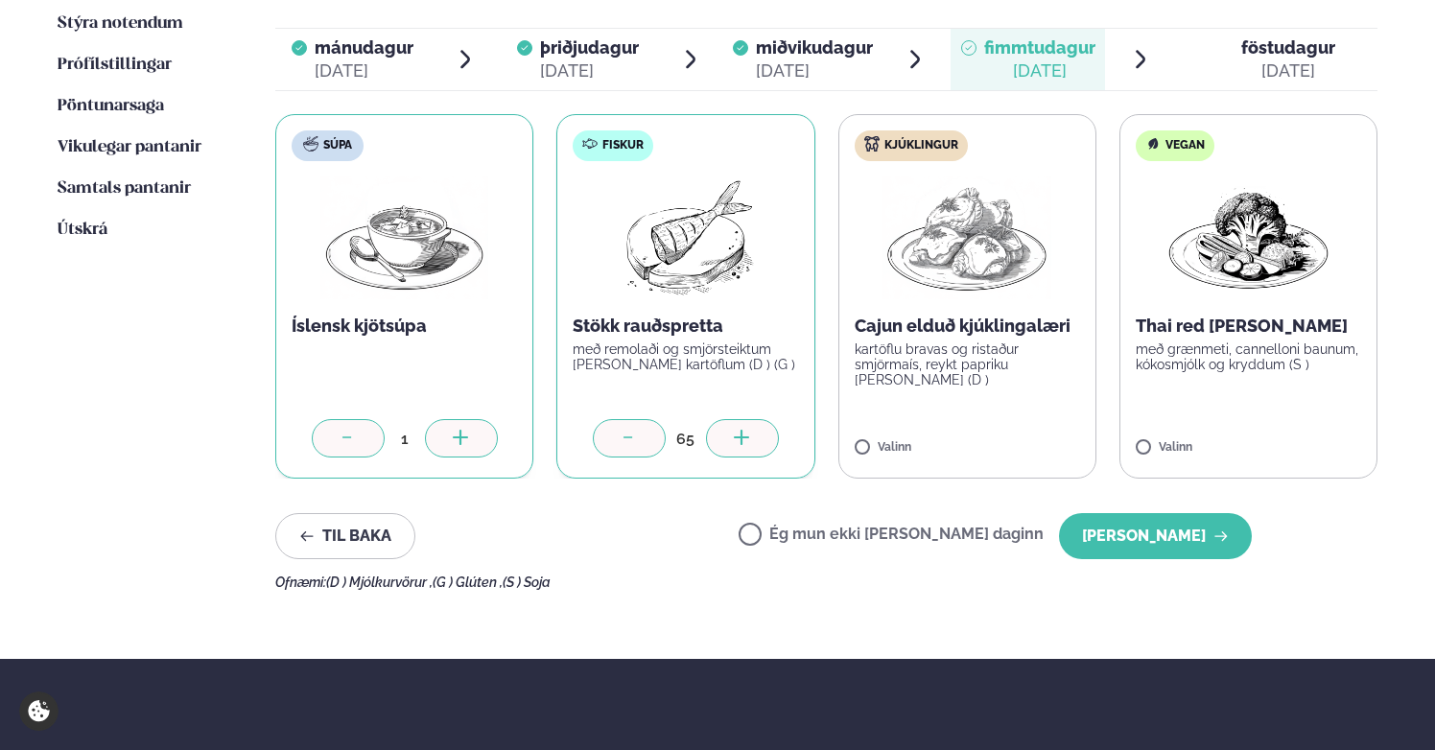
click at [752, 420] on div at bounding box center [742, 438] width 73 height 38
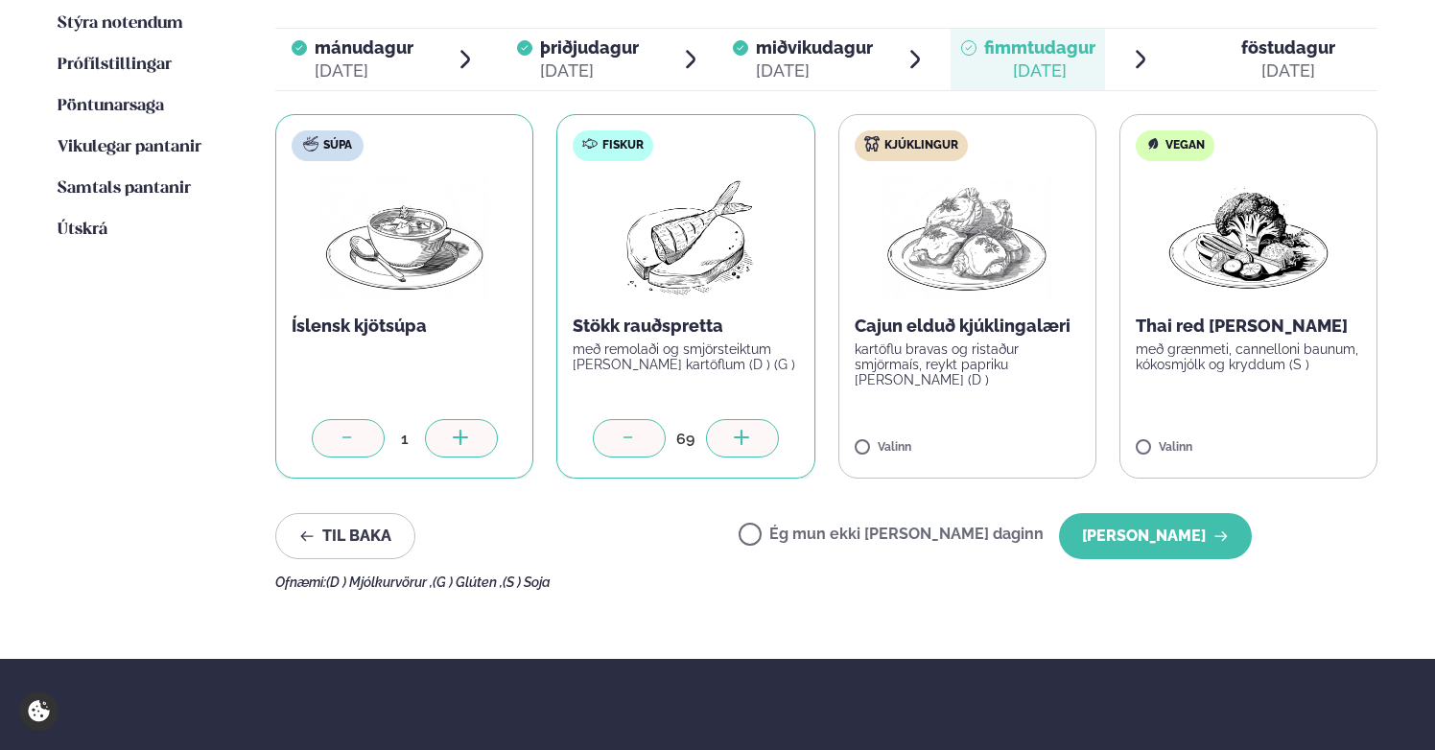
click at [752, 420] on div at bounding box center [742, 438] width 73 height 38
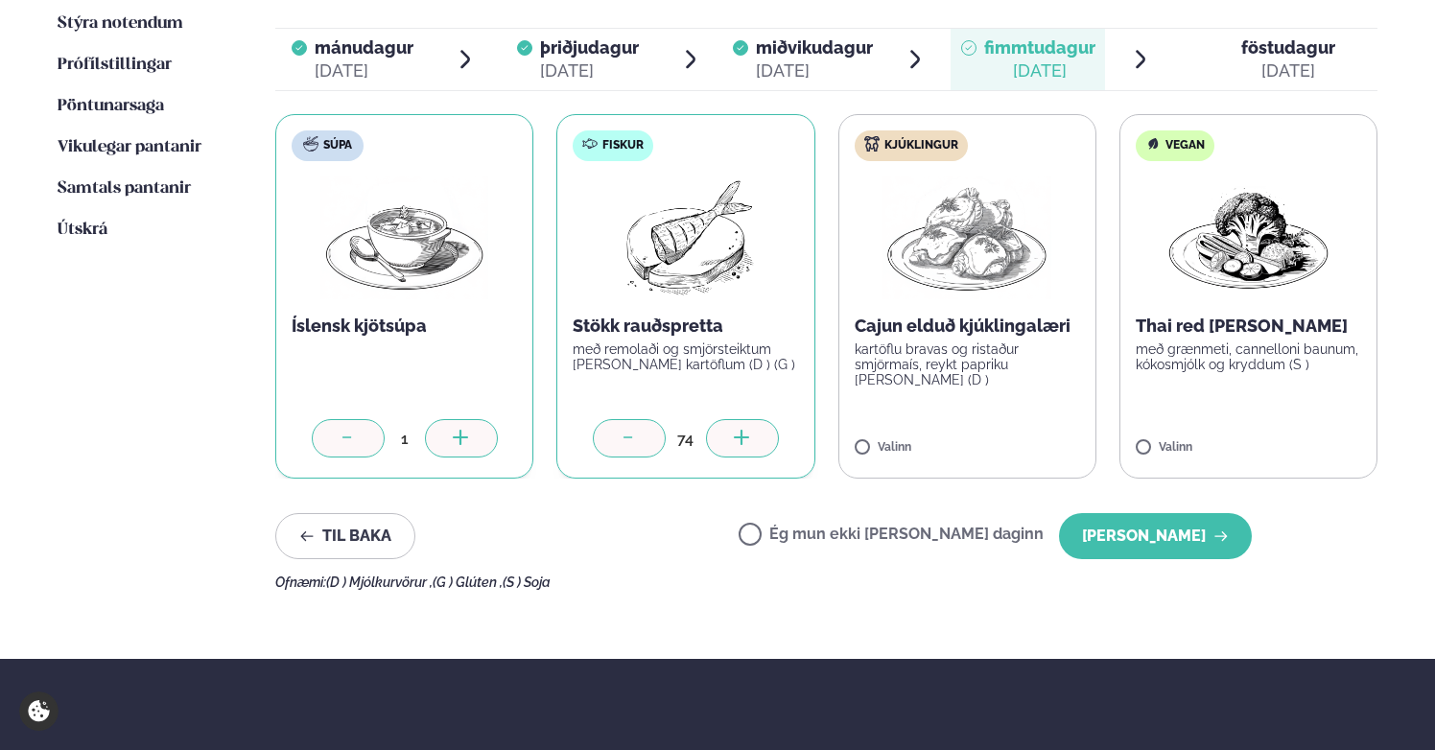
click at [752, 420] on div at bounding box center [742, 438] width 73 height 38
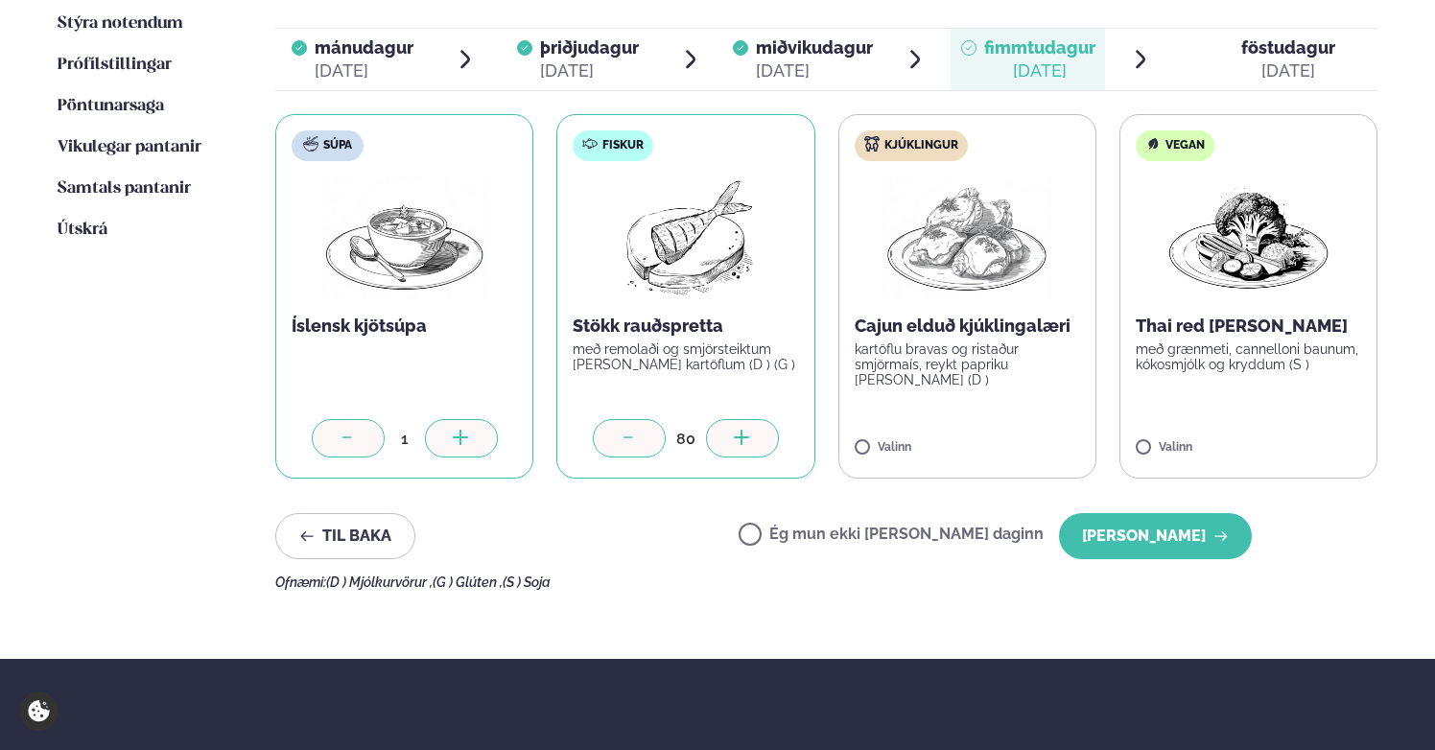
click at [752, 420] on div at bounding box center [742, 438] width 73 height 38
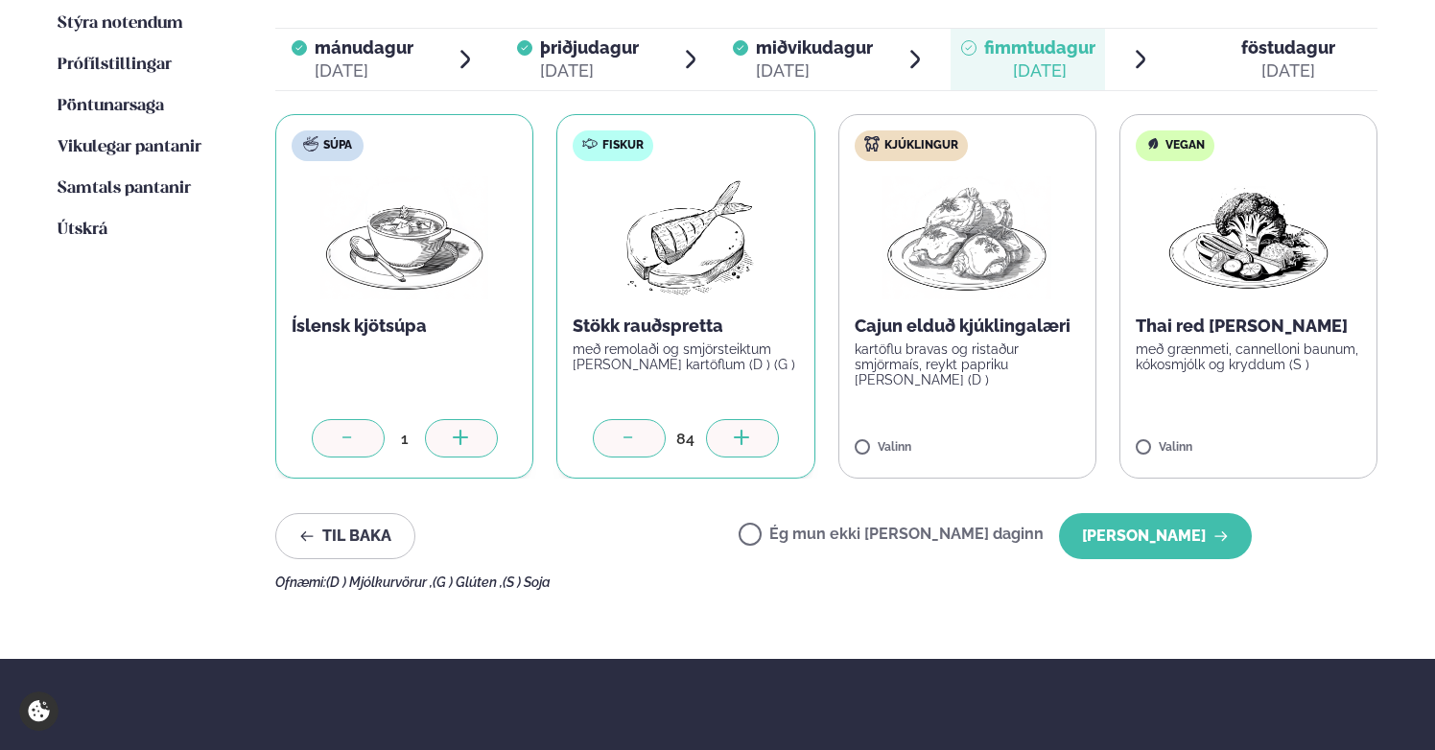
click at [752, 420] on div at bounding box center [742, 438] width 73 height 38
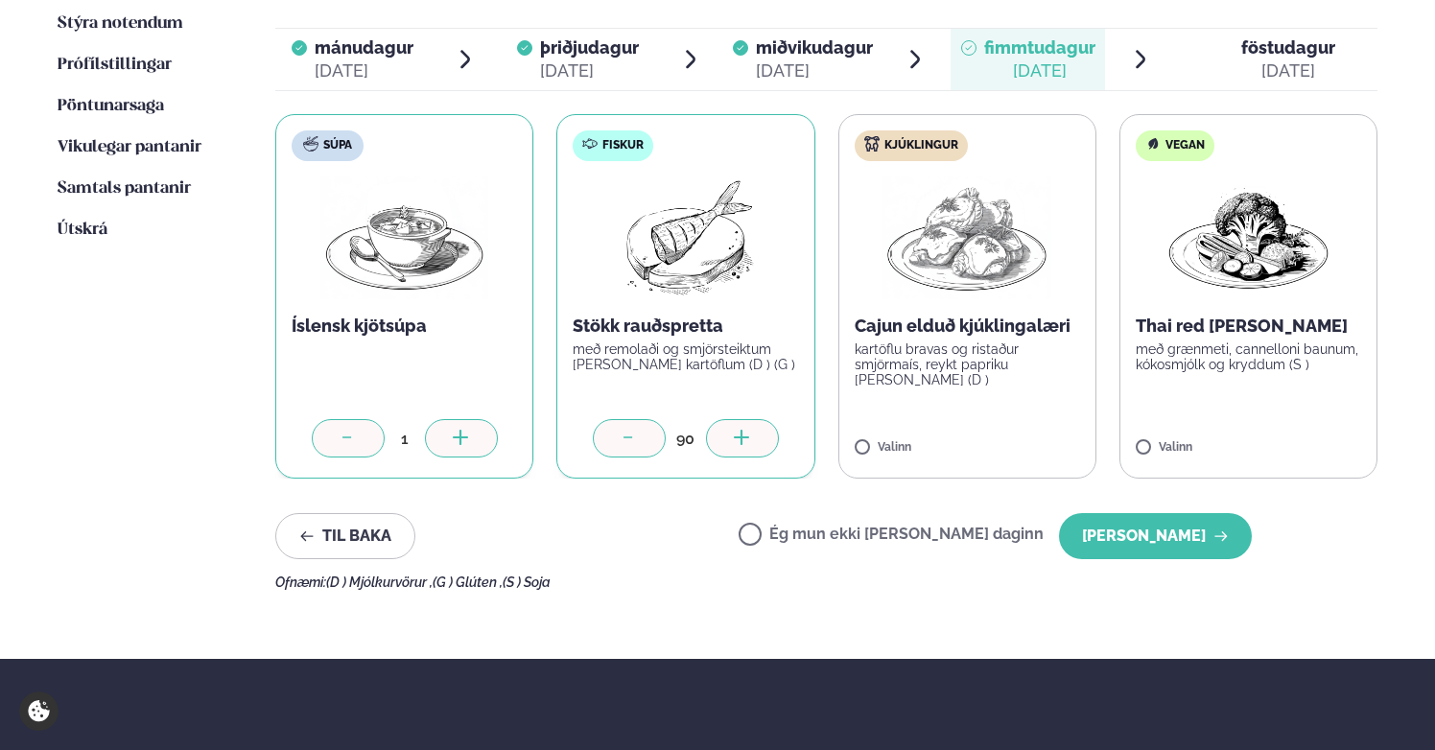
click at [752, 420] on div at bounding box center [742, 438] width 73 height 38
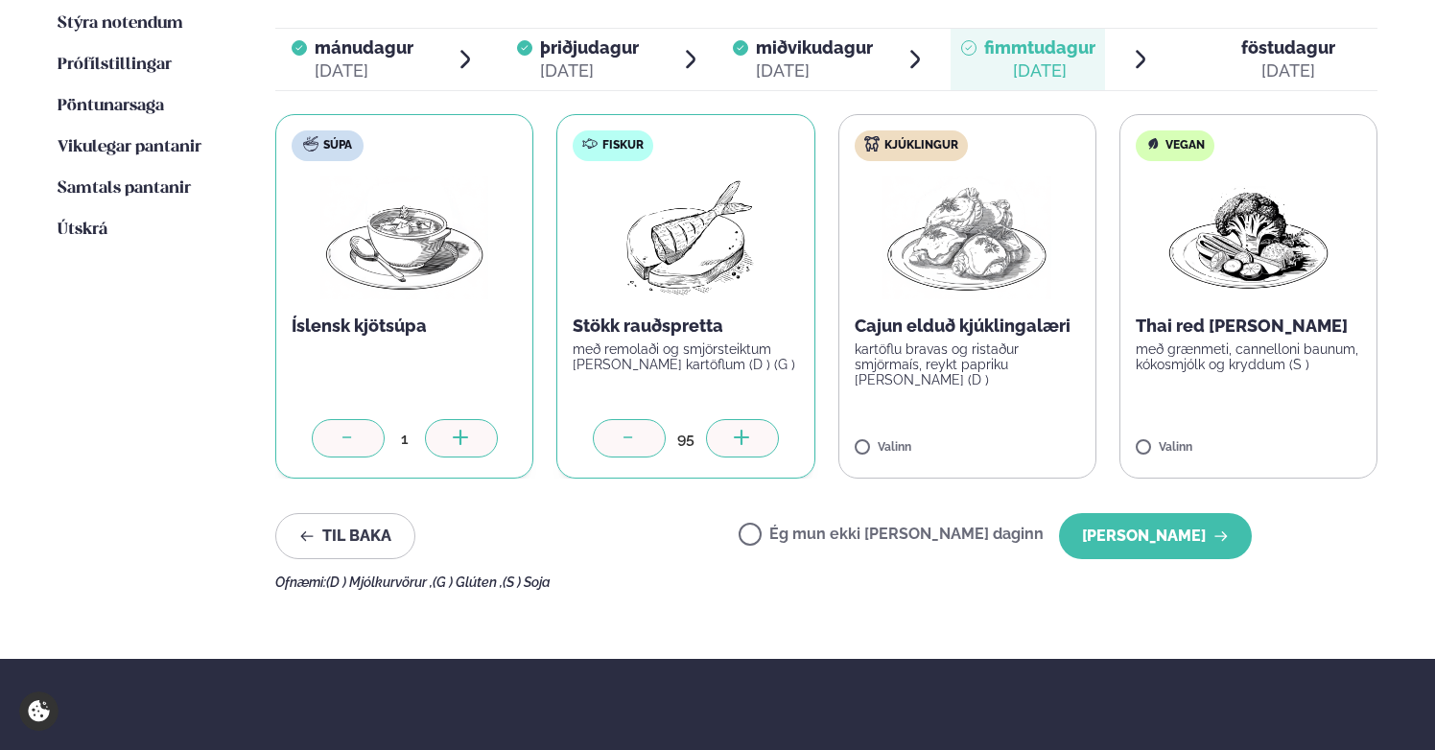
click at [752, 420] on div at bounding box center [742, 438] width 73 height 38
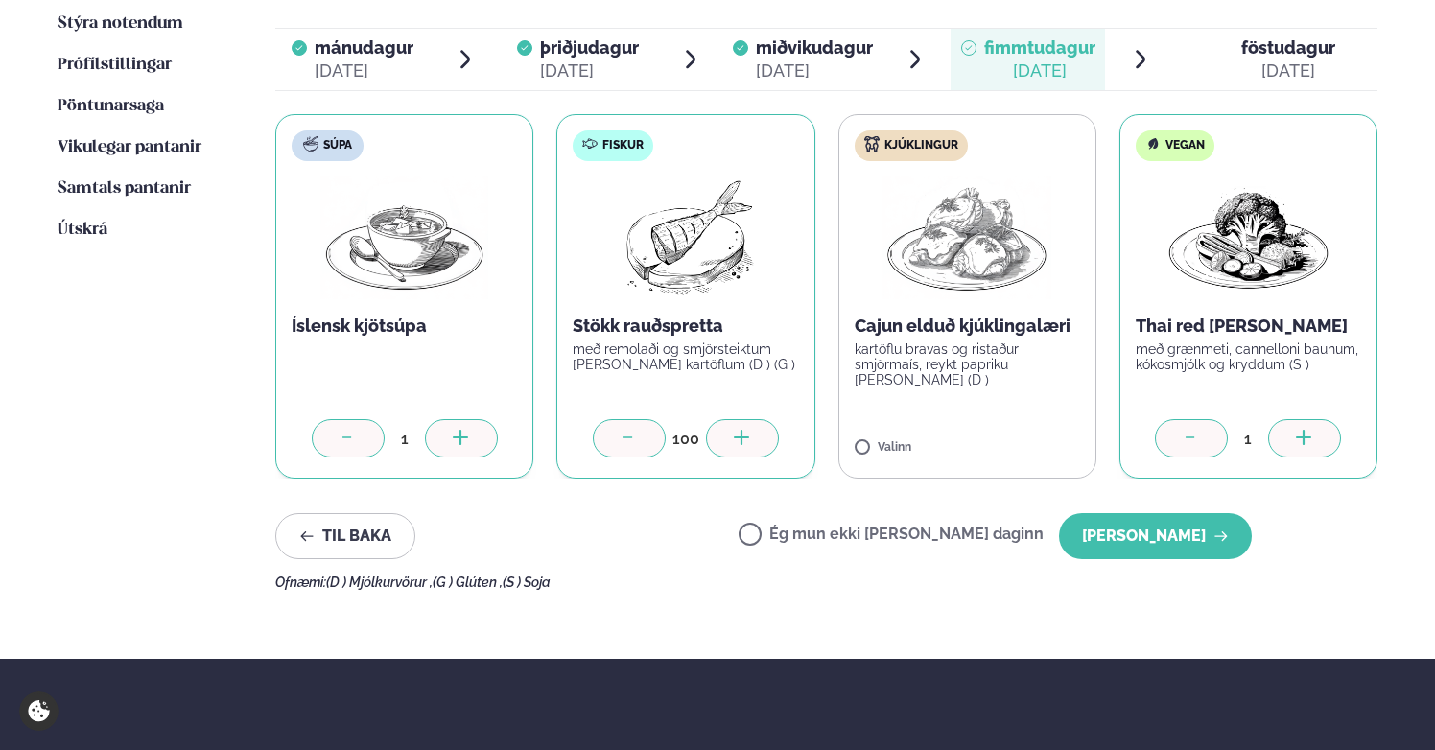
click at [1266, 436] on icon at bounding box center [1303, 437] width 15 height 2
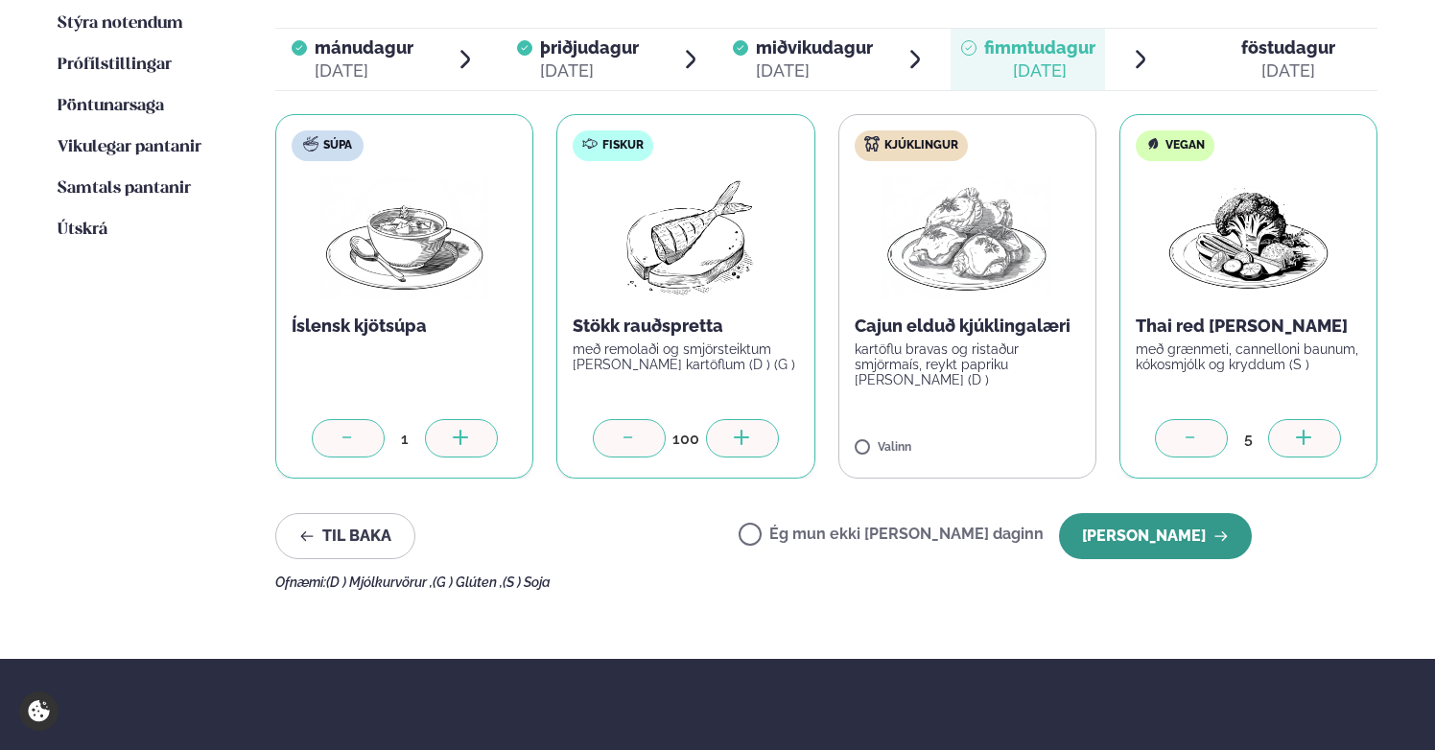
click at [1165, 520] on button "[PERSON_NAME]" at bounding box center [1155, 536] width 193 height 46
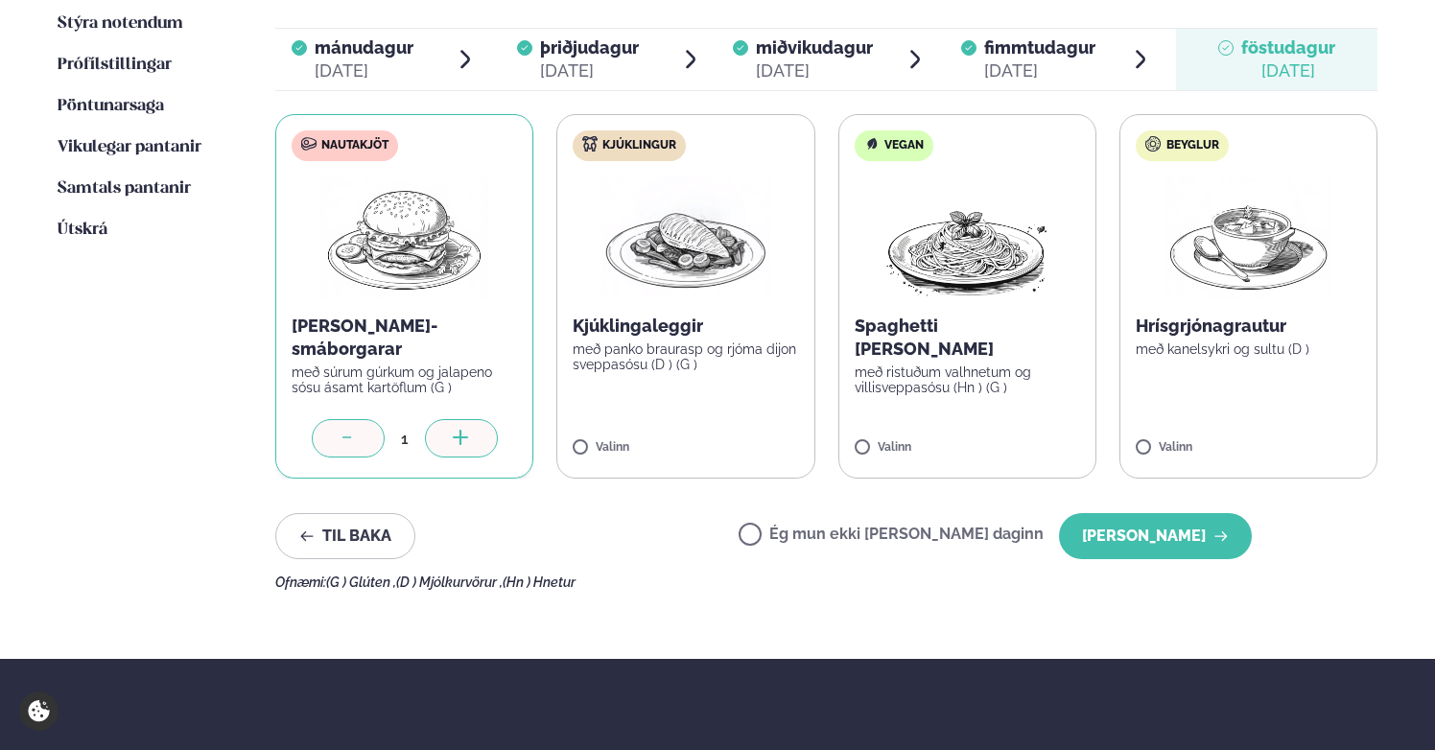
click at [469, 430] on icon at bounding box center [461, 439] width 19 height 19
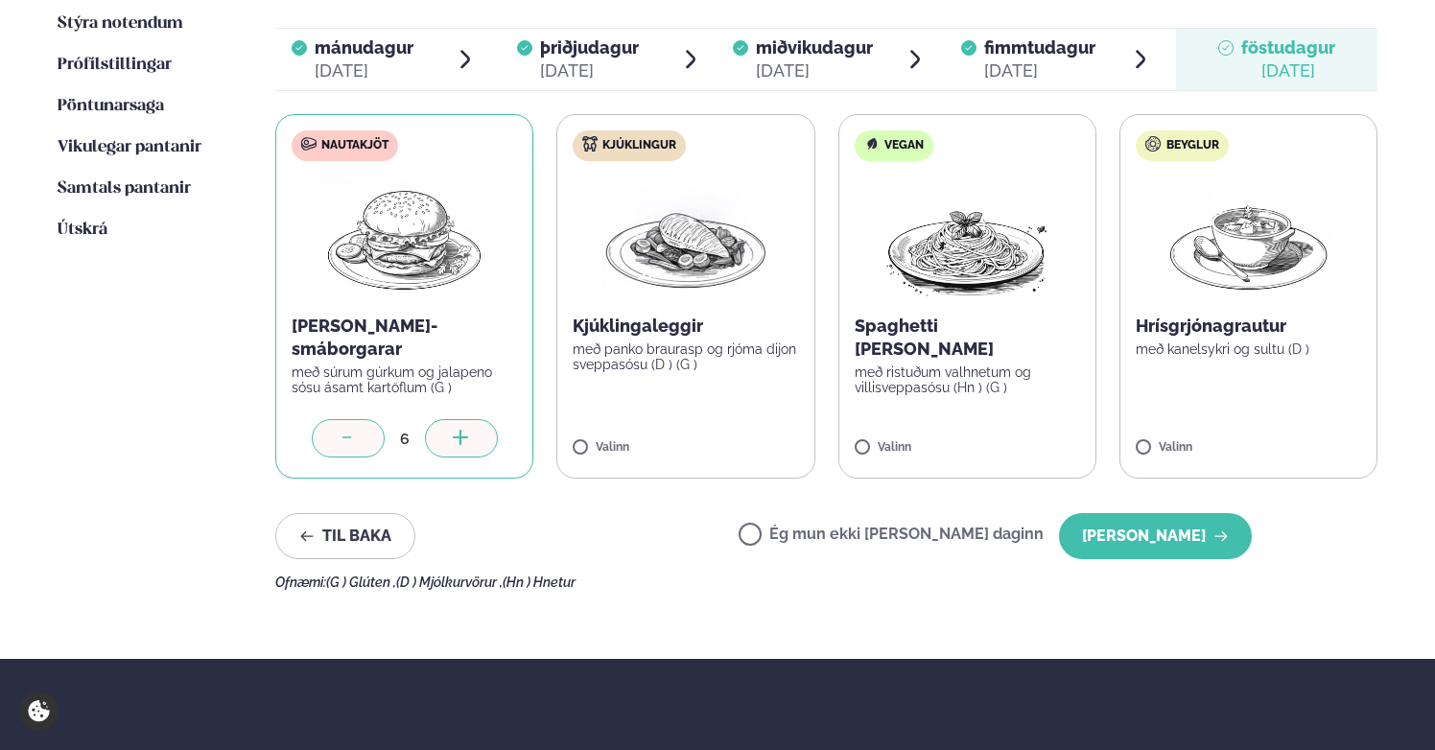
click at [469, 430] on icon at bounding box center [461, 439] width 19 height 19
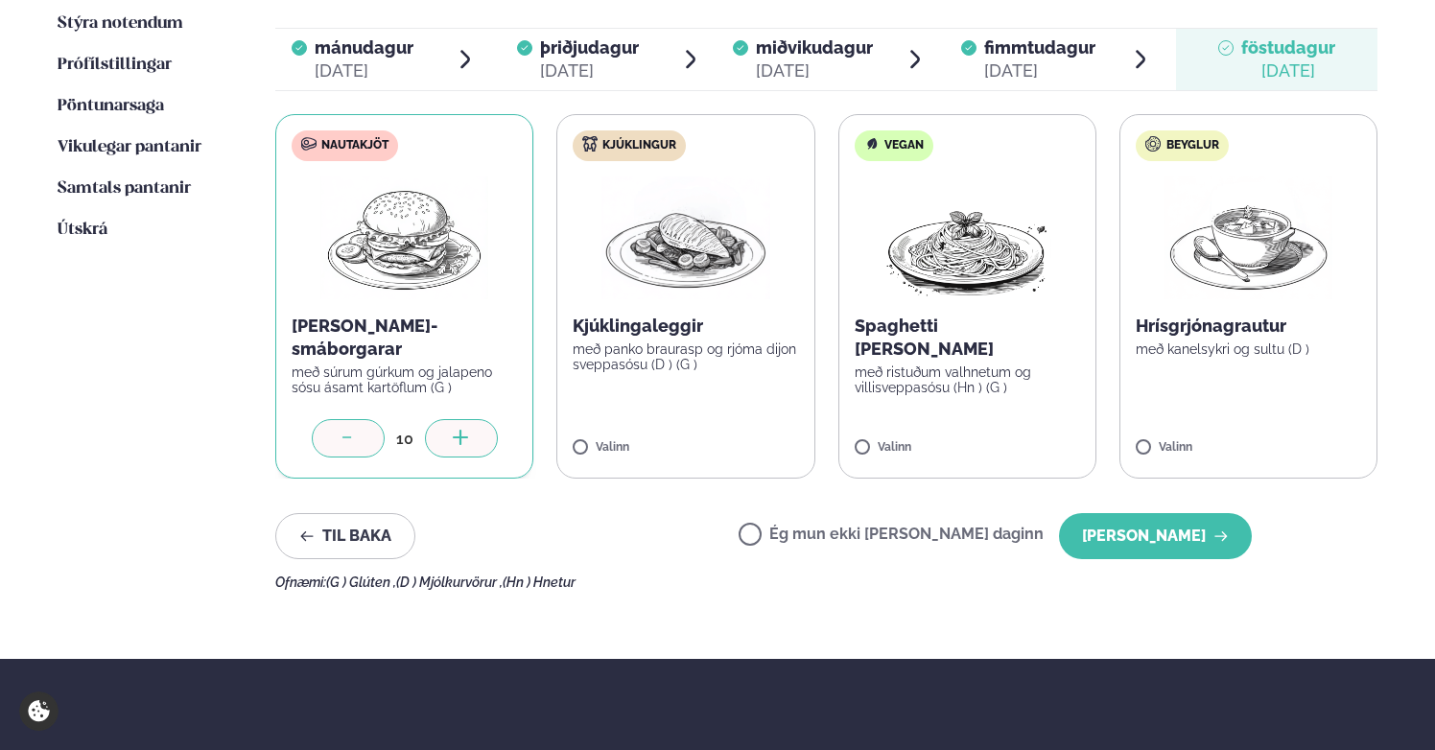
click at [469, 430] on icon at bounding box center [461, 439] width 19 height 19
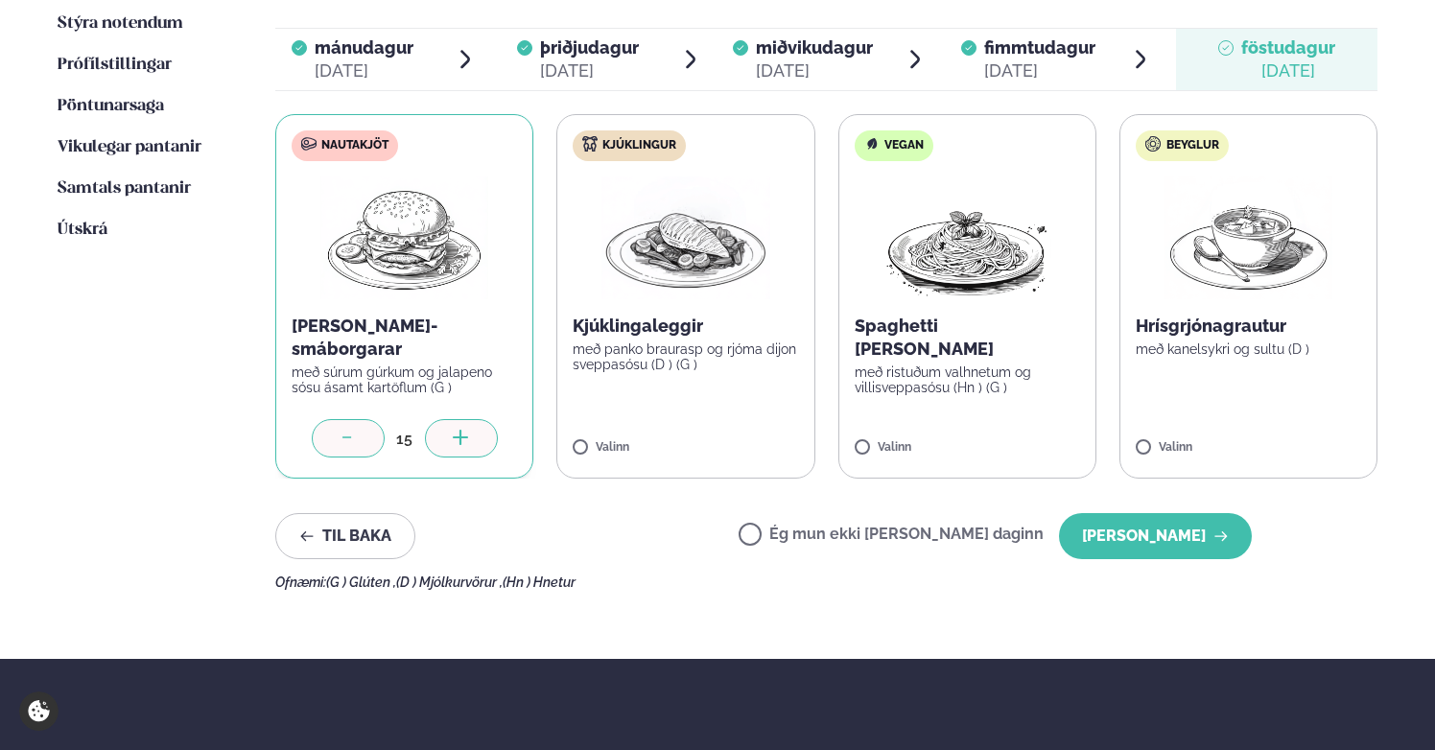
click at [469, 430] on icon at bounding box center [461, 439] width 19 height 19
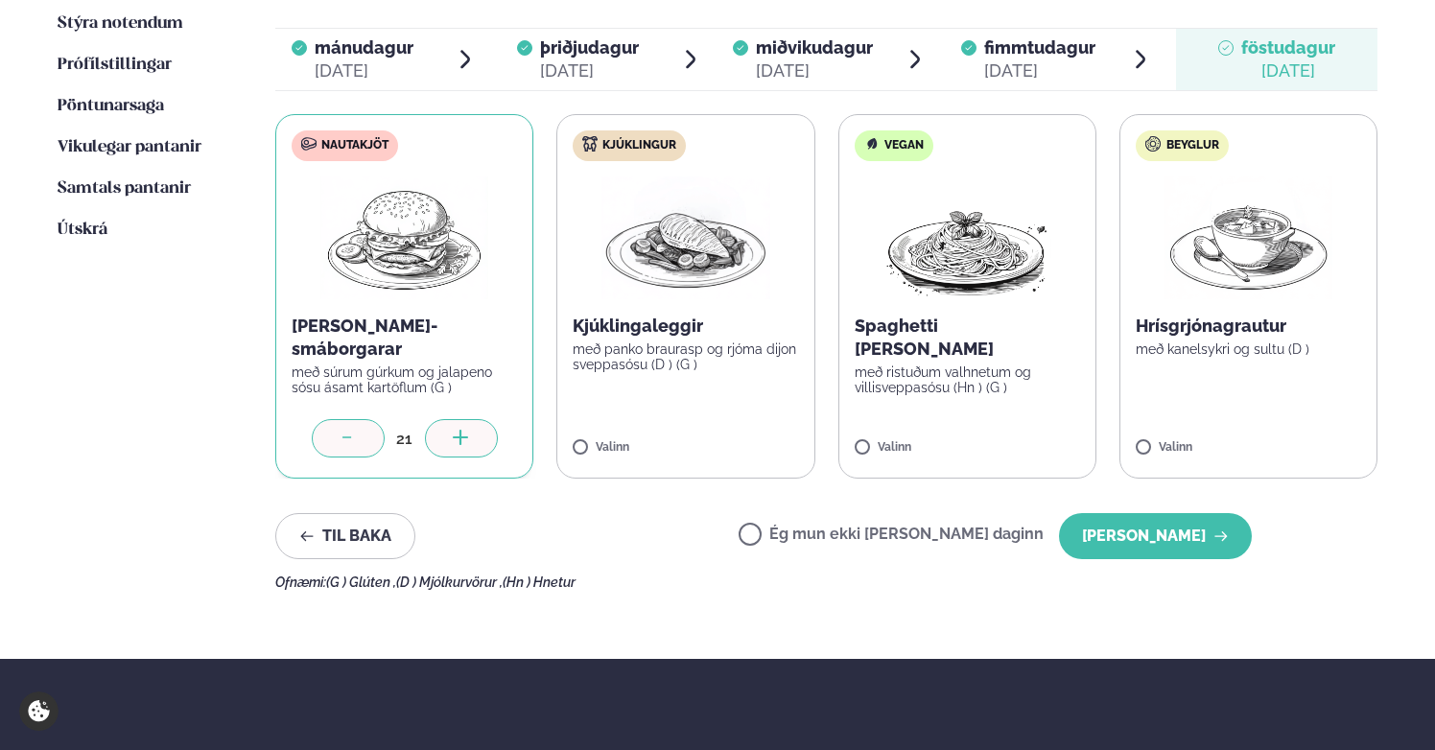
click at [469, 430] on icon at bounding box center [461, 439] width 19 height 19
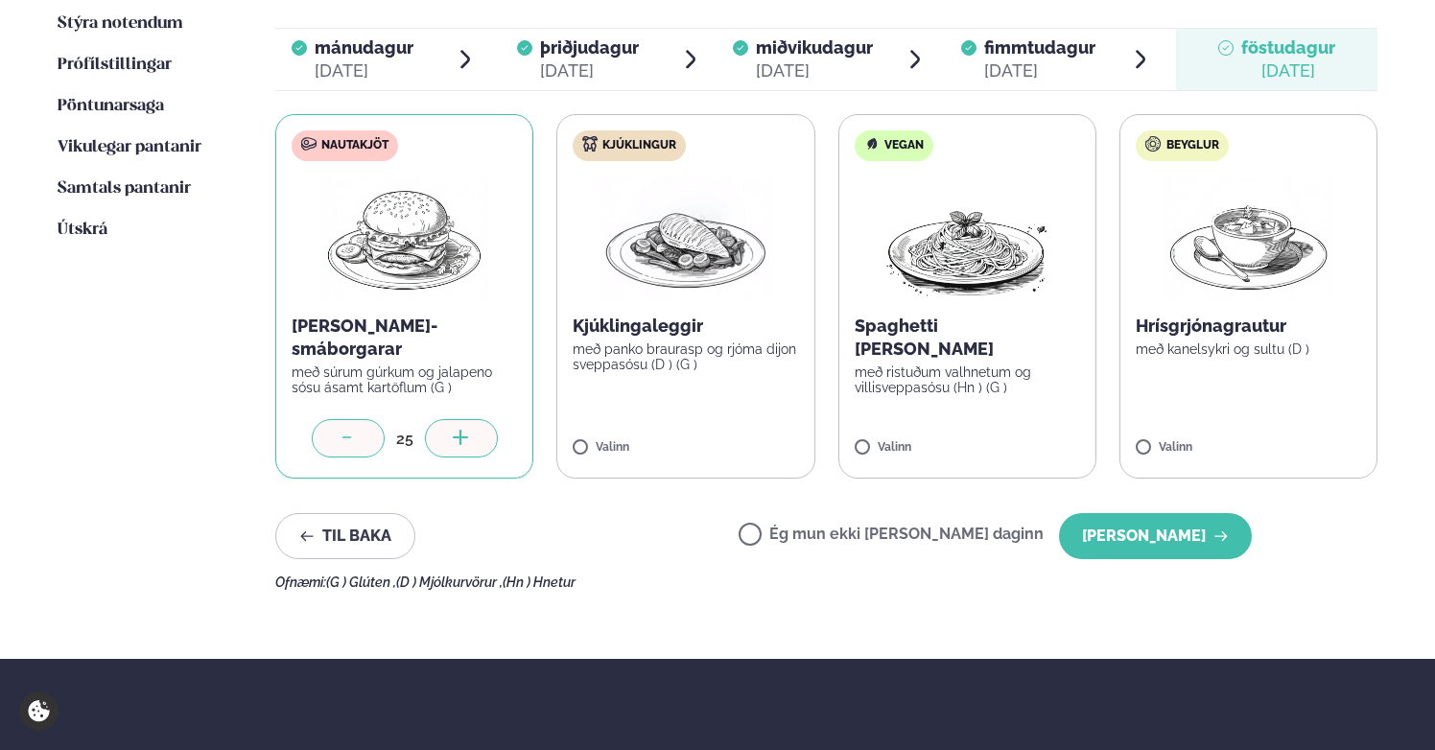
click at [469, 430] on icon at bounding box center [461, 439] width 19 height 19
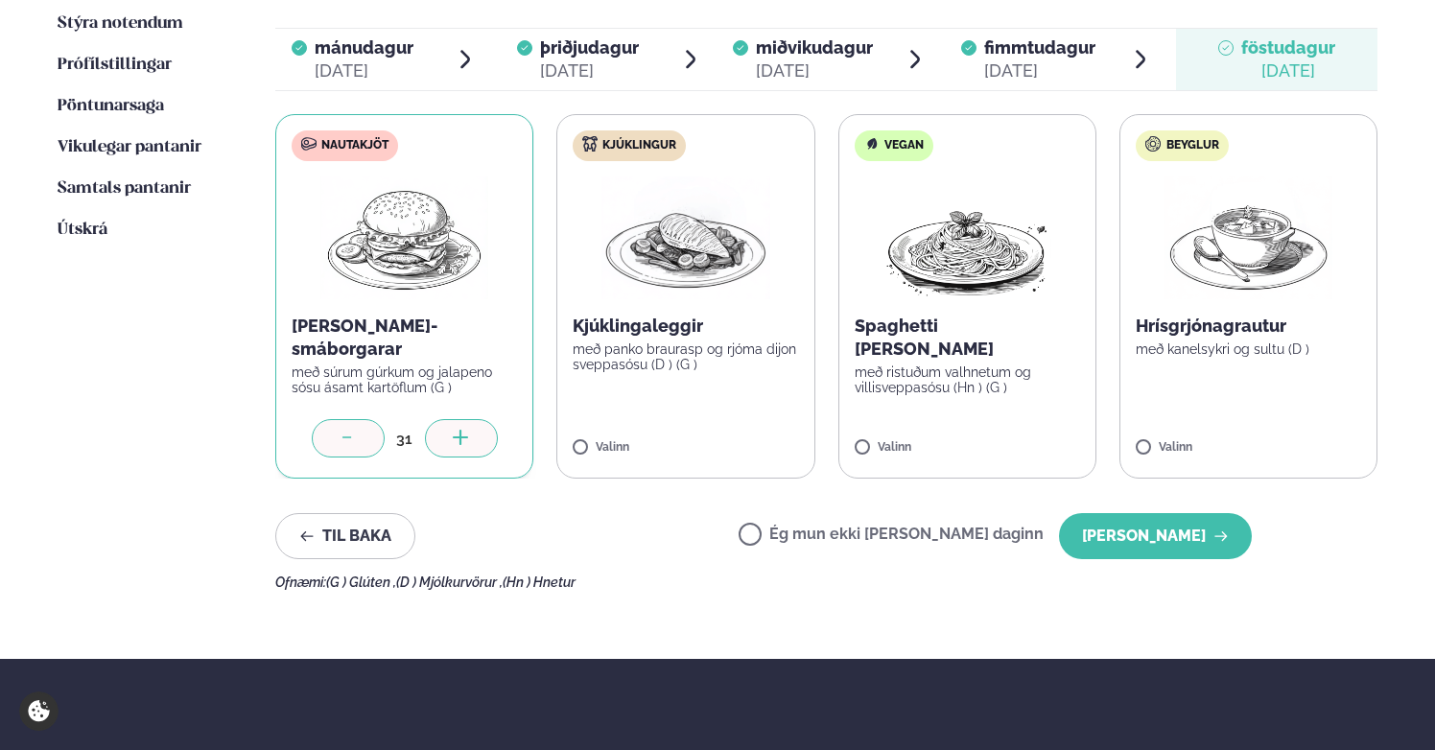
click at [469, 430] on icon at bounding box center [461, 439] width 19 height 19
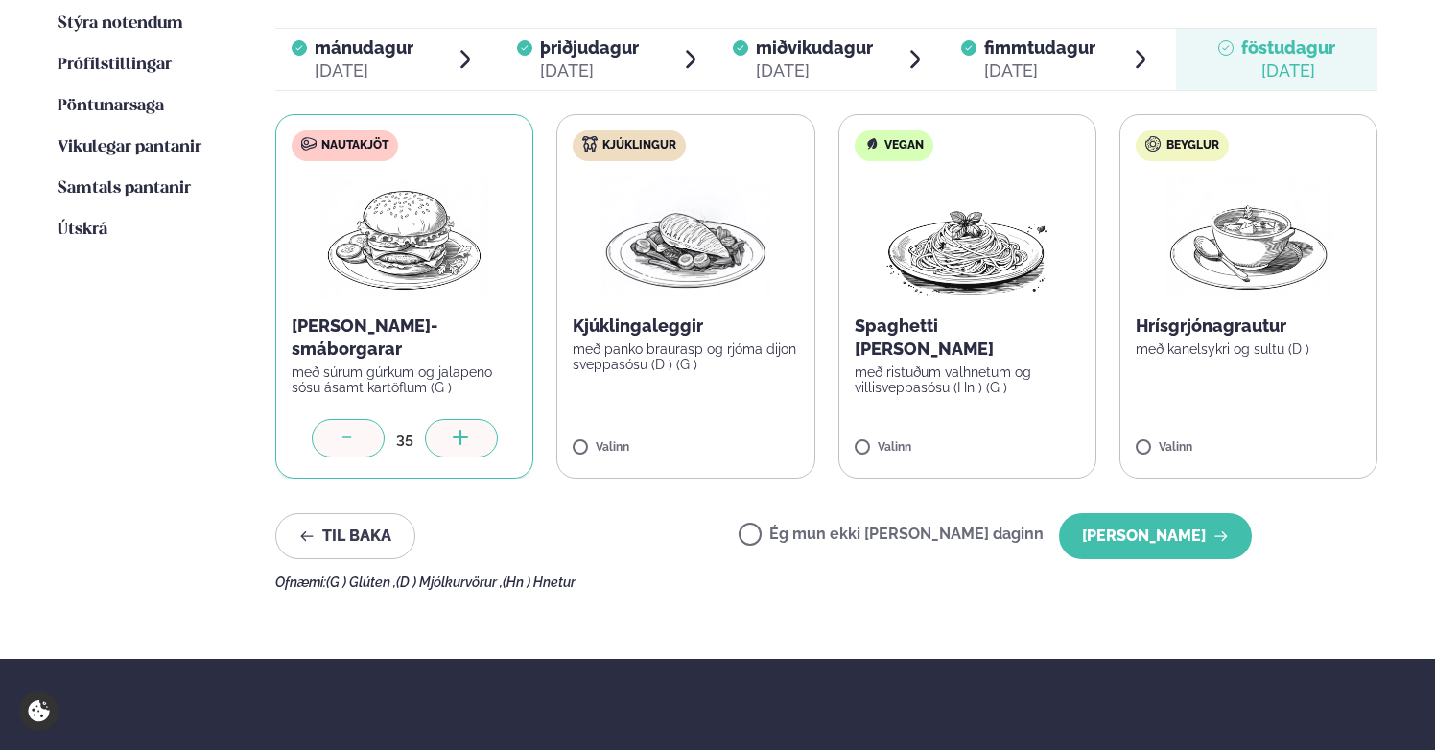
click at [469, 430] on icon at bounding box center [461, 439] width 19 height 19
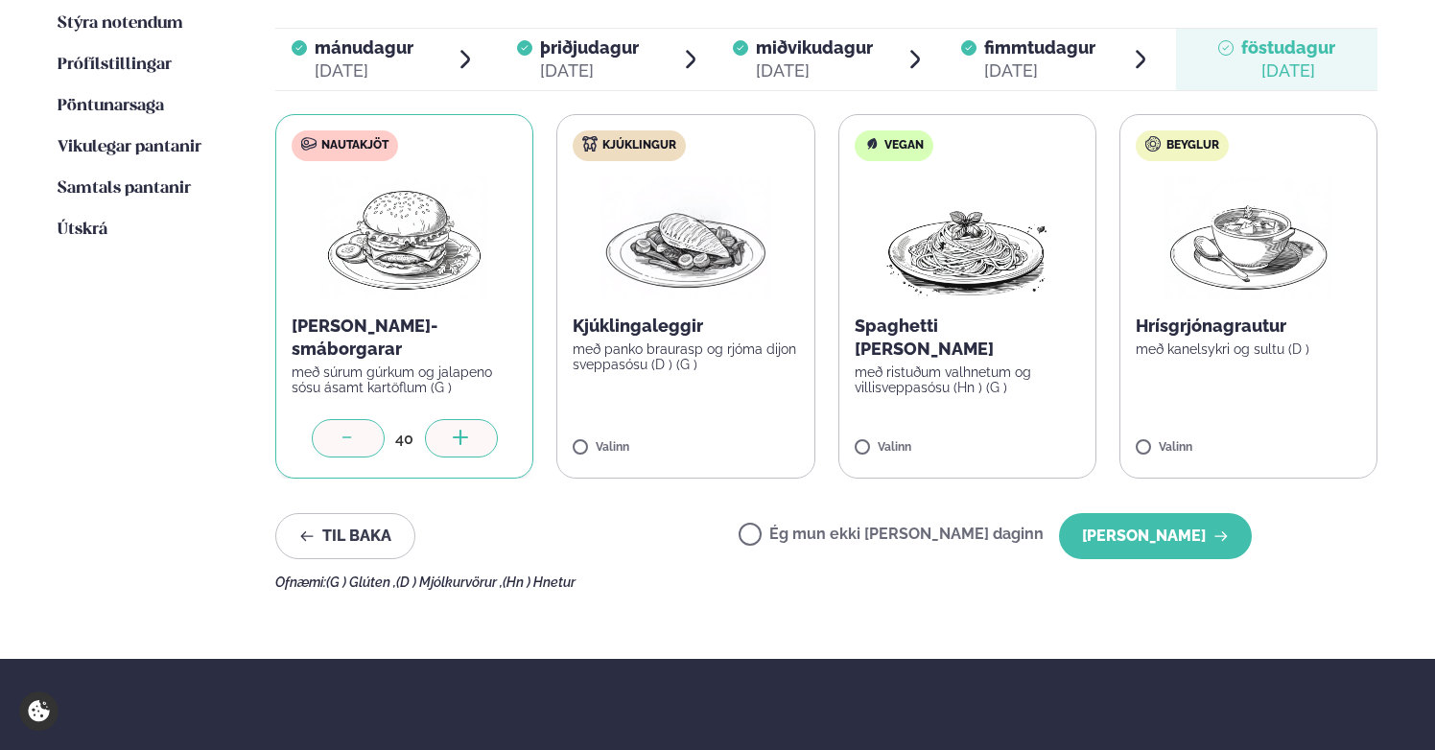
click at [469, 430] on icon at bounding box center [461, 439] width 19 height 19
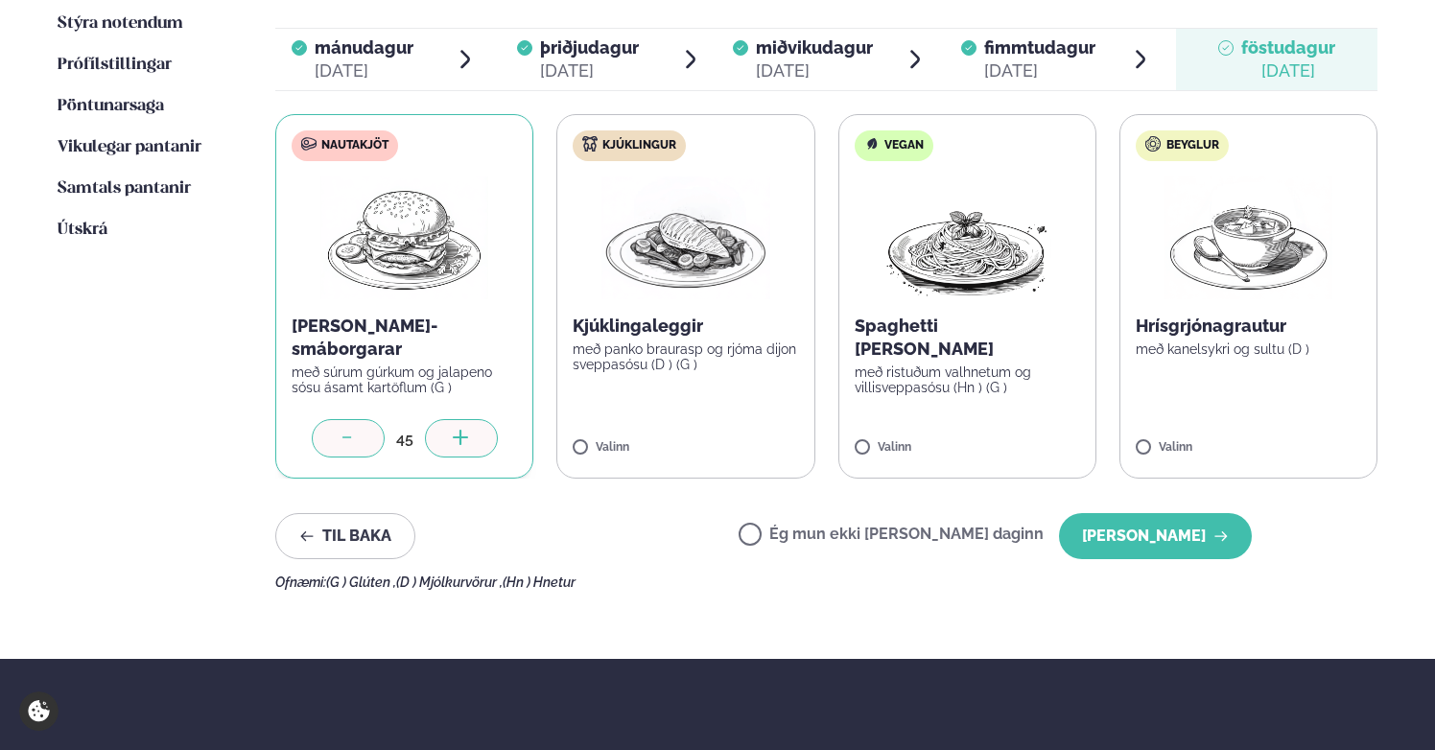
click at [469, 430] on icon at bounding box center [461, 439] width 19 height 19
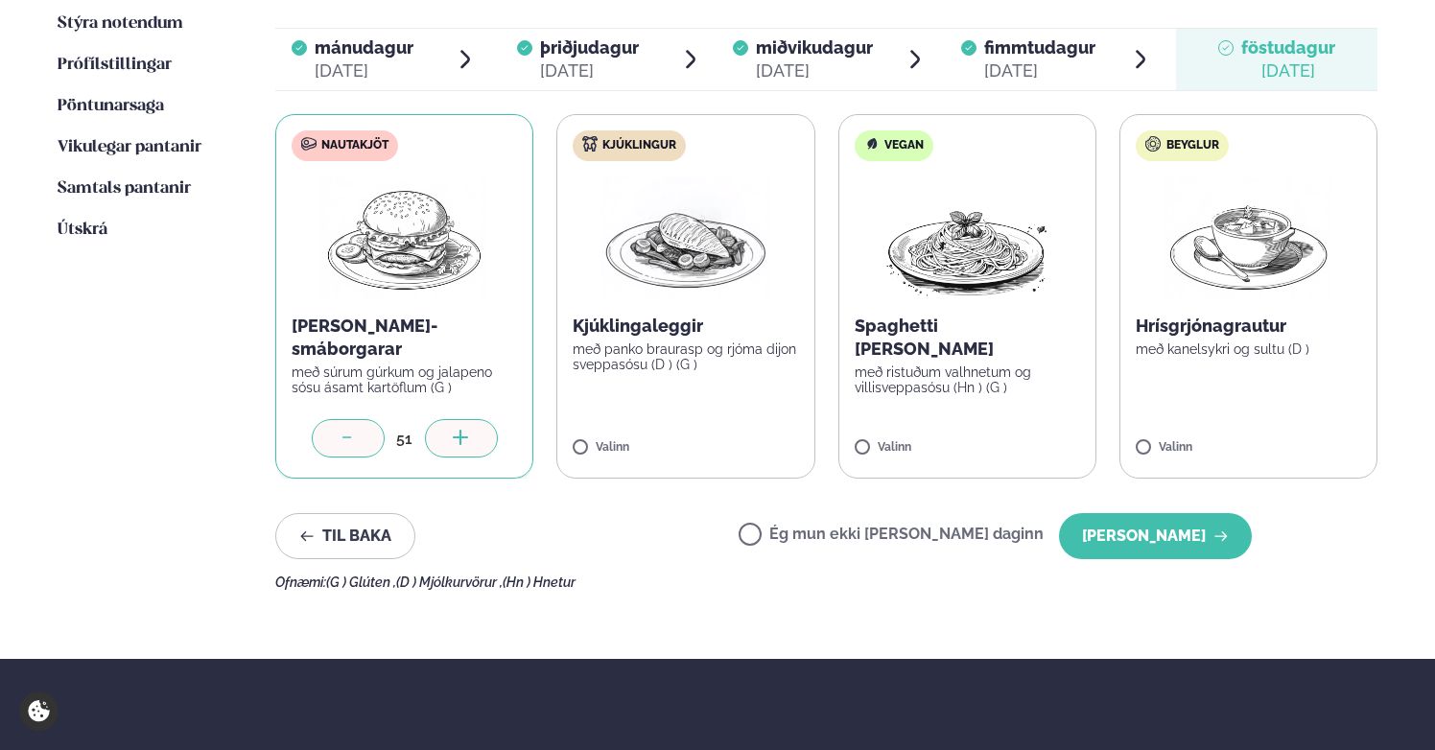
click at [469, 430] on icon at bounding box center [461, 439] width 19 height 19
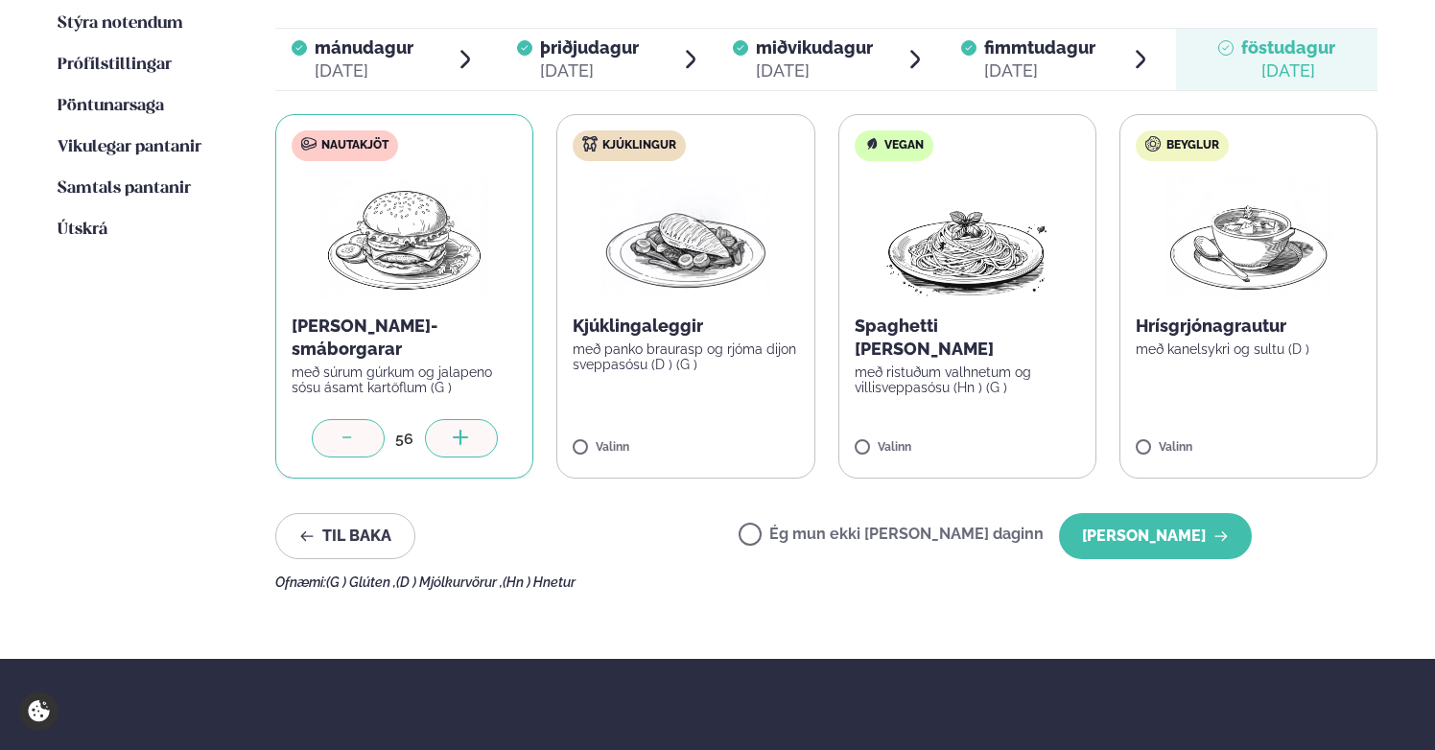
click at [469, 430] on icon at bounding box center [461, 439] width 19 height 19
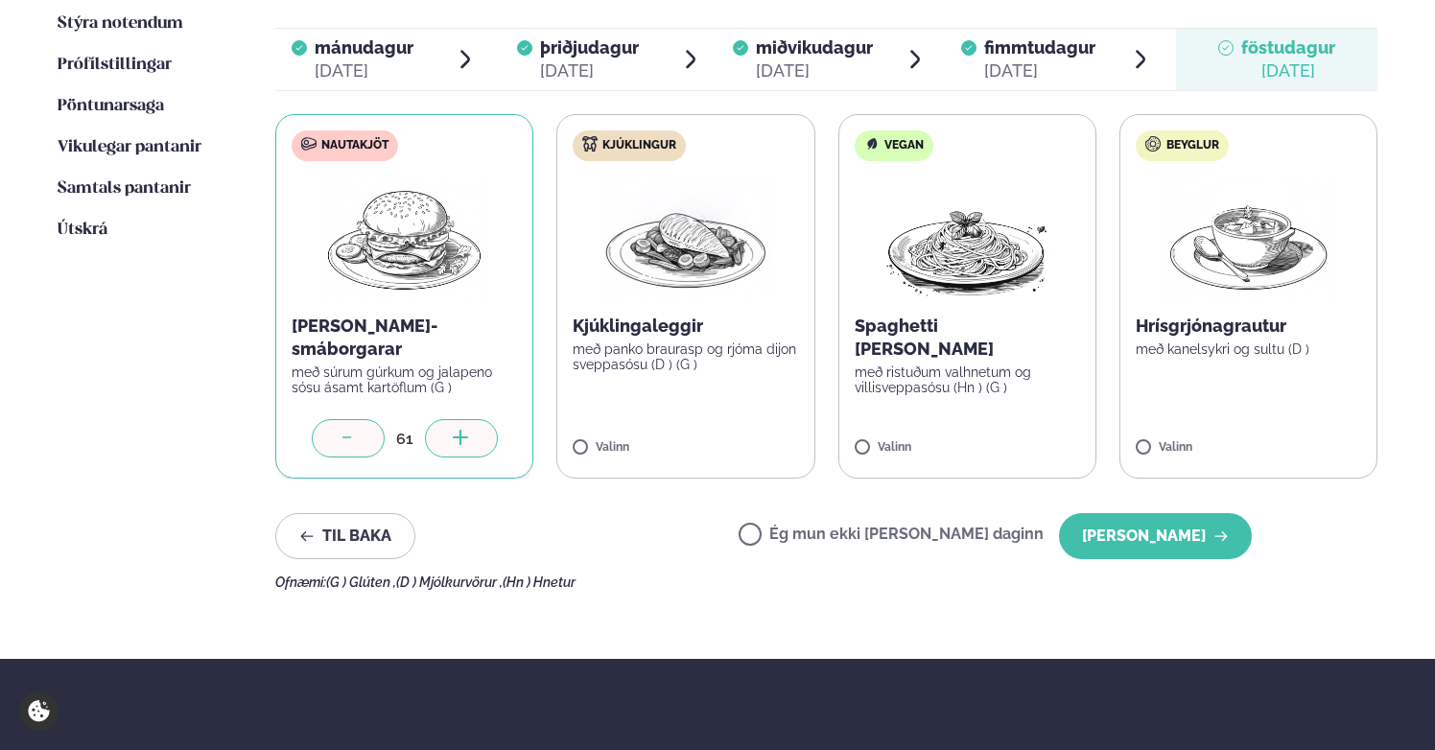
click at [469, 430] on icon at bounding box center [461, 439] width 19 height 19
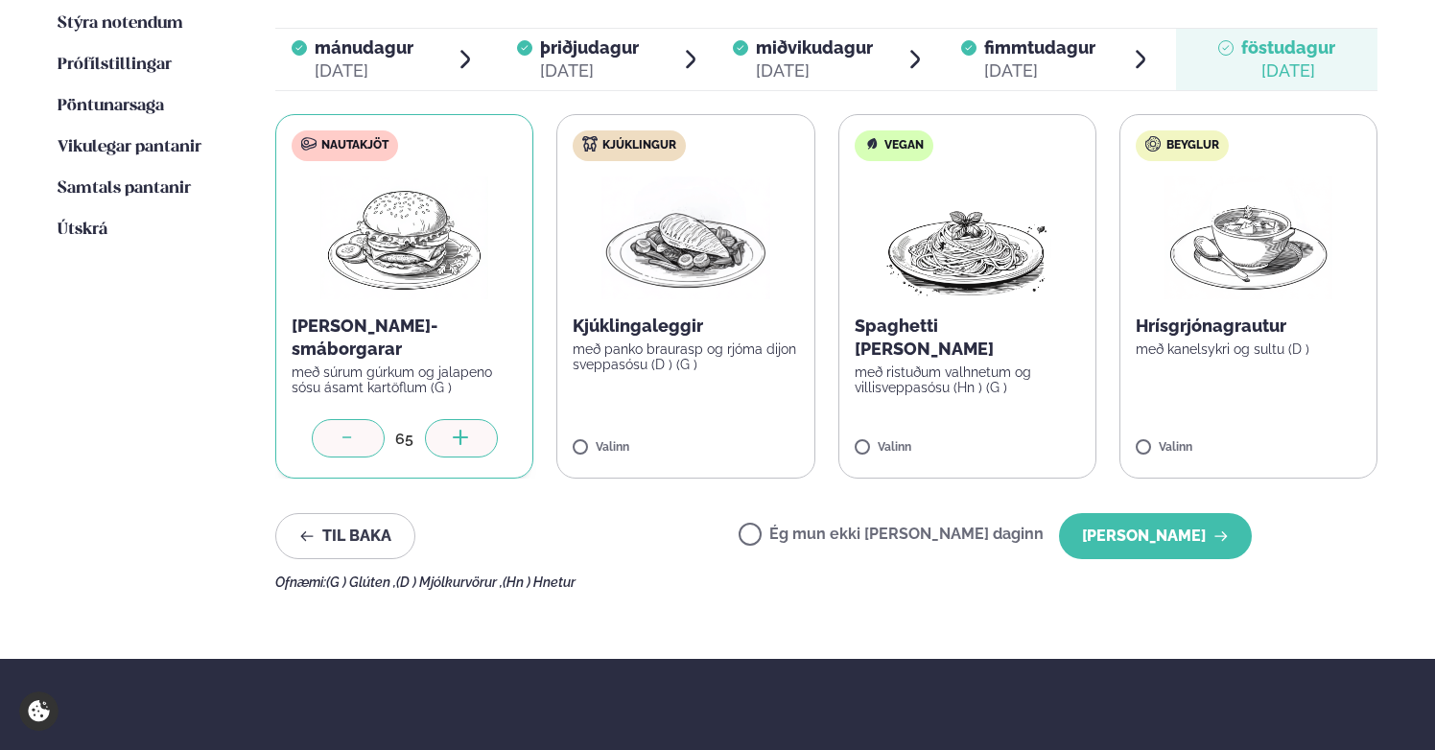
click at [469, 430] on icon at bounding box center [461, 439] width 19 height 19
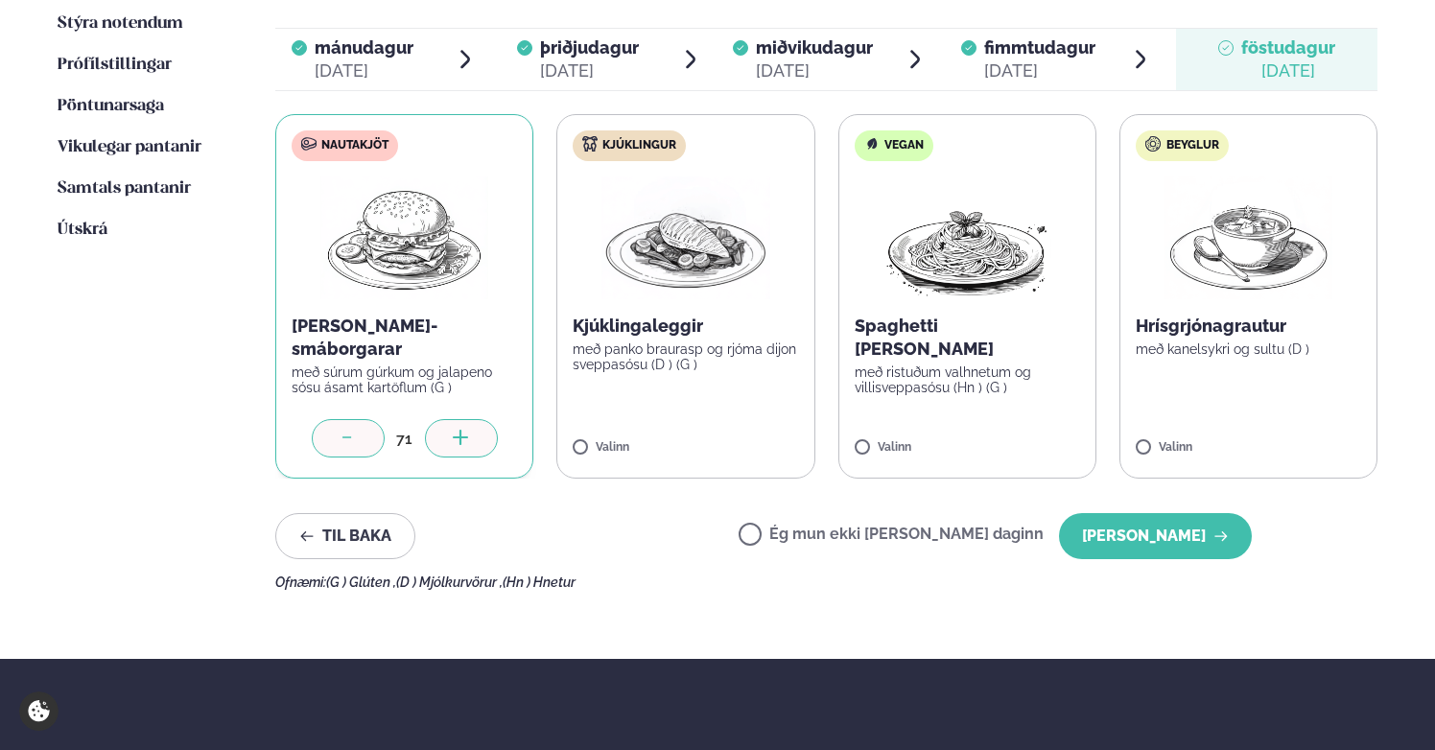
click at [469, 430] on icon at bounding box center [461, 439] width 19 height 19
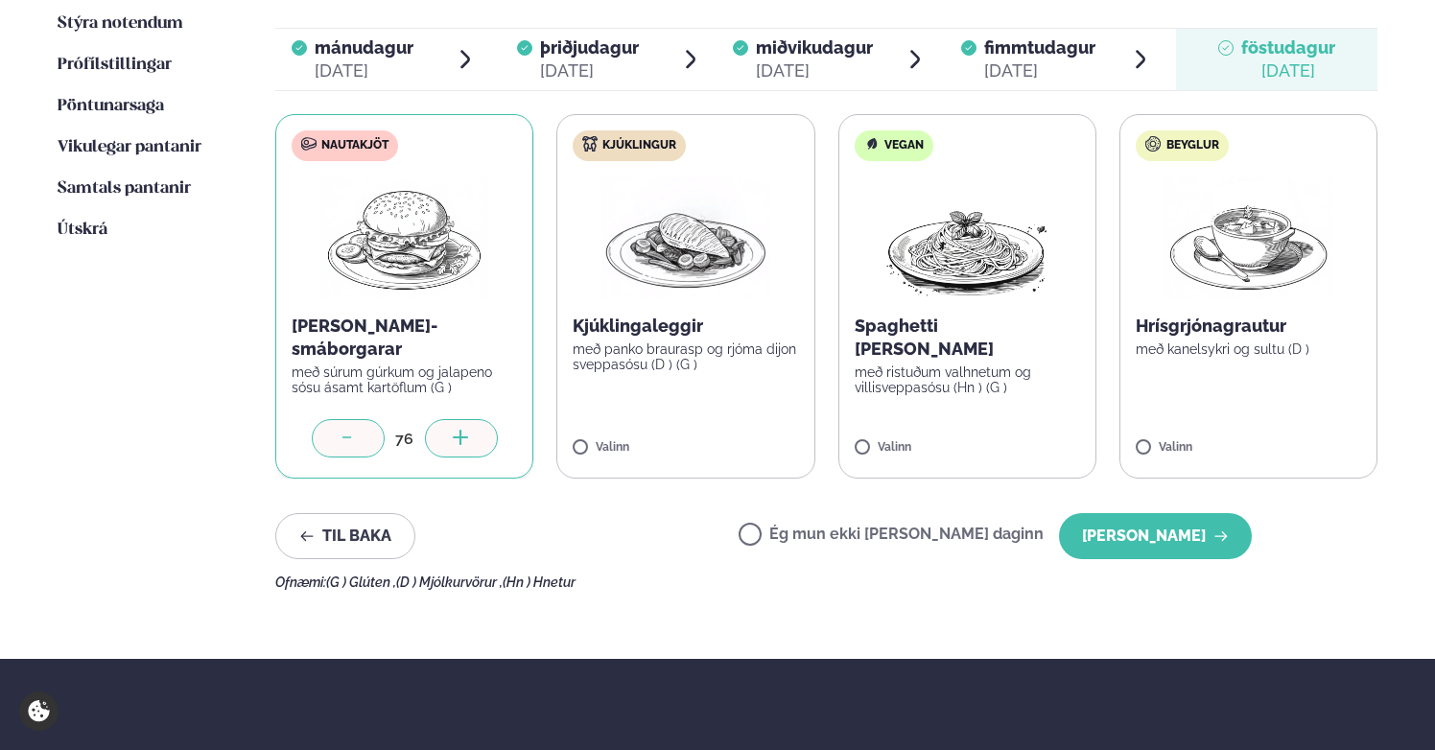
click at [469, 430] on icon at bounding box center [461, 439] width 19 height 19
click at [742, 430] on icon at bounding box center [741, 439] width 19 height 19
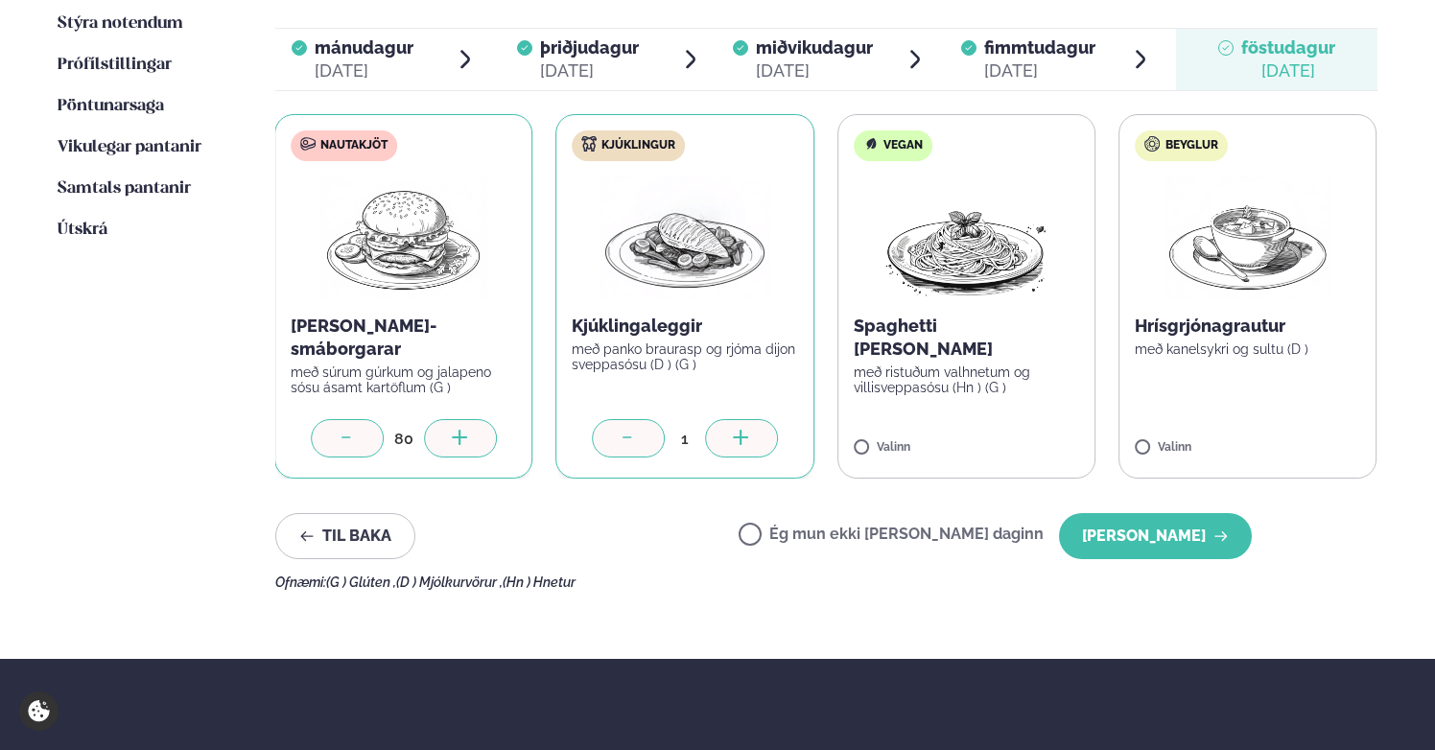
click at [742, 430] on icon at bounding box center [741, 439] width 19 height 19
click at [742, 430] on icon at bounding box center [742, 439] width 19 height 19
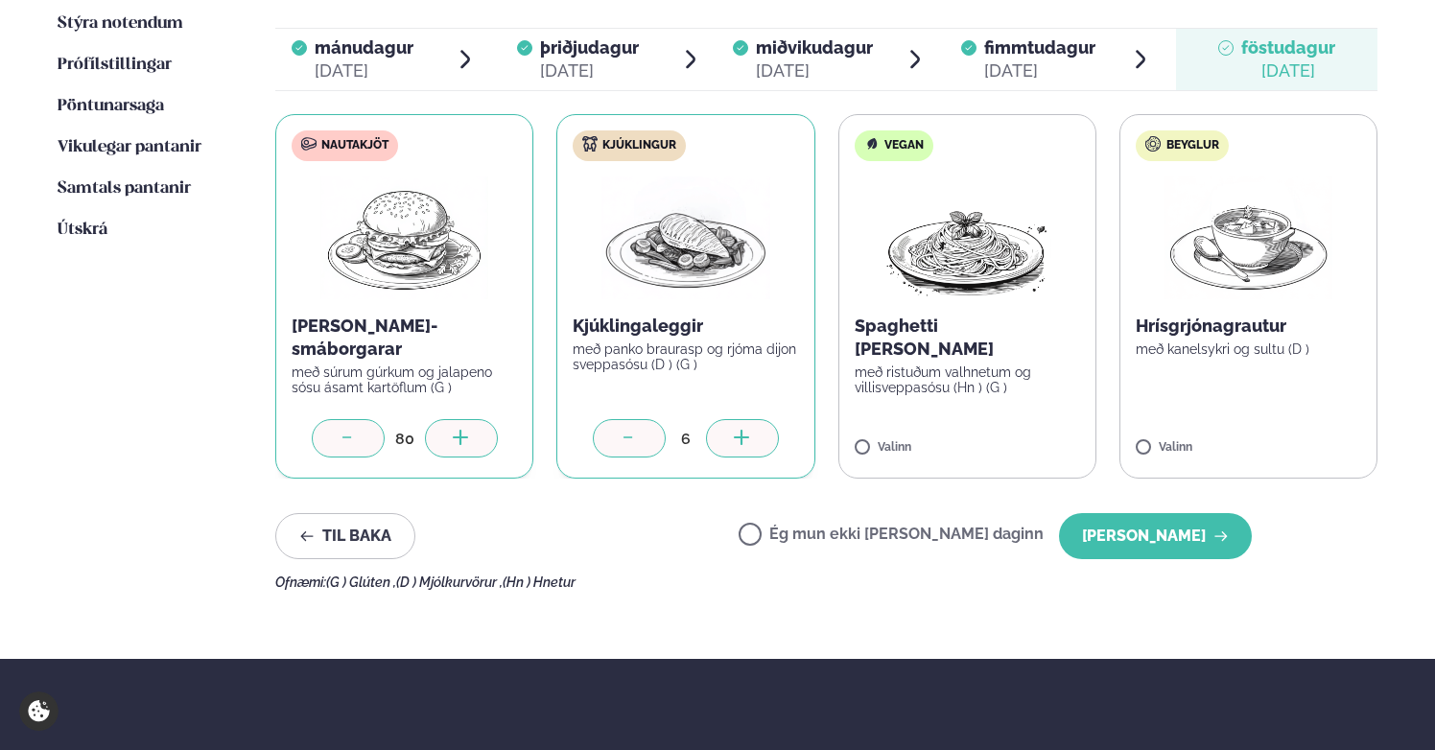
click at [742, 430] on icon at bounding box center [742, 439] width 19 height 19
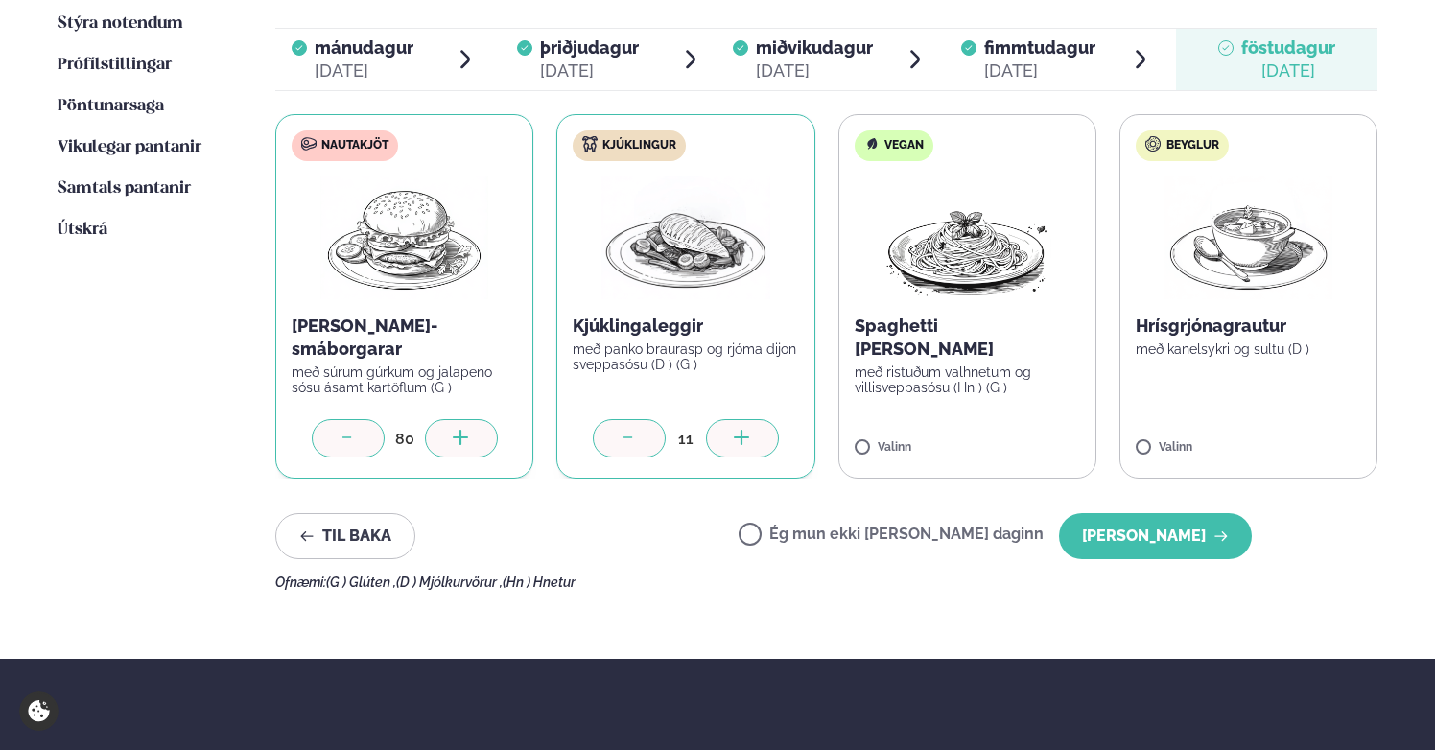
click at [742, 430] on icon at bounding box center [742, 439] width 19 height 19
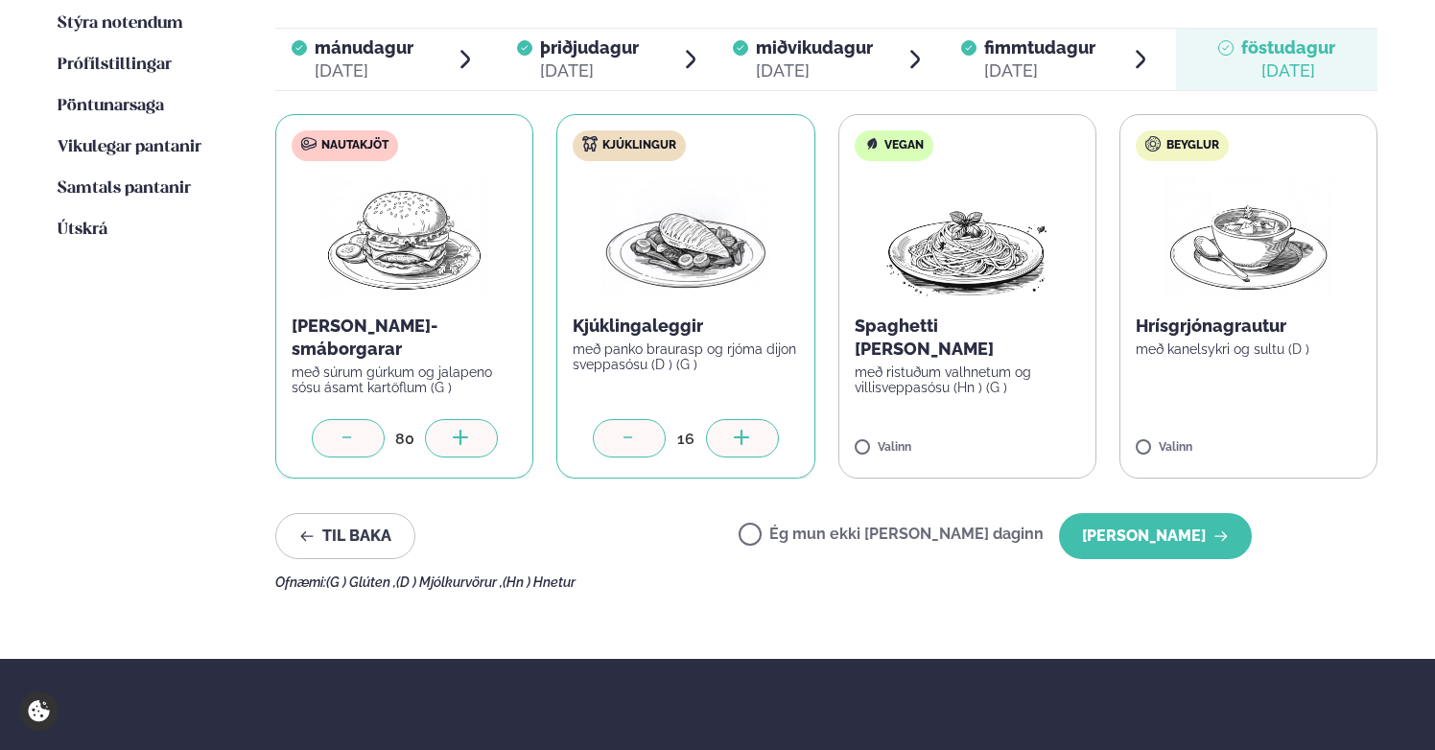
click at [742, 430] on icon at bounding box center [742, 439] width 19 height 19
click at [740, 419] on div at bounding box center [742, 438] width 73 height 38
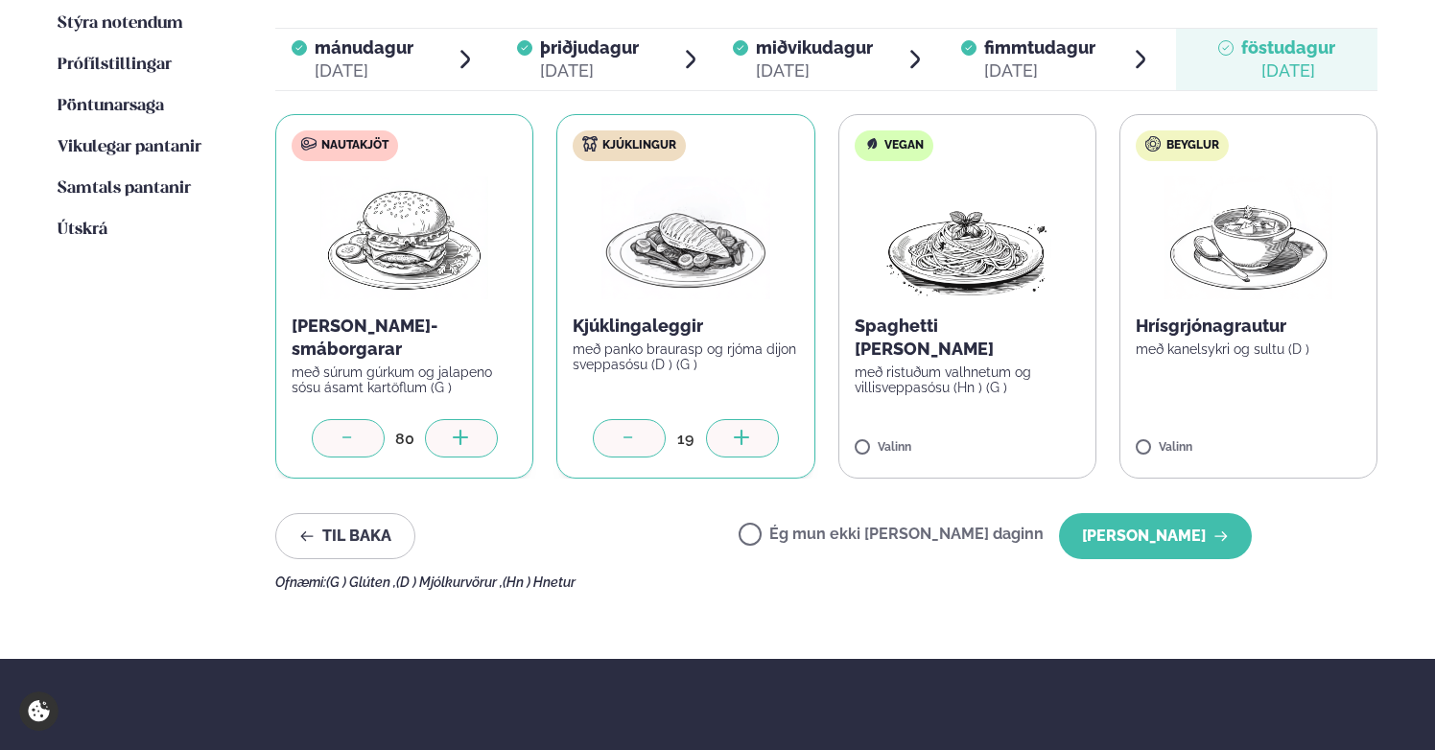
click at [740, 419] on div at bounding box center [742, 438] width 73 height 38
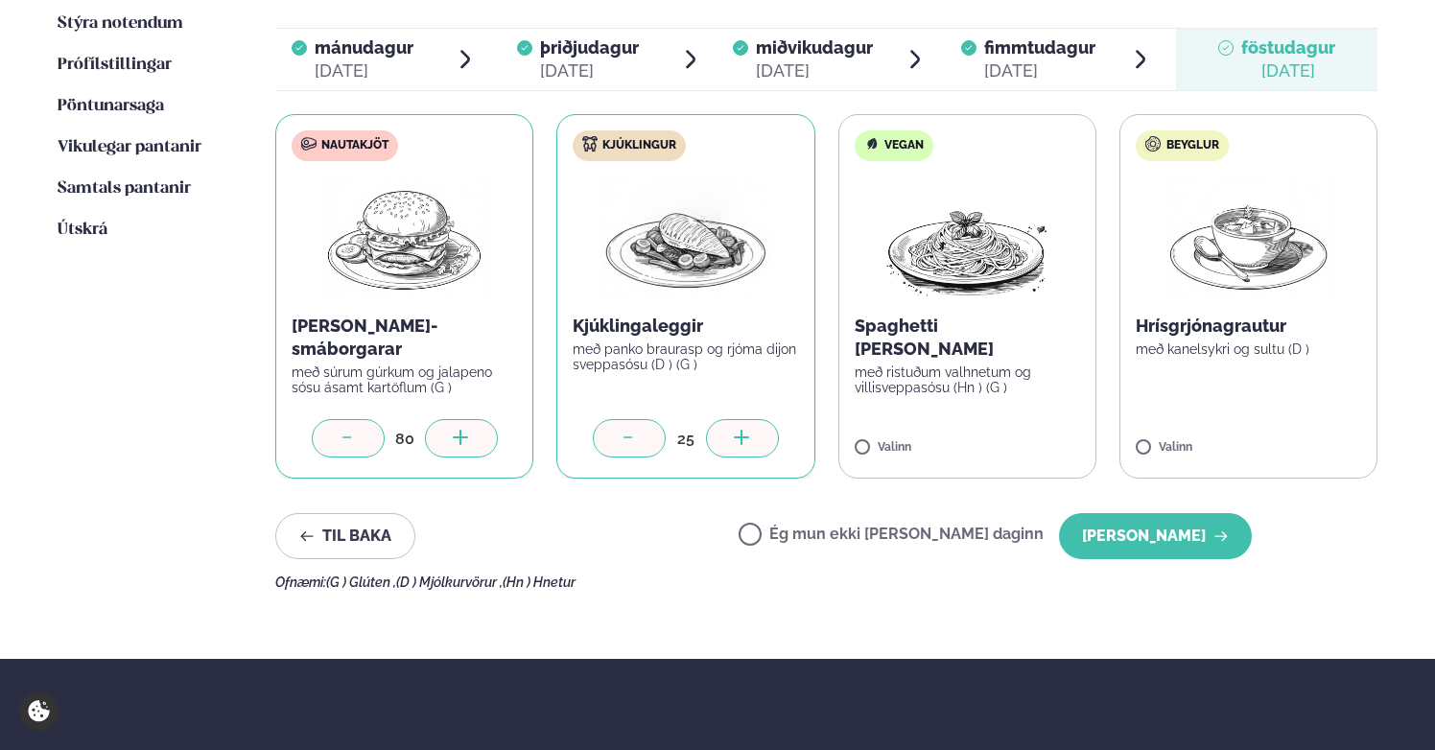
click at [740, 419] on div at bounding box center [742, 438] width 73 height 38
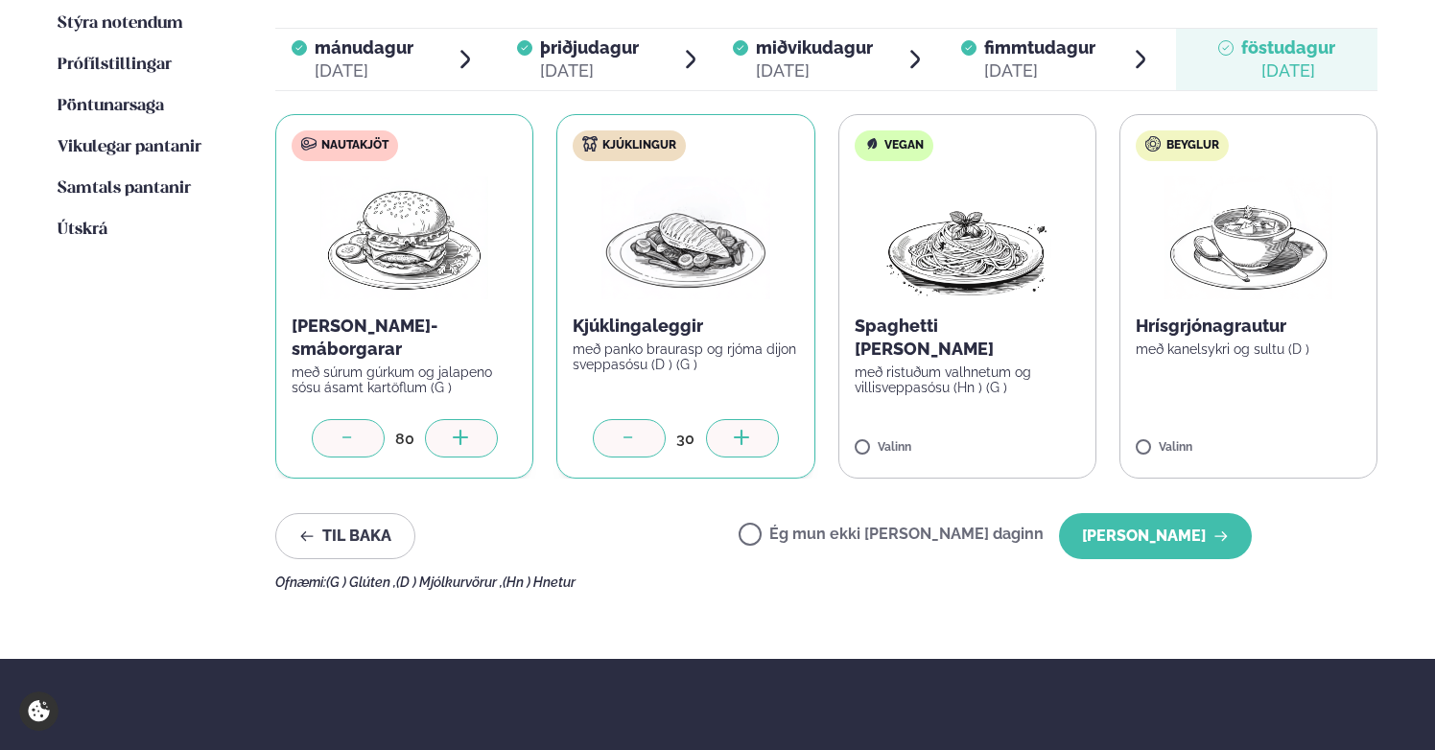
click at [740, 419] on div at bounding box center [742, 438] width 73 height 38
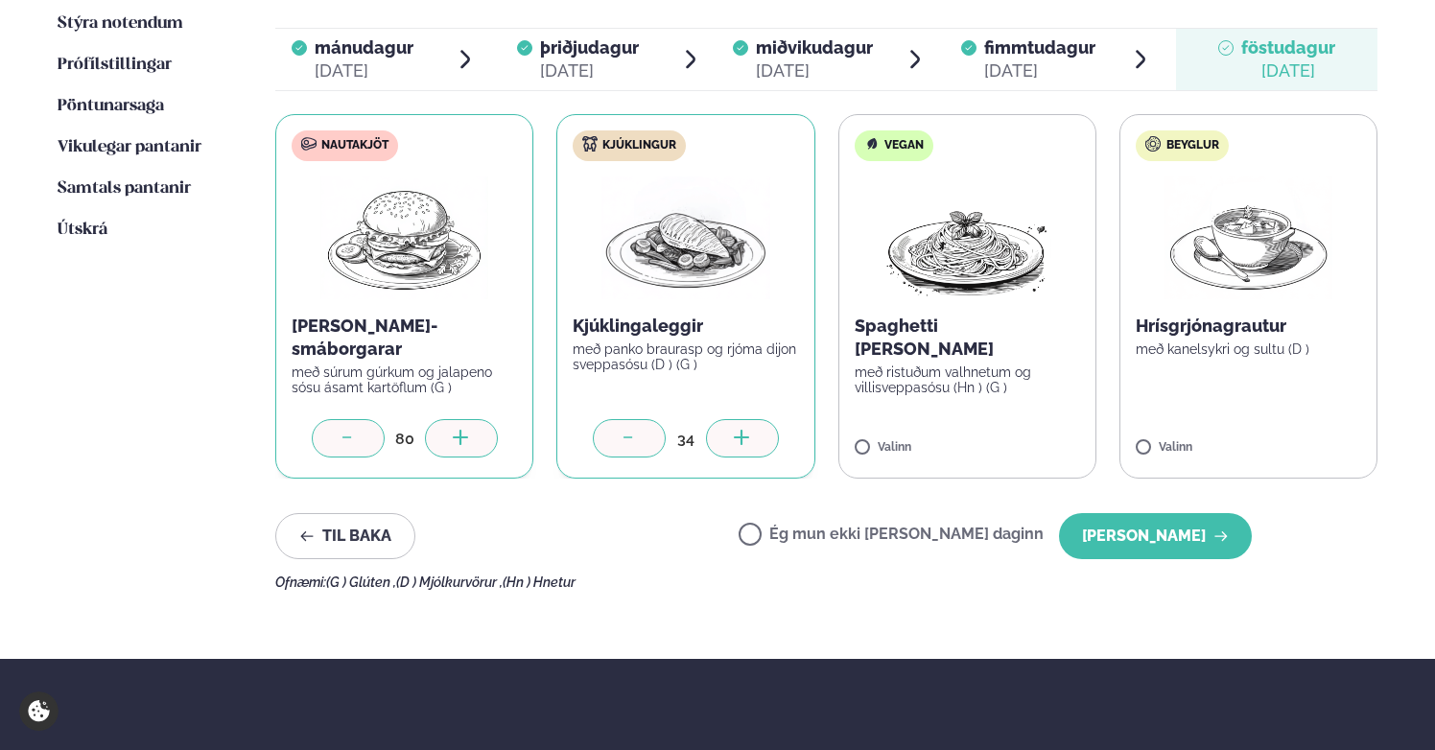
click at [740, 419] on div at bounding box center [742, 438] width 73 height 38
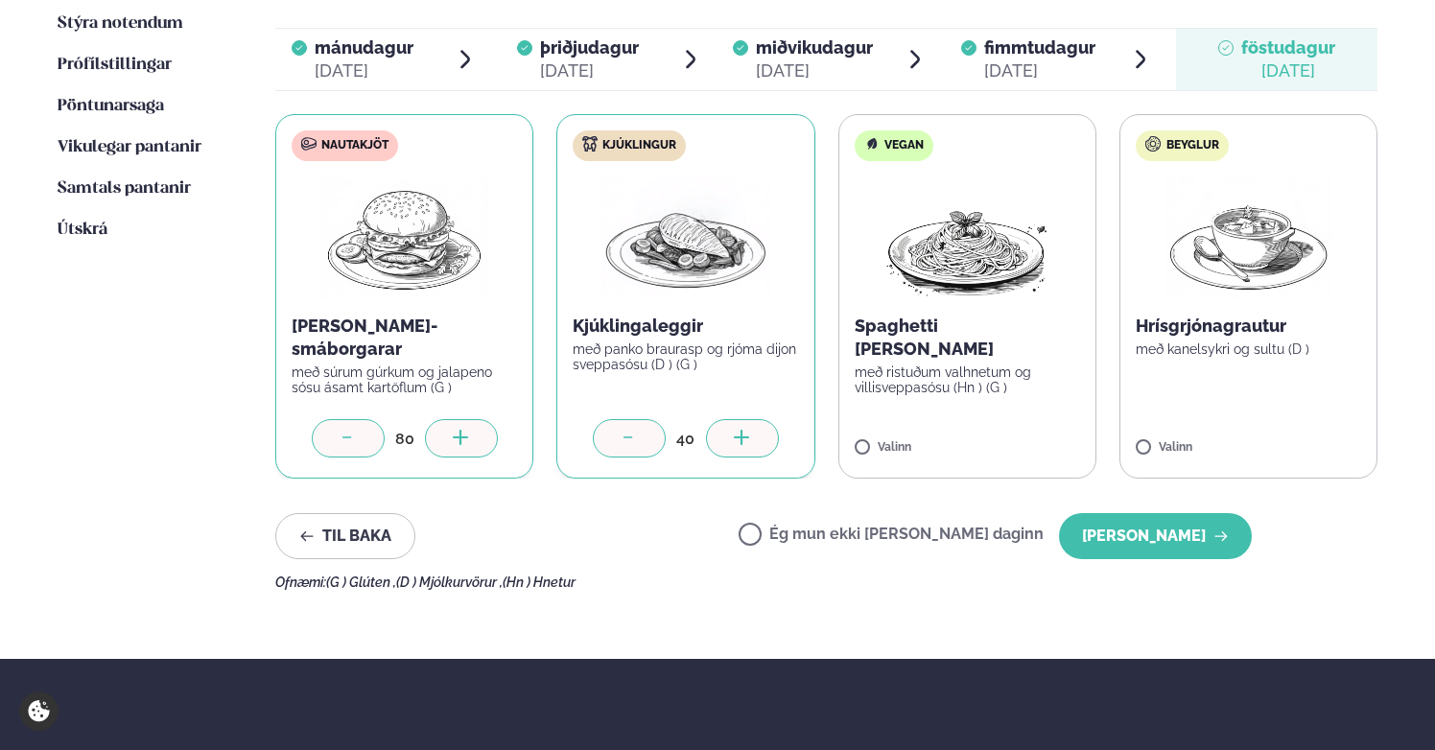
click at [344, 436] on icon at bounding box center [346, 436] width 9 height 1
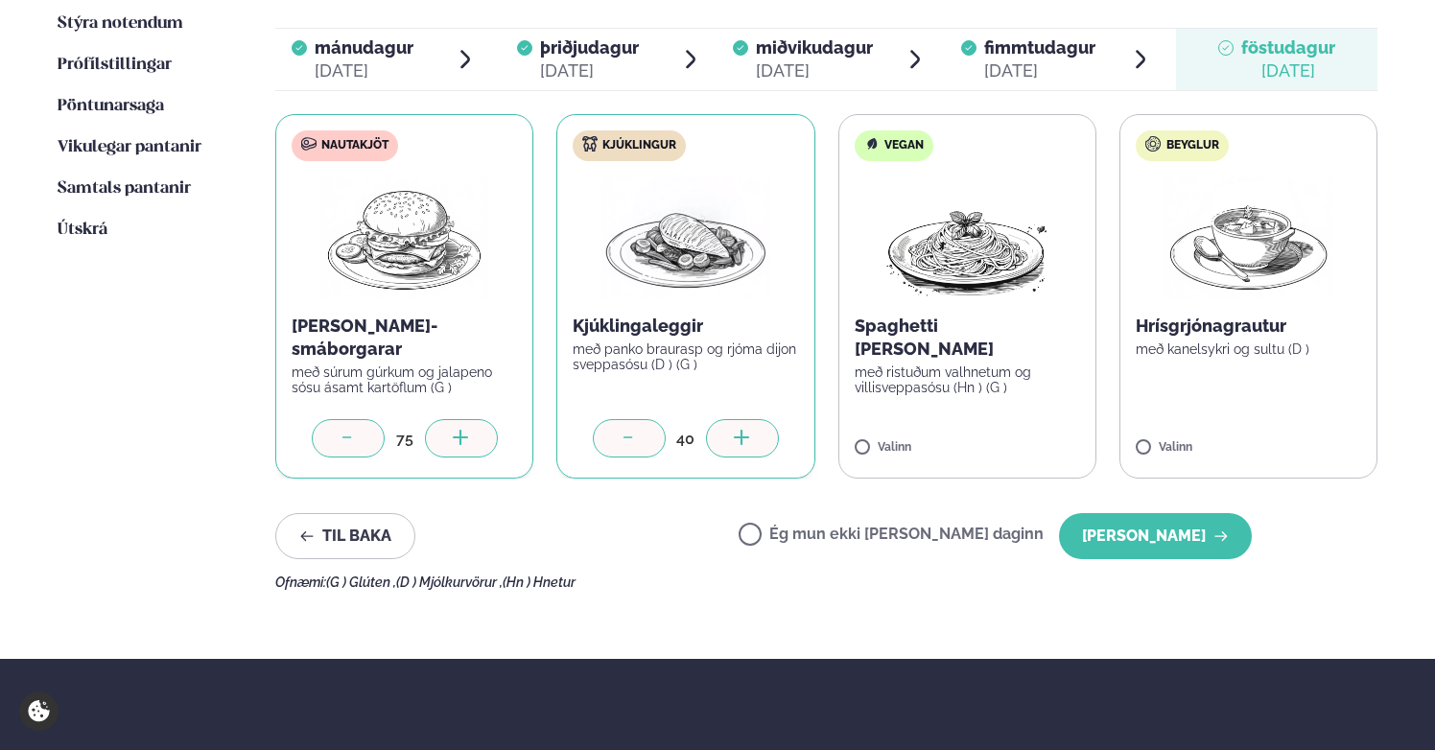
click at [344, 436] on icon at bounding box center [346, 436] width 9 height 1
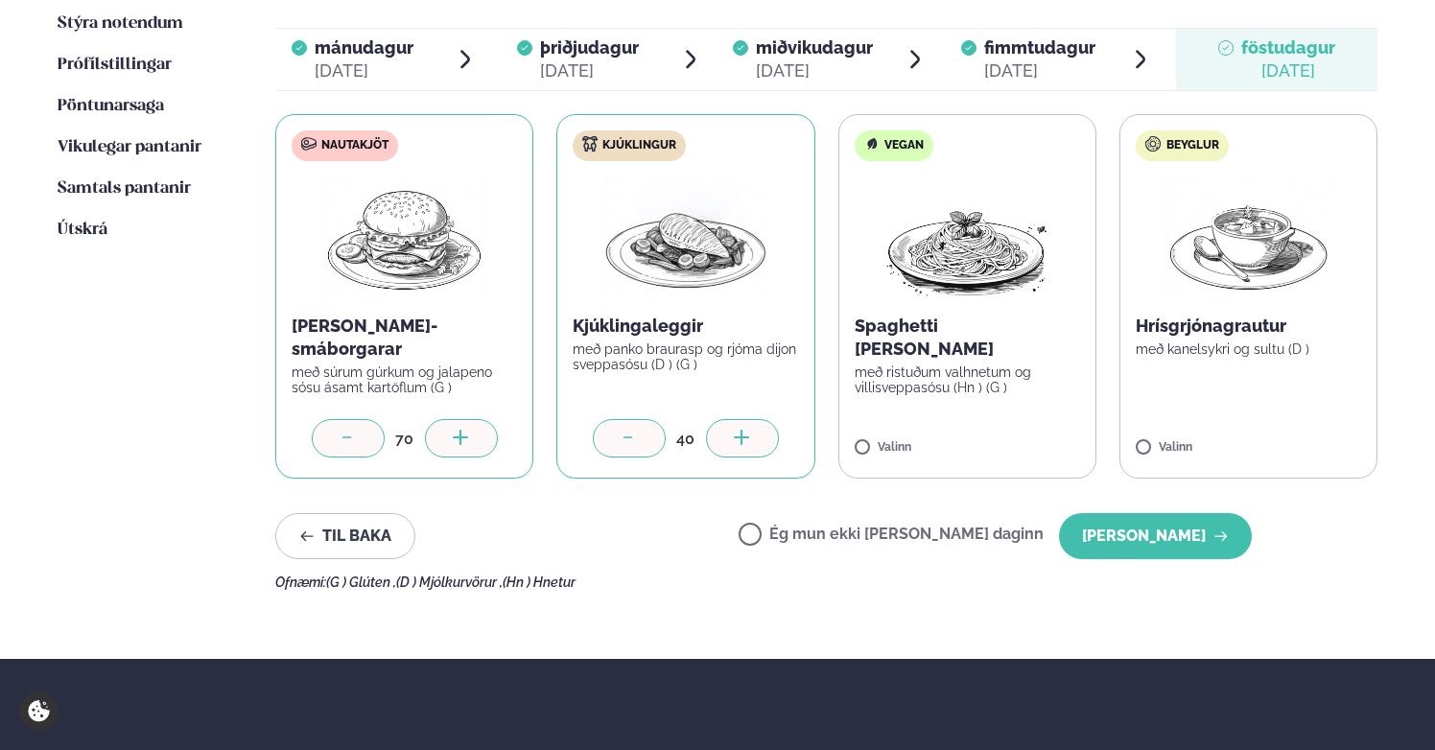
click at [344, 436] on icon at bounding box center [346, 436] width 9 height 1
click at [349, 430] on icon at bounding box center [348, 439] width 19 height 19
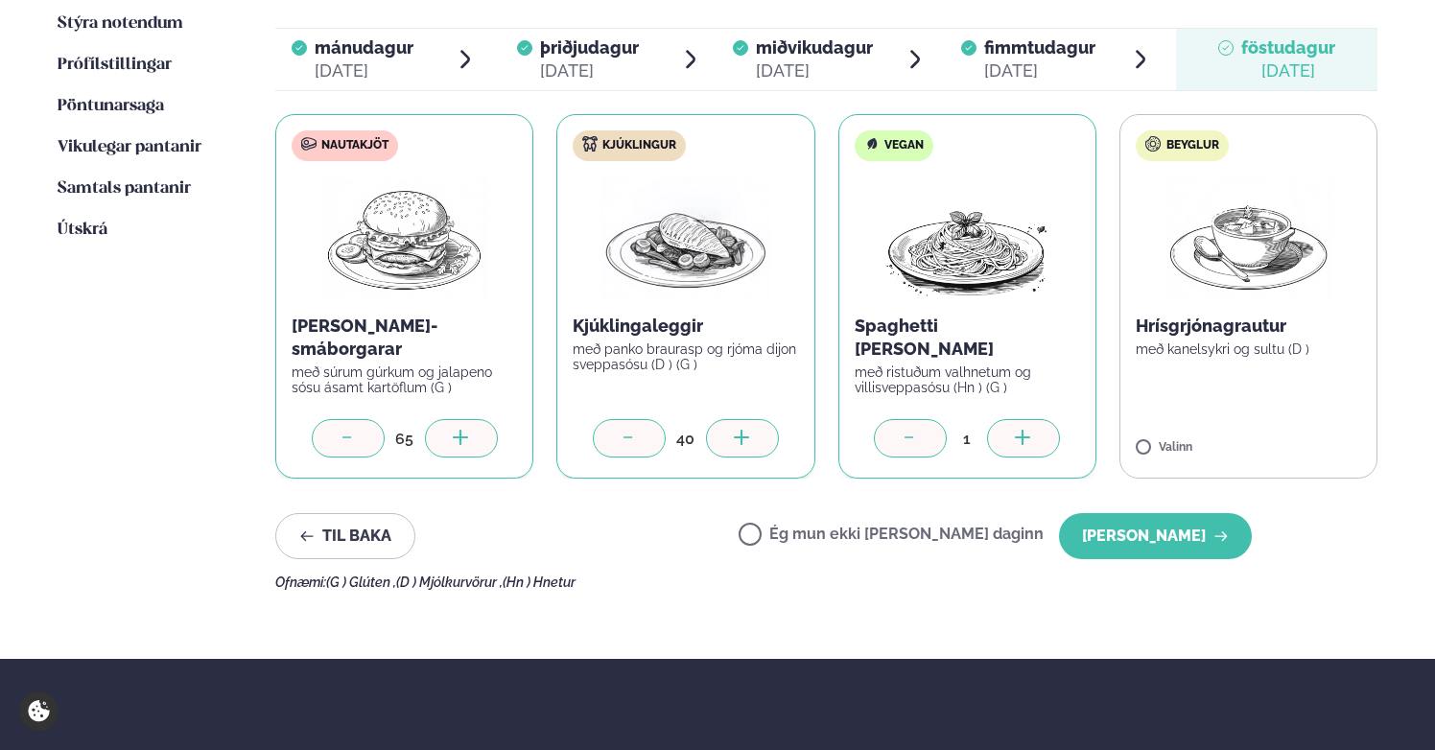
click at [1011, 419] on div at bounding box center [1023, 438] width 73 height 38
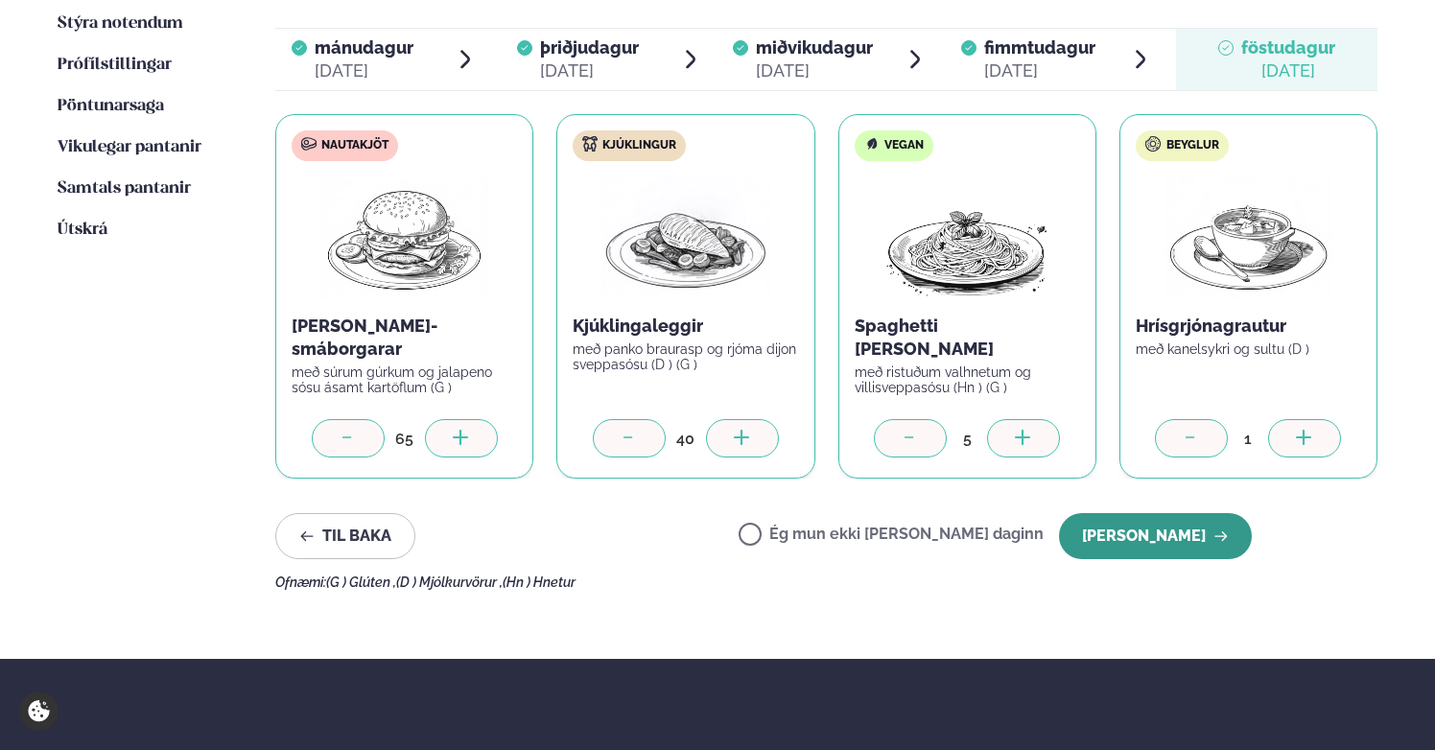
click at [1157, 513] on button "[PERSON_NAME]" at bounding box center [1155, 536] width 193 height 46
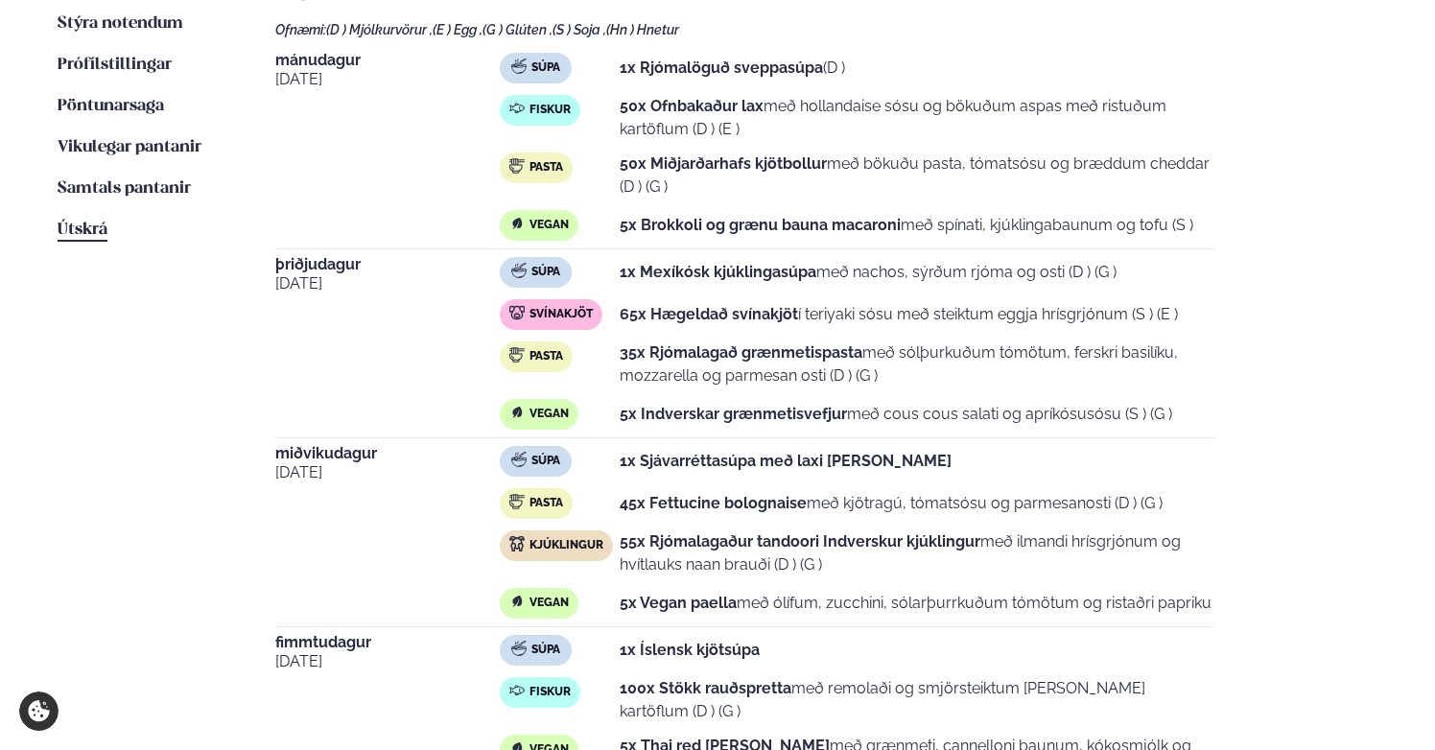
click at [85, 222] on span "Útskrá" at bounding box center [83, 230] width 50 height 16
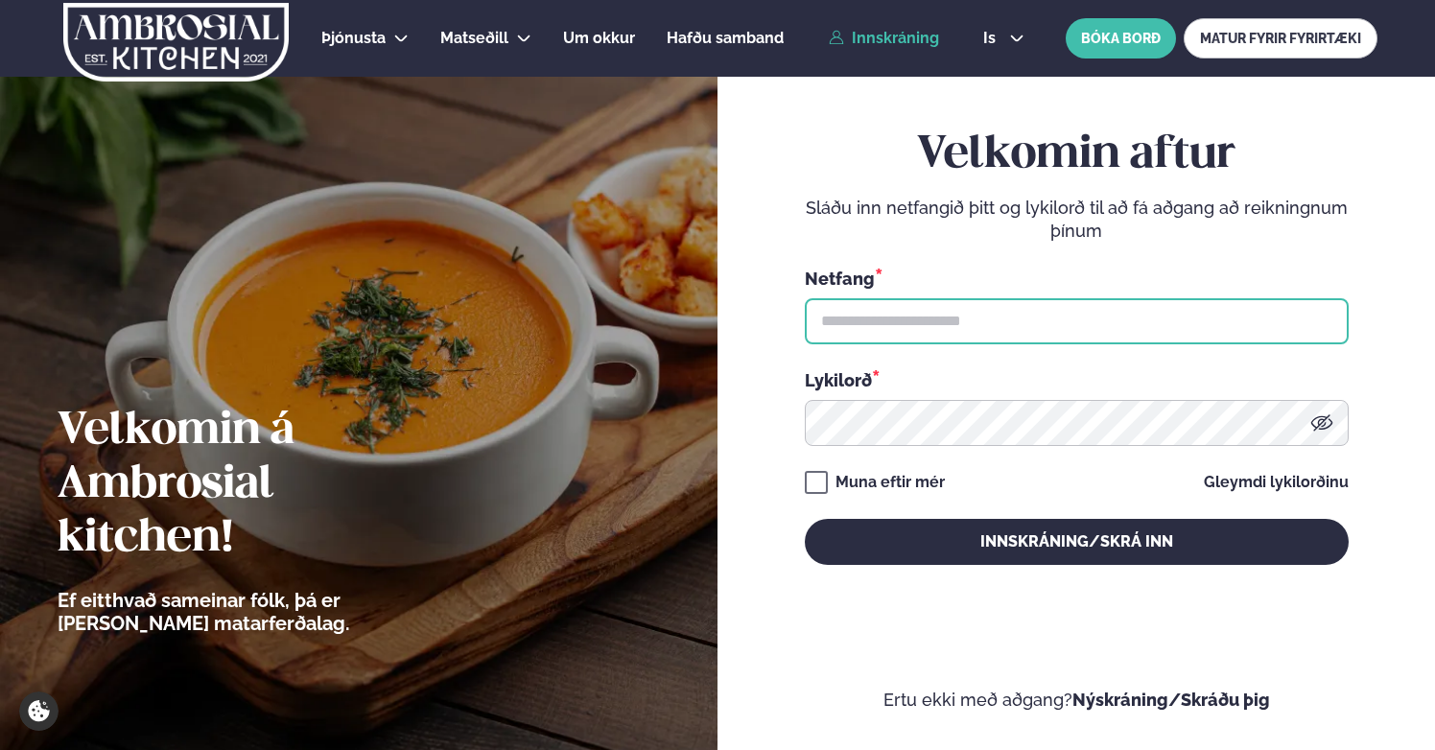
click at [894, 328] on input "text" at bounding box center [1077, 321] width 544 height 46
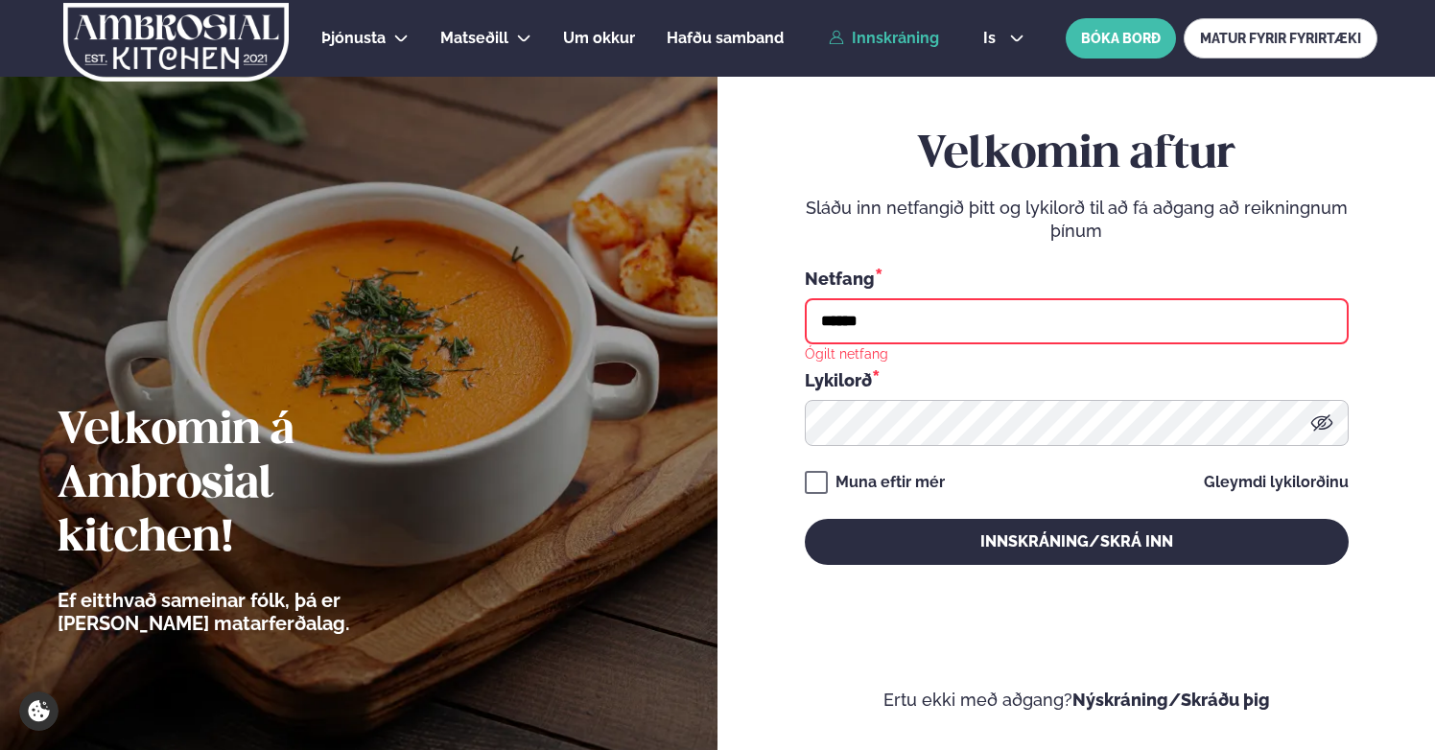
type input "**********"
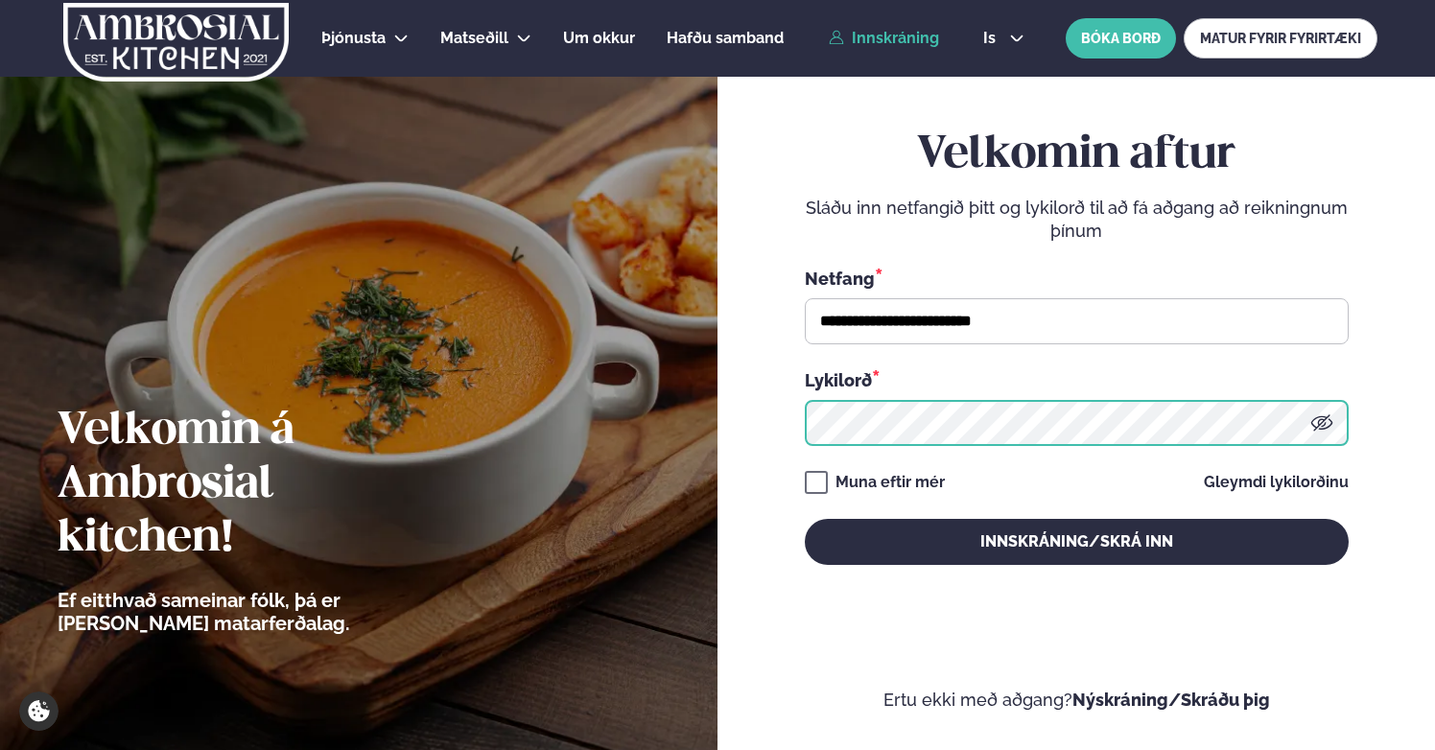
click at [805, 519] on button "Innskráning/Skrá inn" at bounding box center [1077, 542] width 544 height 46
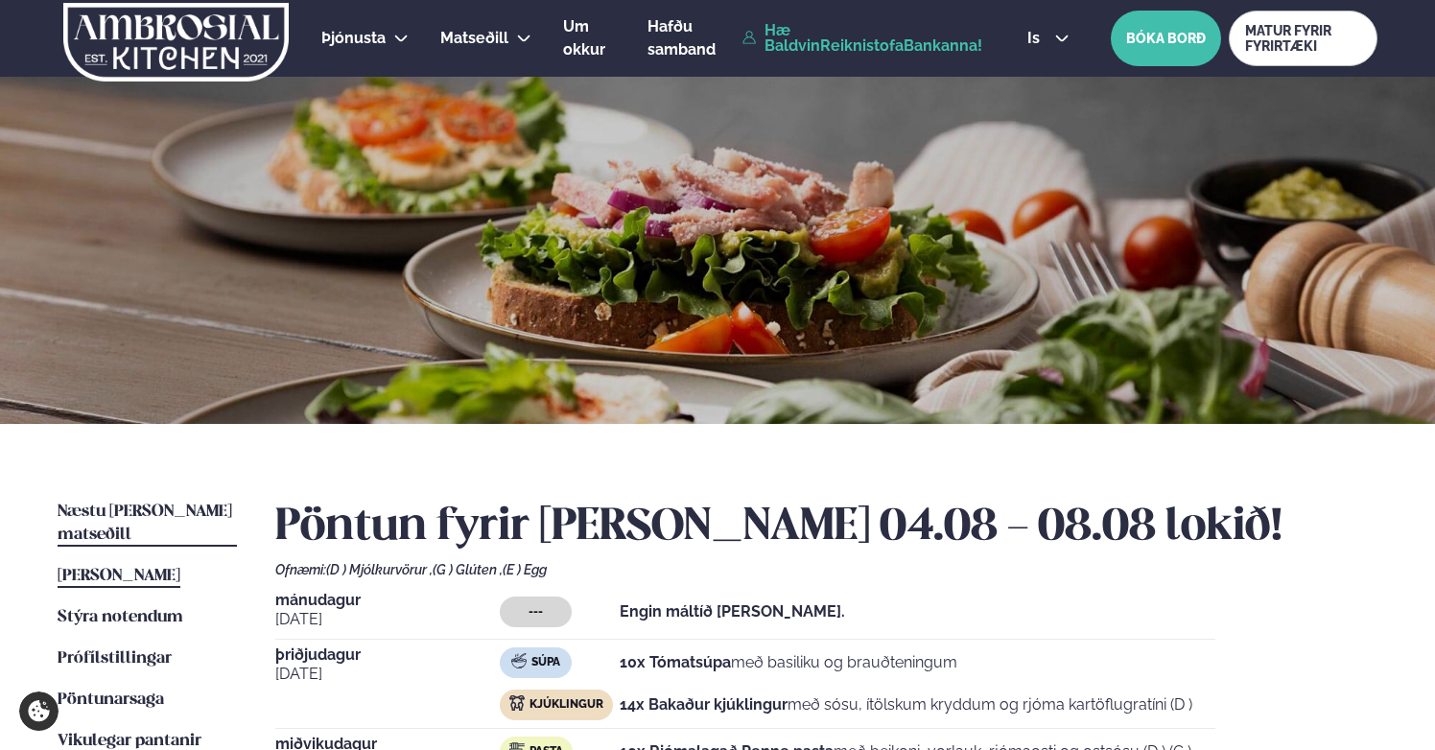
click at [186, 512] on span "Næstu [PERSON_NAME] matseðill" at bounding box center [145, 523] width 175 height 39
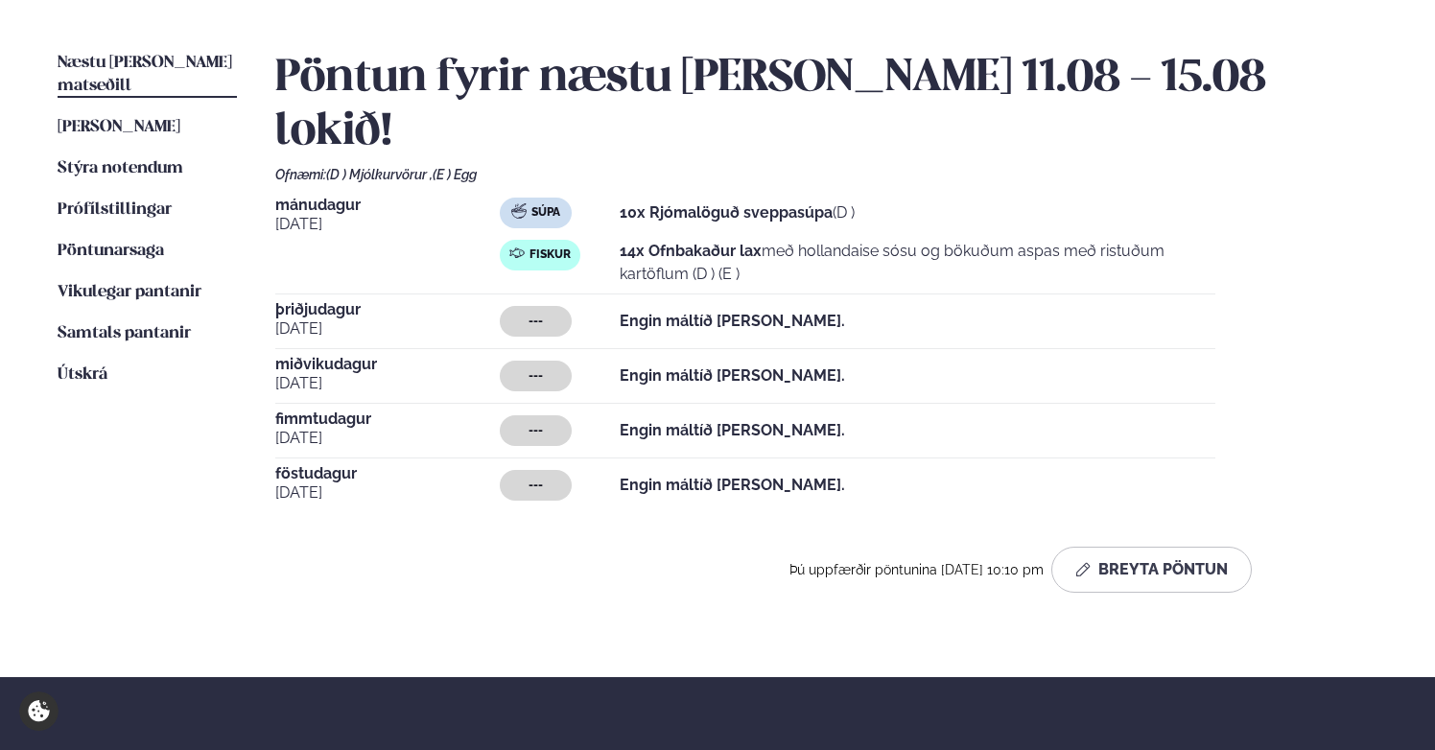
scroll to position [450, 0]
click at [182, 55] on span "Næstu [PERSON_NAME] matseðill" at bounding box center [145, 73] width 175 height 39
click at [1146, 546] on button "Breyta Pöntun" at bounding box center [1151, 569] width 200 height 46
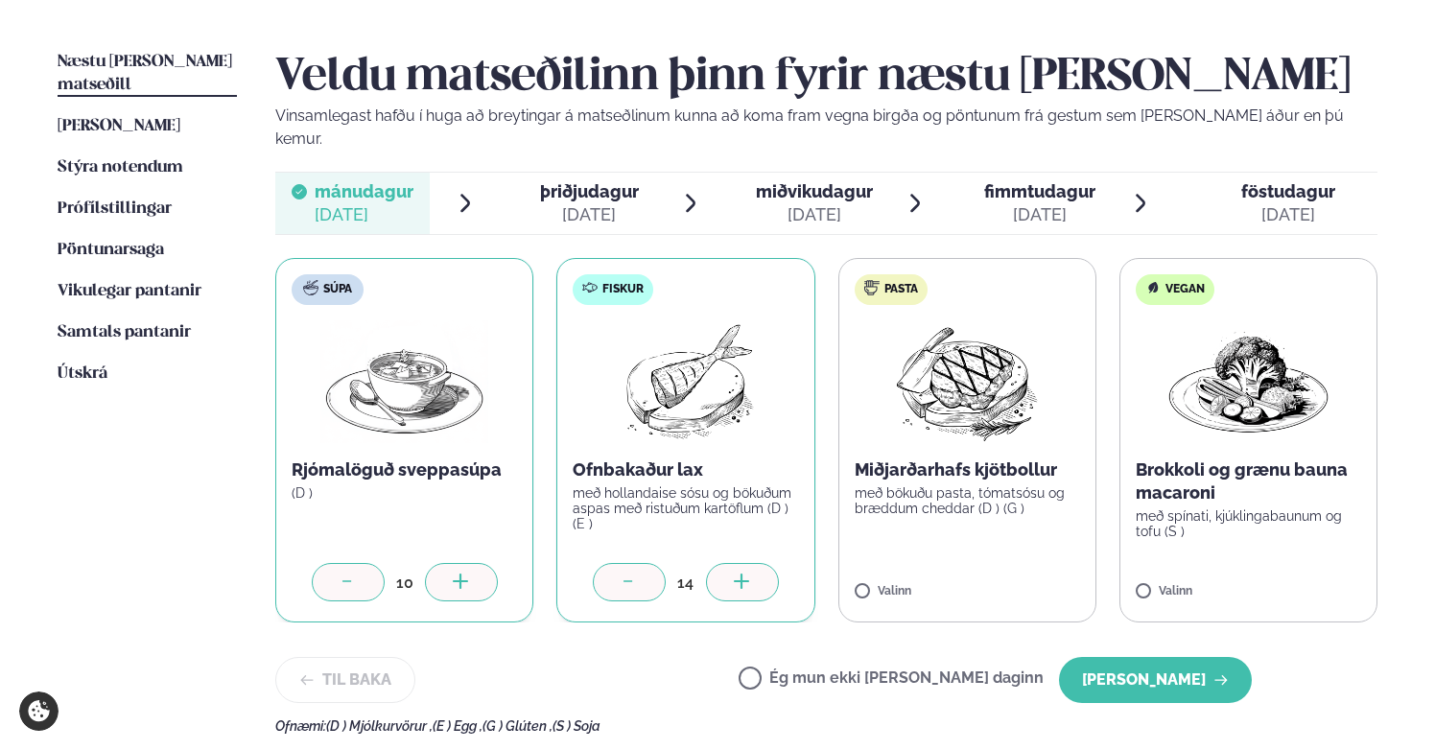
click at [589, 203] on div "[DATE]" at bounding box center [589, 214] width 99 height 23
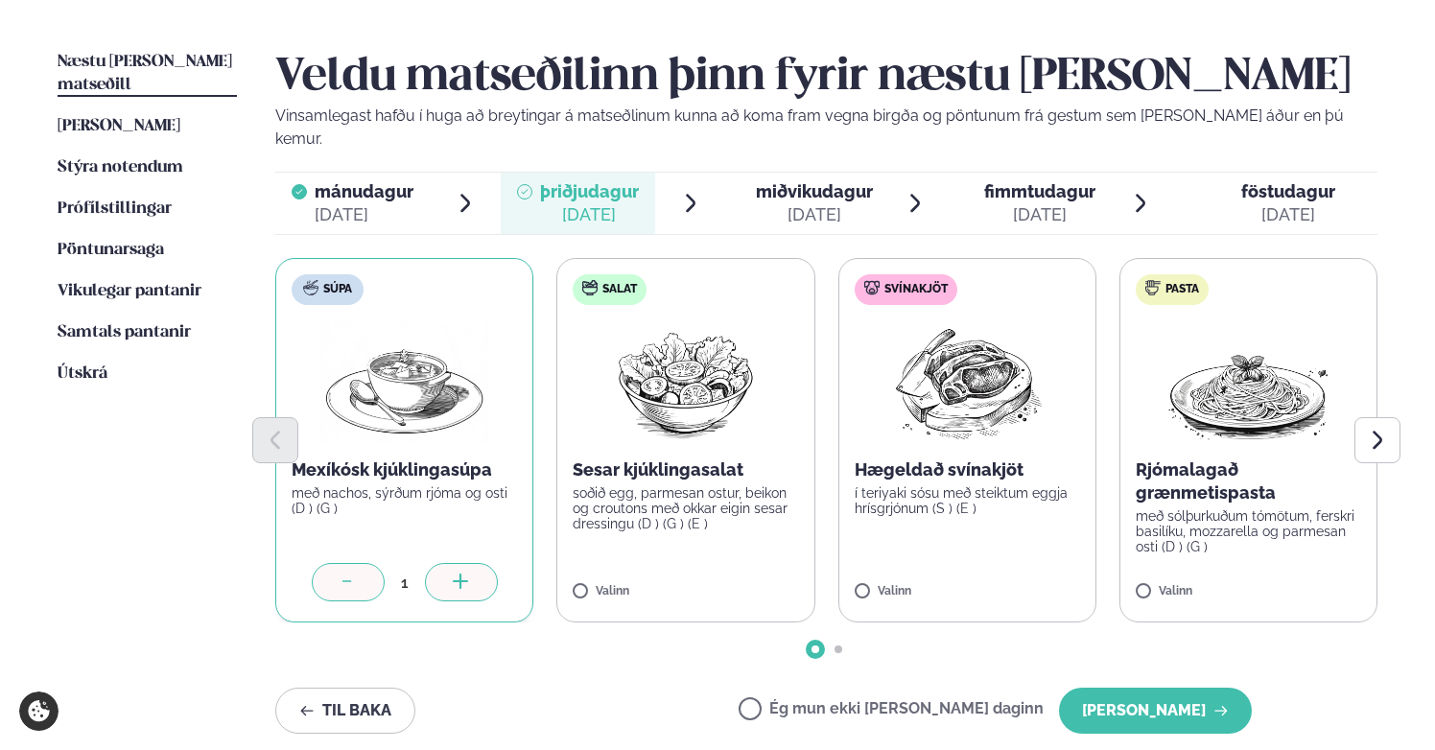
click at [462, 580] on icon at bounding box center [460, 581] width 15 height 2
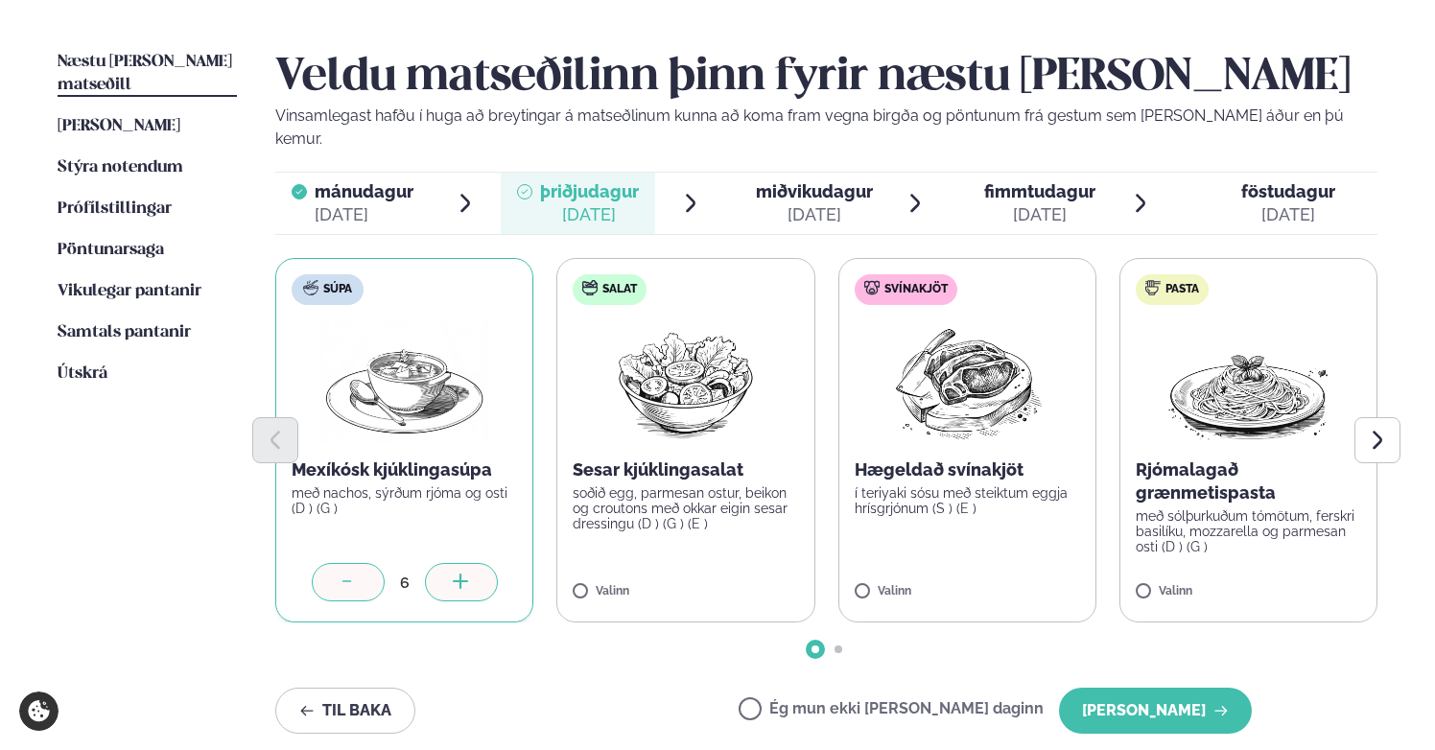
click at [462, 580] on icon at bounding box center [460, 581] width 15 height 2
click at [742, 580] on icon at bounding box center [741, 581] width 15 height 2
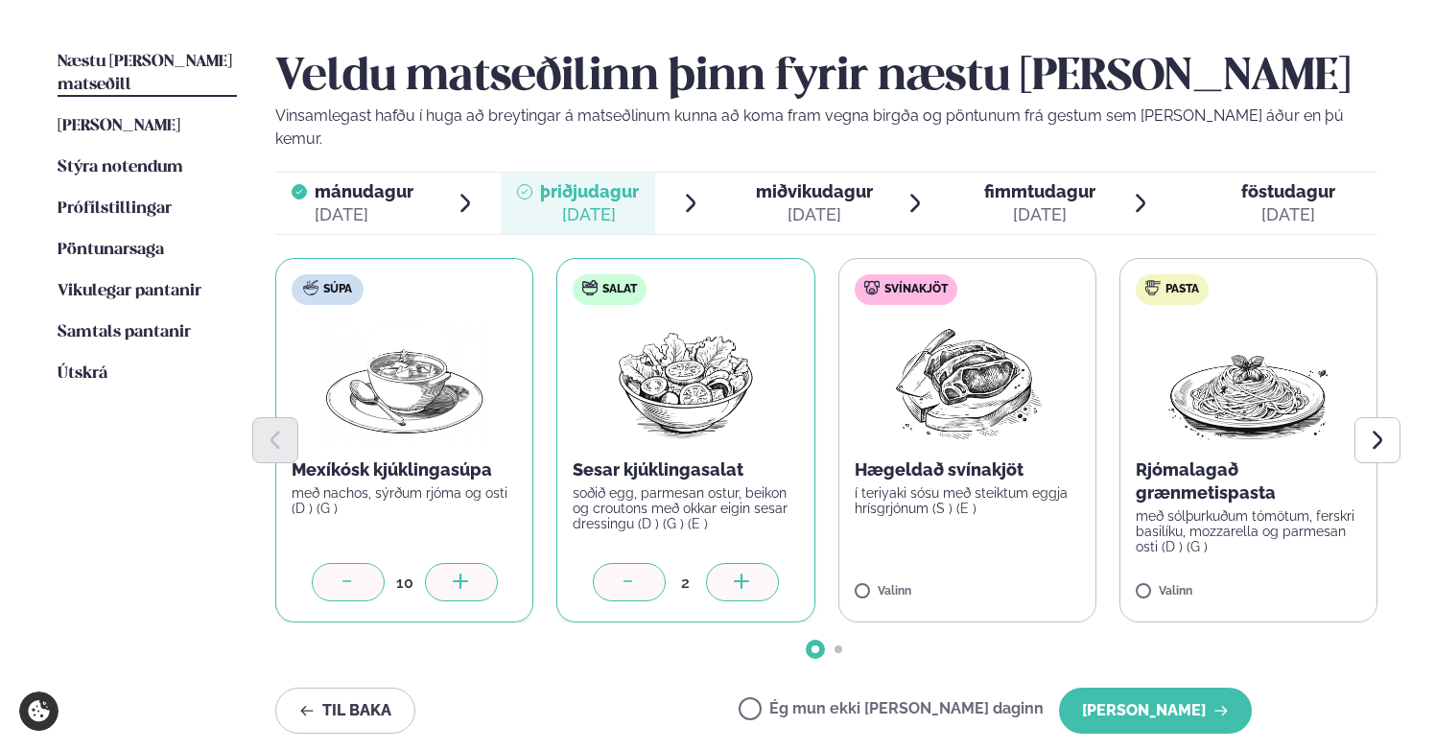
click at [742, 580] on icon at bounding box center [741, 581] width 15 height 2
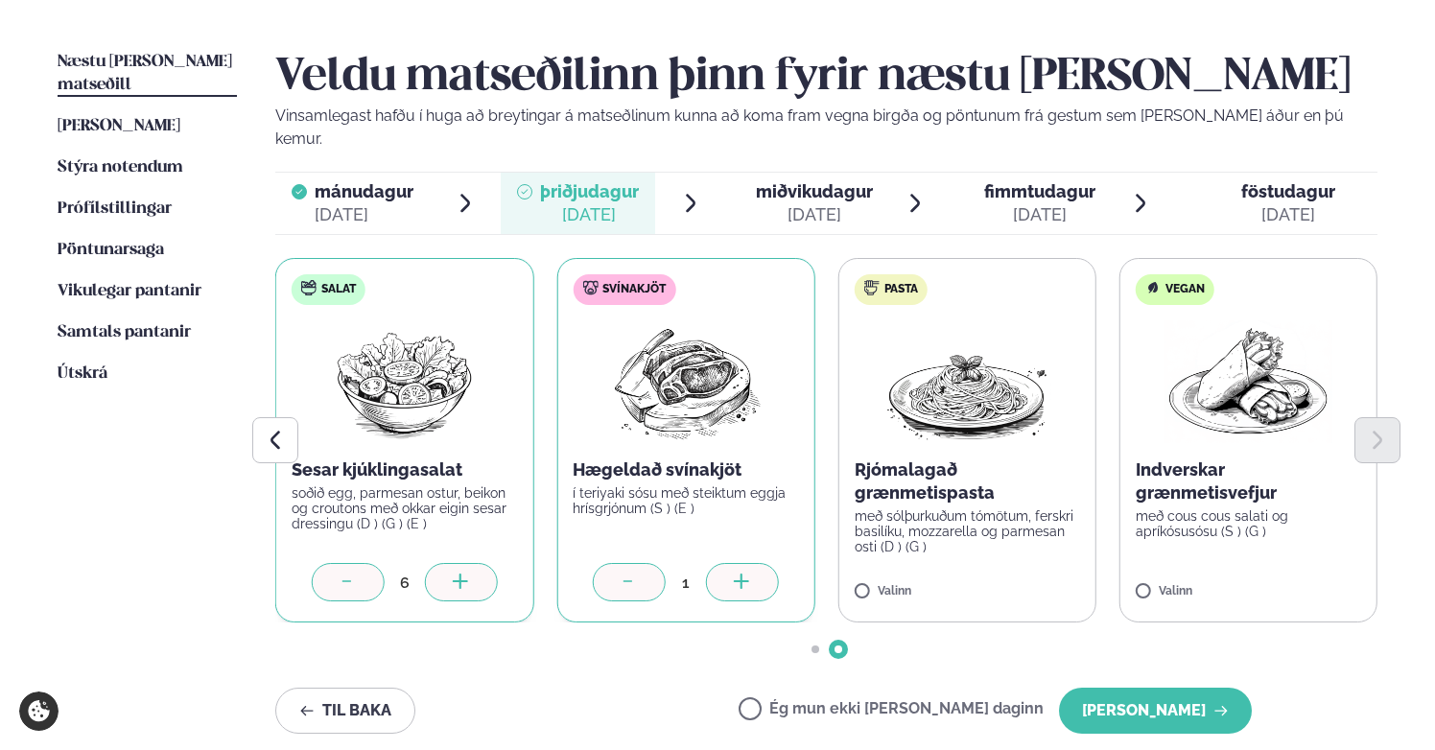
click at [733, 574] on icon at bounding box center [742, 583] width 19 height 19
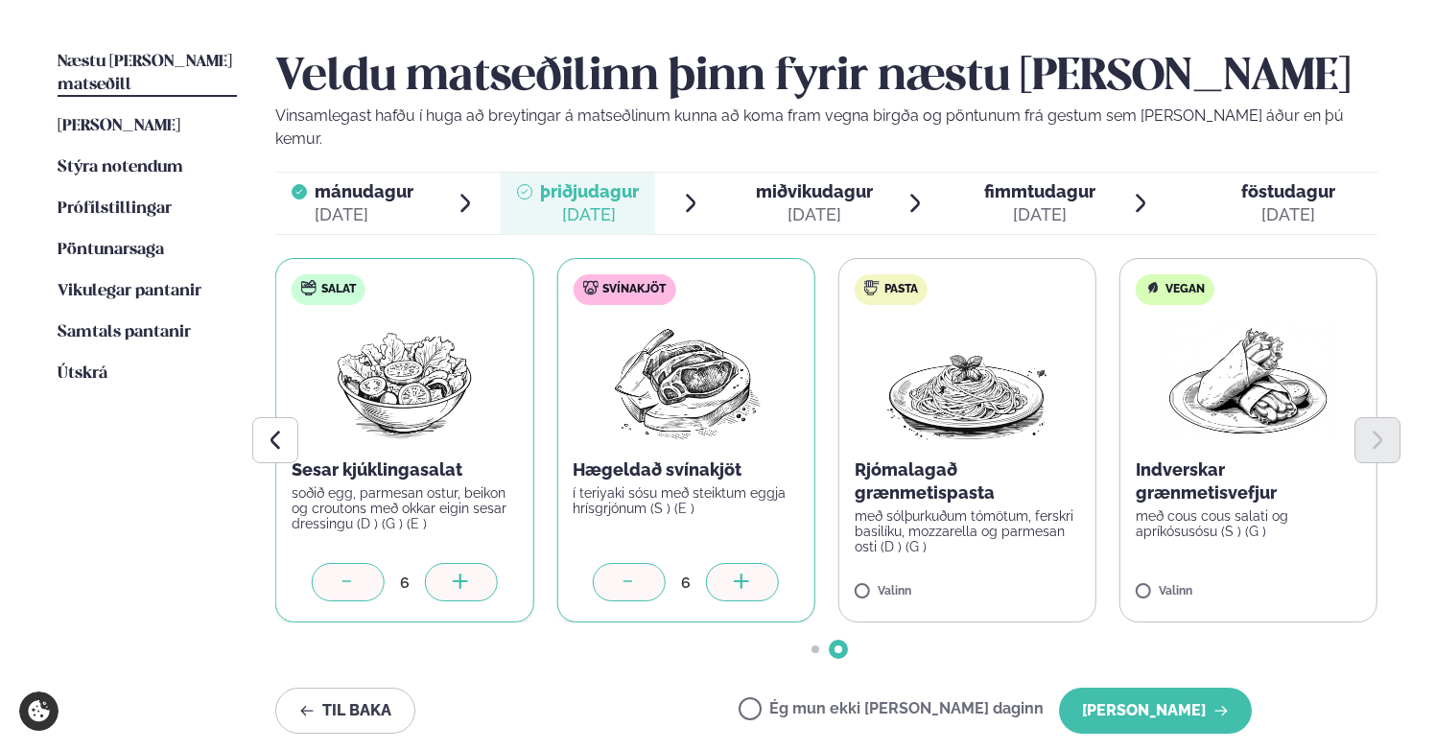
click at [733, 574] on icon at bounding box center [742, 583] width 19 height 19
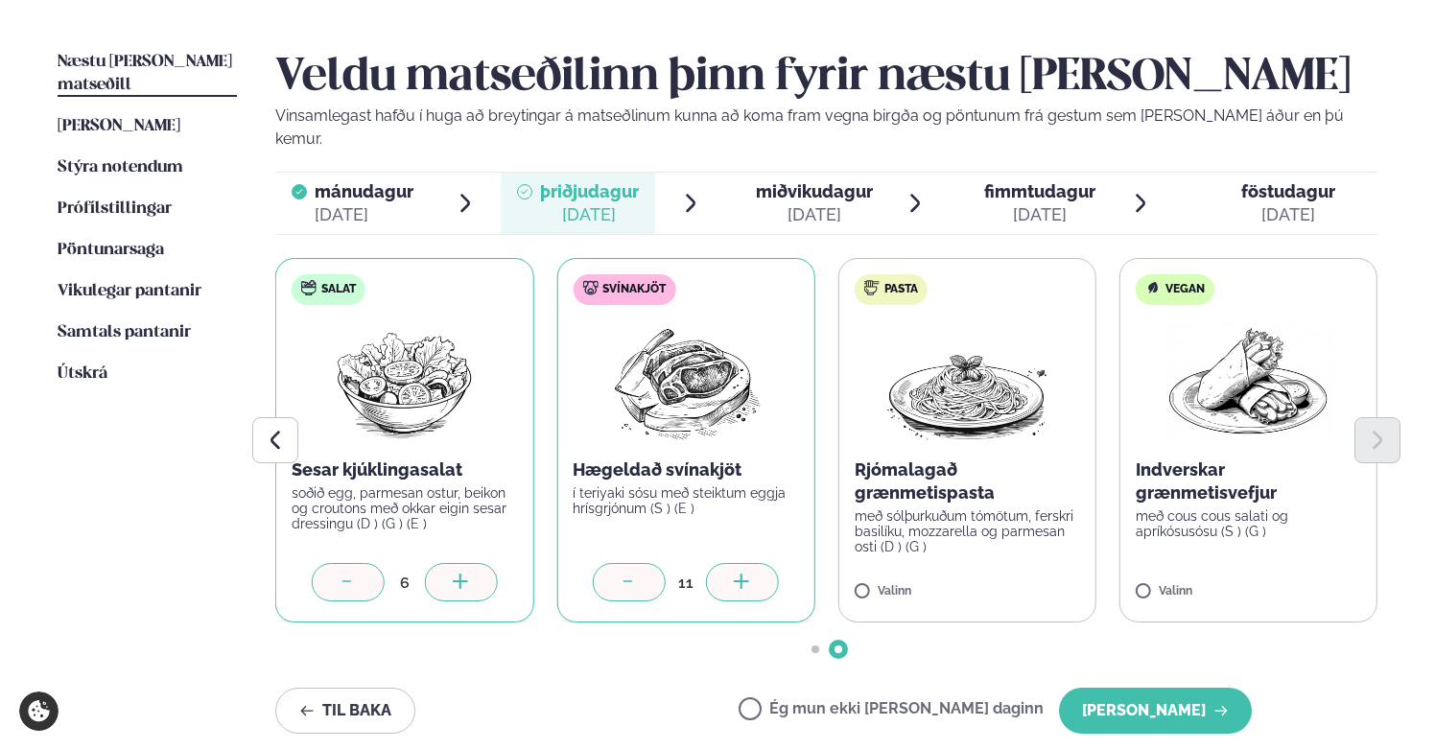
click at [733, 574] on icon at bounding box center [742, 583] width 19 height 19
click at [1135, 695] on button "[PERSON_NAME]" at bounding box center [1155, 711] width 193 height 46
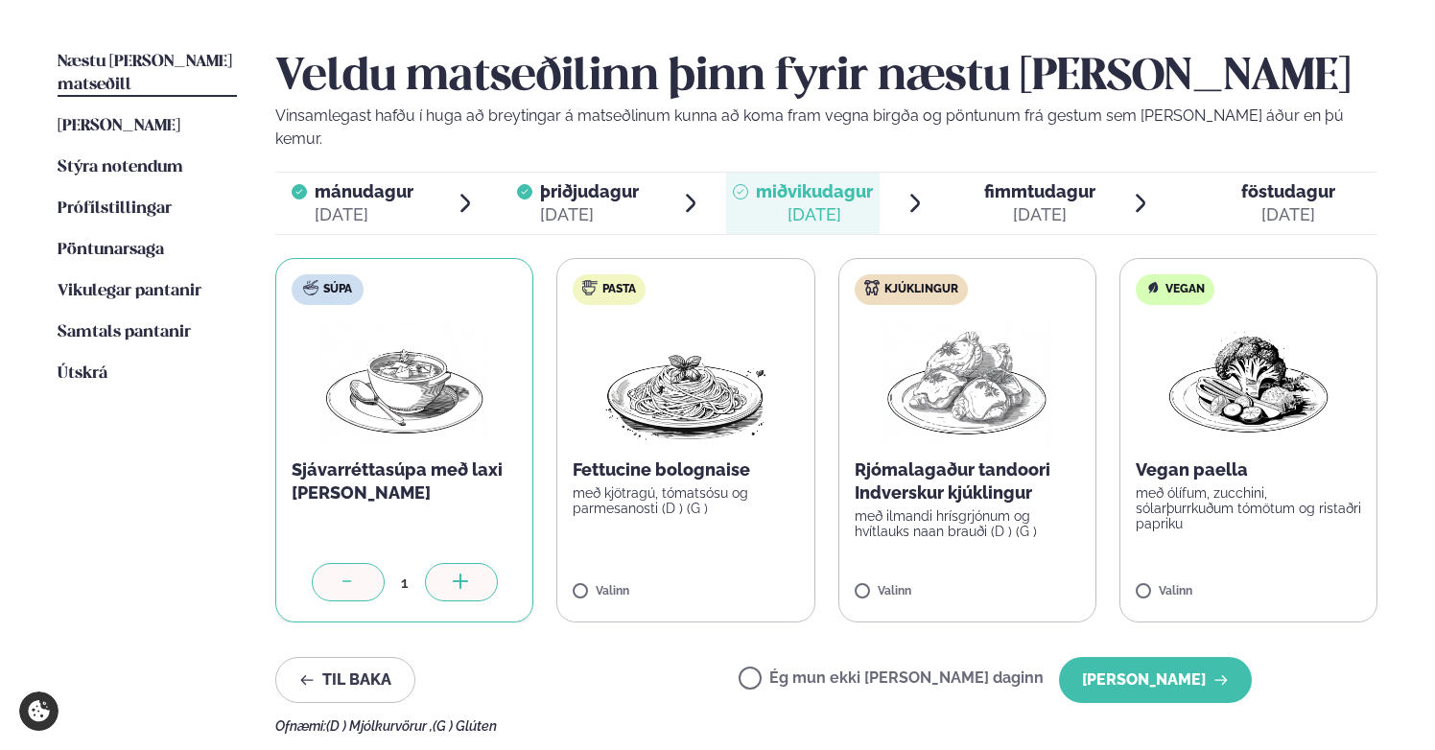
click at [456, 574] on icon at bounding box center [461, 583] width 19 height 19
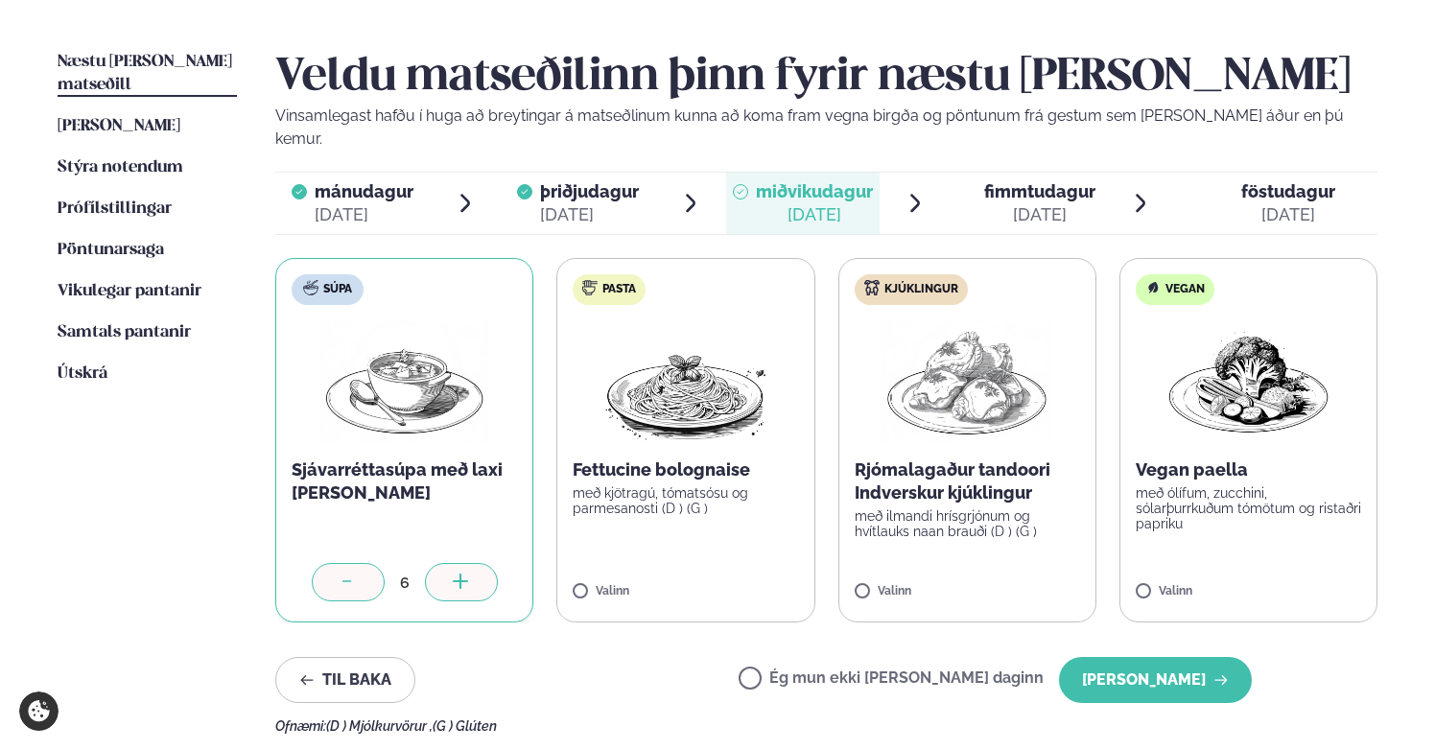
click at [456, 574] on icon at bounding box center [461, 583] width 19 height 19
click at [1021, 574] on icon at bounding box center [1023, 583] width 19 height 19
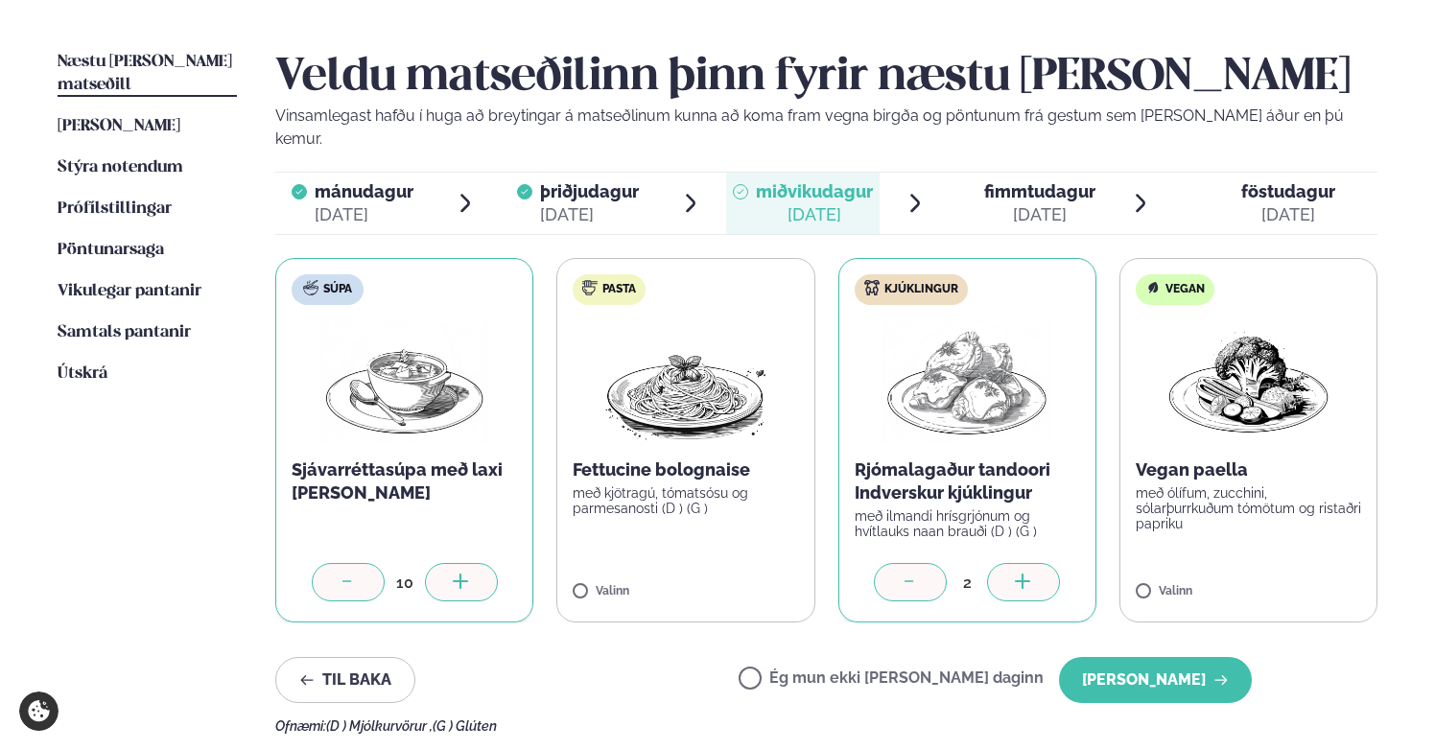
click at [1021, 574] on icon at bounding box center [1023, 583] width 19 height 19
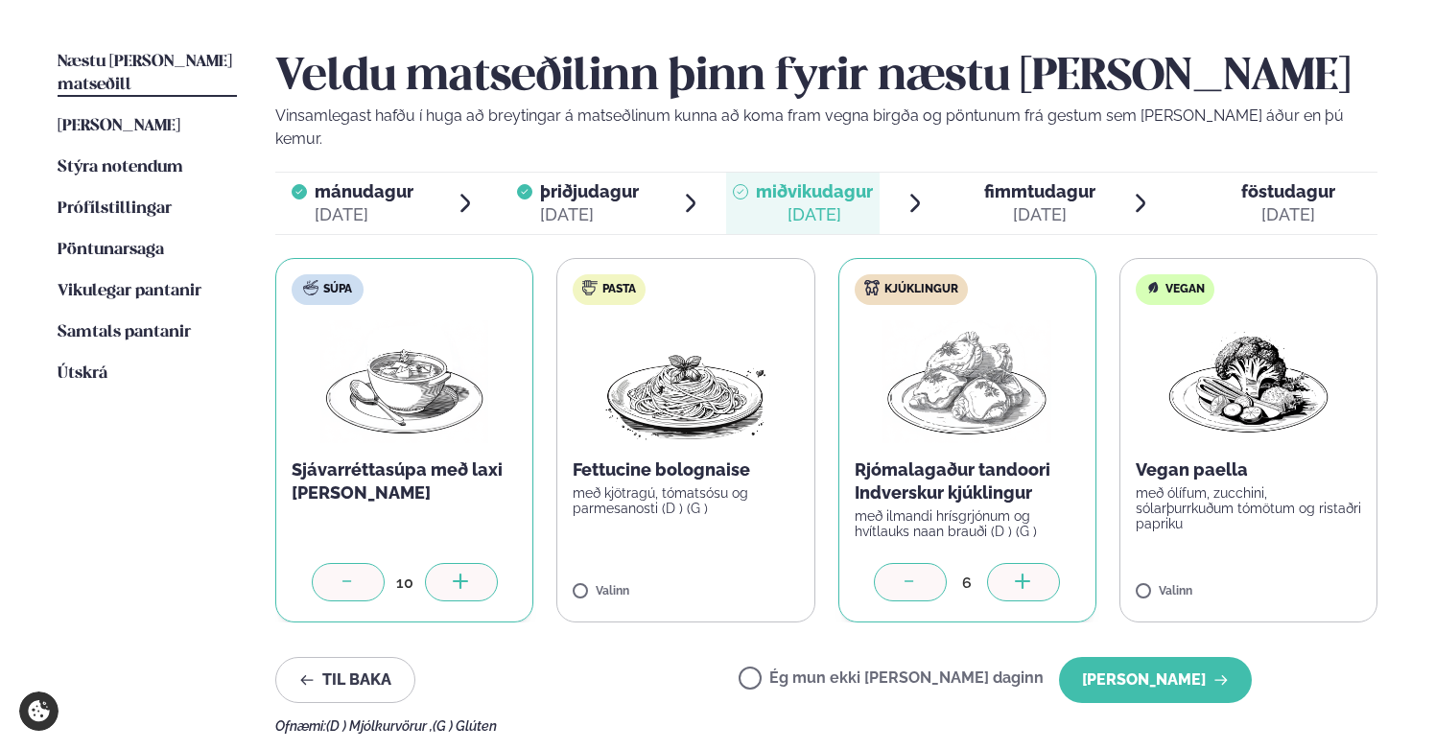
click at [1021, 574] on icon at bounding box center [1023, 583] width 19 height 19
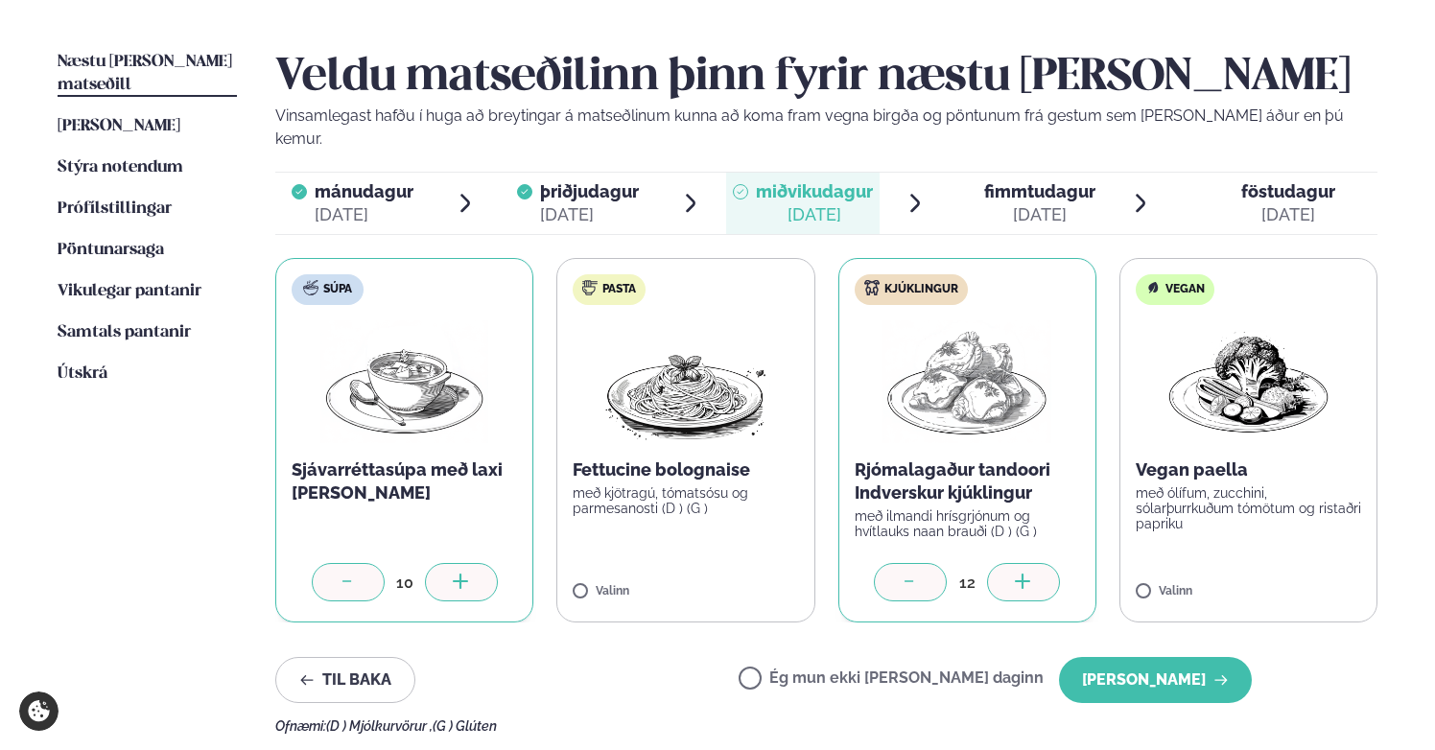
click at [1021, 574] on icon at bounding box center [1023, 583] width 19 height 19
click at [1149, 657] on button "[PERSON_NAME]" at bounding box center [1155, 680] width 193 height 46
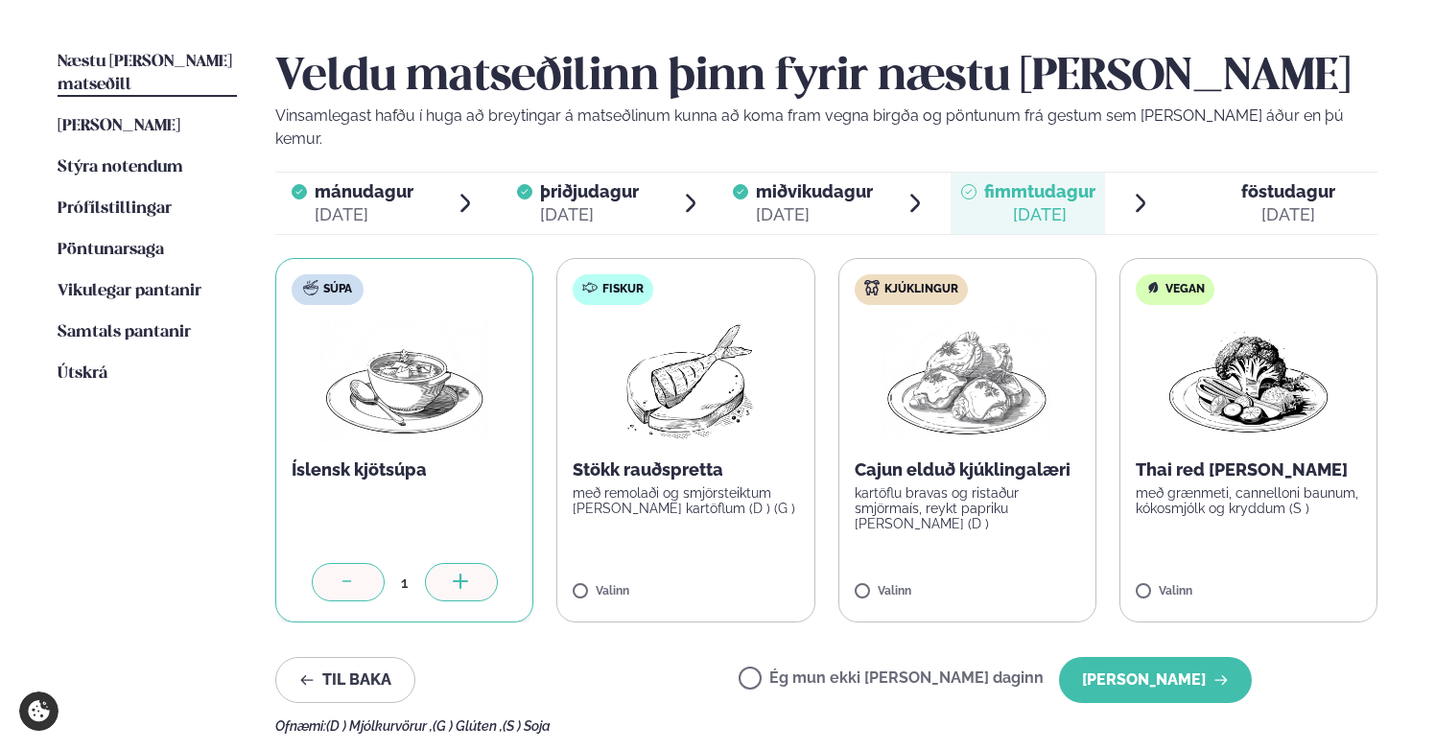
click at [301, 567] on div "1" at bounding box center [404, 582] width 225 height 38
click at [445, 563] on div at bounding box center [461, 582] width 73 height 38
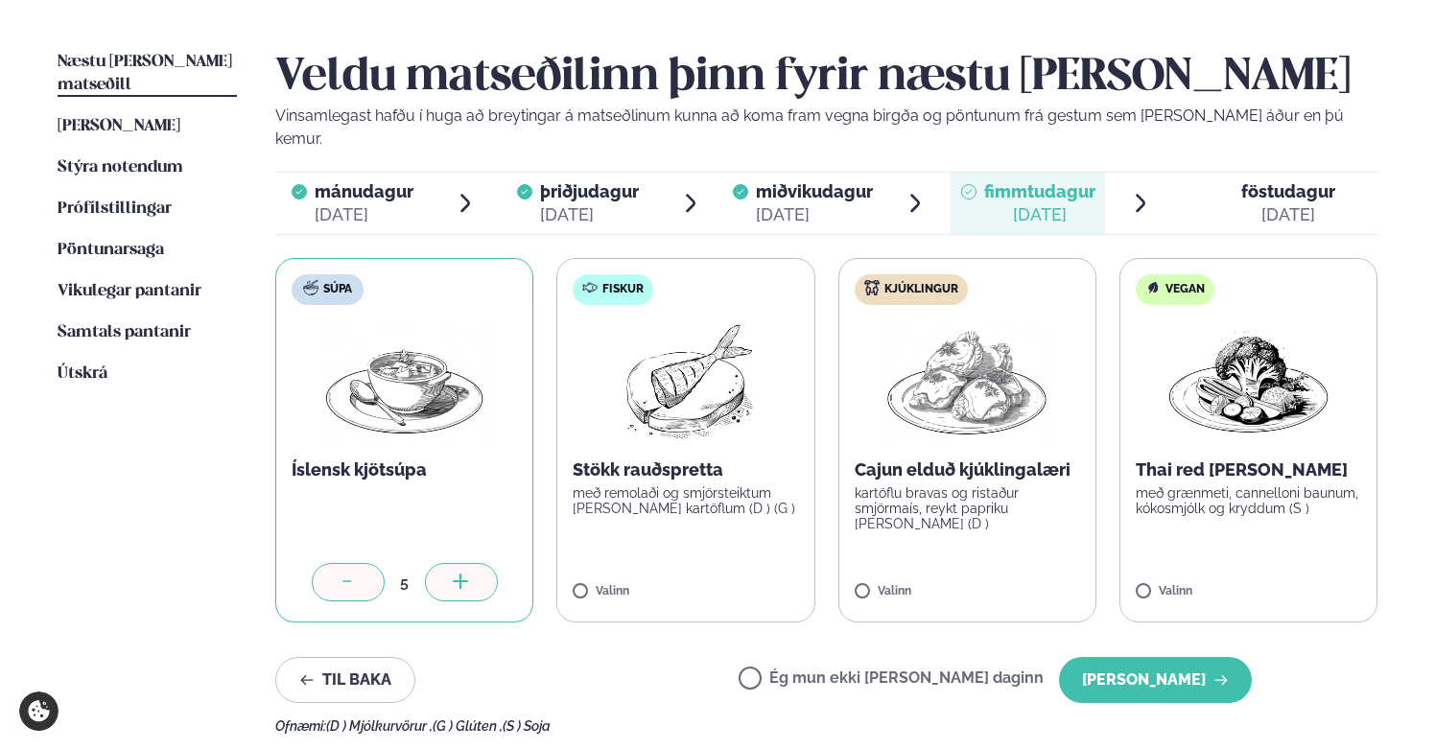
click at [445, 563] on div at bounding box center [461, 582] width 73 height 38
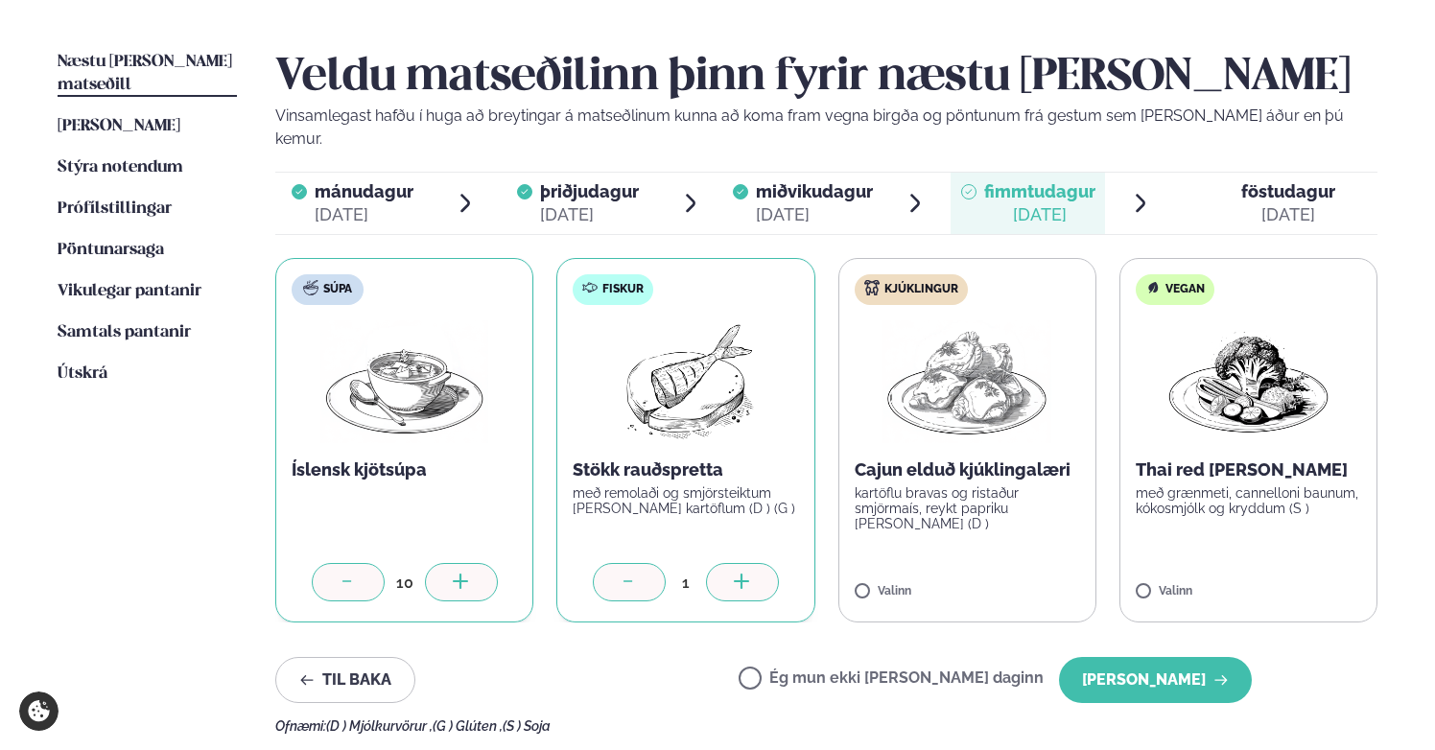
click at [766, 563] on div at bounding box center [742, 582] width 73 height 38
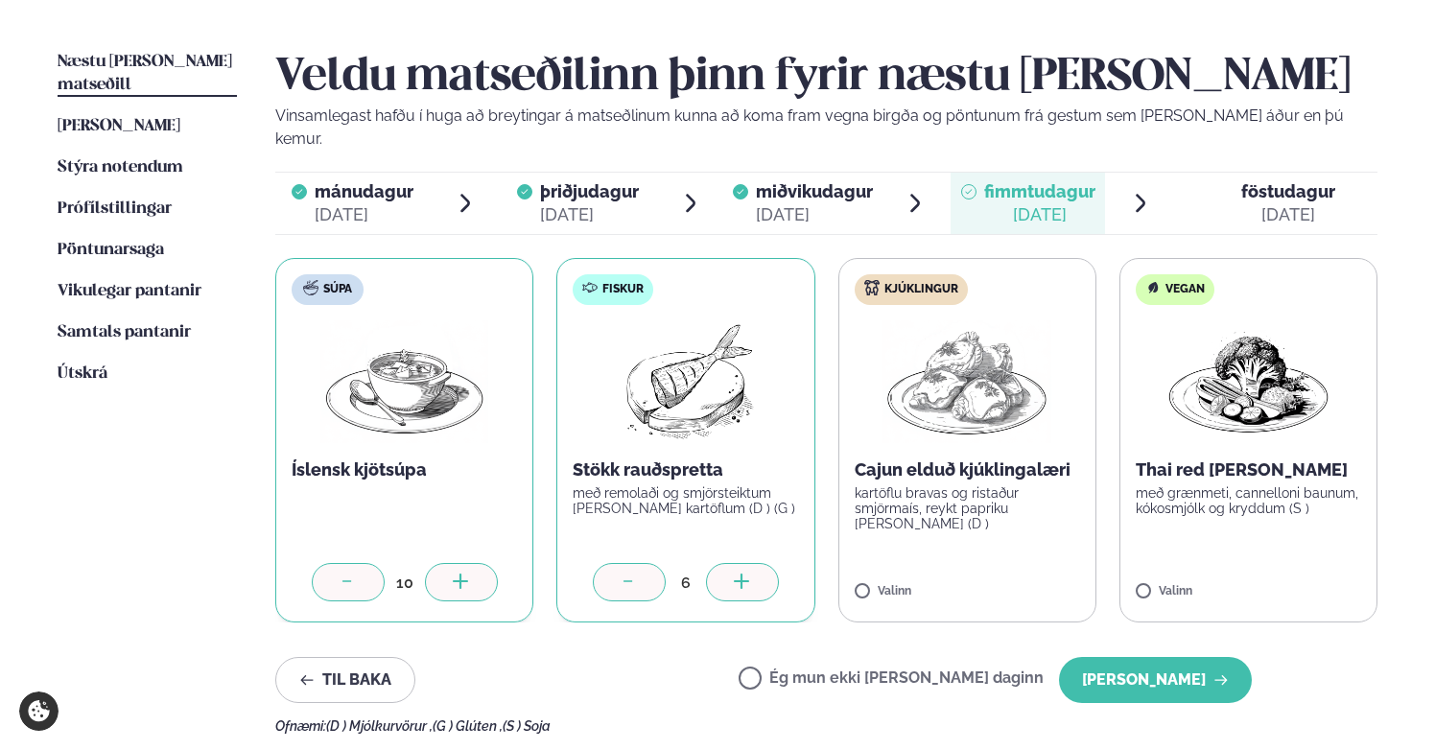
click at [766, 563] on div at bounding box center [742, 582] width 73 height 38
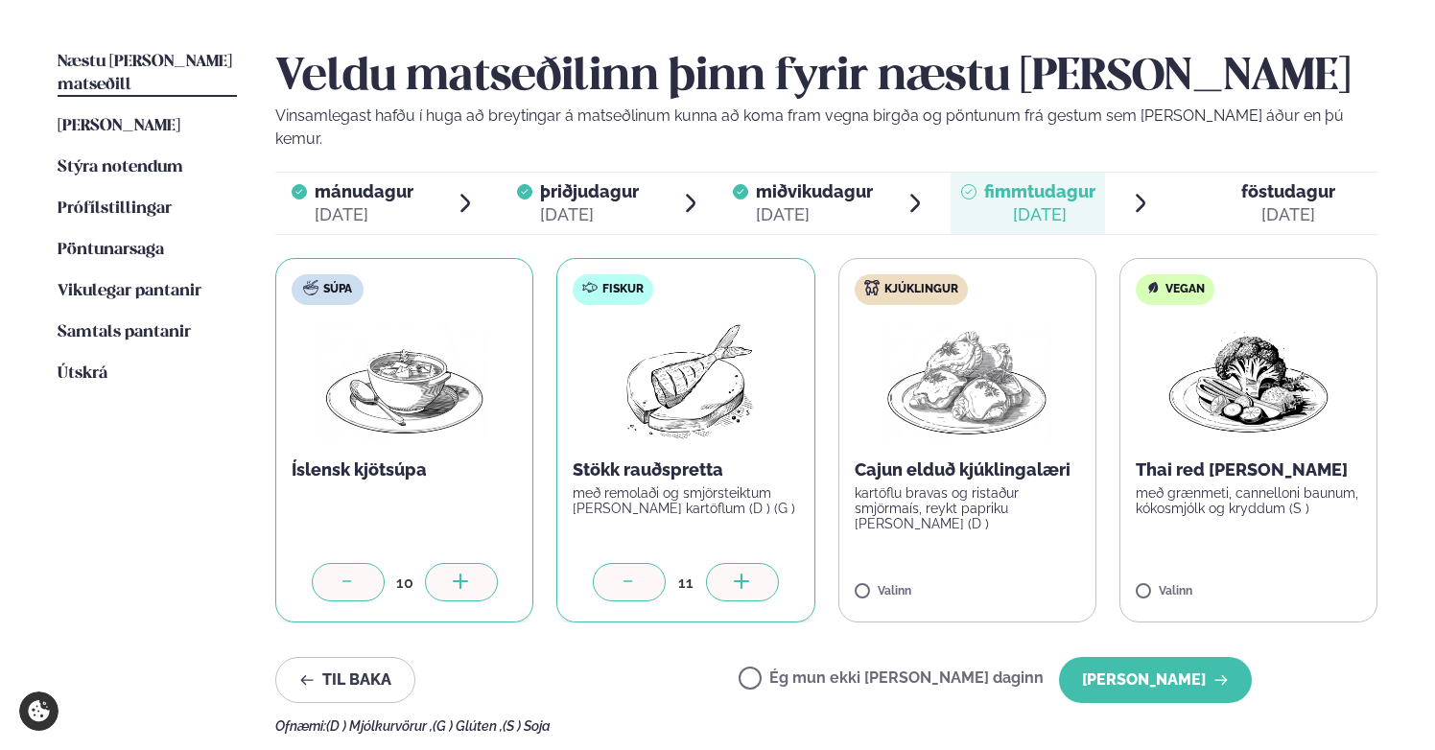
click at [766, 563] on div at bounding box center [742, 582] width 73 height 38
click at [1157, 657] on button "[PERSON_NAME]" at bounding box center [1155, 680] width 193 height 46
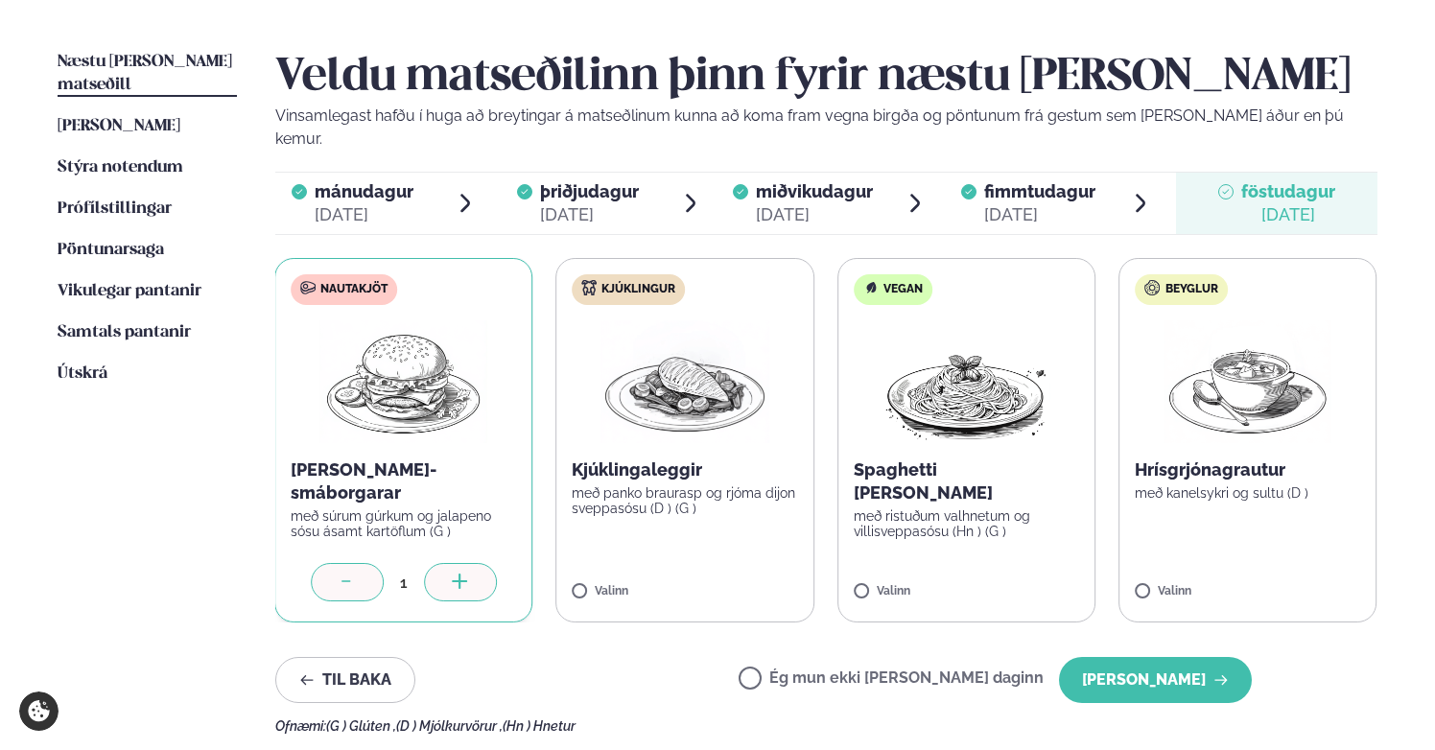
click at [441, 563] on div at bounding box center [460, 582] width 73 height 38
click at [441, 563] on div at bounding box center [461, 582] width 73 height 38
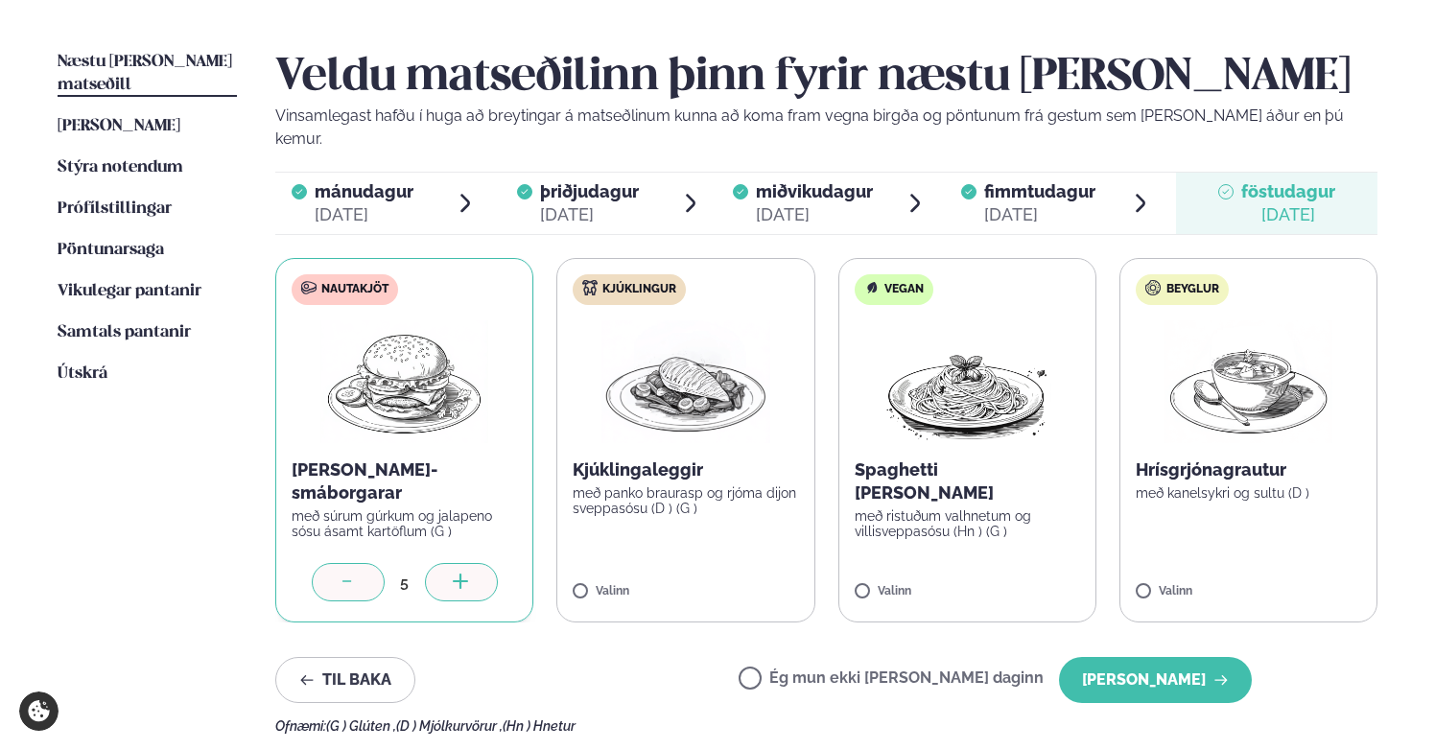
click
